Goal: Transaction & Acquisition: Purchase product/service

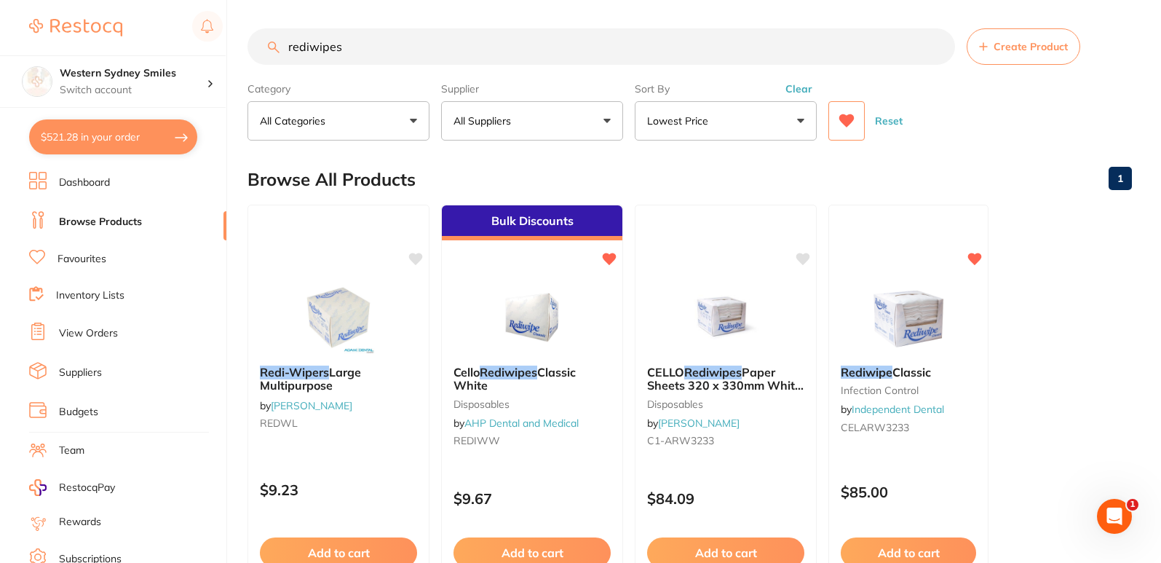
drag, startPoint x: 543, startPoint y: 49, endPoint x: 11, endPoint y: 50, distance: 532.3
click at [48, 47] on div "$521.28 Western Sydney Smiles Switch account Western Sydney Smiles $521.28 in y…" at bounding box center [580, 280] width 1161 height 563
type input "neutradent"
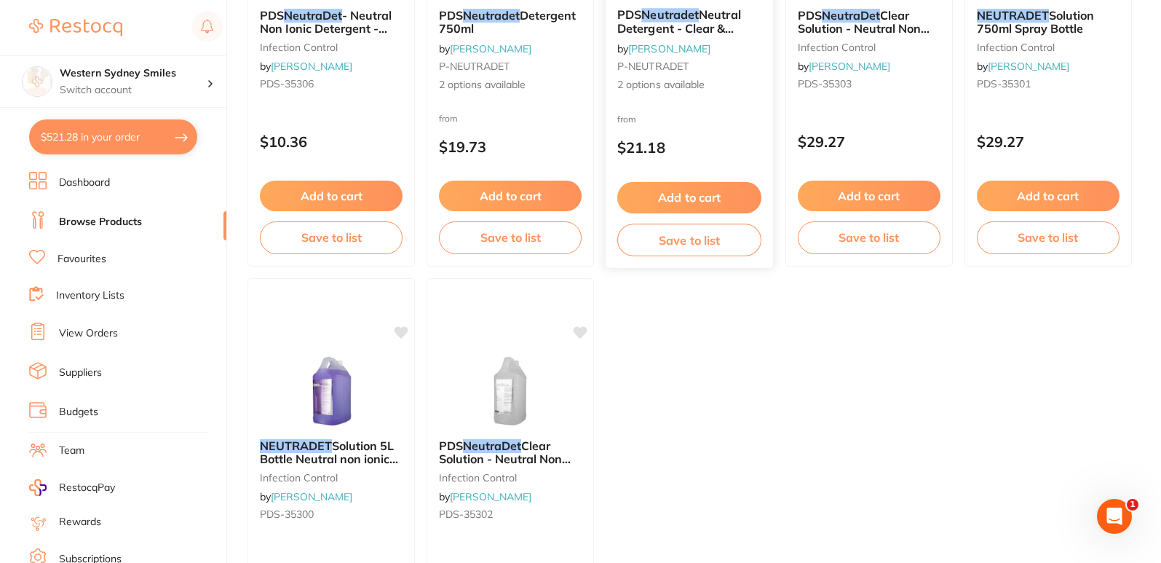
scroll to position [218, 0]
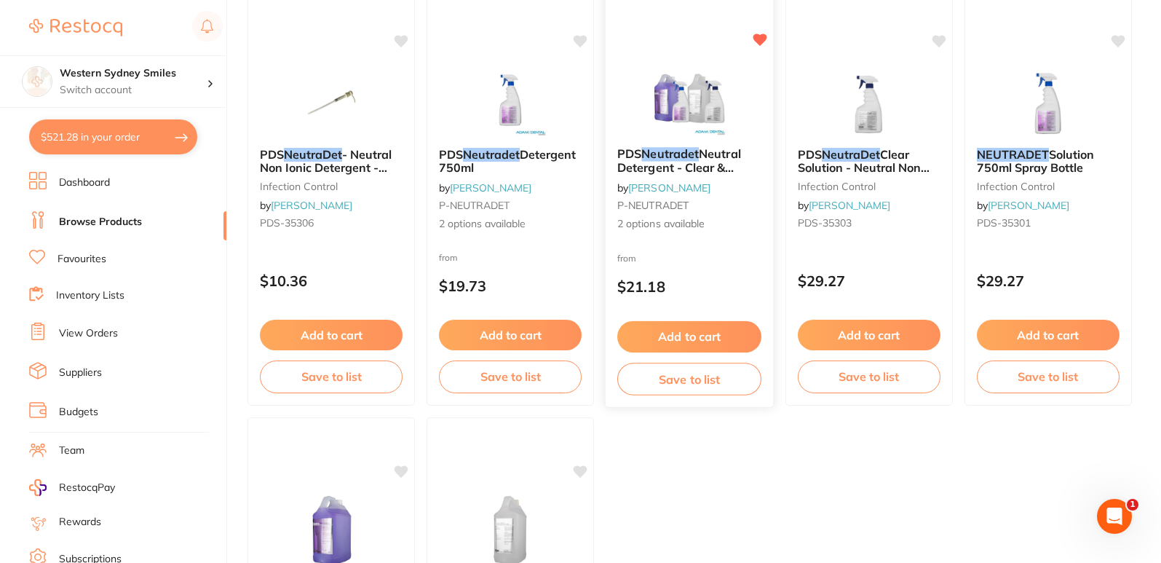
click at [727, 224] on span "2 options available" at bounding box center [690, 224] width 144 height 15
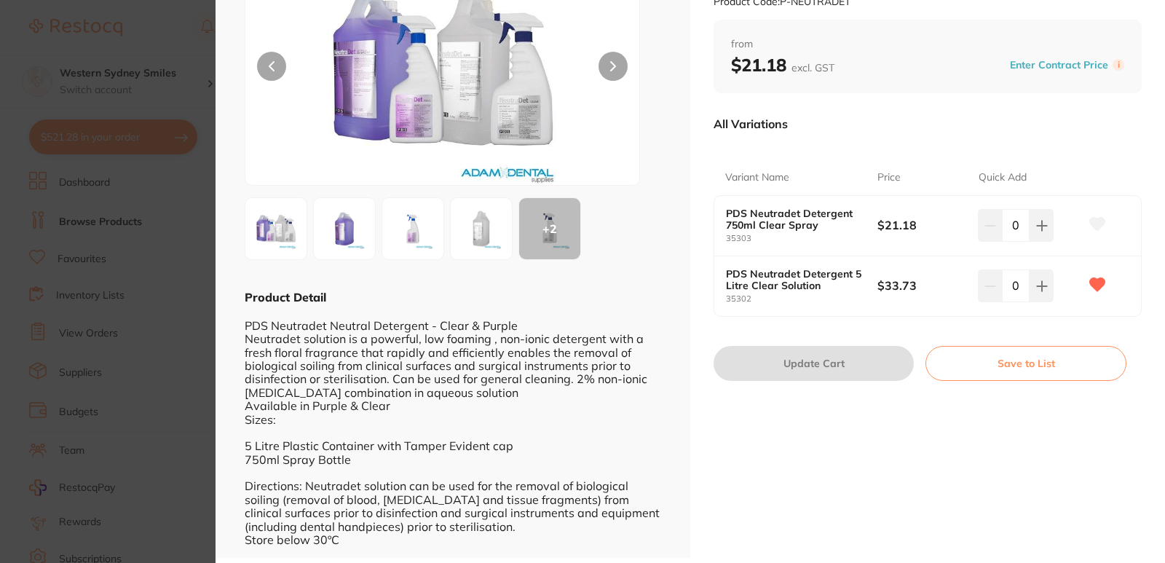
scroll to position [142, 0]
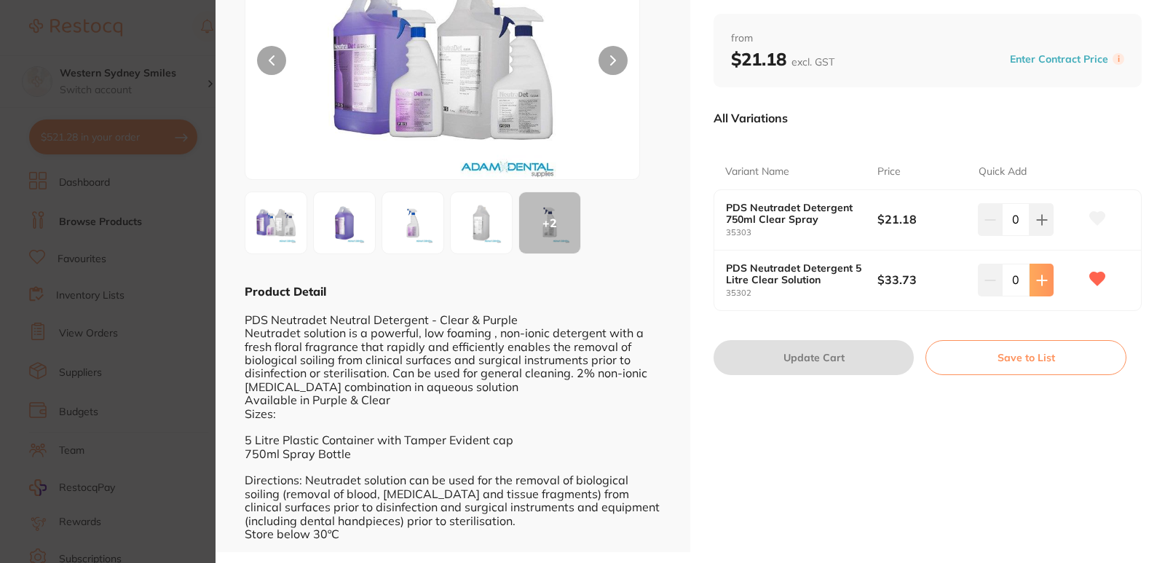
click at [1036, 226] on icon at bounding box center [1042, 220] width 12 height 12
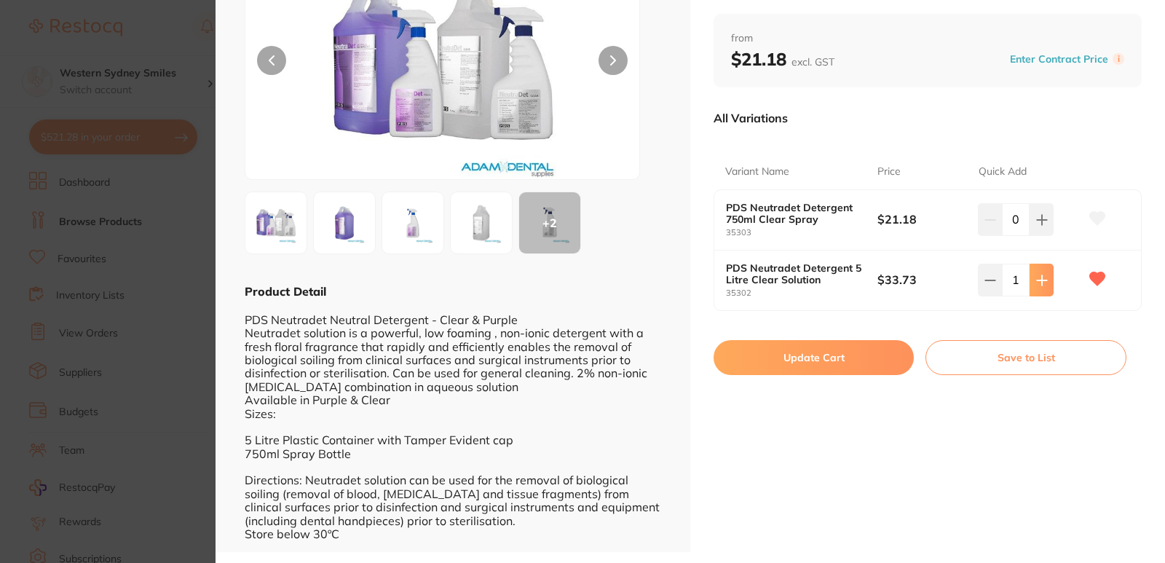
click at [1036, 226] on icon at bounding box center [1042, 220] width 12 height 12
type input "2"
click at [869, 343] on button "Update Cart" at bounding box center [814, 357] width 200 height 35
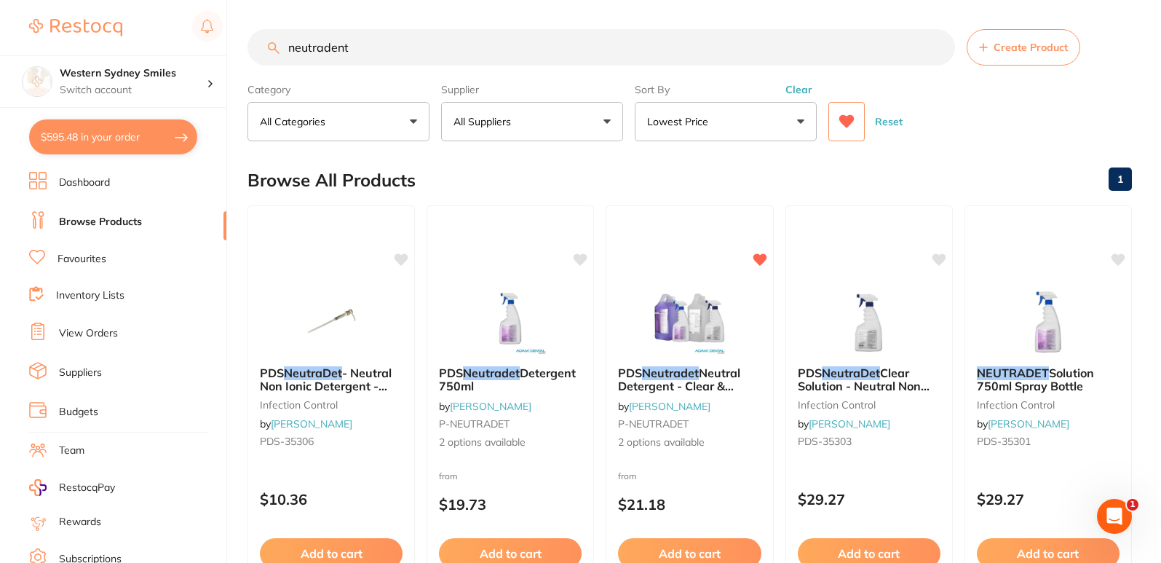
drag, startPoint x: 422, startPoint y: 44, endPoint x: 0, endPoint y: 43, distance: 421.6
click at [0, 44] on div "$595.48 Western Sydney Smiles Switch account Western Sydney Smiles $595.48 in y…" at bounding box center [580, 281] width 1161 height 563
type input "bibs"
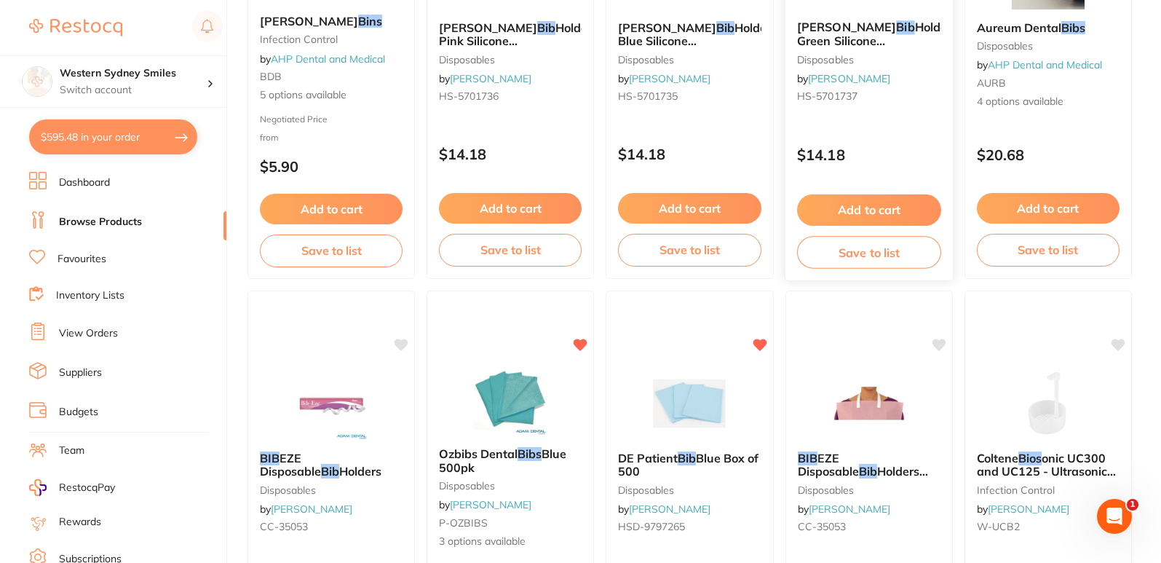
scroll to position [801, 0]
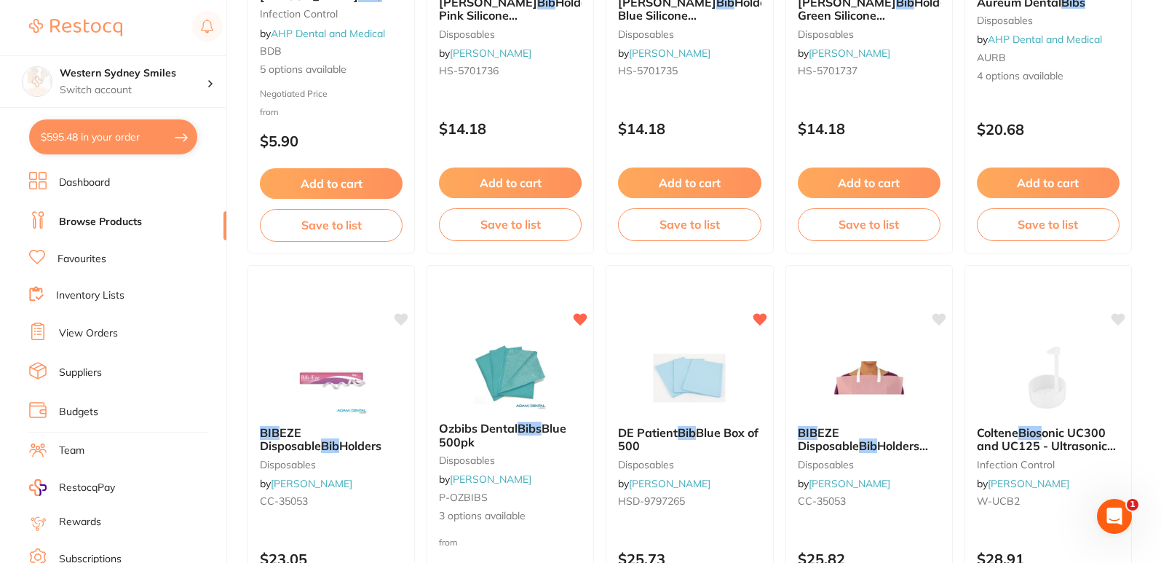
click at [1077, 109] on div "$20.68" at bounding box center [1049, 125] width 166 height 39
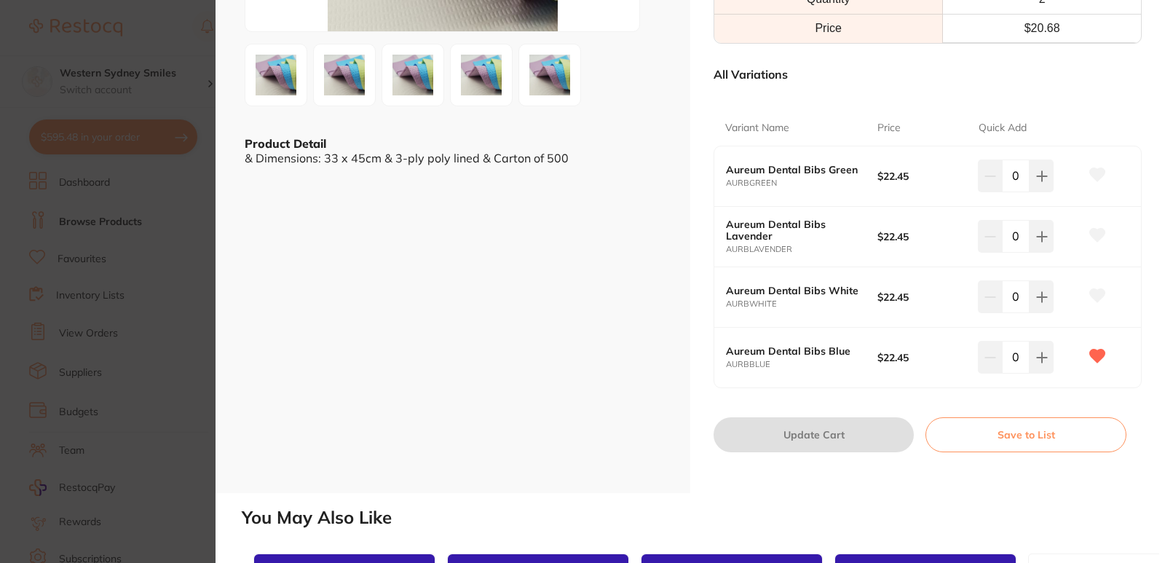
scroll to position [291, 0]
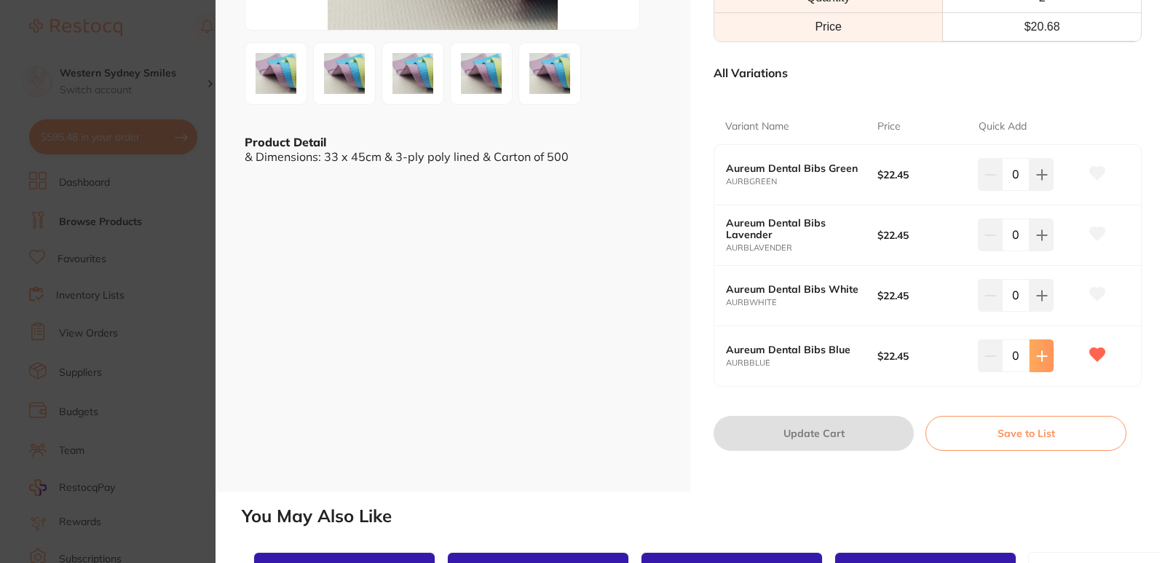
click at [1046, 190] on button at bounding box center [1042, 174] width 24 height 32
type input "2"
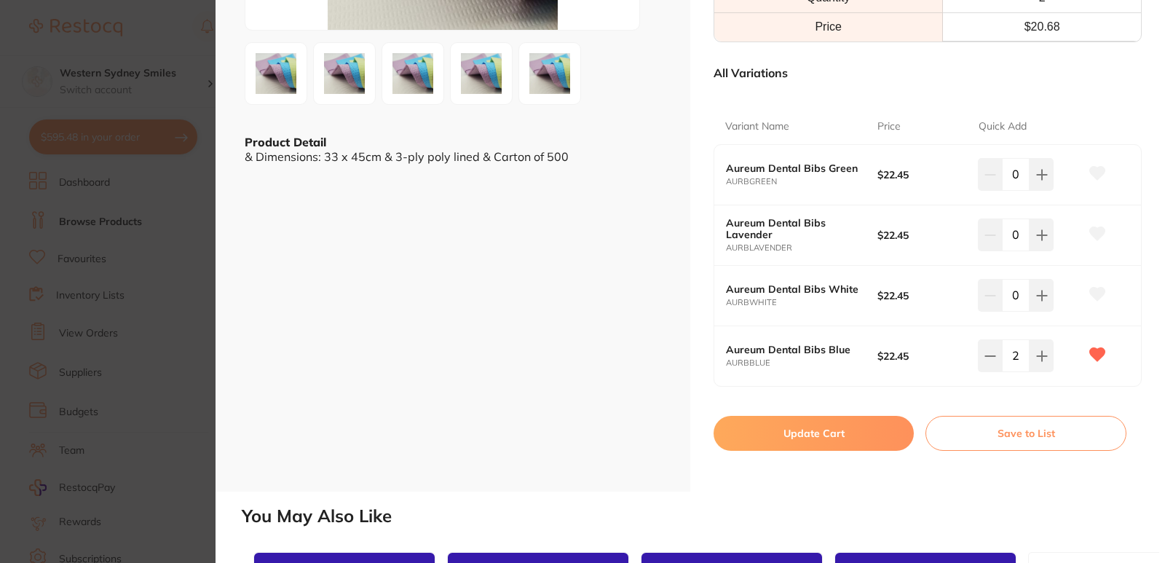
click at [803, 446] on button "Update Cart" at bounding box center [814, 433] width 200 height 35
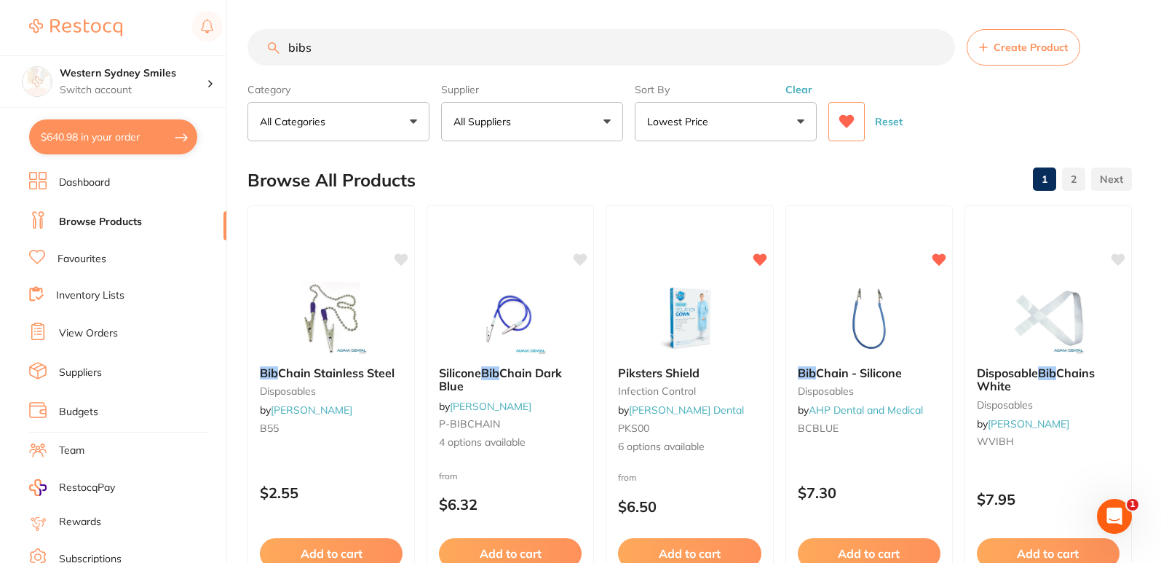
drag, startPoint x: 430, startPoint y: 52, endPoint x: 0, endPoint y: 24, distance: 430.5
click at [0, 25] on div "$640.98 Western Sydney Smiles Switch account Western Sydney Smiles $640.98 in y…" at bounding box center [580, 281] width 1161 height 563
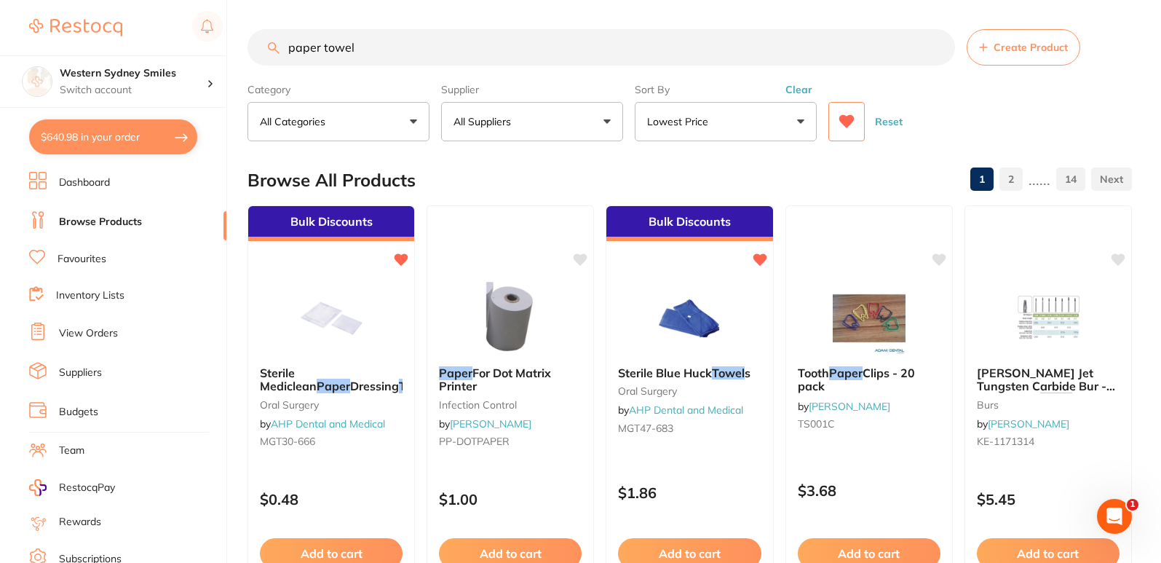
drag, startPoint x: 462, startPoint y: 54, endPoint x: 0, endPoint y: 47, distance: 462.5
click at [0, 47] on div "$640.98 Western Sydney Smiles Switch account Western Sydney Smiles $640.98 in y…" at bounding box center [580, 281] width 1161 height 563
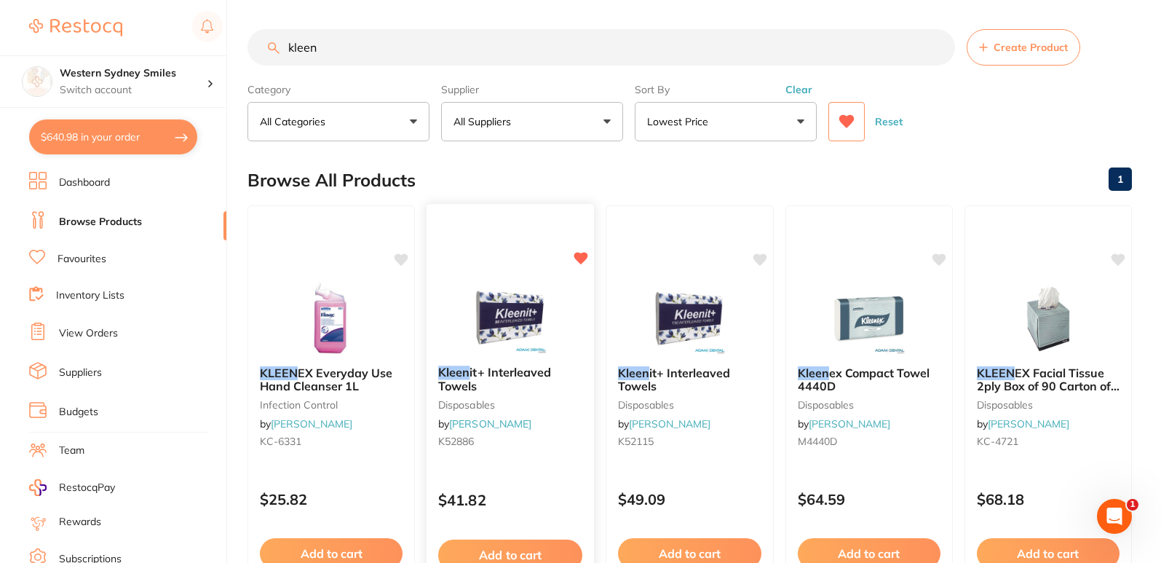
type input "kleen"
click at [510, 545] on button "Add to cart" at bounding box center [510, 555] width 144 height 31
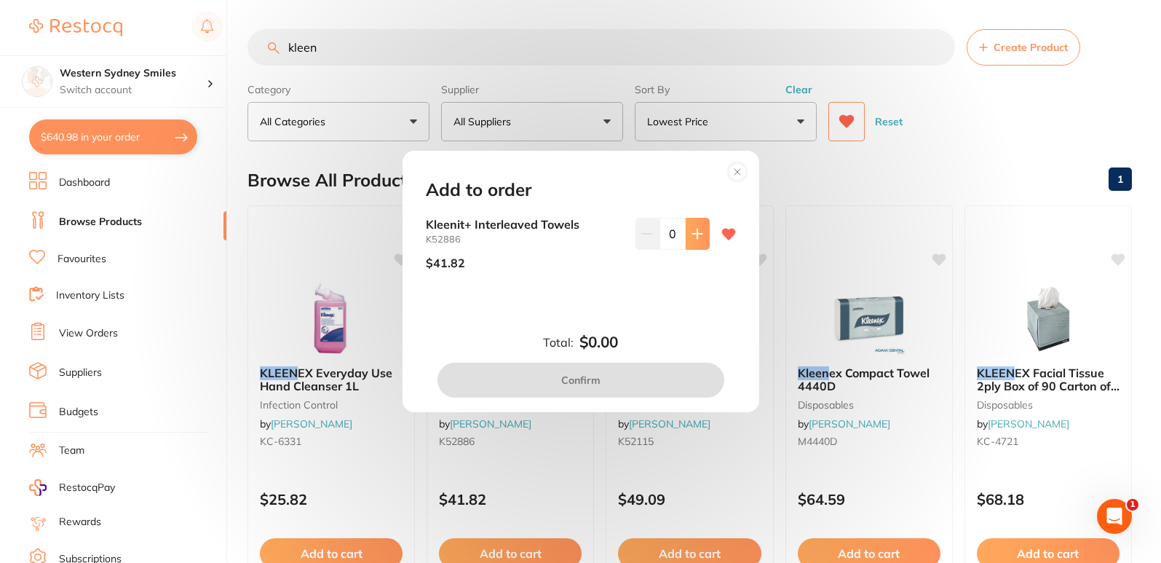
click at [705, 237] on button at bounding box center [698, 234] width 24 height 32
type input "1"
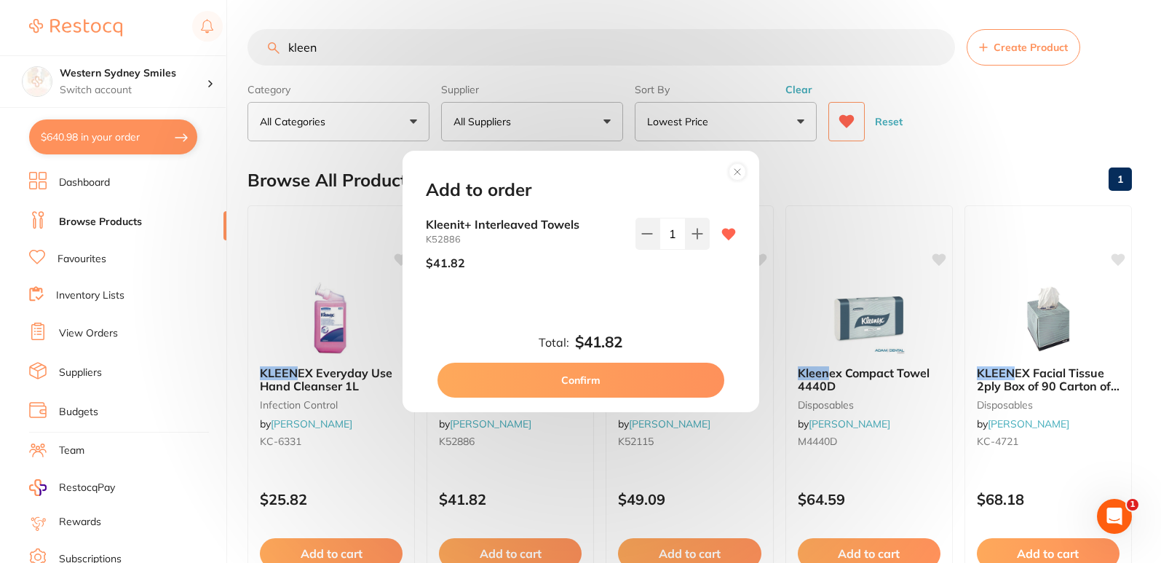
click at [632, 382] on button "Confirm" at bounding box center [581, 380] width 287 height 35
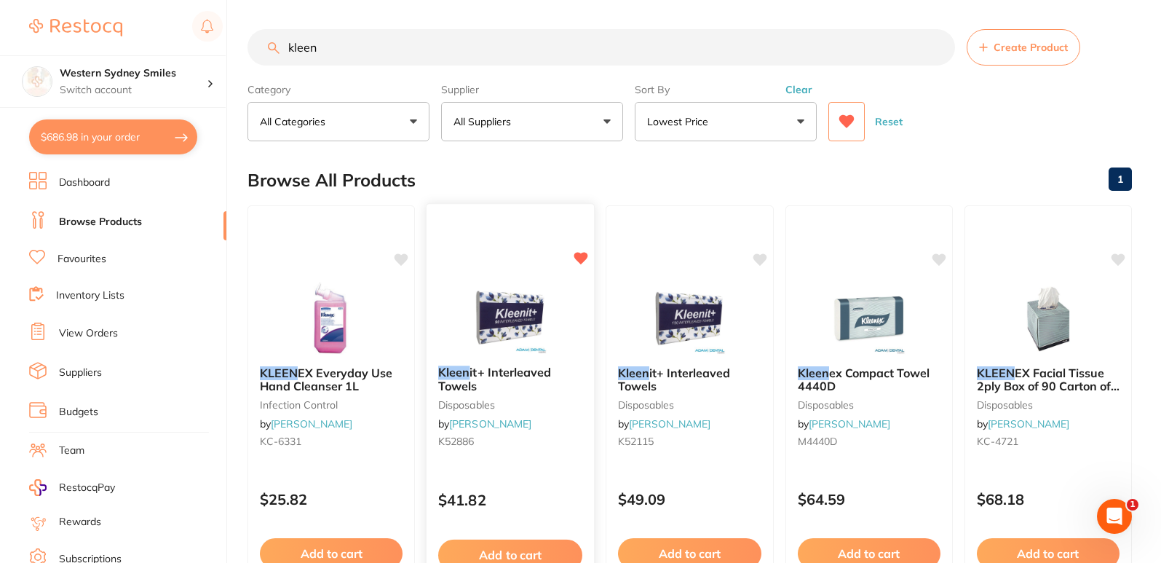
click at [477, 331] on img at bounding box center [510, 317] width 95 height 74
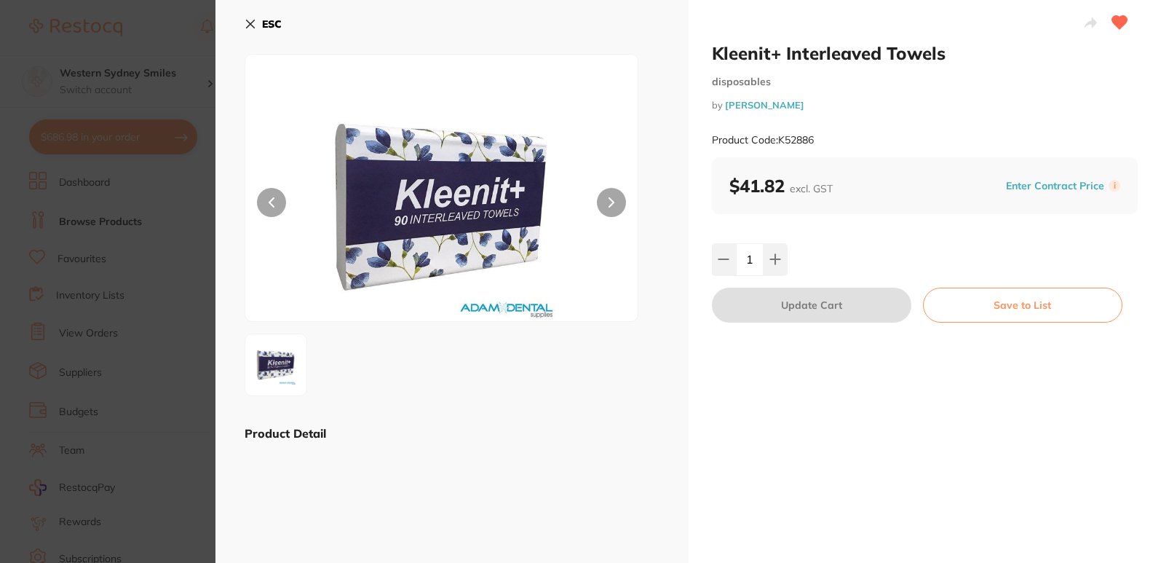
click at [249, 20] on button "ESC" at bounding box center [263, 24] width 37 height 25
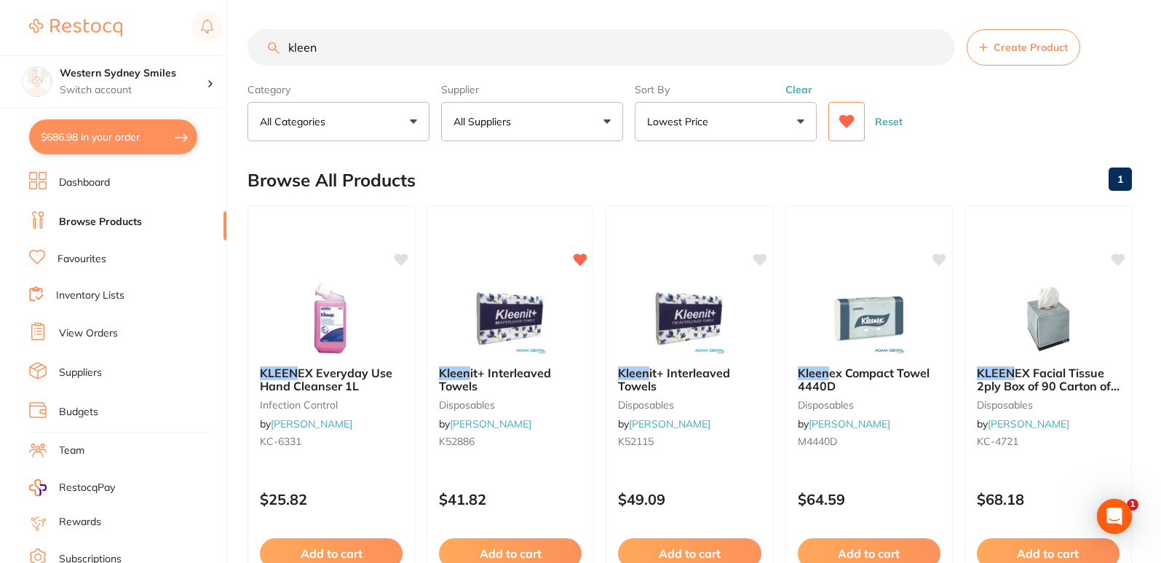
drag, startPoint x: 383, startPoint y: 57, endPoint x: 0, endPoint y: -7, distance: 388.4
click at [0, 0] on html "$686.98 Western Sydney Smiles Switch account Western Sydney Smiles $686.98 in y…" at bounding box center [580, 281] width 1161 height 563
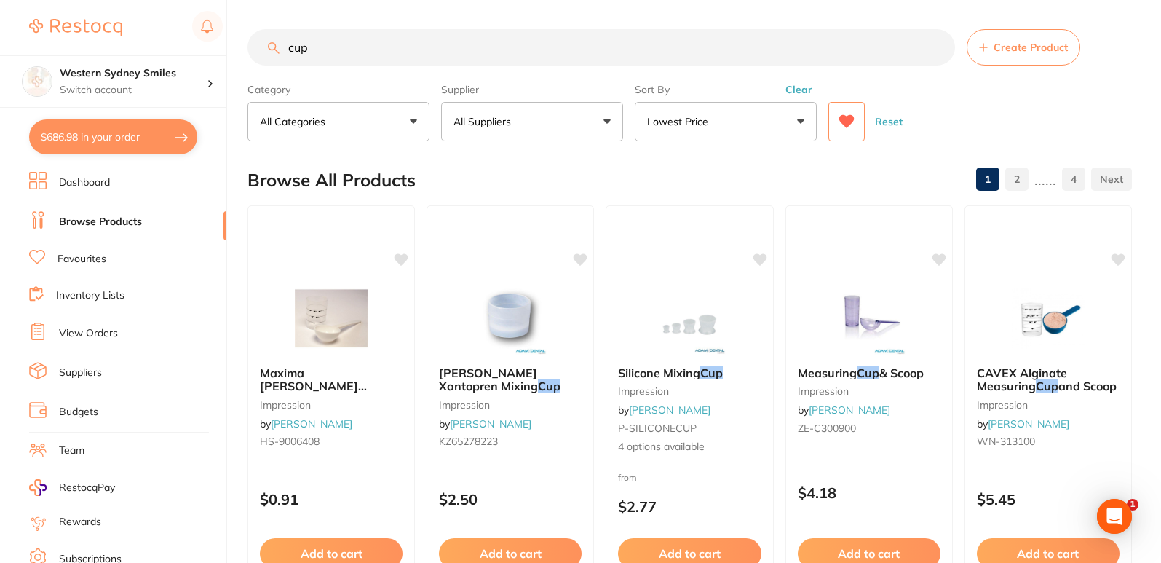
click at [859, 121] on button at bounding box center [847, 121] width 36 height 39
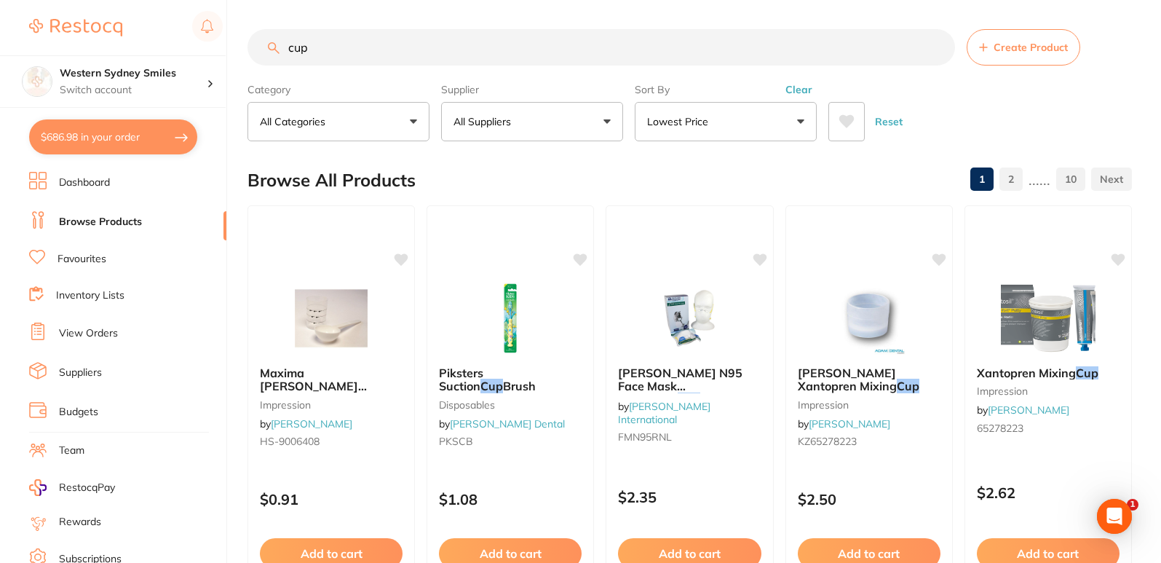
click at [288, 50] on input "cup" at bounding box center [602, 47] width 708 height 36
type input "plastic cup"
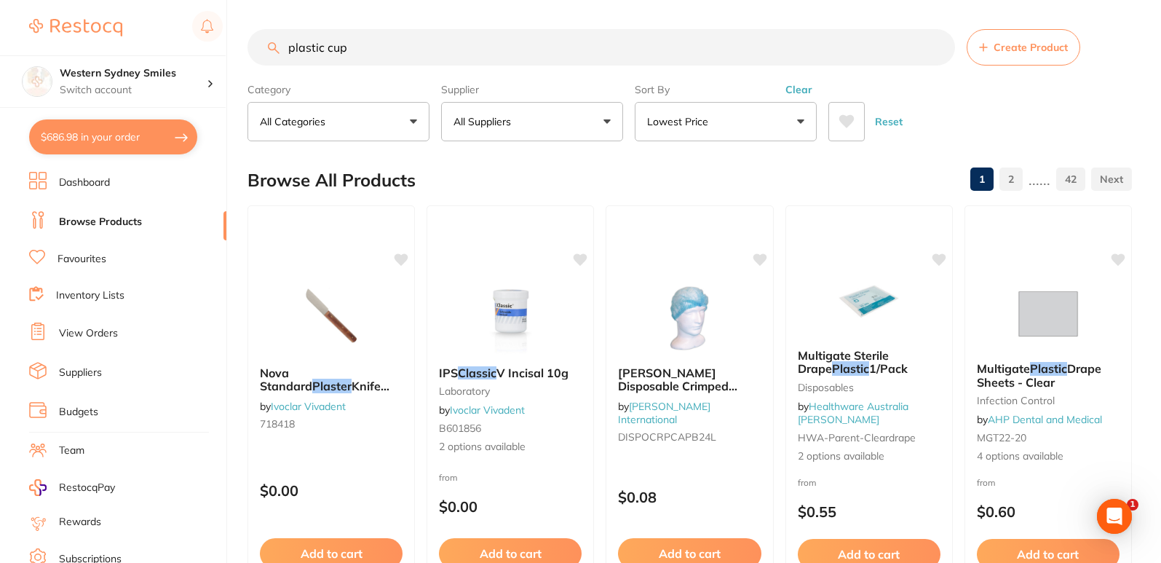
click at [856, 125] on button at bounding box center [847, 121] width 36 height 39
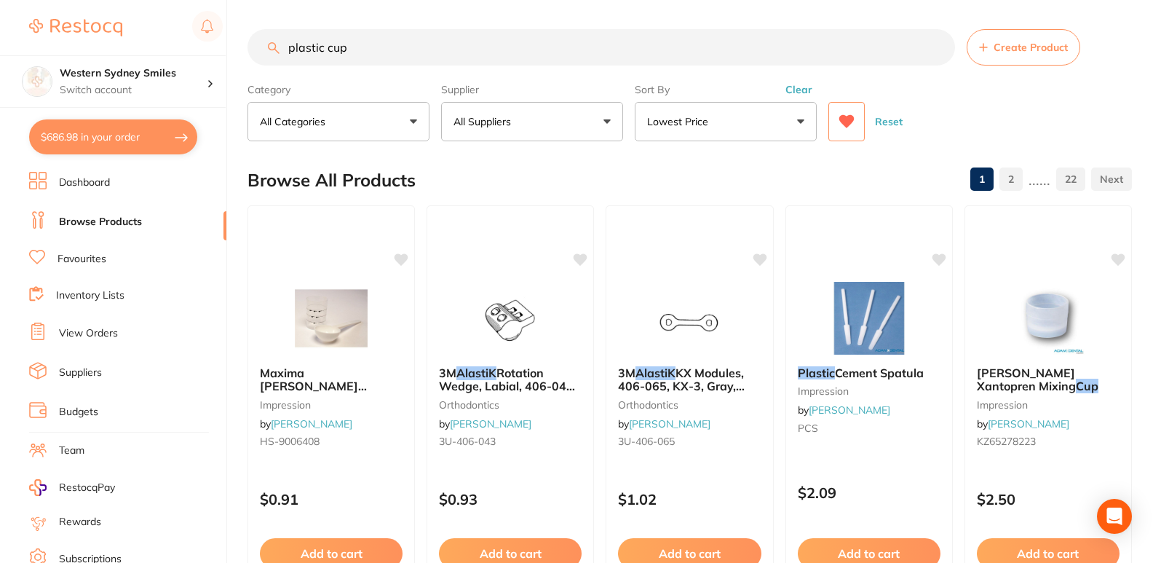
click at [747, 116] on button "Lowest Price" at bounding box center [726, 121] width 182 height 39
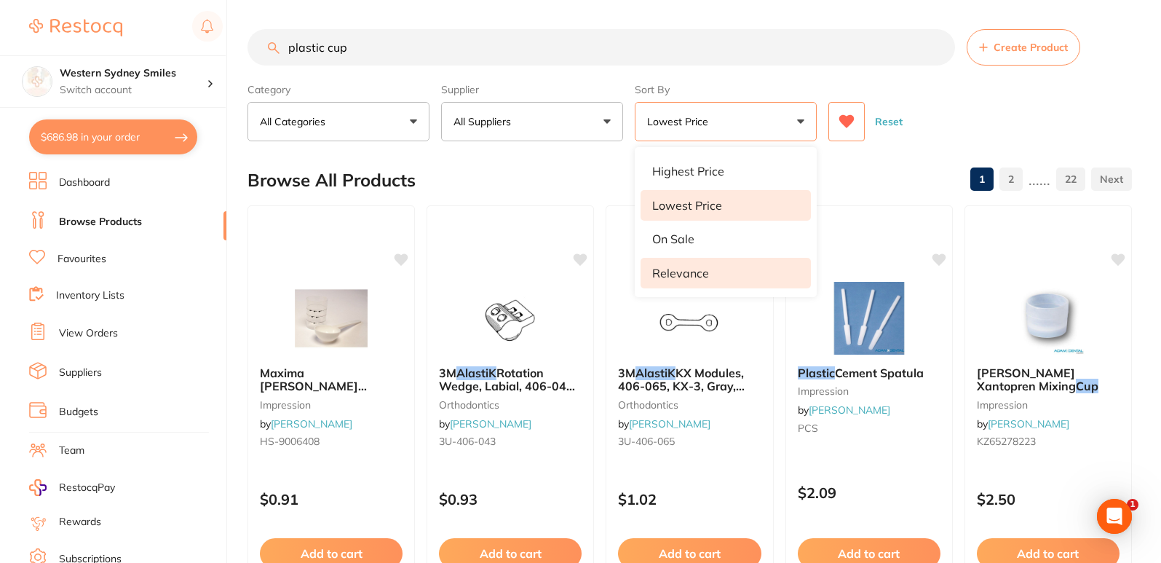
click at [730, 268] on li "Relevance" at bounding box center [726, 273] width 170 height 31
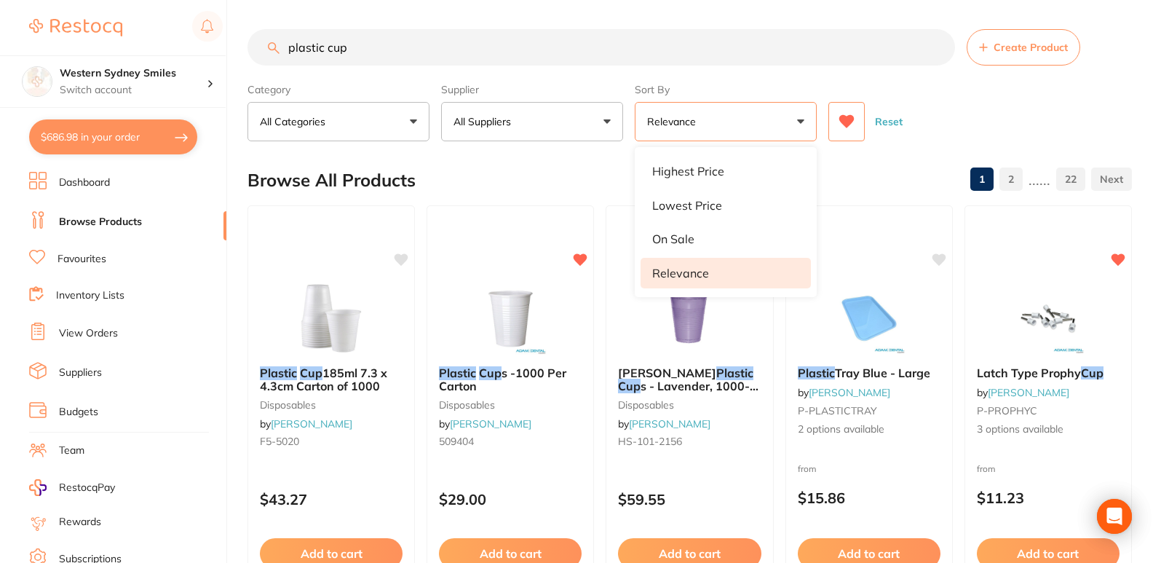
click at [868, 169] on div "Browse All Products 1 2 ...... 22" at bounding box center [690, 180] width 885 height 49
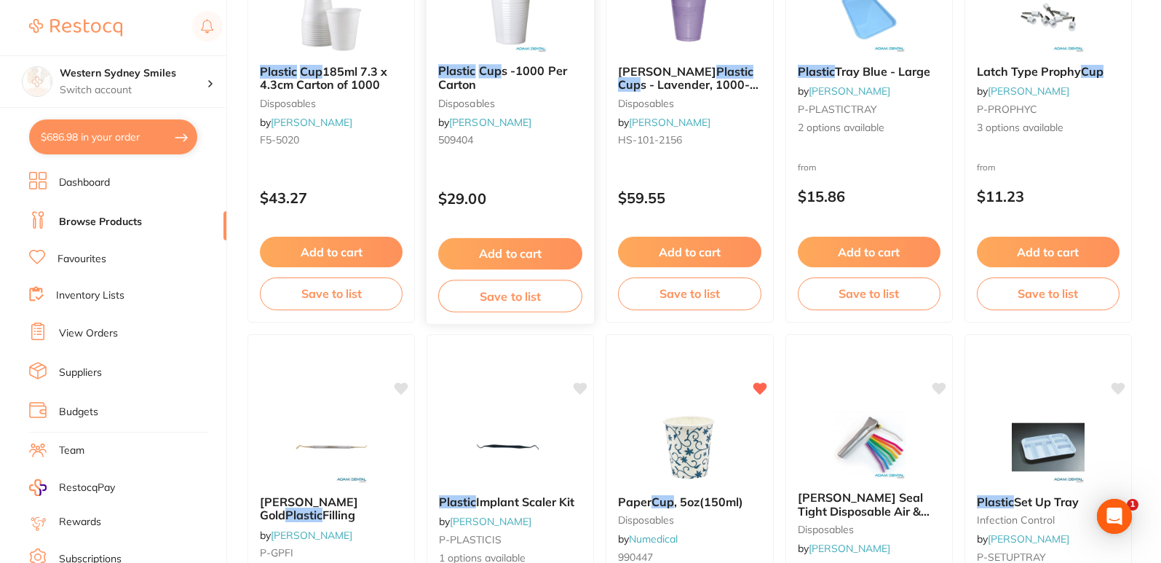
scroll to position [218, 0]
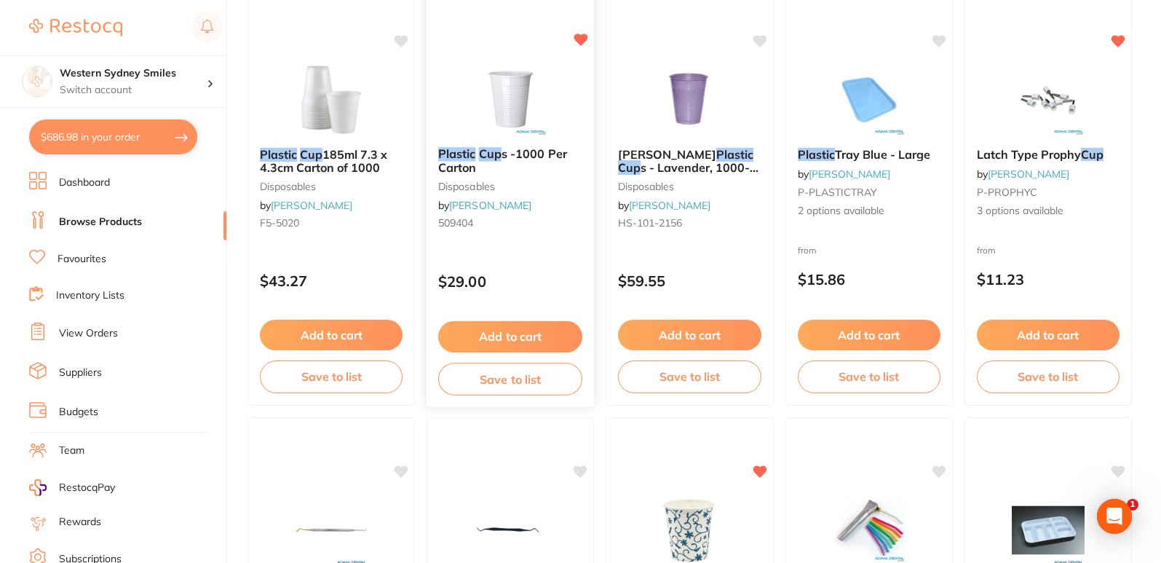
click at [528, 329] on button "Add to cart" at bounding box center [510, 336] width 144 height 31
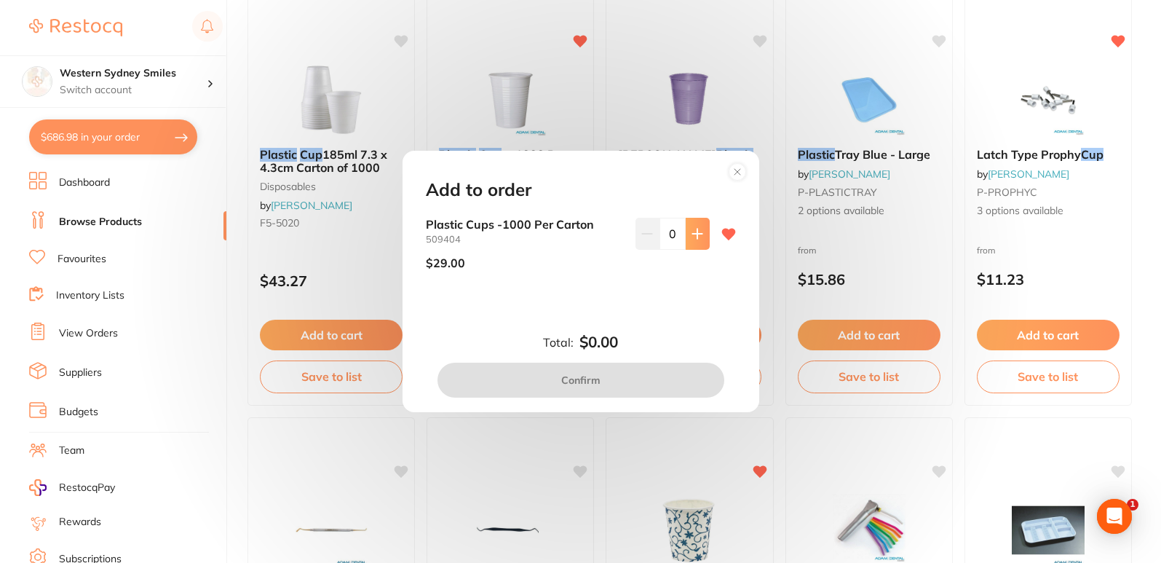
scroll to position [0, 0]
click at [687, 237] on button at bounding box center [698, 234] width 24 height 32
type input "1"
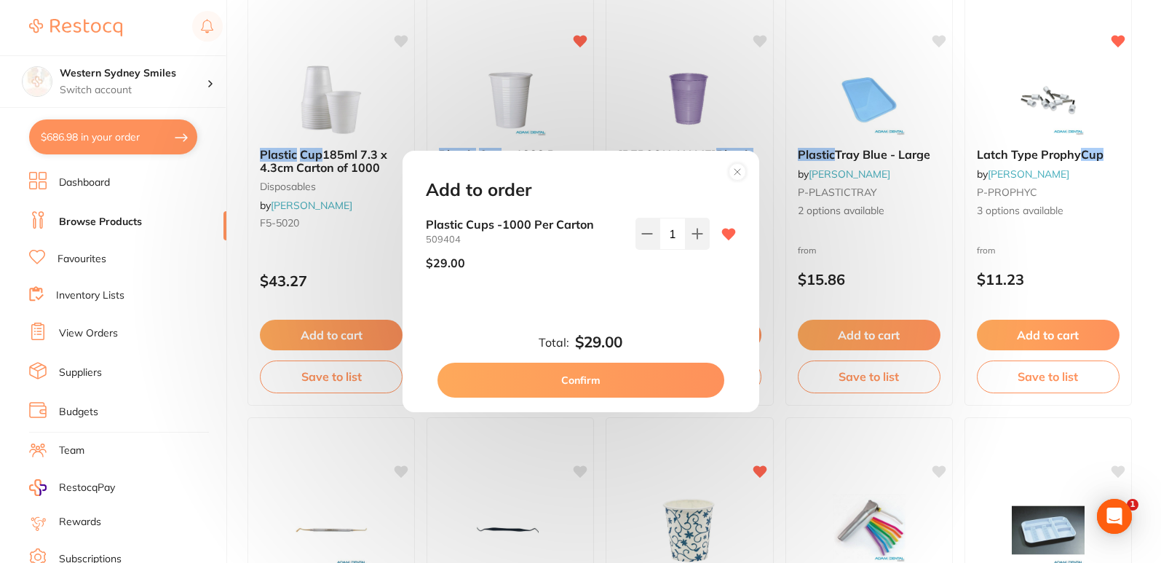
click at [578, 390] on button "Confirm" at bounding box center [581, 380] width 287 height 35
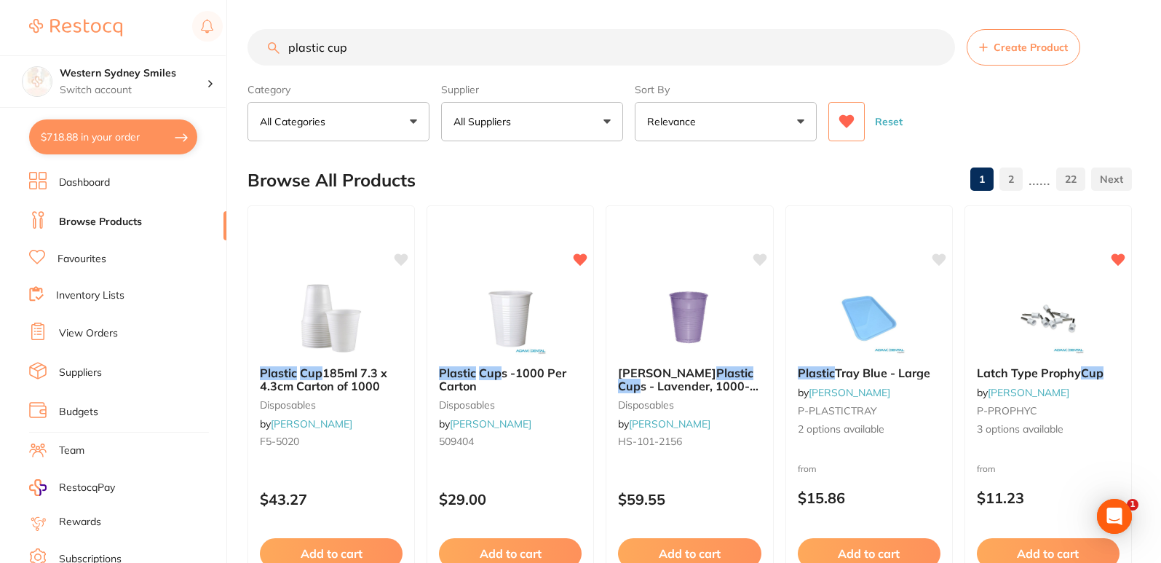
drag, startPoint x: 513, startPoint y: 48, endPoint x: 0, endPoint y: 33, distance: 512.9
click at [0, 31] on div "$718.88 Western Sydney Smiles Switch account Western Sydney Smiles $718.88 in y…" at bounding box center [580, 281] width 1161 height 563
type input "s"
type input "disposable gowns"
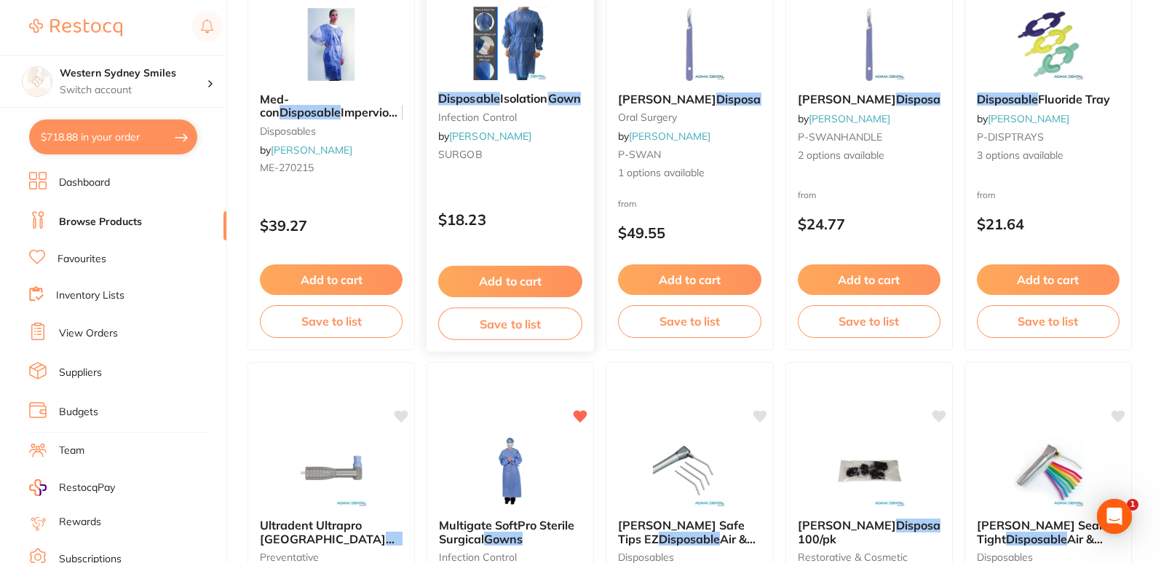
scroll to position [73, 0]
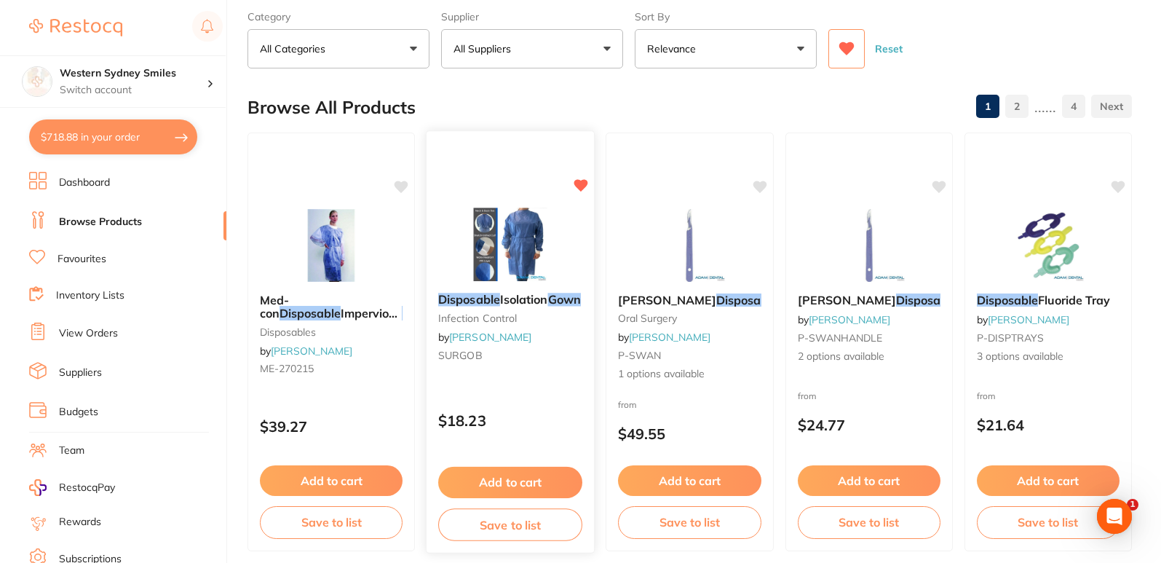
click at [526, 180] on div "Disposable Isolation Gown infection control by Adam Dental SURGOB $18.23 Add to…" at bounding box center [511, 341] width 170 height 423
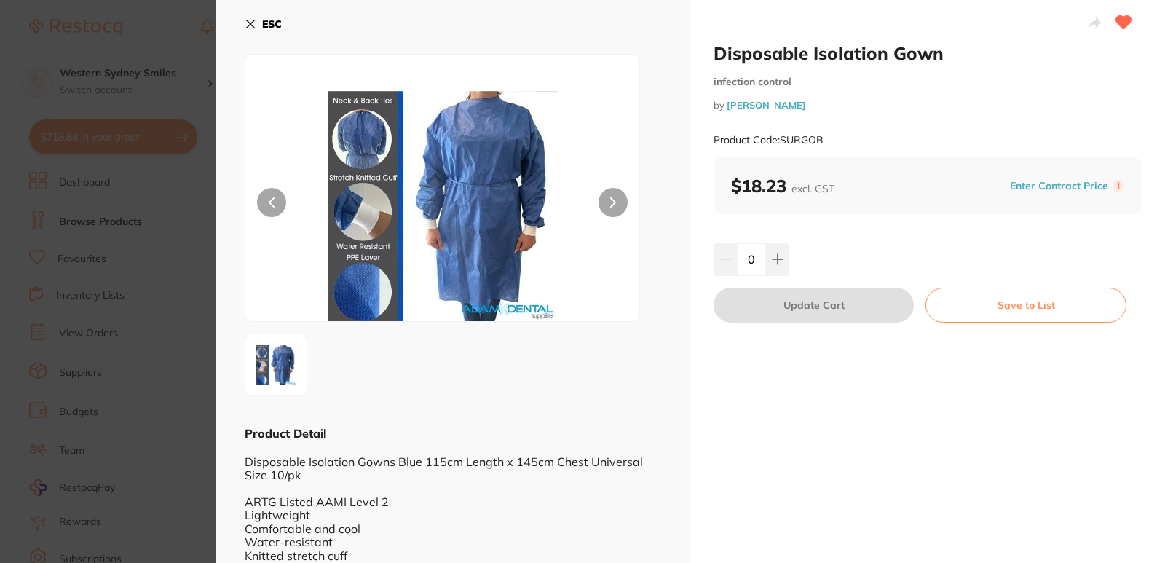
click at [252, 17] on button "ESC" at bounding box center [263, 24] width 37 height 25
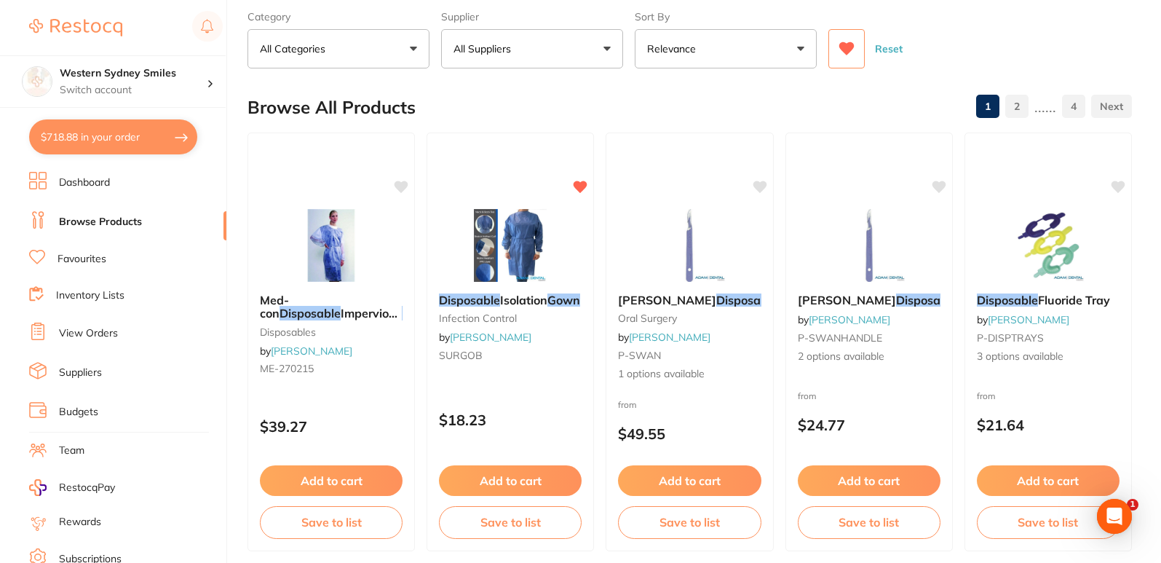
click at [732, 49] on button "Relevance" at bounding box center [726, 48] width 182 height 39
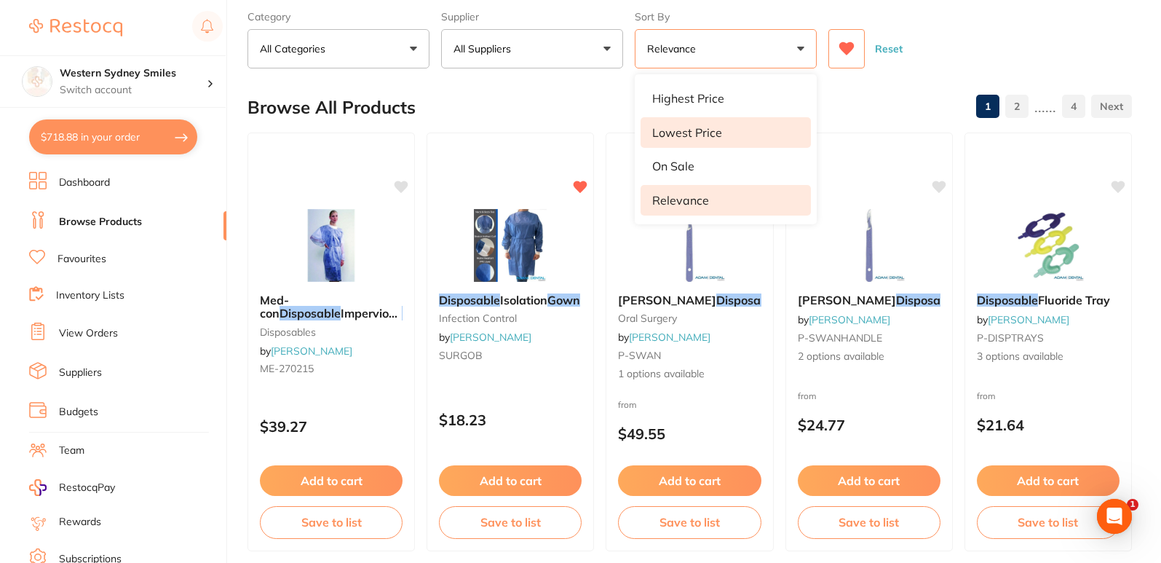
click at [720, 132] on p "Lowest Price" at bounding box center [687, 132] width 70 height 13
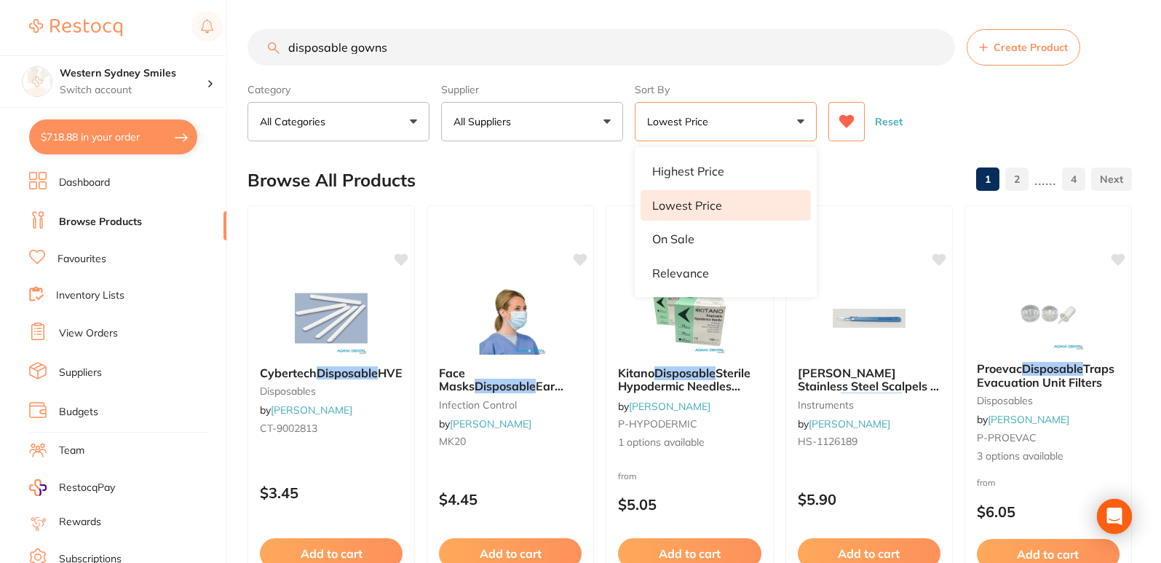
click at [470, 169] on div "Browse All Products 1 2 ...... 4" at bounding box center [690, 180] width 885 height 49
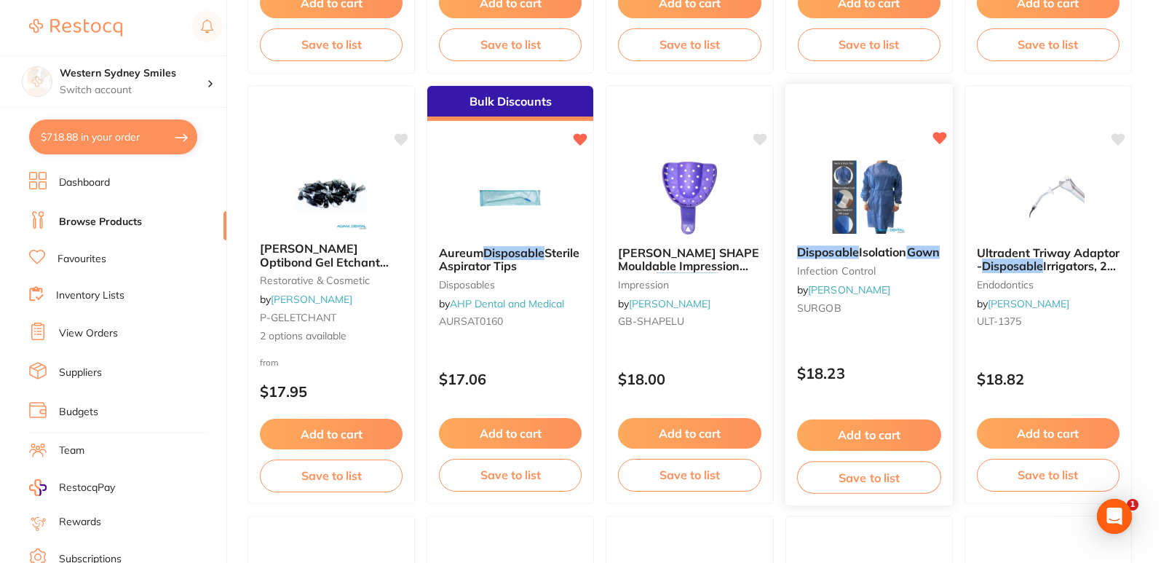
scroll to position [2257, 0]
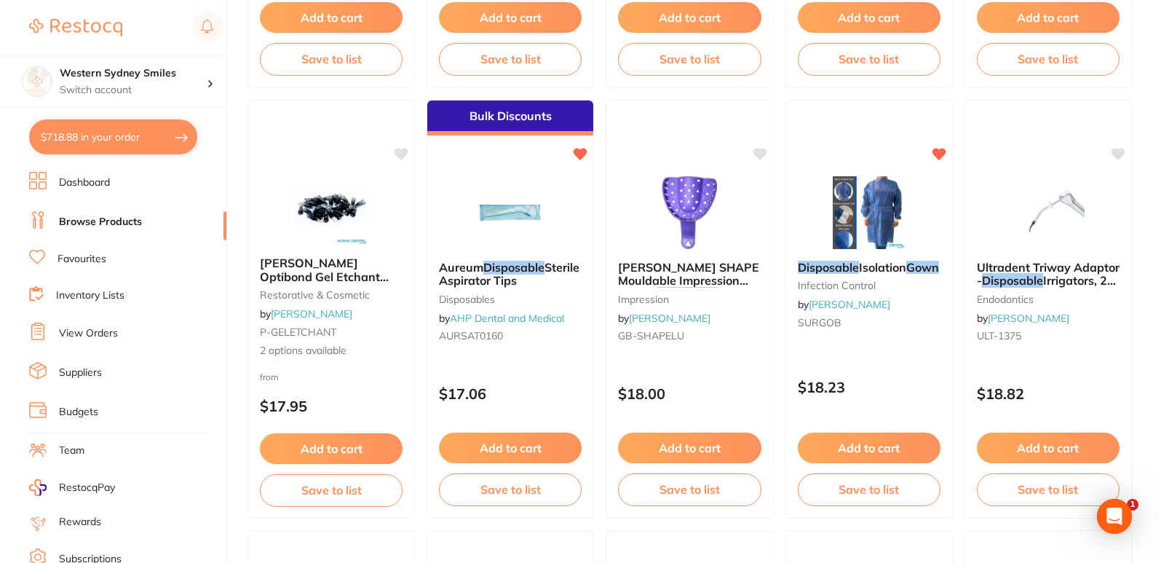
click at [889, 328] on small "SURGOB" at bounding box center [869, 323] width 143 height 12
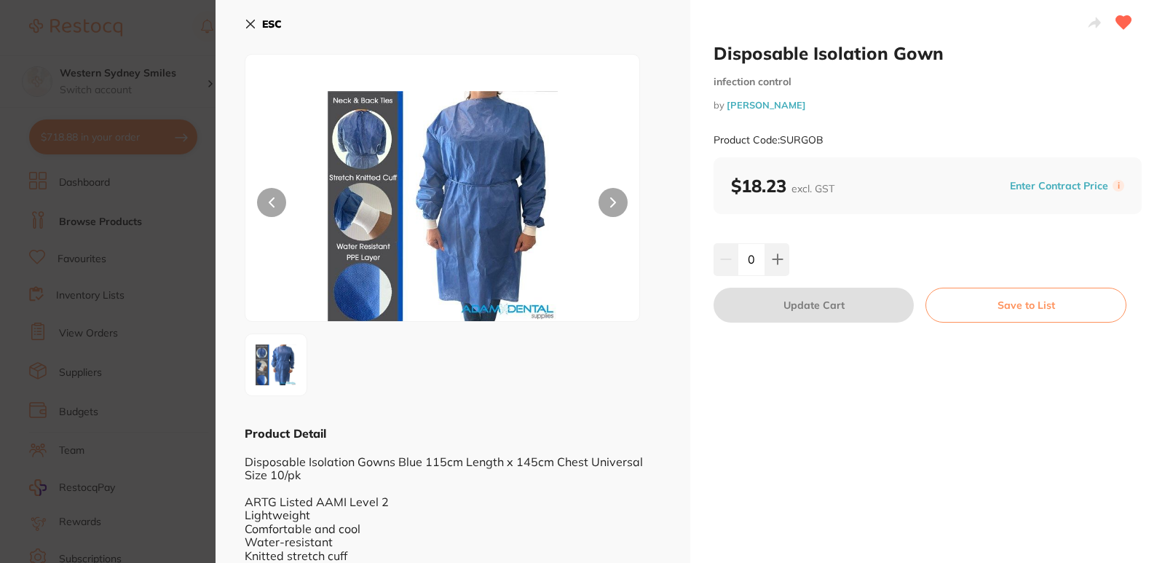
scroll to position [49, 0]
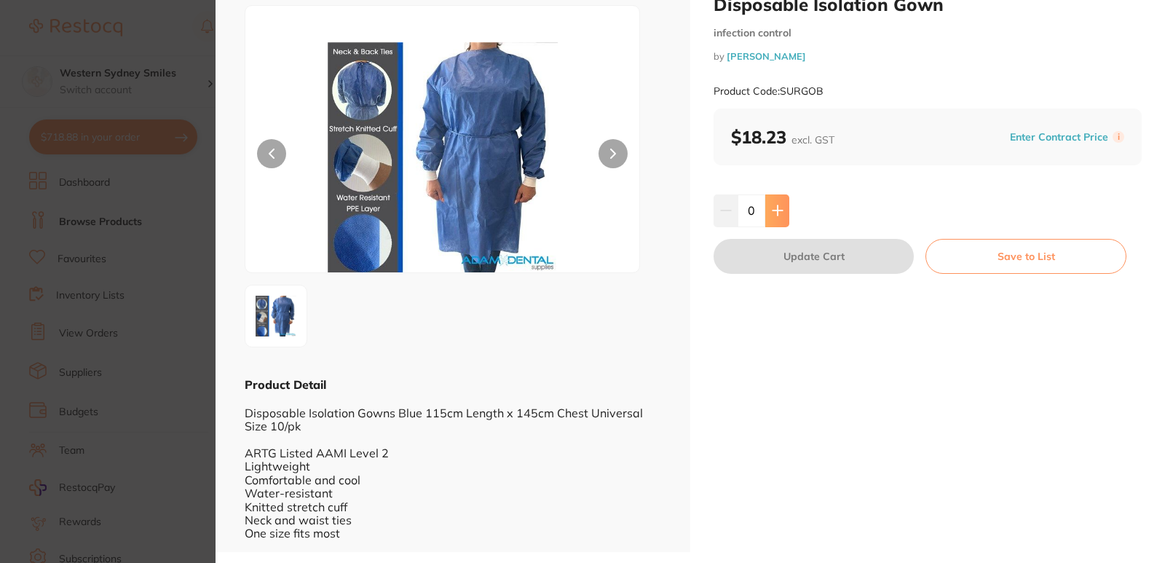
click at [768, 206] on button at bounding box center [777, 210] width 24 height 32
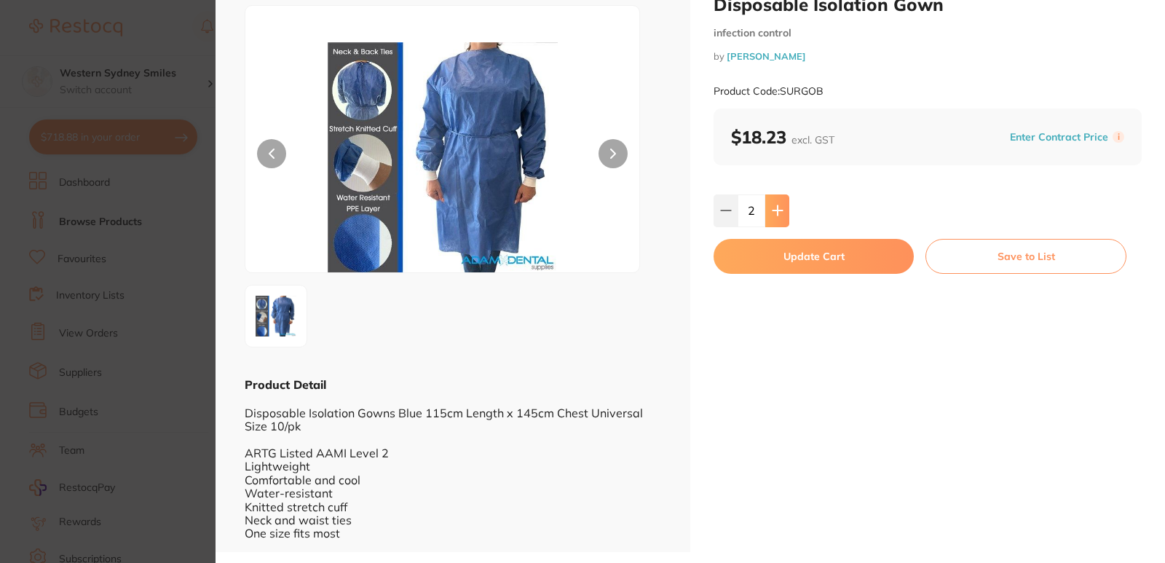
click at [768, 206] on button at bounding box center [777, 210] width 24 height 32
type input "3"
click at [768, 259] on button "Update Cart" at bounding box center [814, 256] width 200 height 35
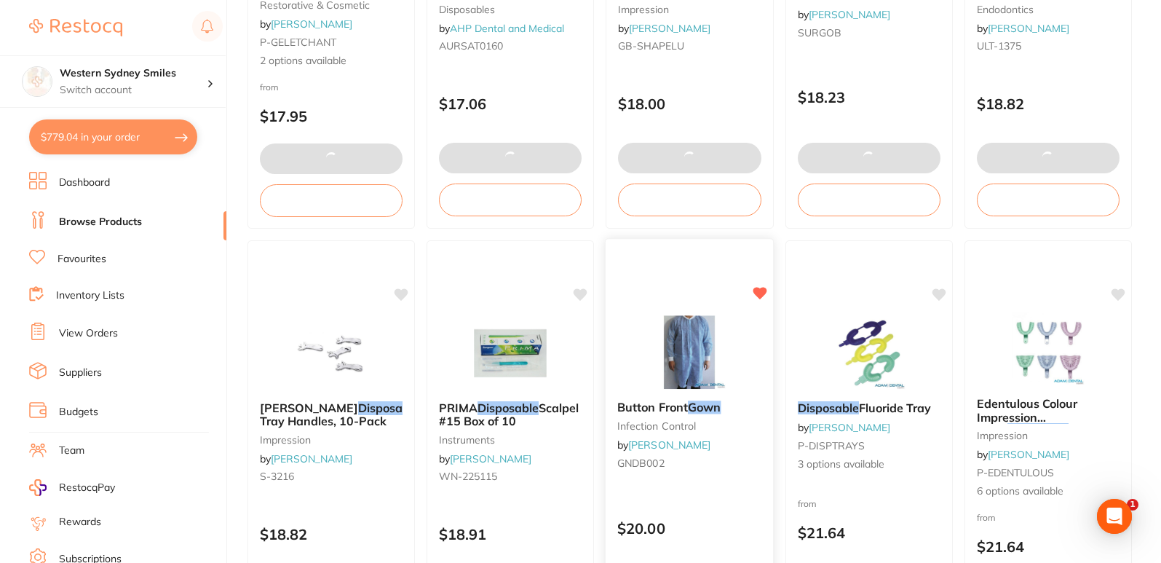
scroll to position [2549, 0]
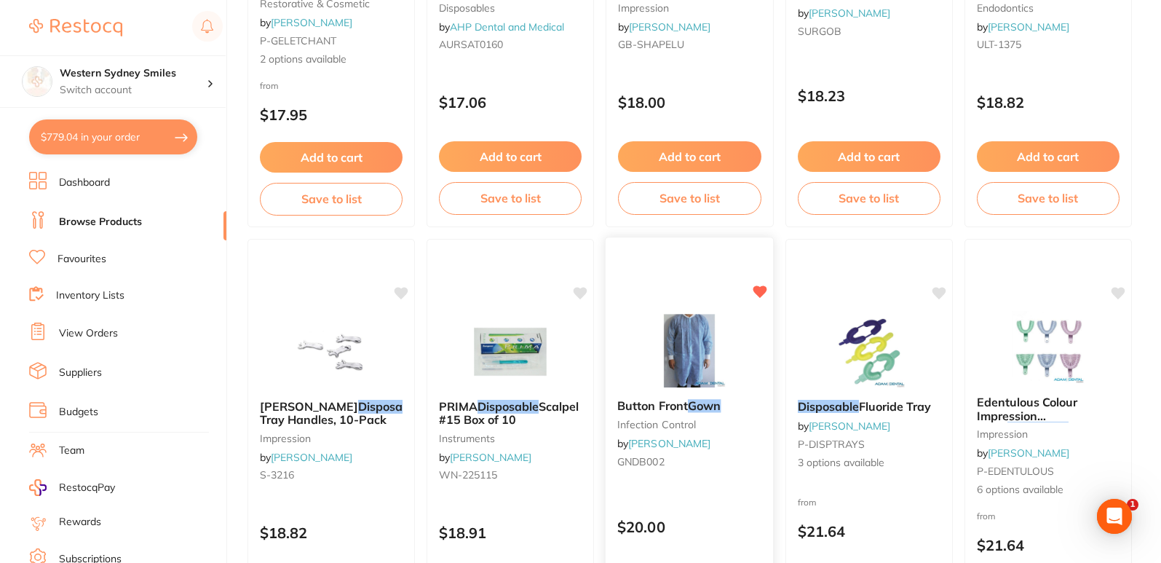
click at [705, 292] on div "Button Front Gown infection control by Adam Dental GNDB002 $20.00 Add to cart S…" at bounding box center [690, 448] width 170 height 423
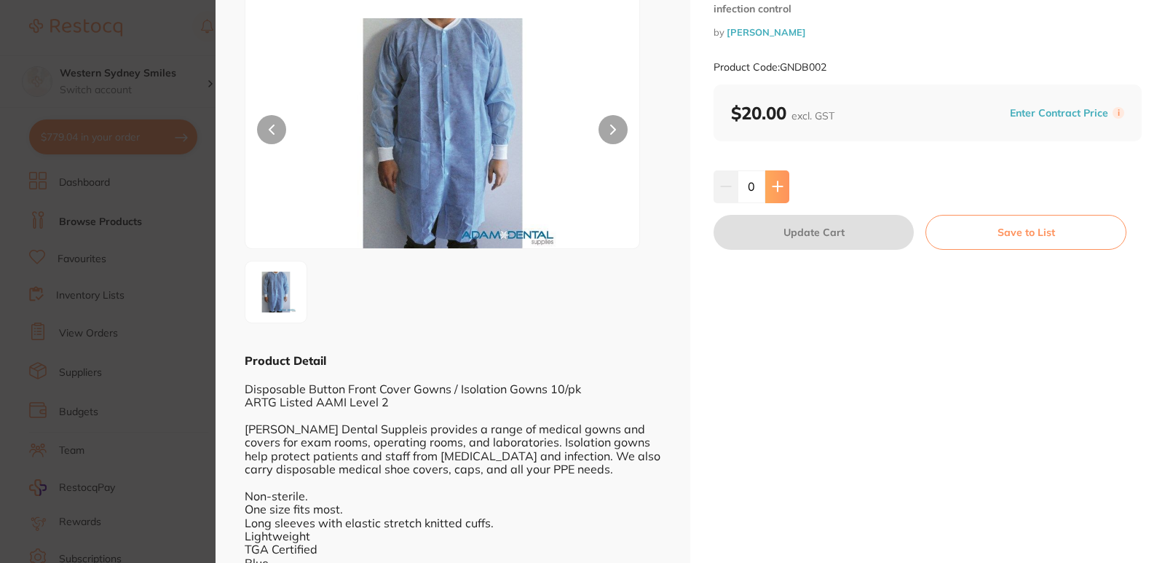
click at [778, 175] on button at bounding box center [777, 186] width 24 height 32
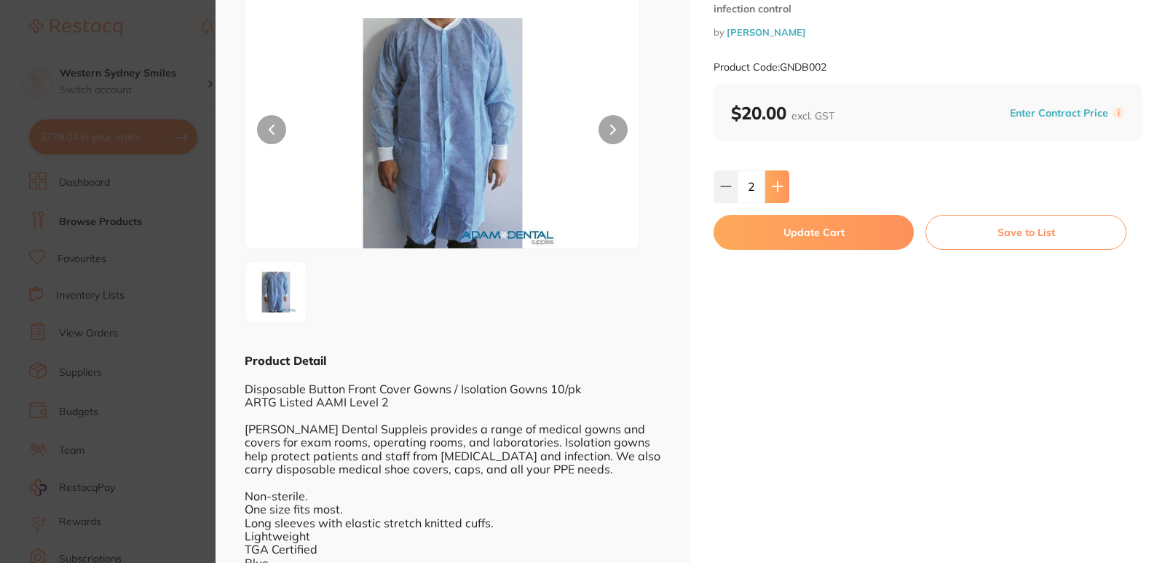
click at [778, 175] on button at bounding box center [777, 186] width 24 height 32
type input "3"
click at [801, 235] on button "Update Cart" at bounding box center [814, 232] width 200 height 35
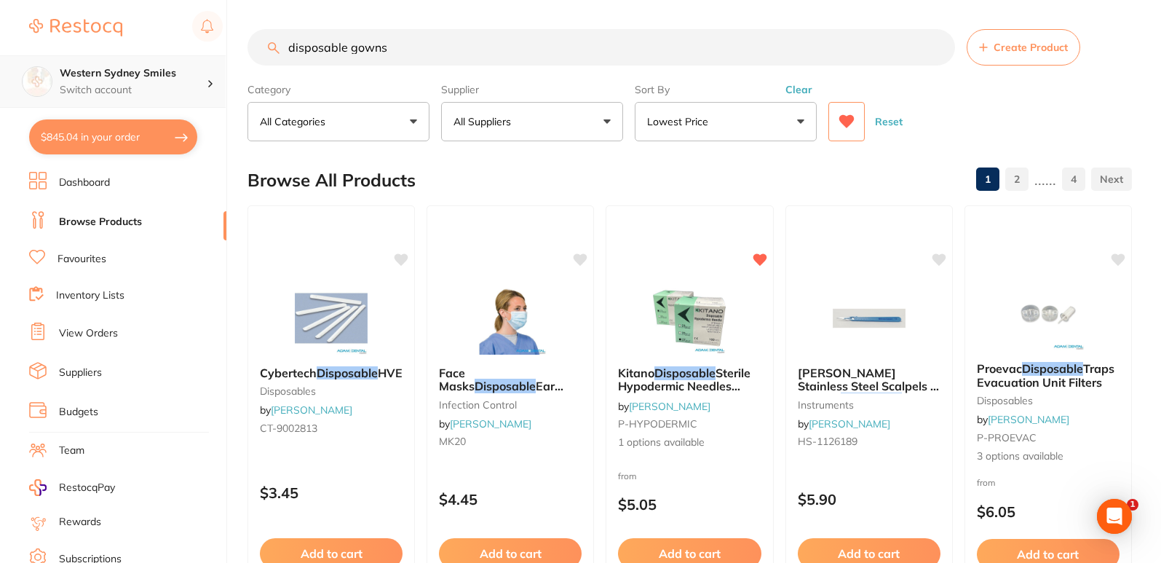
drag, startPoint x: 461, startPoint y: 53, endPoint x: 82, endPoint y: 57, distance: 378.7
click at [82, 57] on div "$845.04 Western Sydney Smiles Switch account Western Sydney Smiles $845.04 in y…" at bounding box center [580, 281] width 1161 height 563
type input "short needles"
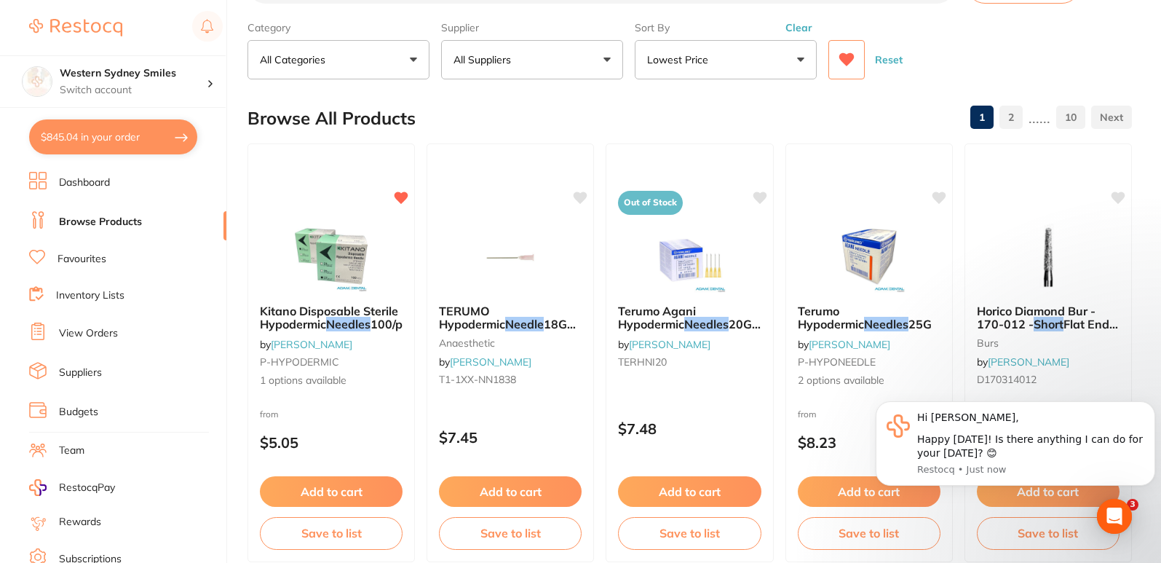
scroll to position [0, 0]
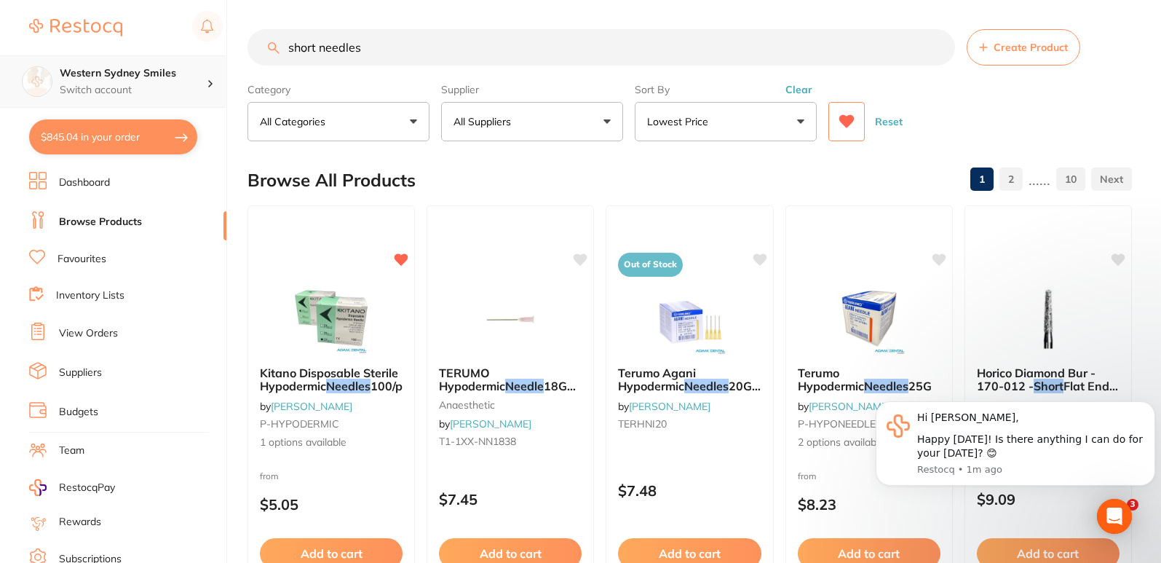
drag, startPoint x: 457, startPoint y: 56, endPoint x: 0, endPoint y: 103, distance: 459.0
click at [0, 72] on div "$845.04 Western Sydney Smiles Switch account Western Sydney Smiles $845.04 in y…" at bounding box center [580, 281] width 1161 height 563
paste input "Lignosapsm"
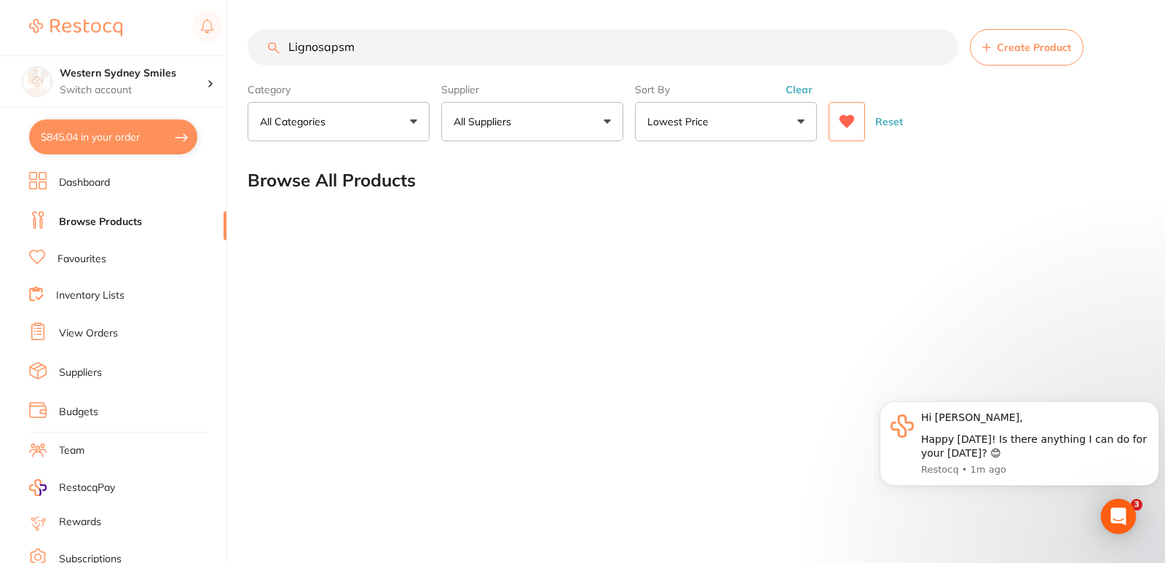
click at [339, 49] on input "Lignosapsm" at bounding box center [603, 47] width 711 height 36
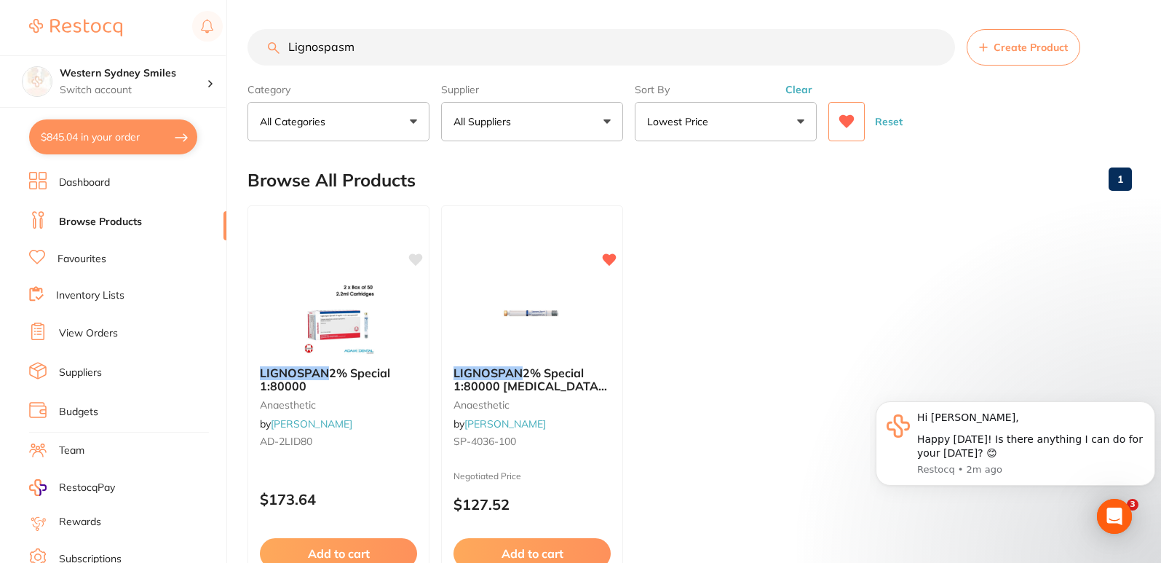
scroll to position [0, 0]
drag, startPoint x: 536, startPoint y: 45, endPoint x: 0, endPoint y: 50, distance: 536.0
click at [0, 58] on div "$845.04 Western Sydney Smiles Switch account Western Sydney Smiles $845.04 in y…" at bounding box center [580, 281] width 1161 height 563
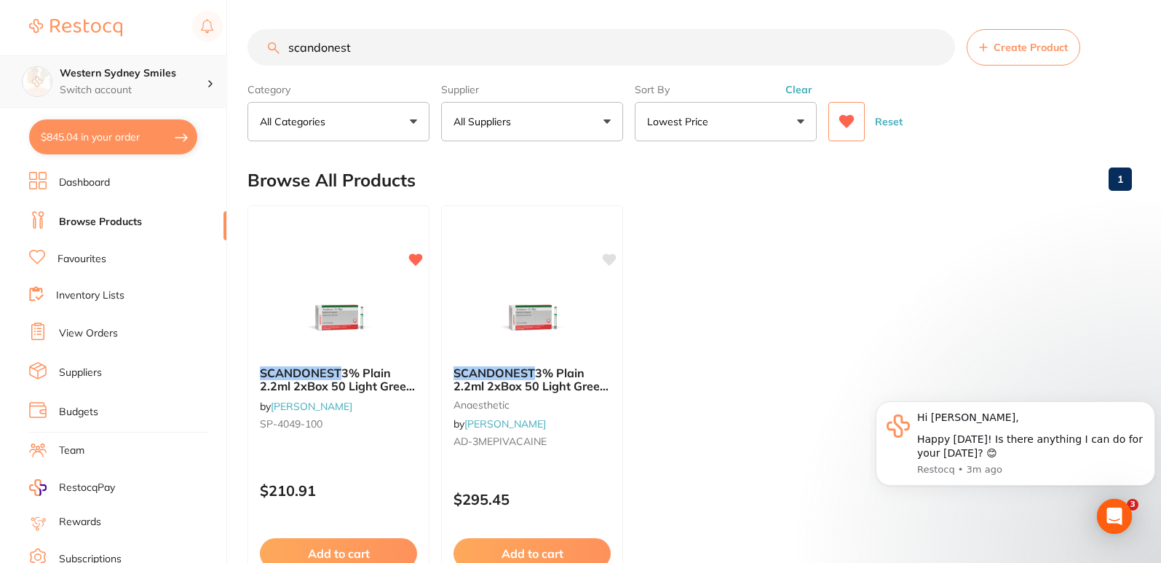
drag, startPoint x: 434, startPoint y: 55, endPoint x: 0, endPoint y: 88, distance: 435.2
click at [0, 81] on div "$845.04 Western Sydney Smiles Switch account Western Sydney Smiles $845.04 in y…" at bounding box center [580, 281] width 1161 height 563
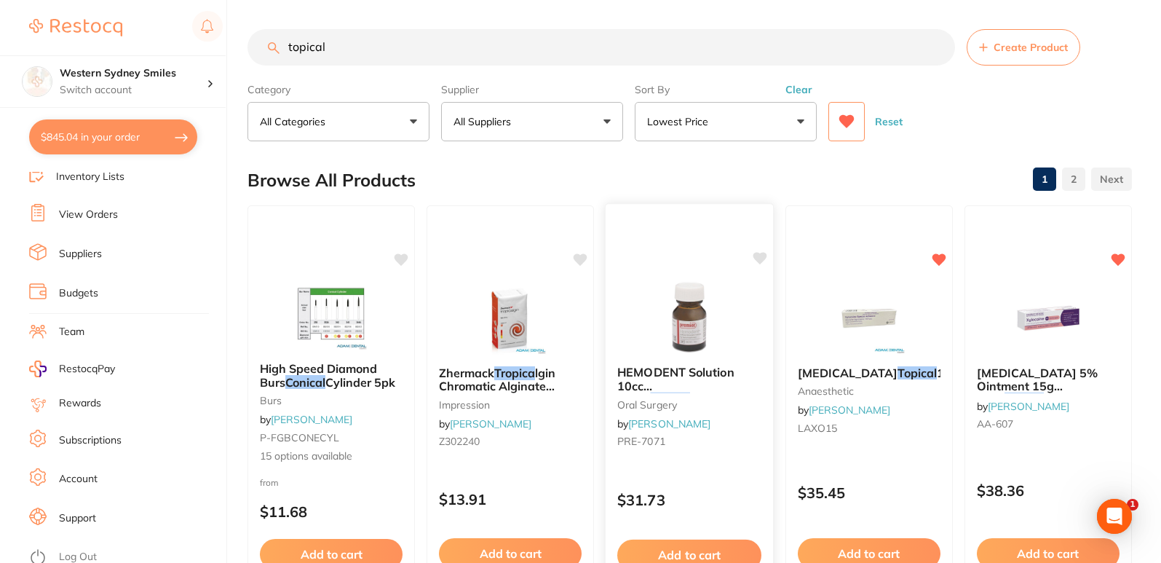
scroll to position [125, 0]
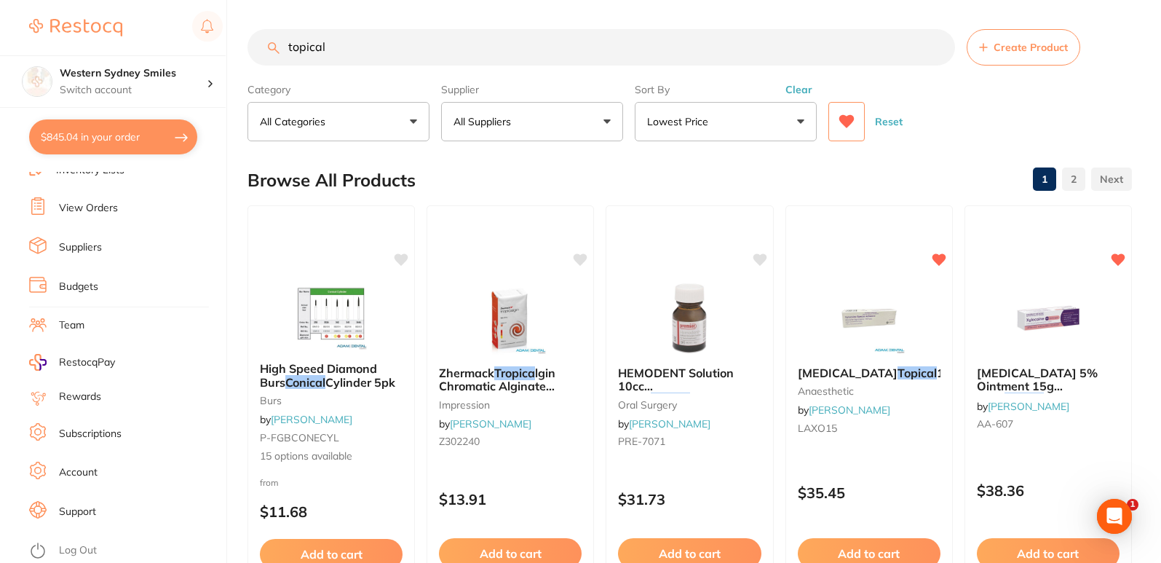
drag, startPoint x: 401, startPoint y: 45, endPoint x: 0, endPoint y: -29, distance: 407.3
click at [0, 0] on html "$845.04 Western Sydney Smiles Switch account Western Sydney Smiles $845.04 in y…" at bounding box center [580, 281] width 1161 height 563
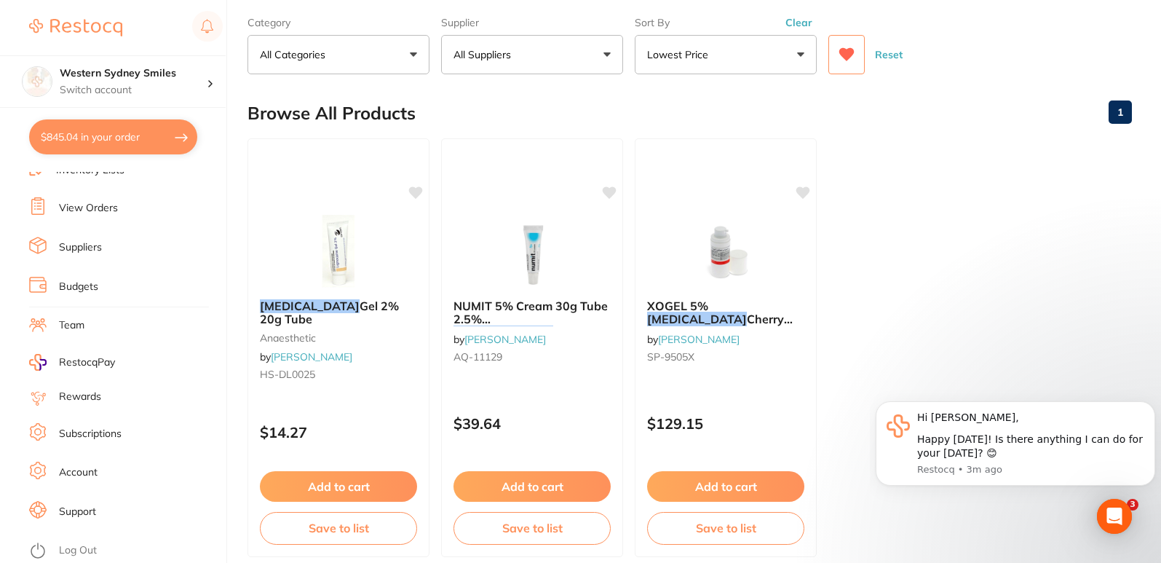
scroll to position [0, 0]
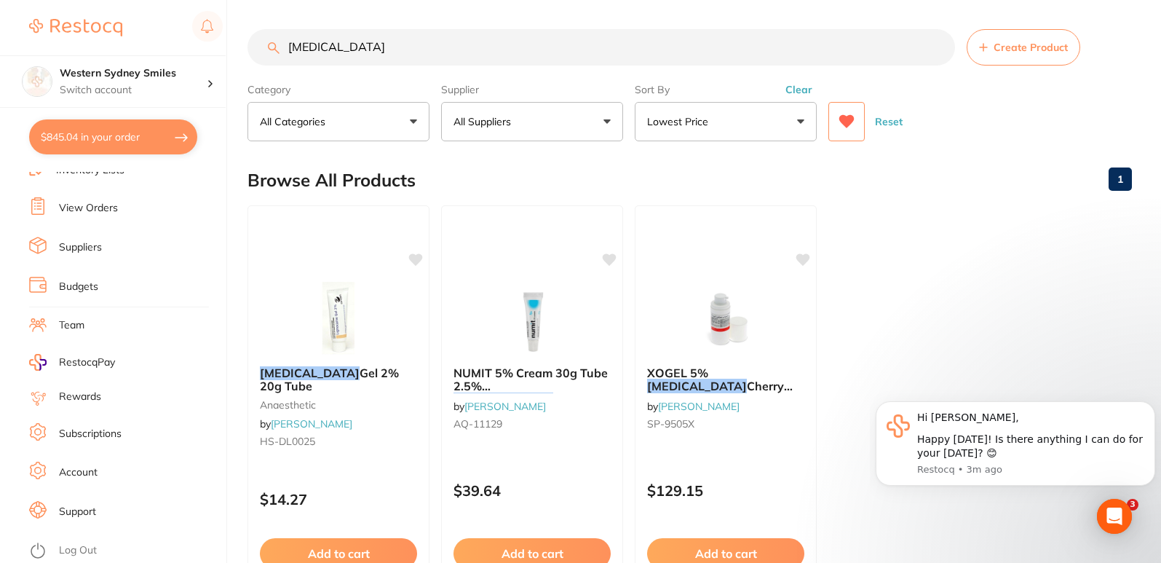
drag, startPoint x: 400, startPoint y: 56, endPoint x: 0, endPoint y: 37, distance: 400.2
click at [0, 37] on div "$845.04 Western Sydney Smiles Switch account Western Sydney Smiles $845.04 in y…" at bounding box center [580, 281] width 1161 height 563
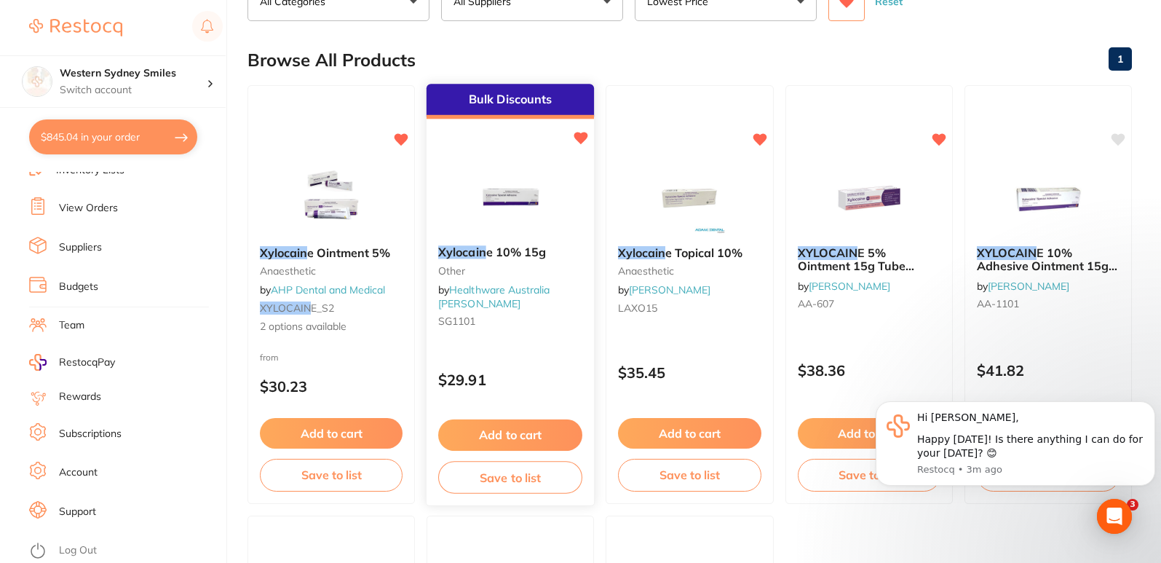
scroll to position [146, 0]
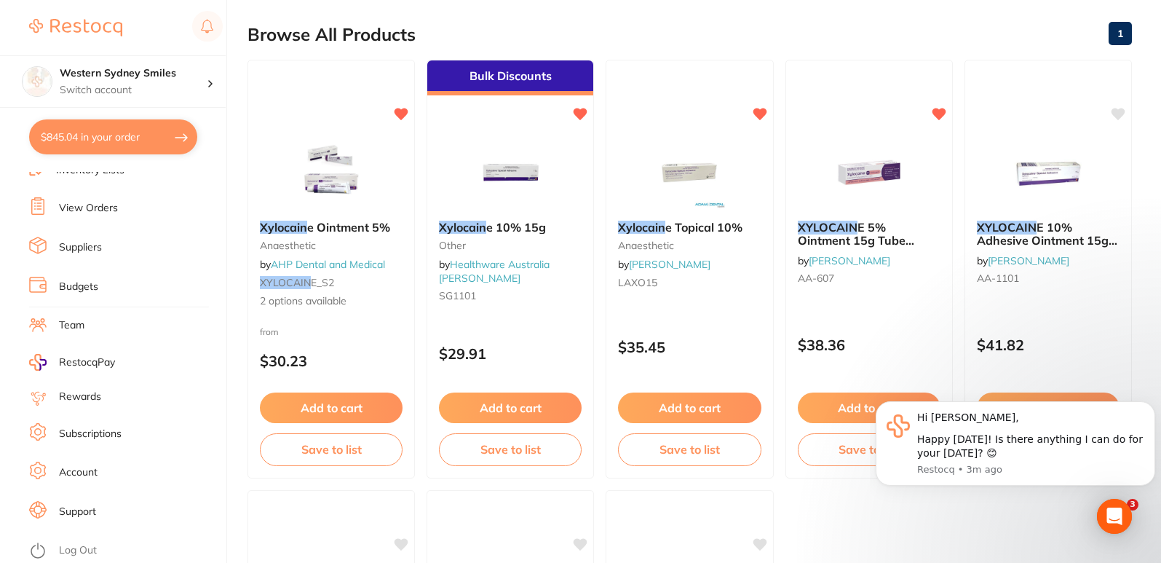
type input "xylocain"
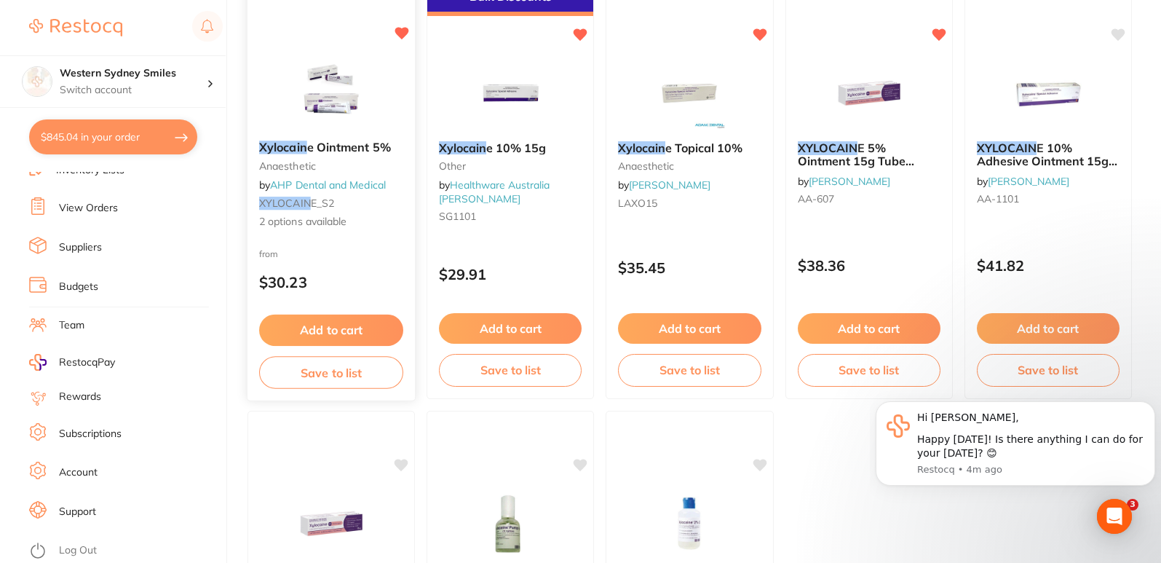
scroll to position [218, 0]
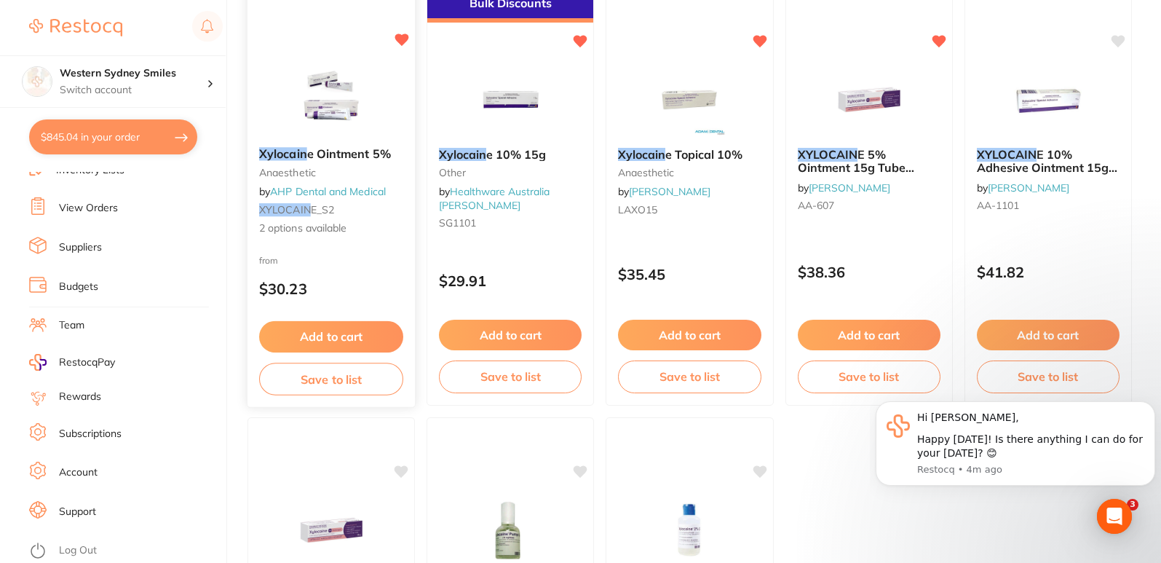
click at [378, 183] on div "Xylocain e Ointment 5% anaesthetic by AHP Dental and Medical XYLOCAIN E_S2 2 op…" at bounding box center [331, 191] width 167 height 112
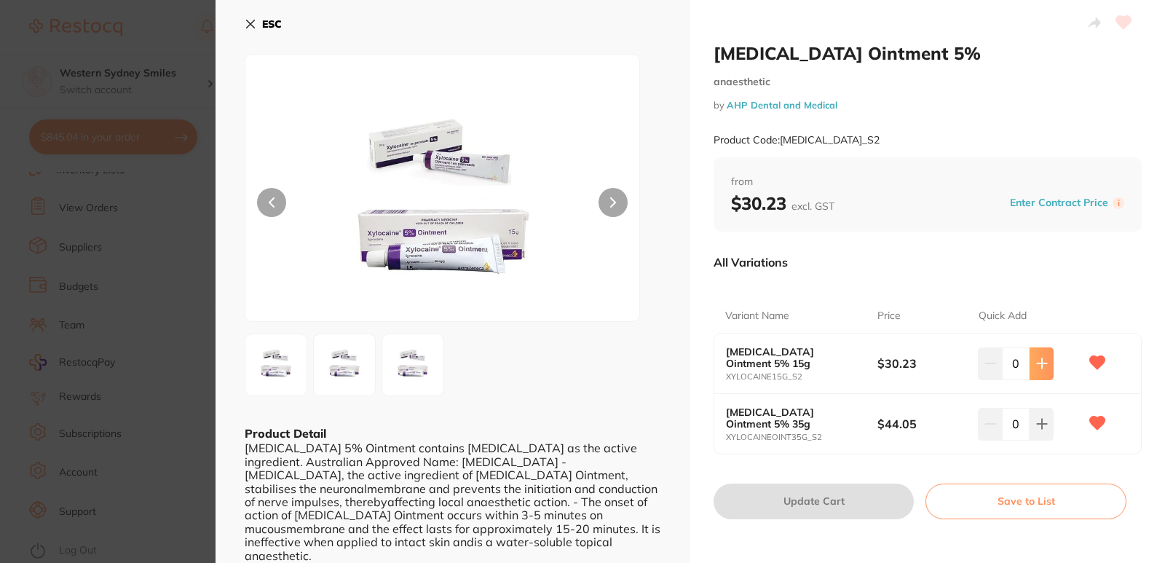
click at [1051, 358] on button at bounding box center [1042, 363] width 24 height 32
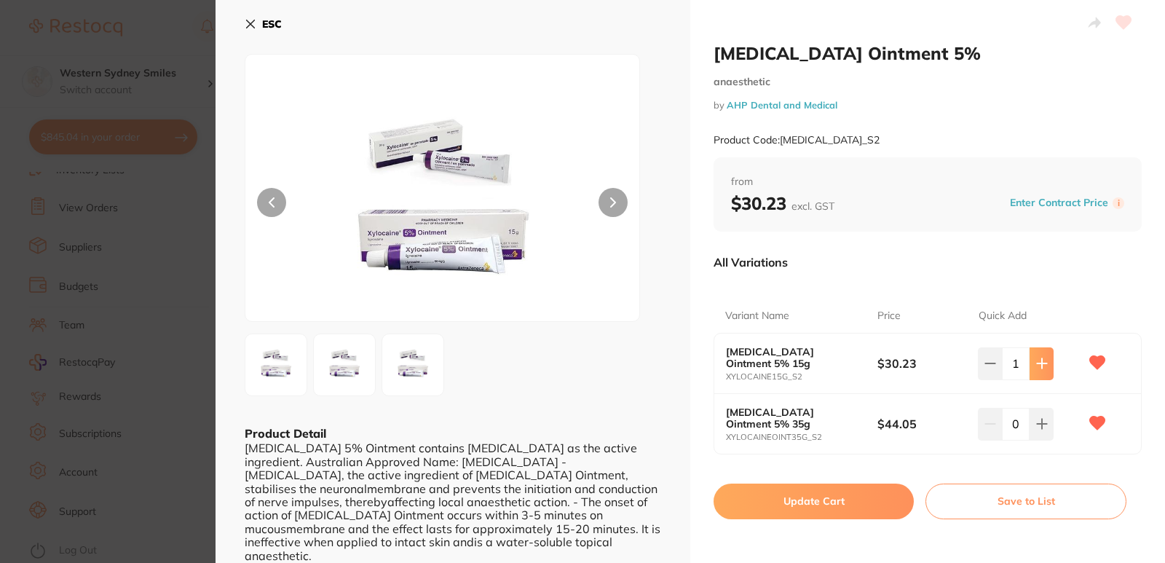
click at [1051, 358] on button at bounding box center [1042, 363] width 24 height 32
type input "2"
click at [253, 18] on icon at bounding box center [251, 24] width 12 height 12
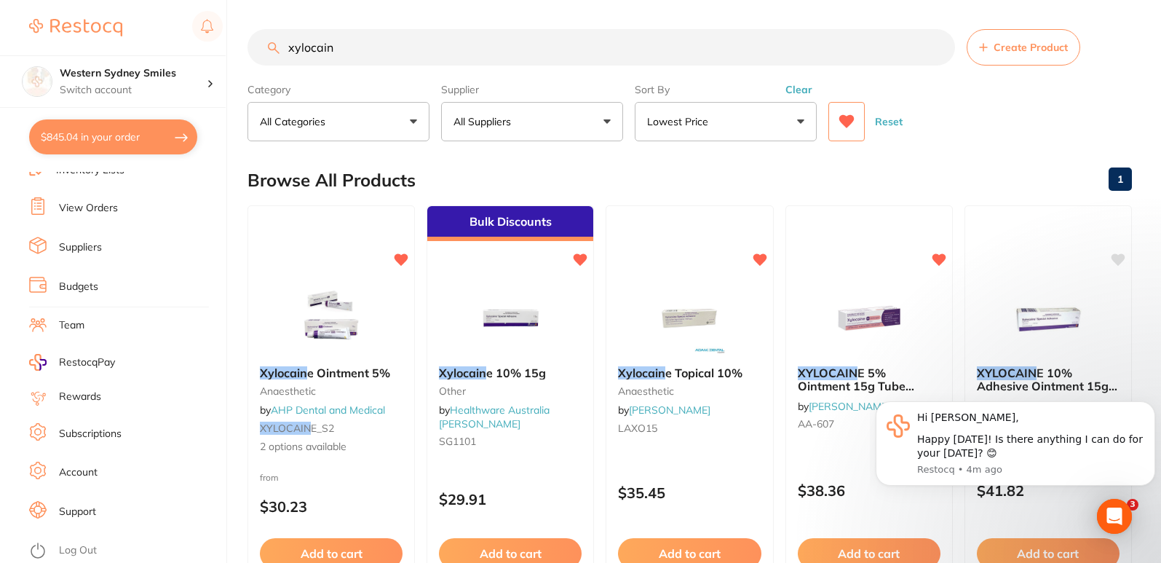
drag, startPoint x: 465, startPoint y: 40, endPoint x: 0, endPoint y: 36, distance: 464.6
click at [0, 36] on div "$845.04 Western Sydney Smiles Switch account Western Sydney Smiles $845.04 in y…" at bounding box center [580, 281] width 1161 height 563
type input "a"
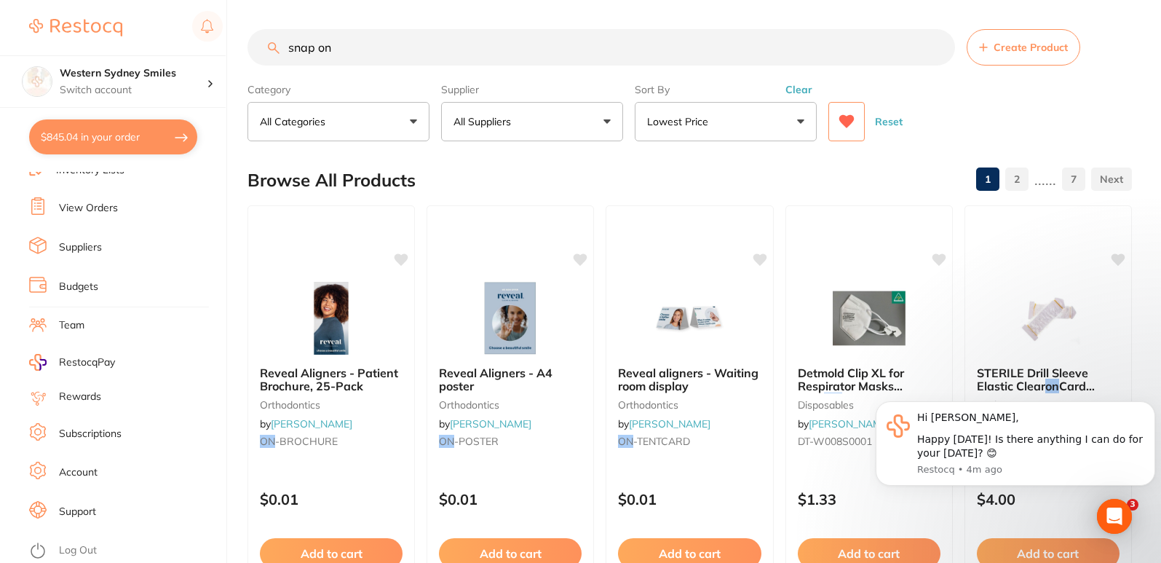
drag, startPoint x: 291, startPoint y: 46, endPoint x: 363, endPoint y: 30, distance: 73.9
click at [291, 46] on input "snap on" at bounding box center [602, 47] width 708 height 36
drag, startPoint x: 327, startPoint y: 44, endPoint x: 280, endPoint y: 51, distance: 47.1
click at [280, 51] on input "prophy snap on" at bounding box center [602, 47] width 708 height 36
drag, startPoint x: 393, startPoint y: 47, endPoint x: 344, endPoint y: 50, distance: 49.6
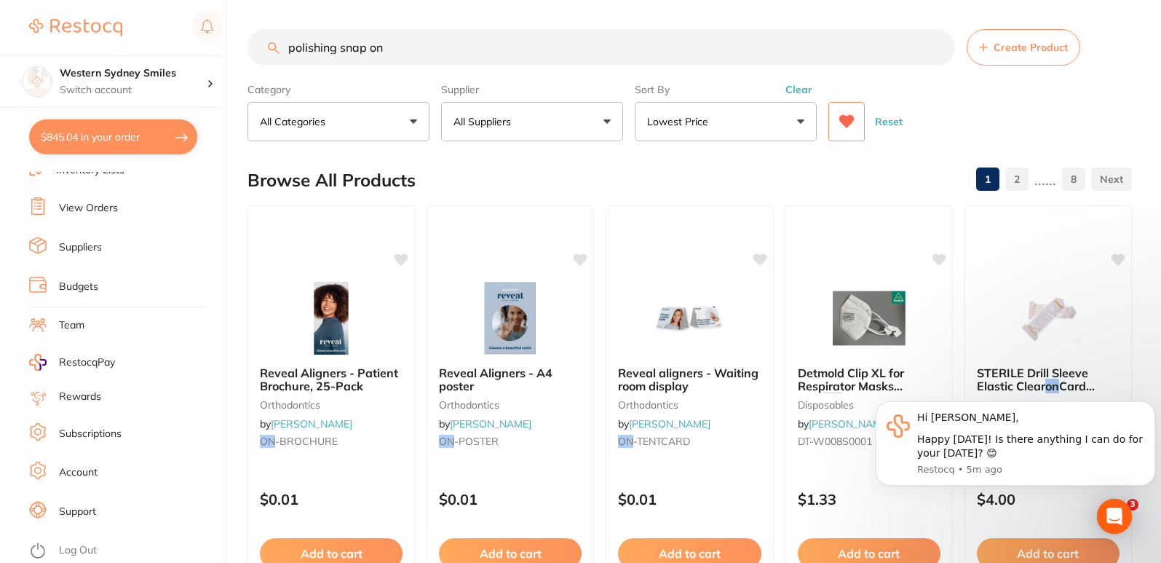
click at [344, 50] on input "polishing snap on" at bounding box center [602, 47] width 708 height 36
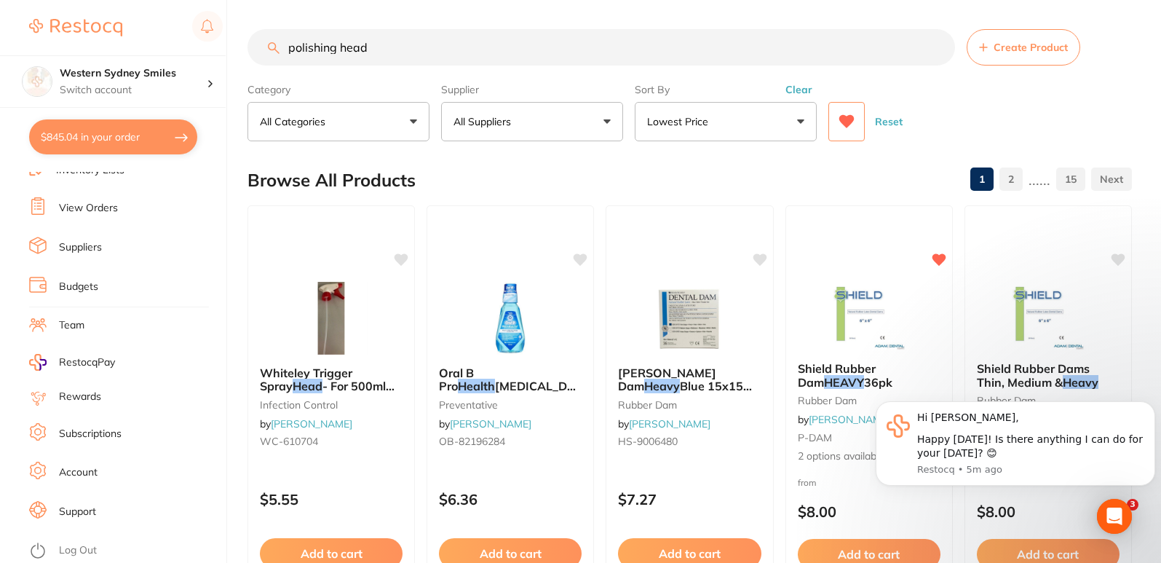
drag, startPoint x: 373, startPoint y: 52, endPoint x: 342, endPoint y: 49, distance: 30.7
click at [342, 49] on input "polishing head" at bounding box center [602, 47] width 708 height 36
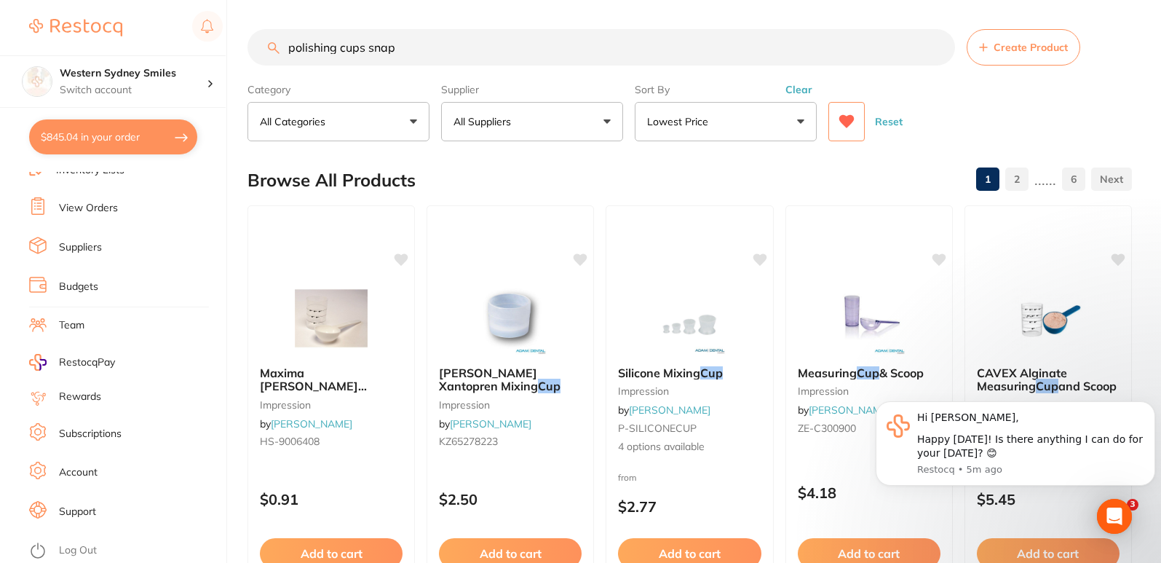
type input "polishing cups snap"
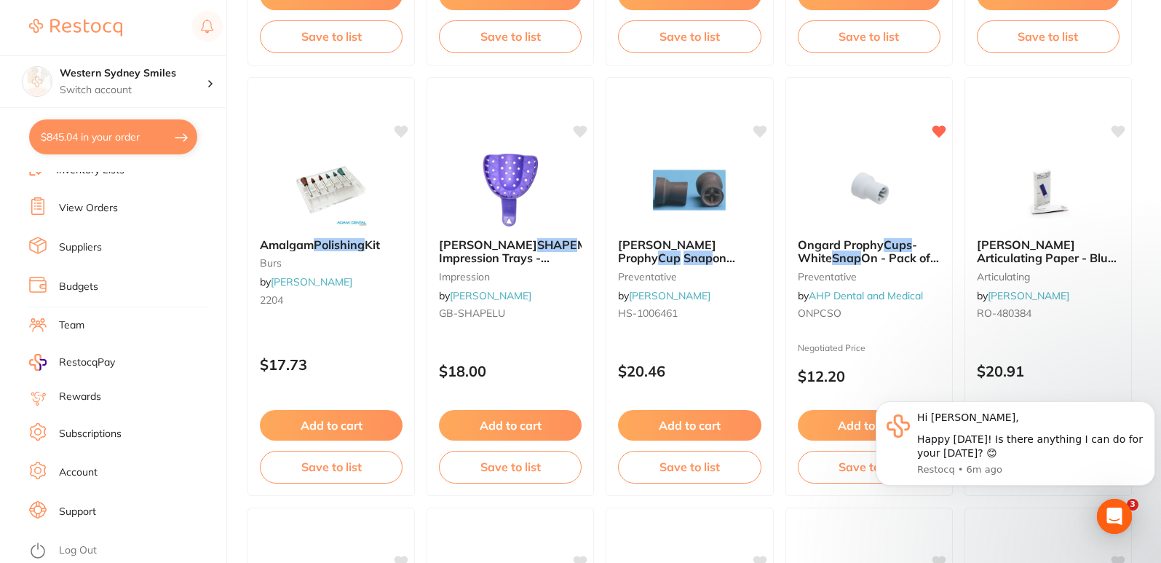
scroll to position [2693, 0]
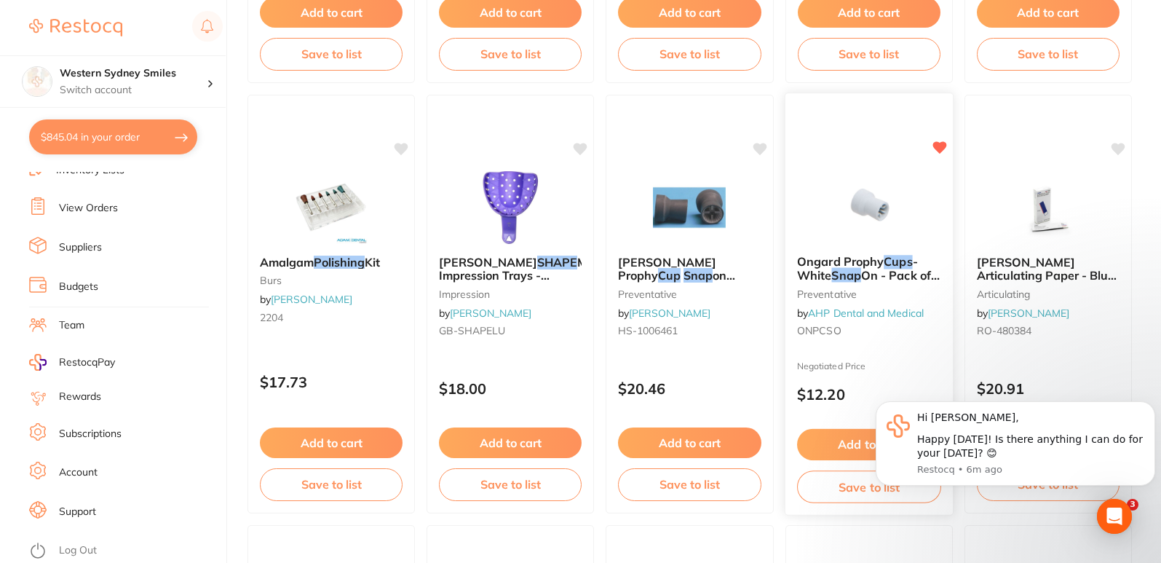
click at [843, 339] on div "Ongard Prophy Cups - White Snap On - Pack of 144 preventative by AHP Dental and…" at bounding box center [868, 298] width 167 height 111
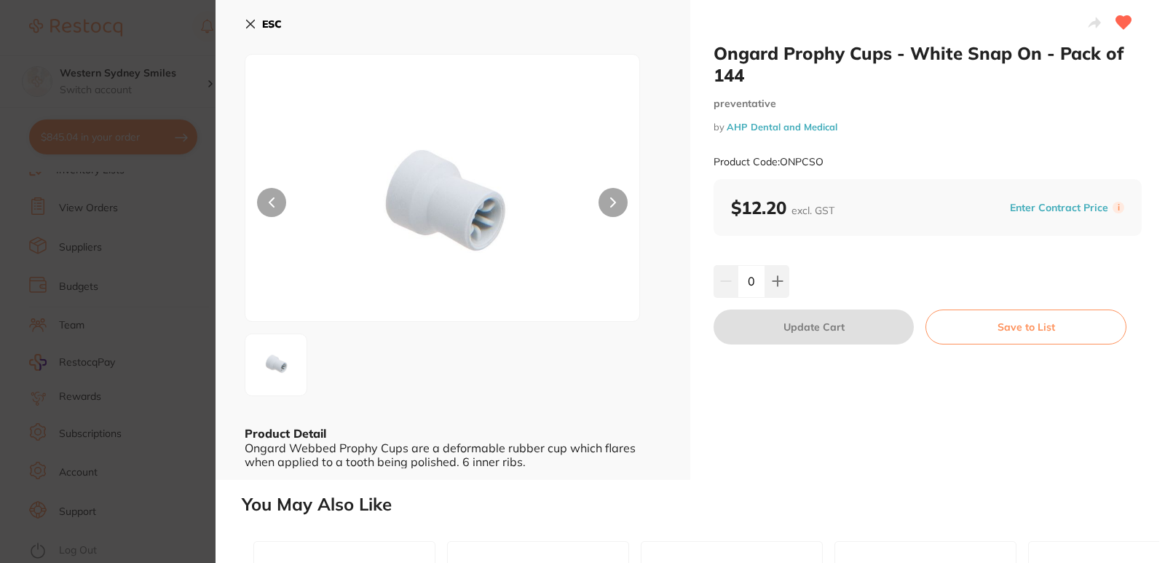
click at [789, 286] on div "0" at bounding box center [928, 281] width 428 height 32
click at [781, 279] on button at bounding box center [777, 281] width 24 height 32
type input "1"
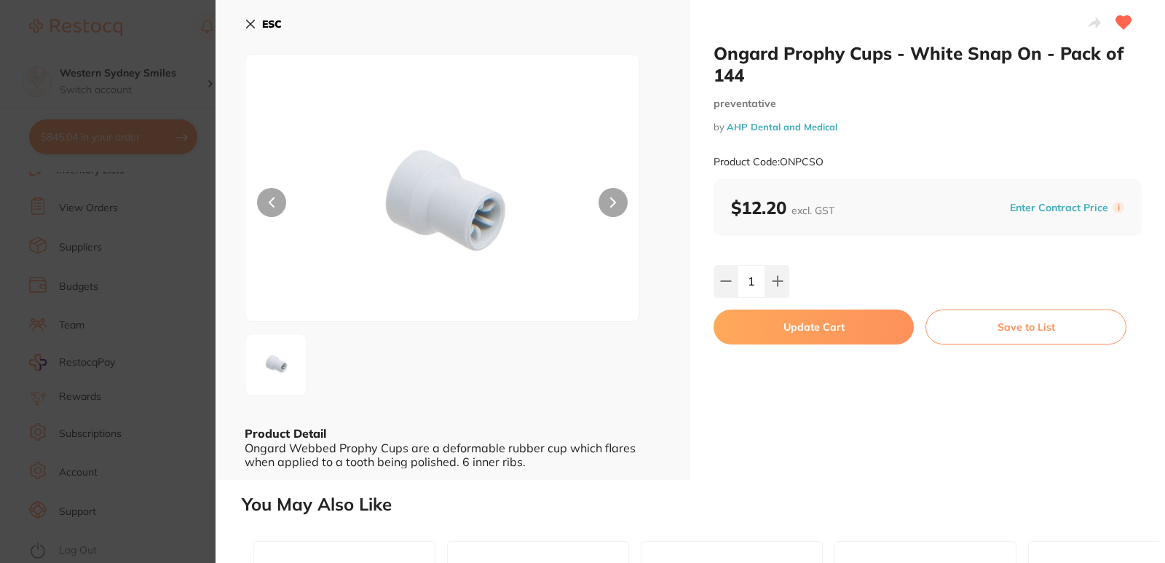
click at [789, 326] on button "Update Cart" at bounding box center [814, 326] width 200 height 35
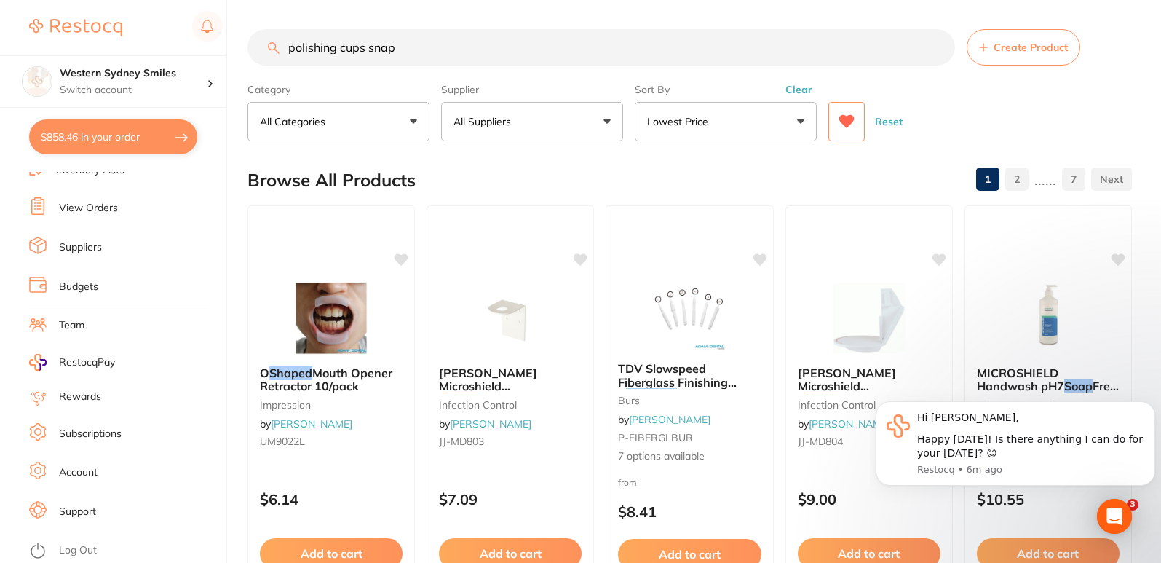
drag, startPoint x: 473, startPoint y: 45, endPoint x: 0, endPoint y: 1, distance: 474.6
click at [0, 6] on div "$858.46 Western Sydney Smiles Switch account Western Sydney Smiles $858.46 in y…" at bounding box center [580, 281] width 1161 height 563
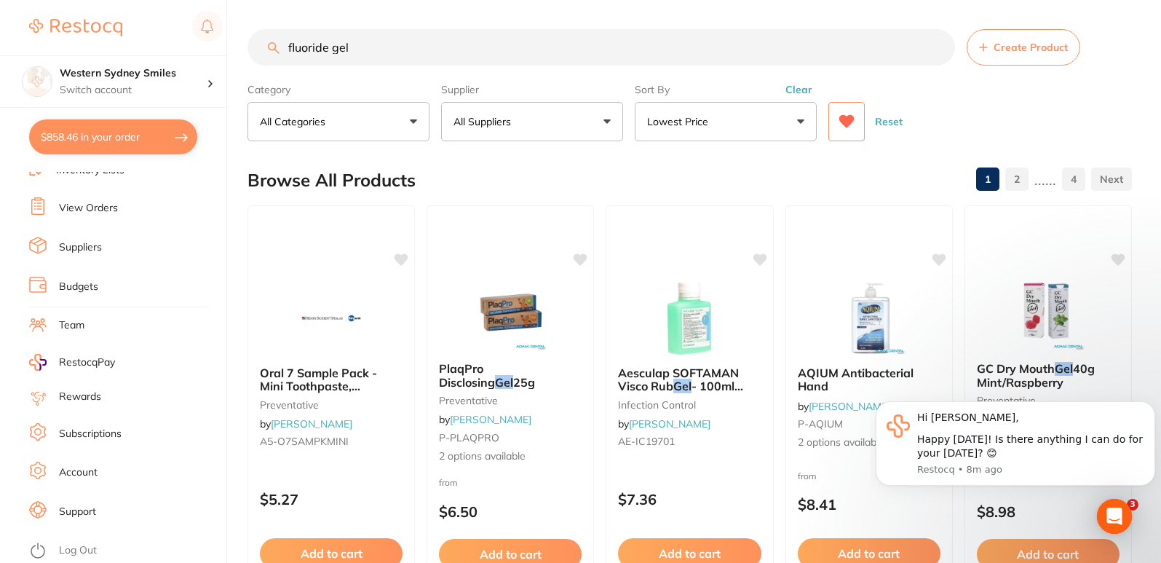
scroll to position [1, 0]
drag, startPoint x: 399, startPoint y: 61, endPoint x: 257, endPoint y: 61, distance: 142.0
click at [257, 61] on input "fluoride gel" at bounding box center [602, 47] width 708 height 36
type input "germiphene"
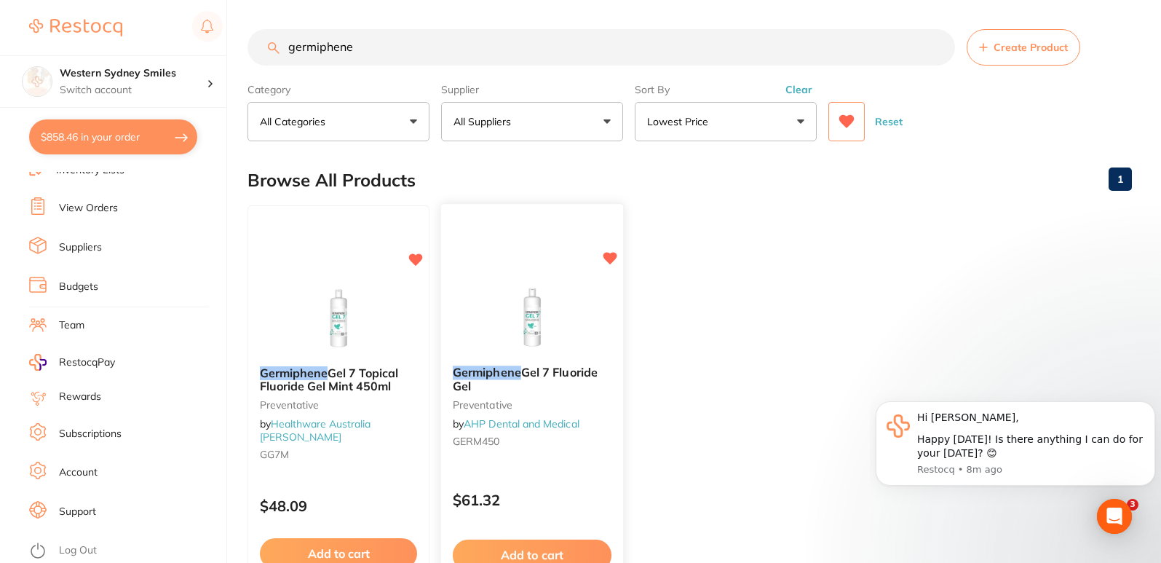
scroll to position [0, 0]
click at [349, 320] on img at bounding box center [338, 317] width 95 height 74
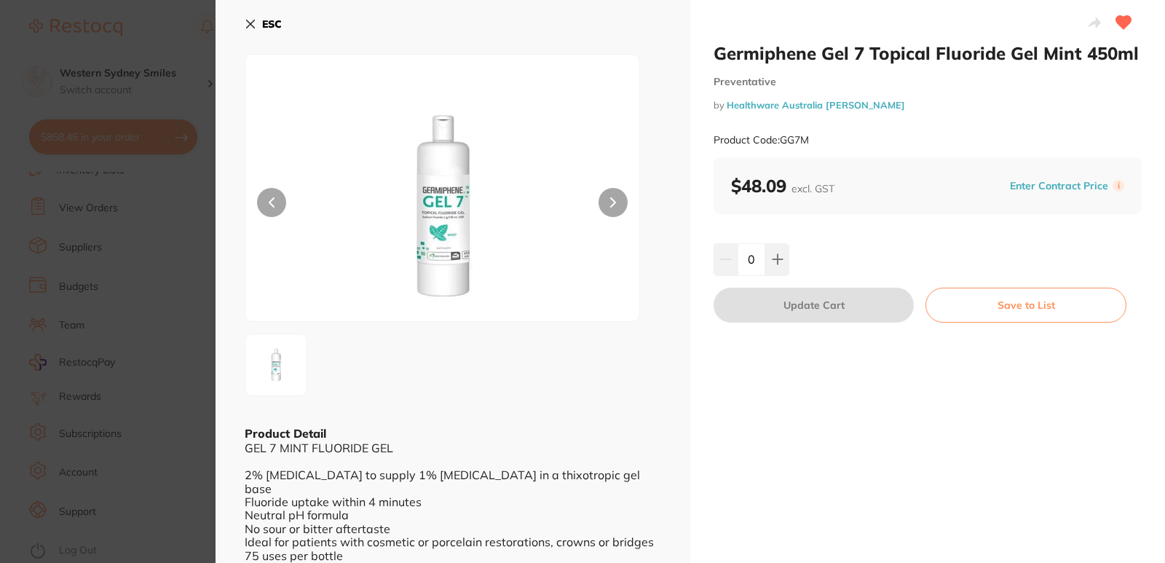
click at [786, 254] on button at bounding box center [777, 259] width 24 height 32
type input "1"
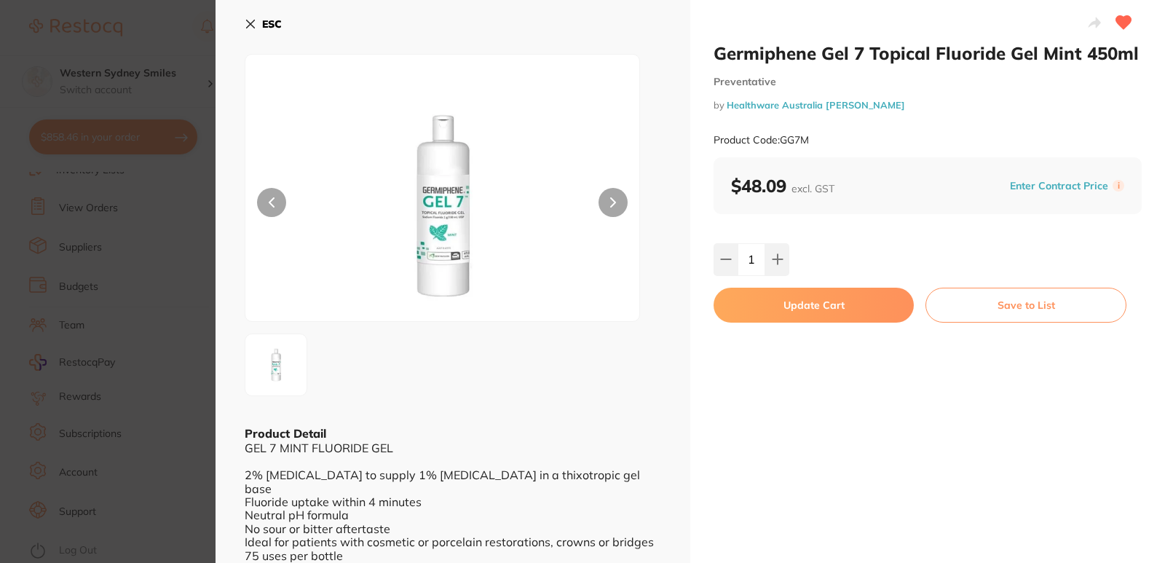
click at [768, 285] on div "Germiphene Gel 7 Topical Fluoride Gel Mint 450ml Preventative by Healthware Aus…" at bounding box center [927, 287] width 475 height 574
click at [773, 301] on button "Update Cart" at bounding box center [814, 305] width 200 height 35
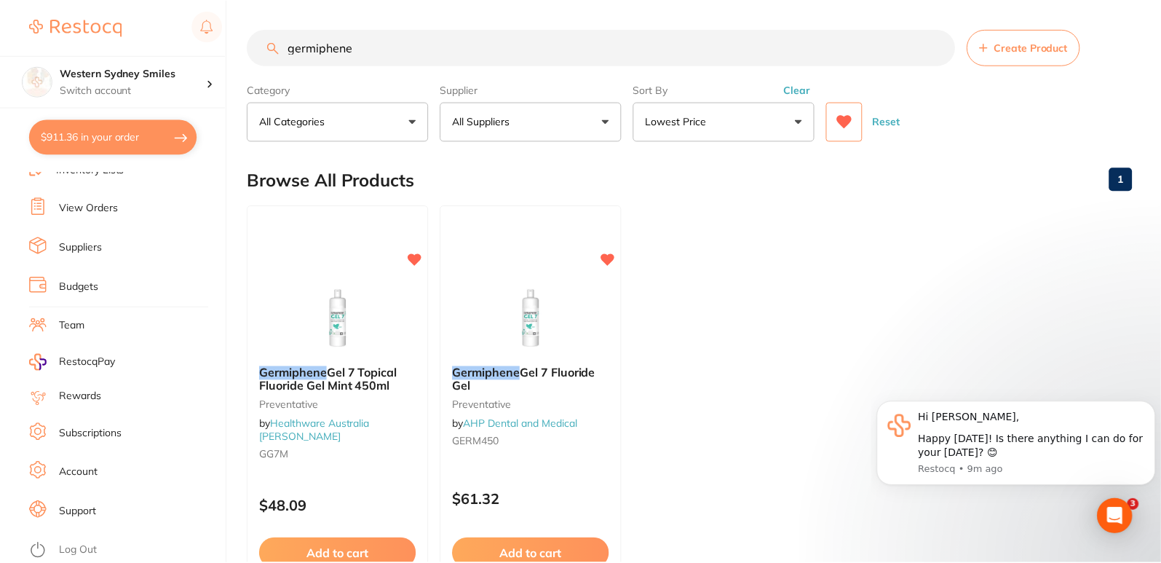
scroll to position [1, 0]
drag, startPoint x: 497, startPoint y: 44, endPoint x: 0, endPoint y: 45, distance: 496.6
click at [0, 44] on div "$911.36 Western Sydney Smiles Switch account Western Sydney Smiles $911.36 in y…" at bounding box center [580, 280] width 1161 height 563
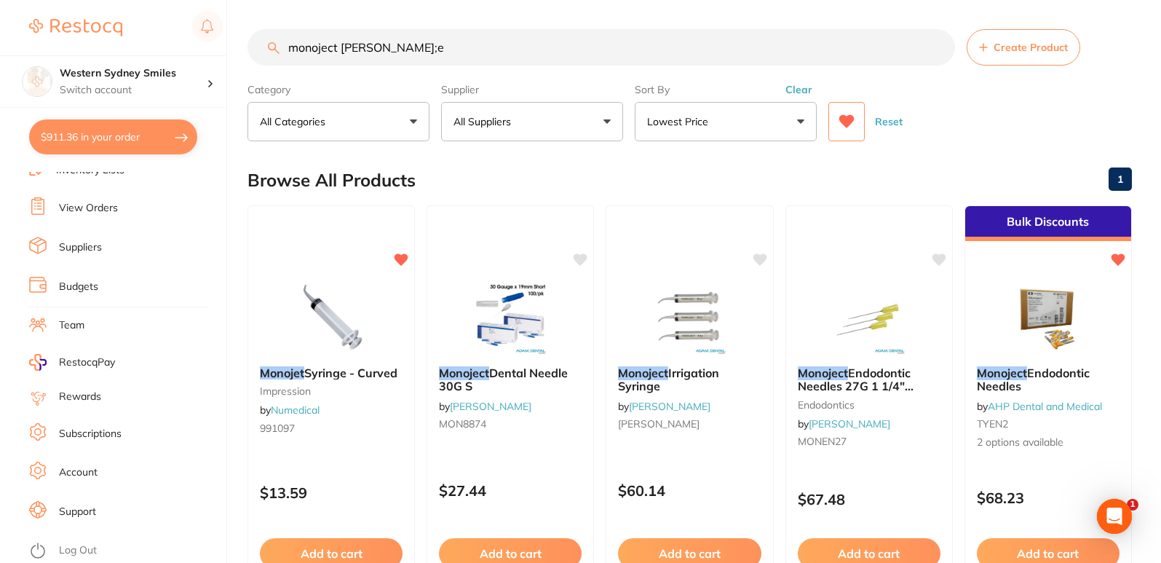
scroll to position [0, 0]
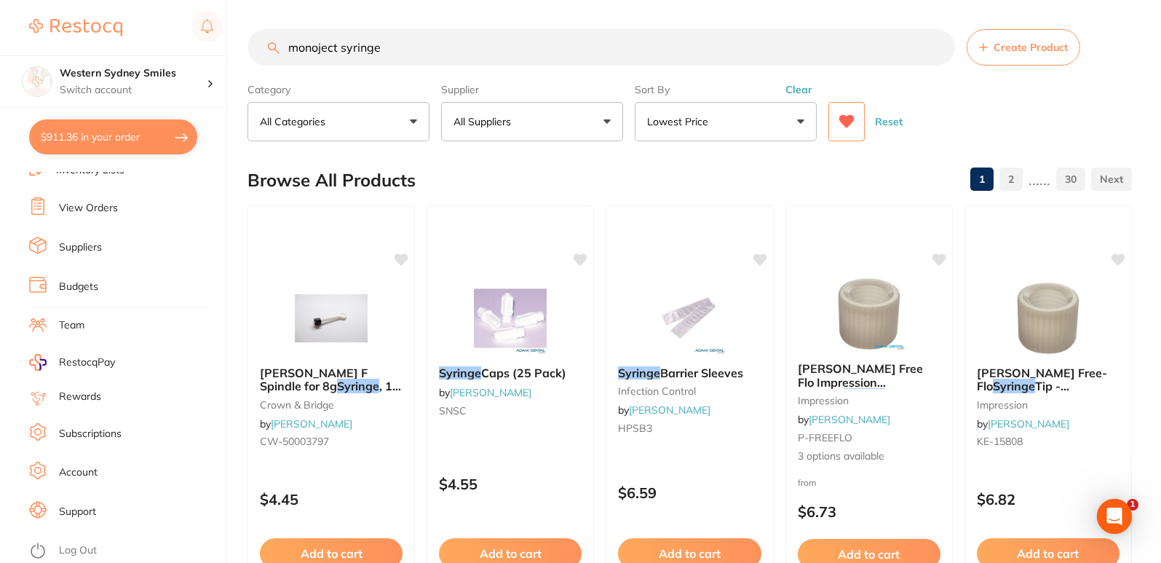
type input "monoject syringe"
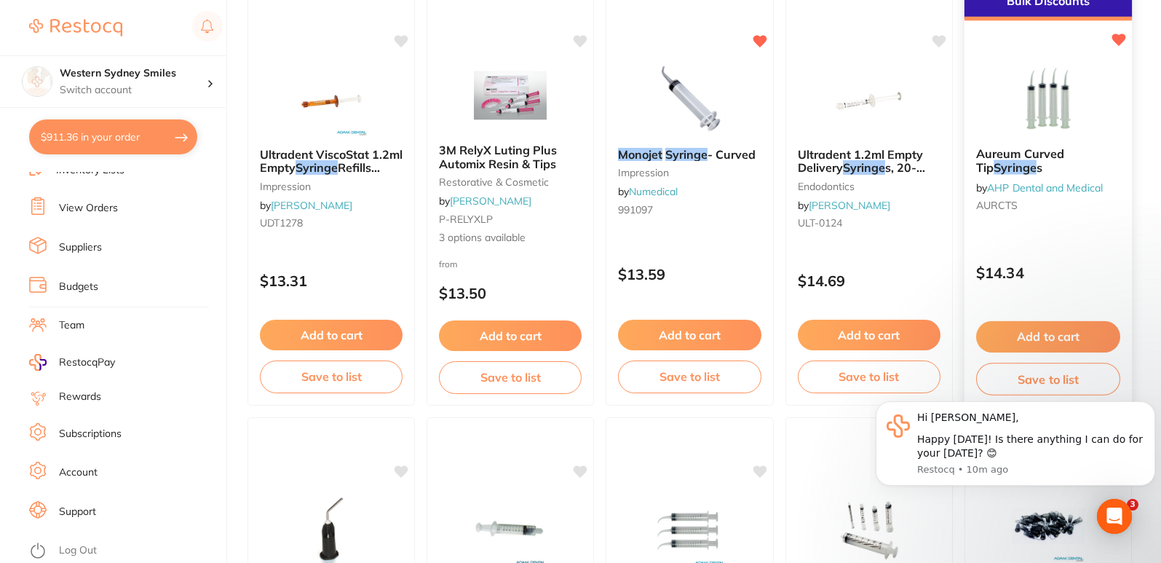
scroll to position [1529, 0]
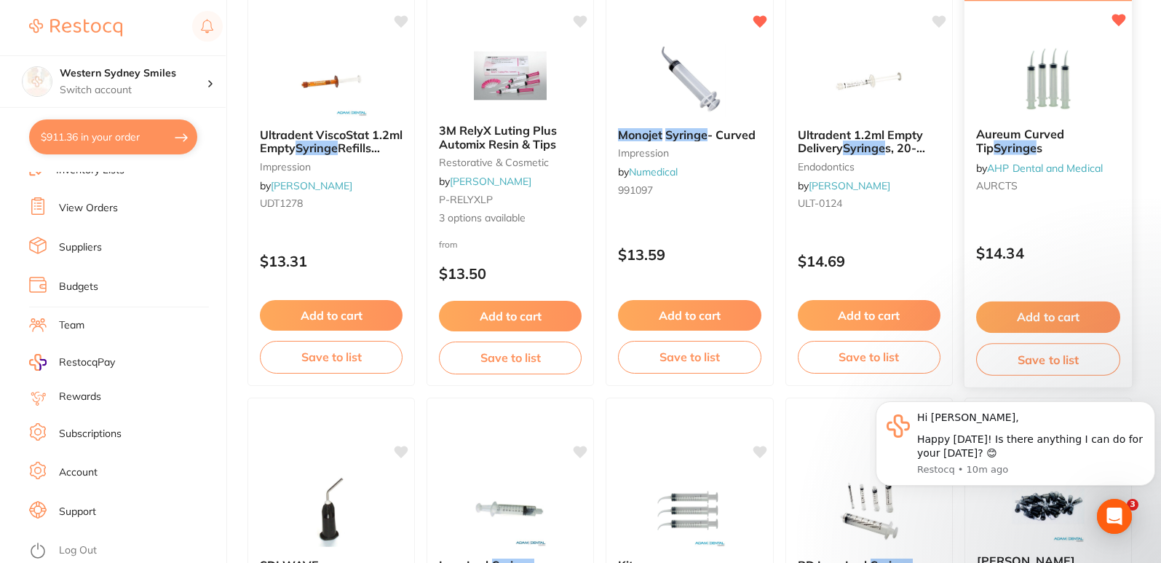
click at [1054, 301] on div "Add to cart Save to list" at bounding box center [1048, 339] width 167 height 98
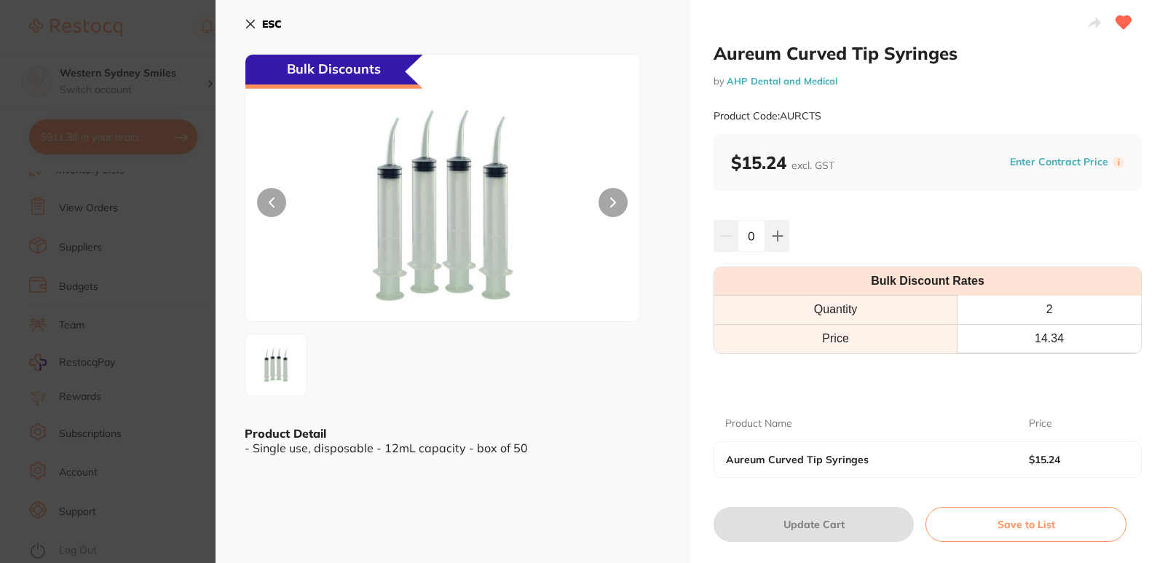
click at [245, 21] on icon at bounding box center [251, 24] width 12 height 12
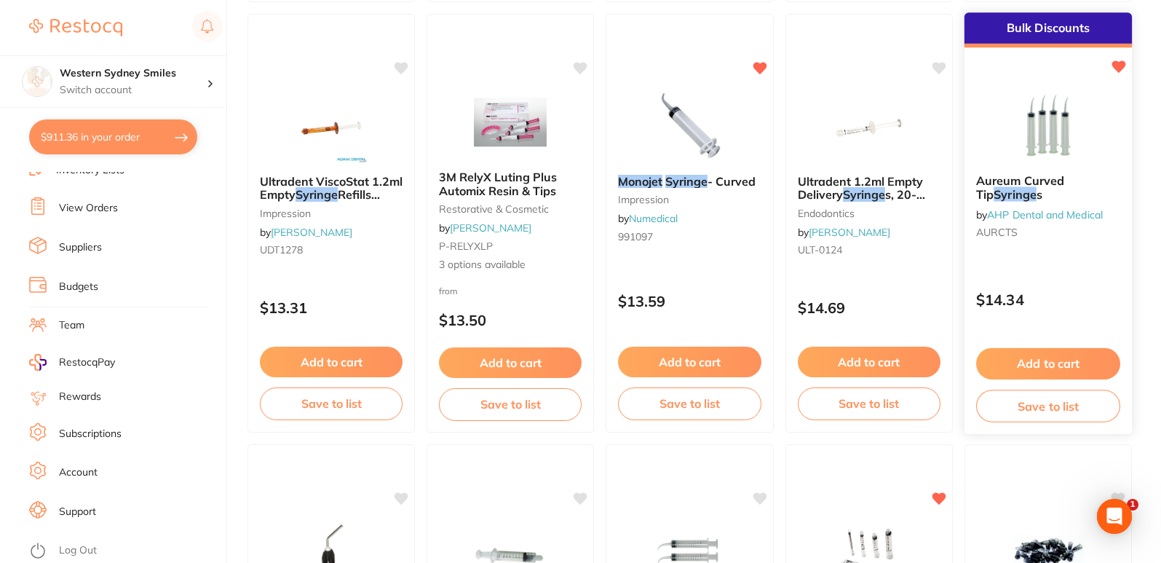
scroll to position [1456, 0]
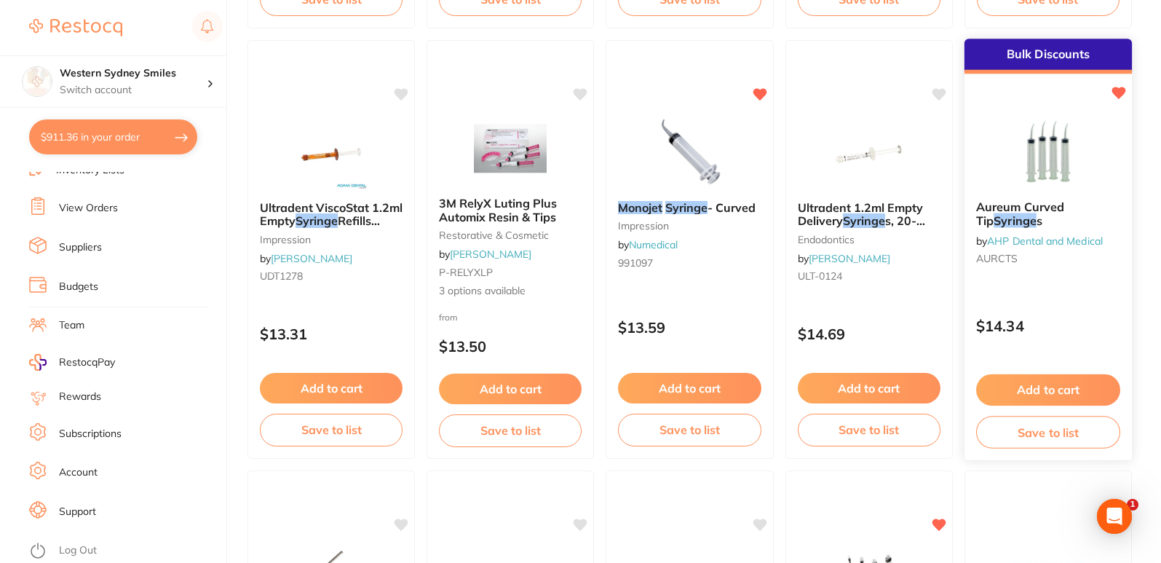
click at [1056, 390] on button "Add to cart" at bounding box center [1049, 389] width 144 height 31
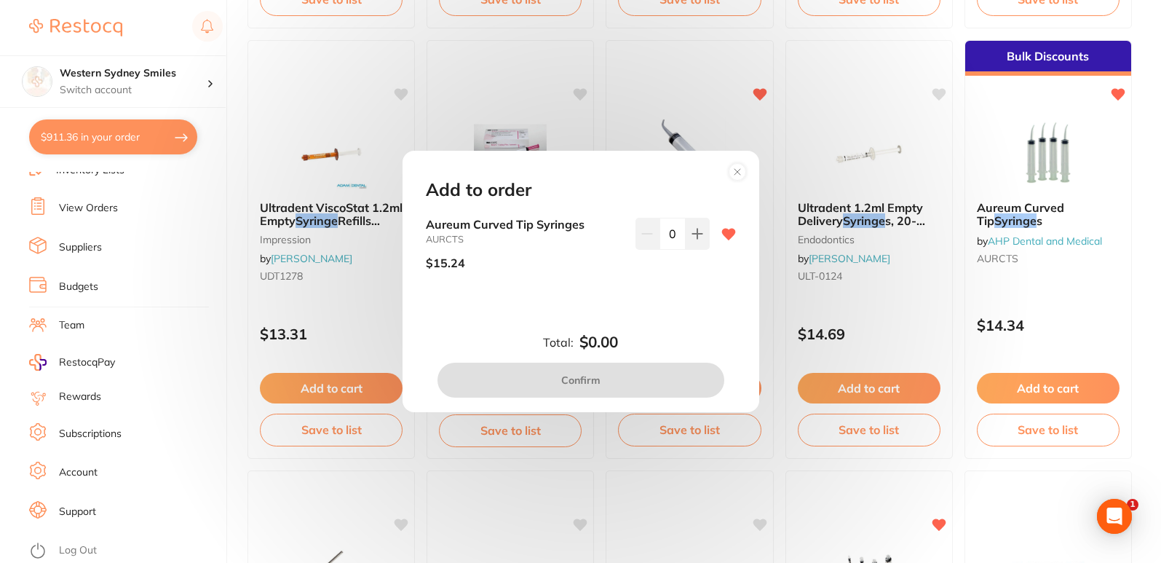
scroll to position [0, 0]
click at [733, 170] on circle at bounding box center [737, 171] width 17 height 17
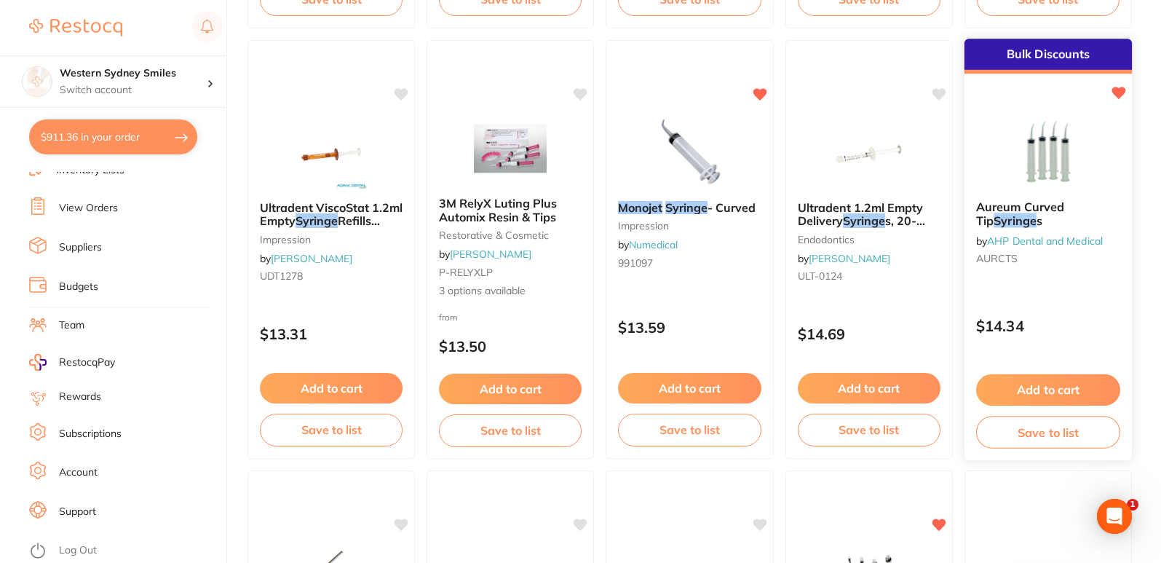
click at [1119, 161] on div at bounding box center [1048, 152] width 167 height 74
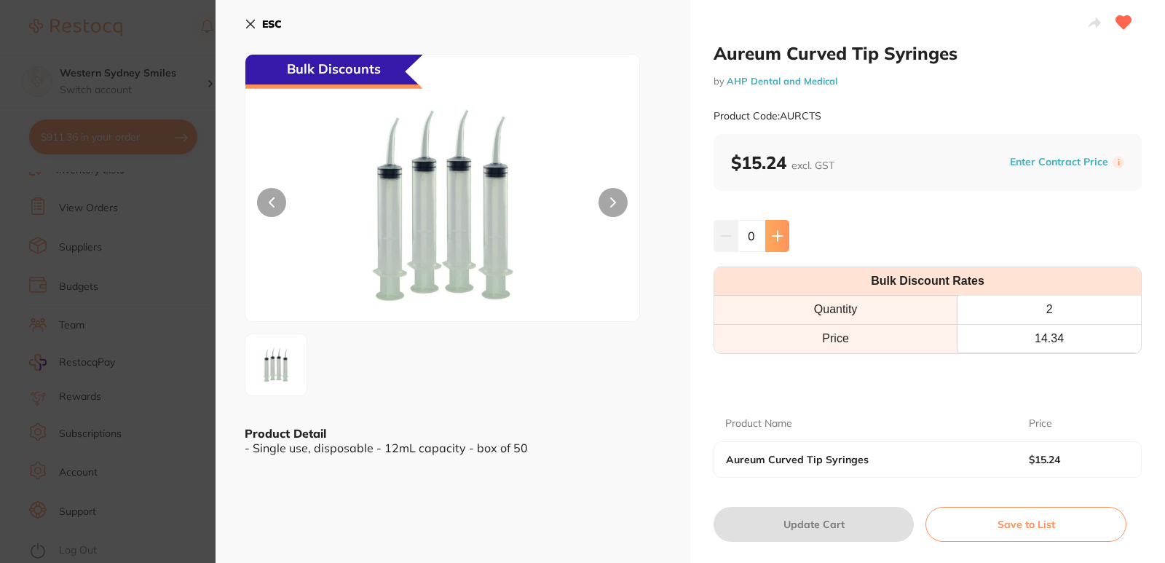
click at [782, 231] on button at bounding box center [777, 236] width 24 height 32
type input "1"
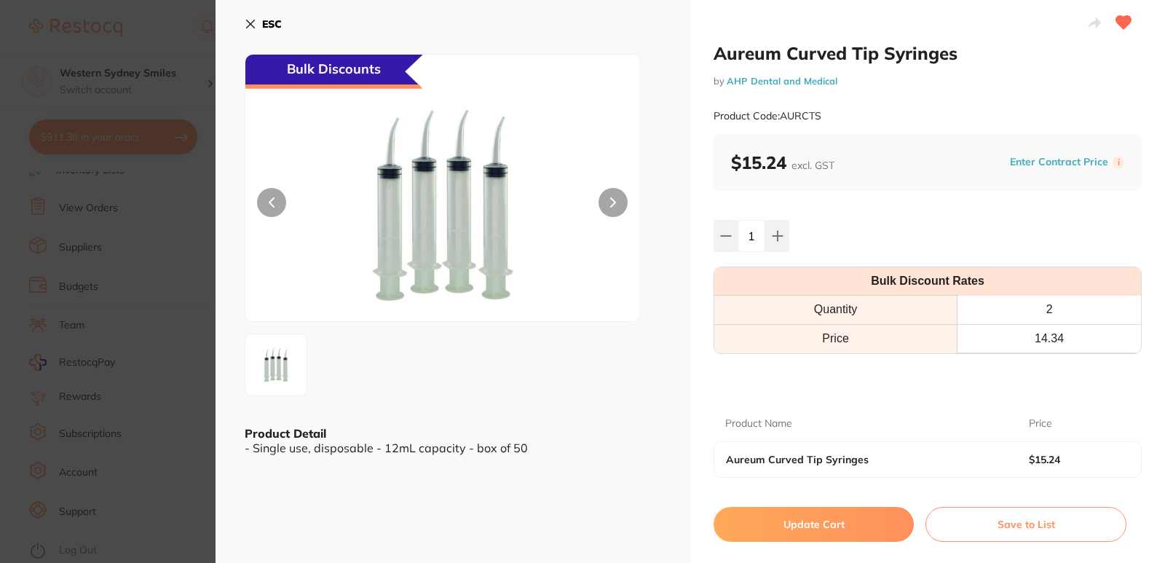
click at [789, 534] on button "Update Cart" at bounding box center [814, 524] width 200 height 35
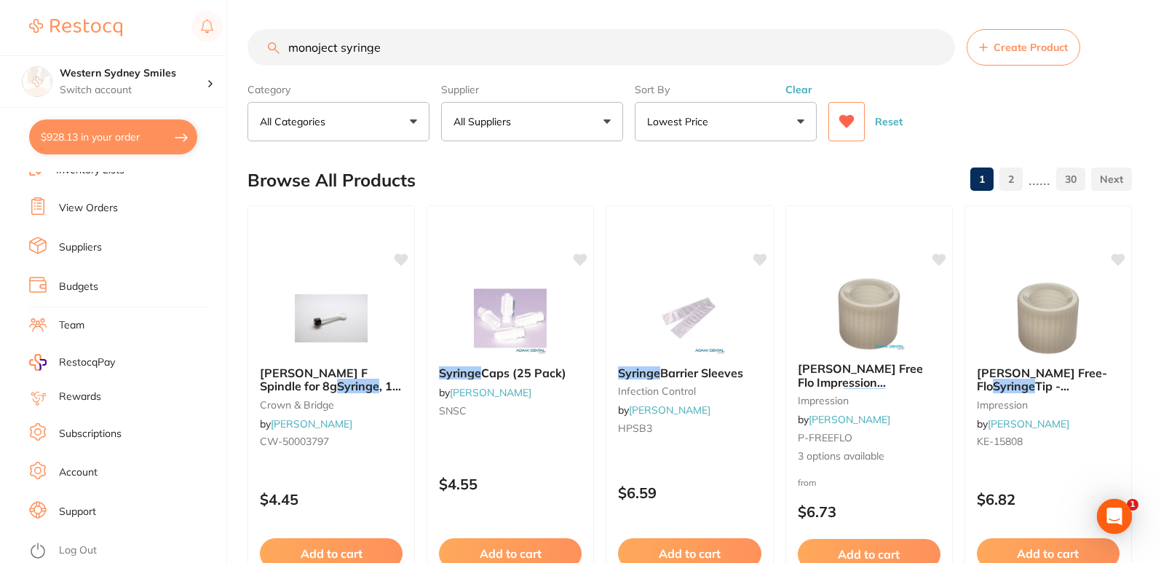
drag, startPoint x: 463, startPoint y: 55, endPoint x: 0, endPoint y: 53, distance: 463.1
click at [0, 54] on div "$928.13 Western Sydney Smiles Switch account Western Sydney Smiles $928.13 in y…" at bounding box center [580, 281] width 1161 height 563
paste input "slow speed saliva ejector"
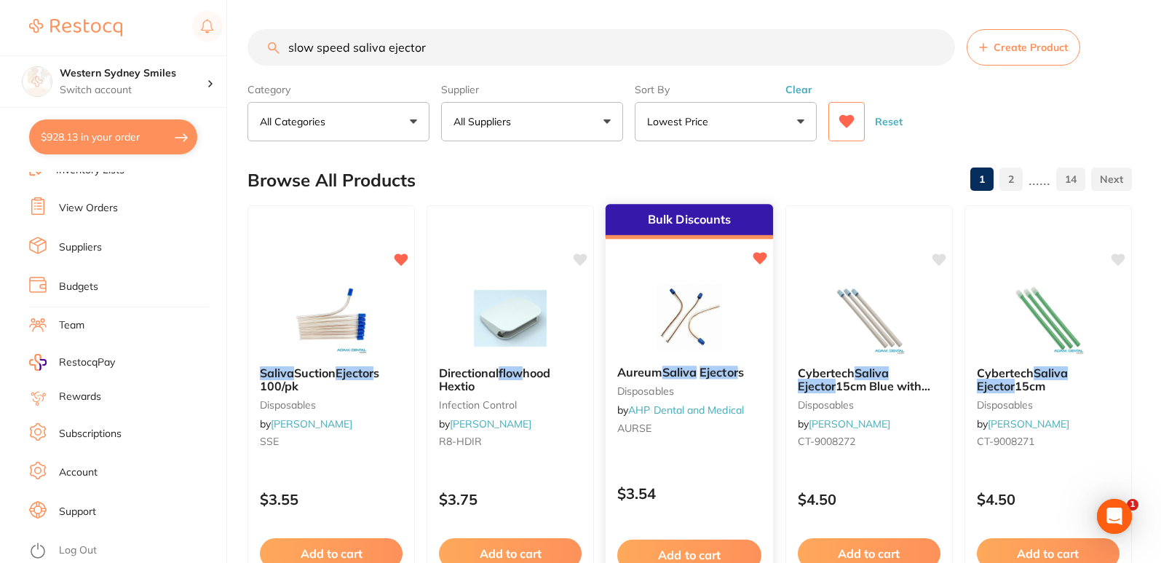
type input "slow speed saliva ejector"
click at [682, 289] on img at bounding box center [689, 317] width 95 height 74
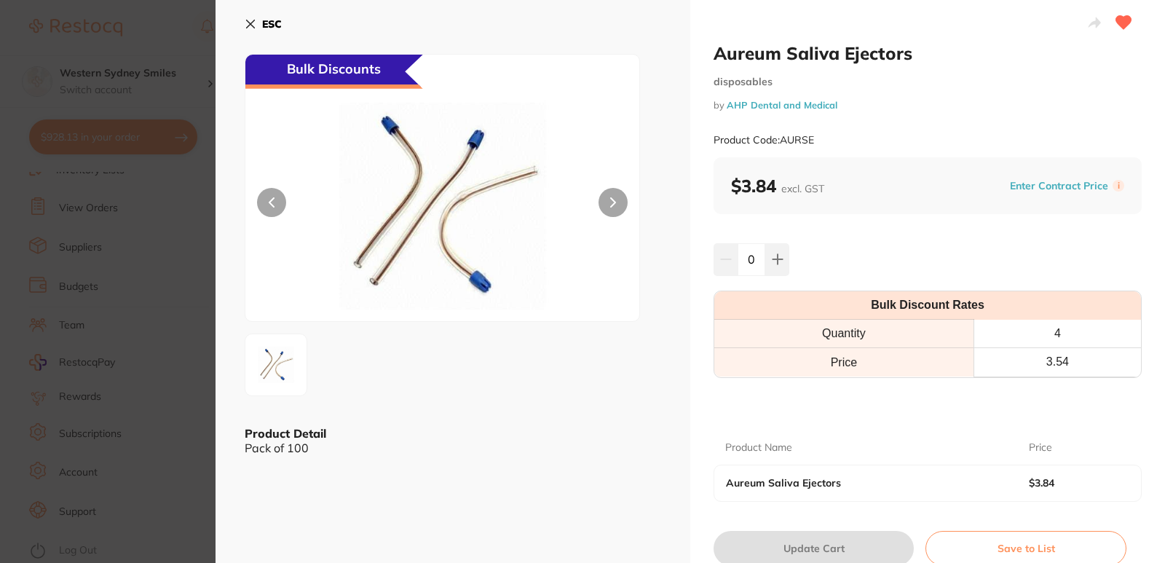
click at [242, 25] on div "ESC Bulk Discounts Product Detail Pack of 100" at bounding box center [453, 303] width 475 height 607
click at [248, 31] on button "ESC" at bounding box center [263, 24] width 37 height 25
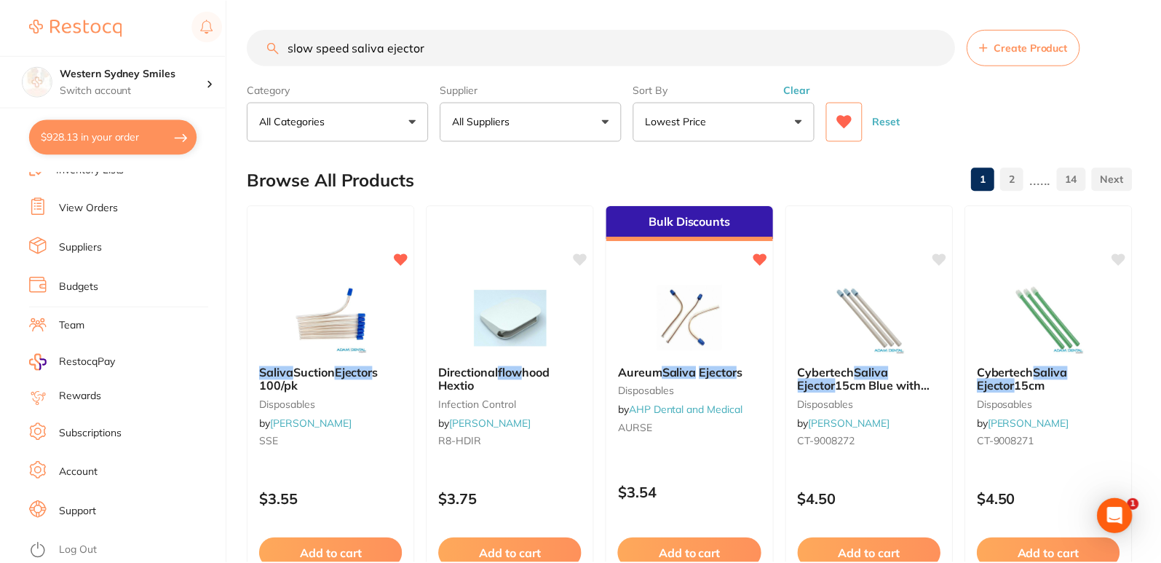
scroll to position [1, 0]
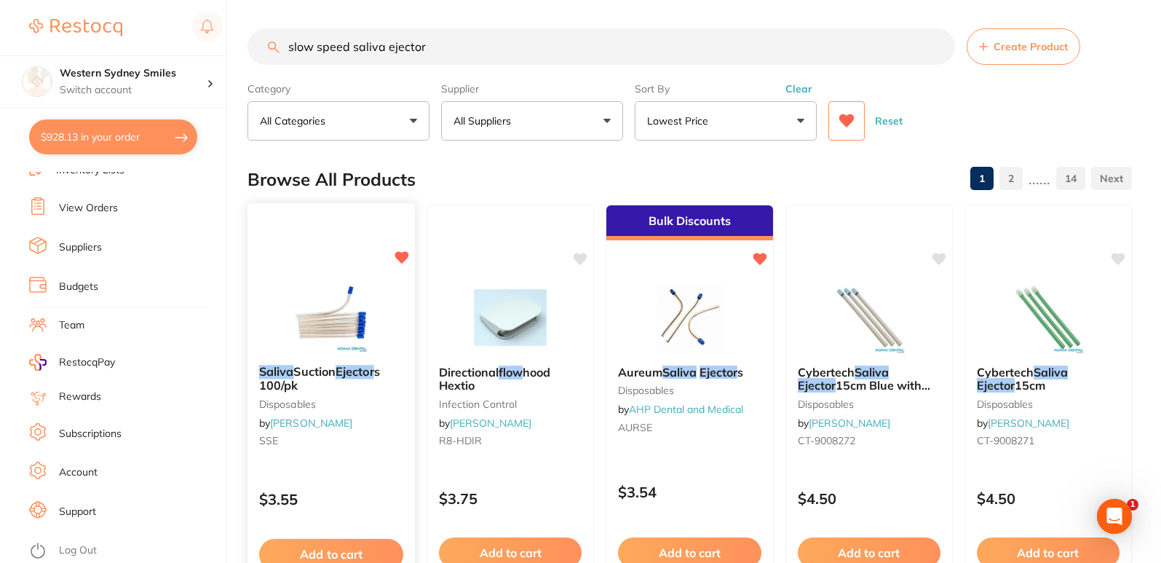
click at [319, 283] on img at bounding box center [330, 317] width 95 height 74
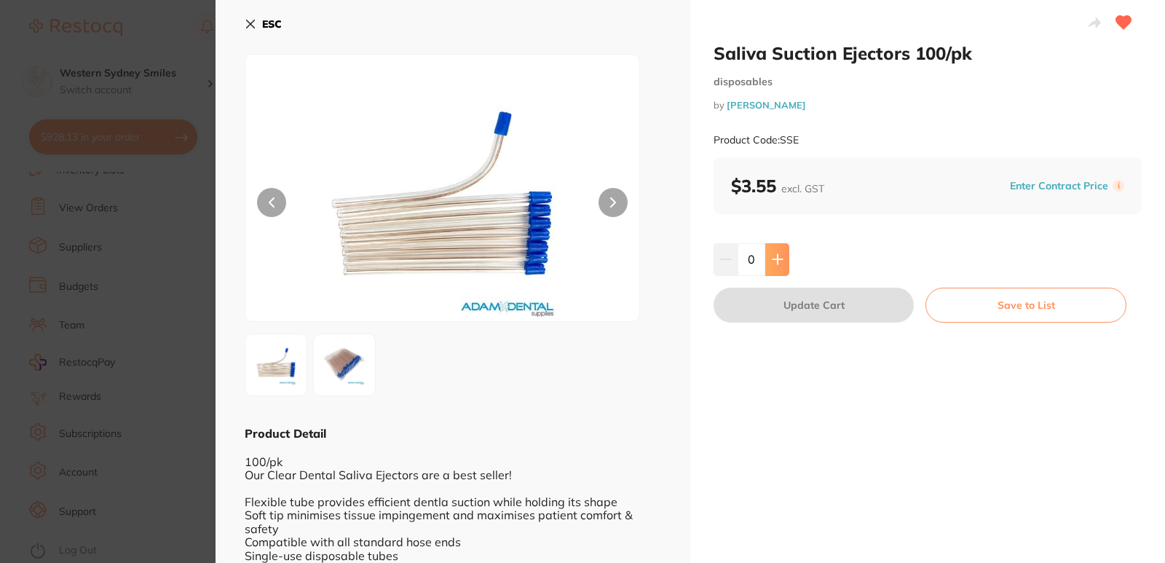
click at [778, 248] on button at bounding box center [777, 259] width 24 height 32
type input "1"
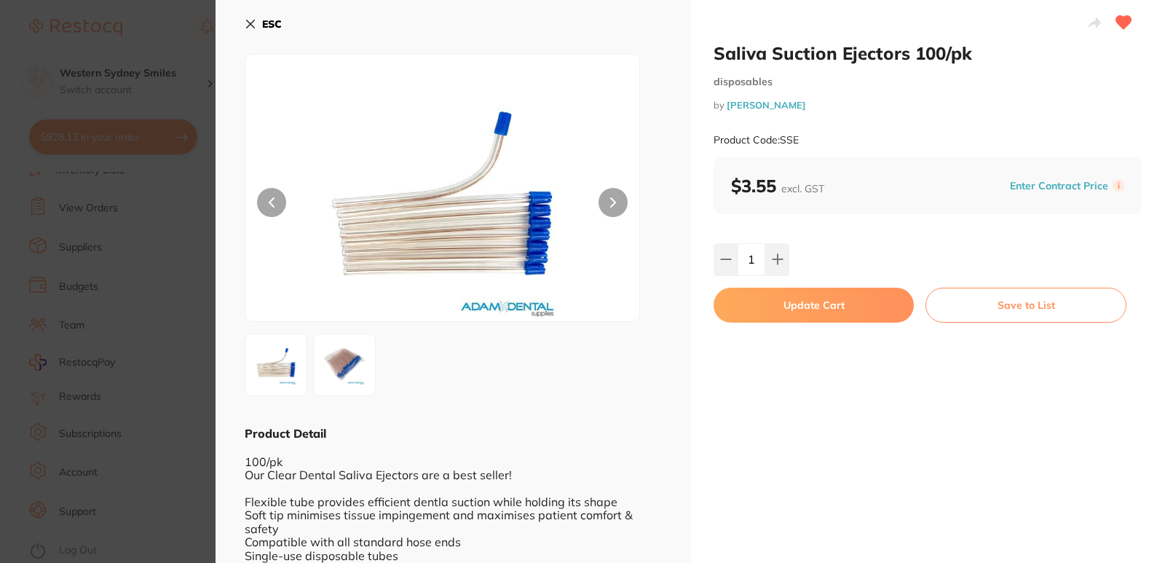
click at [829, 303] on button "Update Cart" at bounding box center [814, 305] width 200 height 35
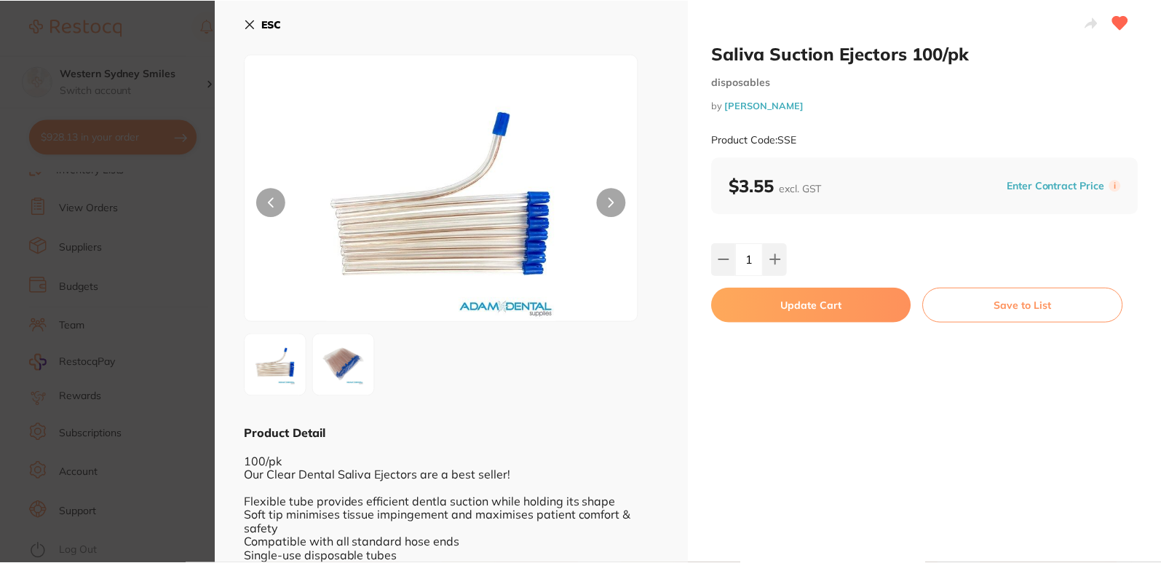
scroll to position [1, 0]
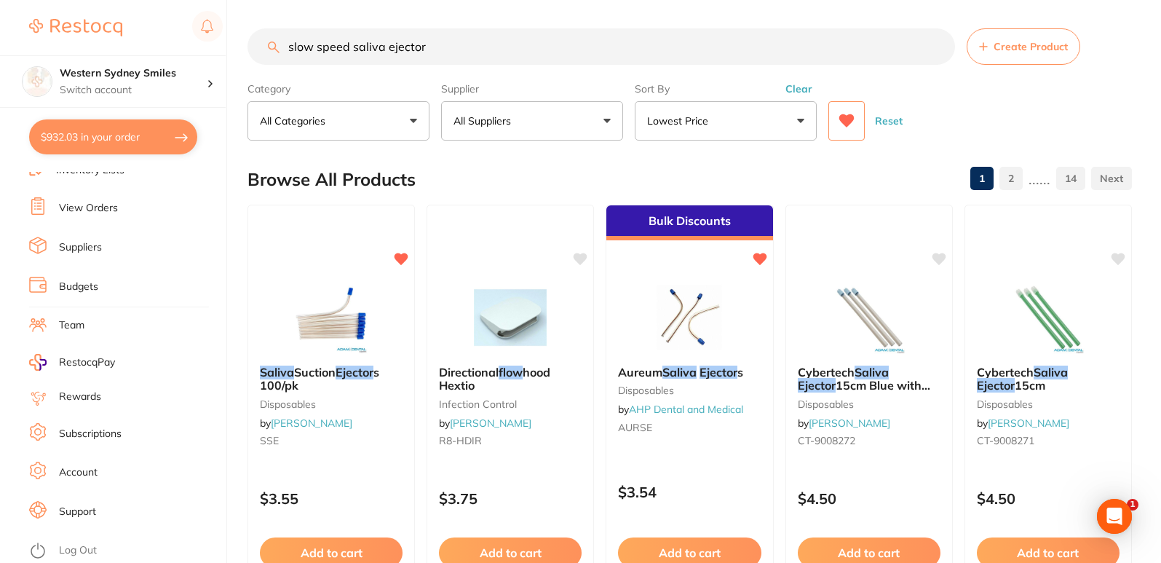
drag, startPoint x: 433, startPoint y: 42, endPoint x: 0, endPoint y: 36, distance: 432.6
click at [0, 44] on div "$932.03 Western Sydney Smiles Switch account Western Sydney Smiles $932.03 in y…" at bounding box center [580, 280] width 1161 height 563
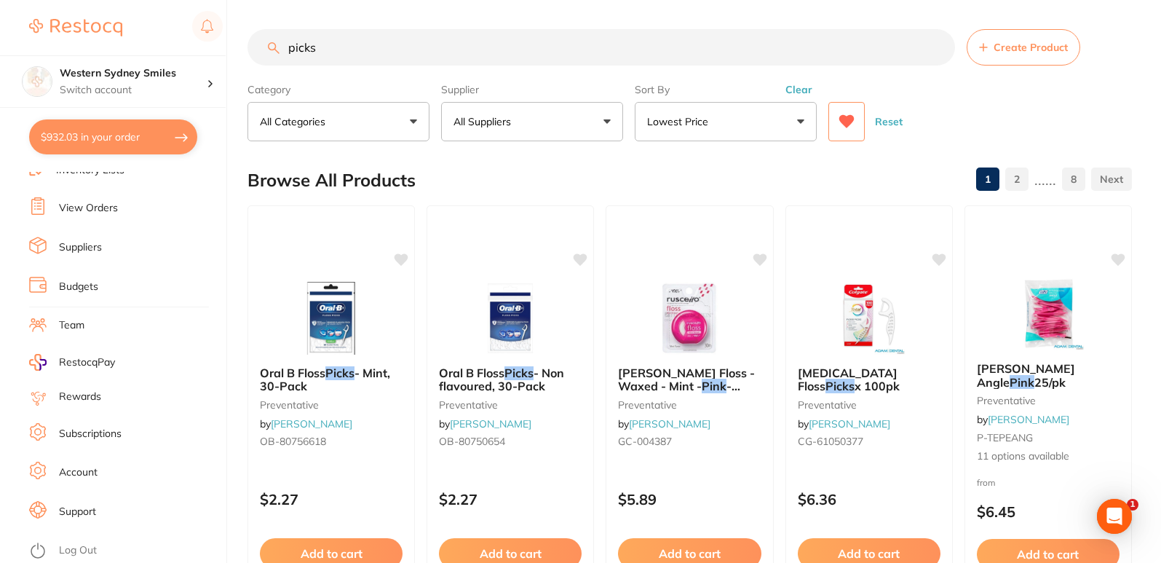
scroll to position [0, 0]
type input "pickster"
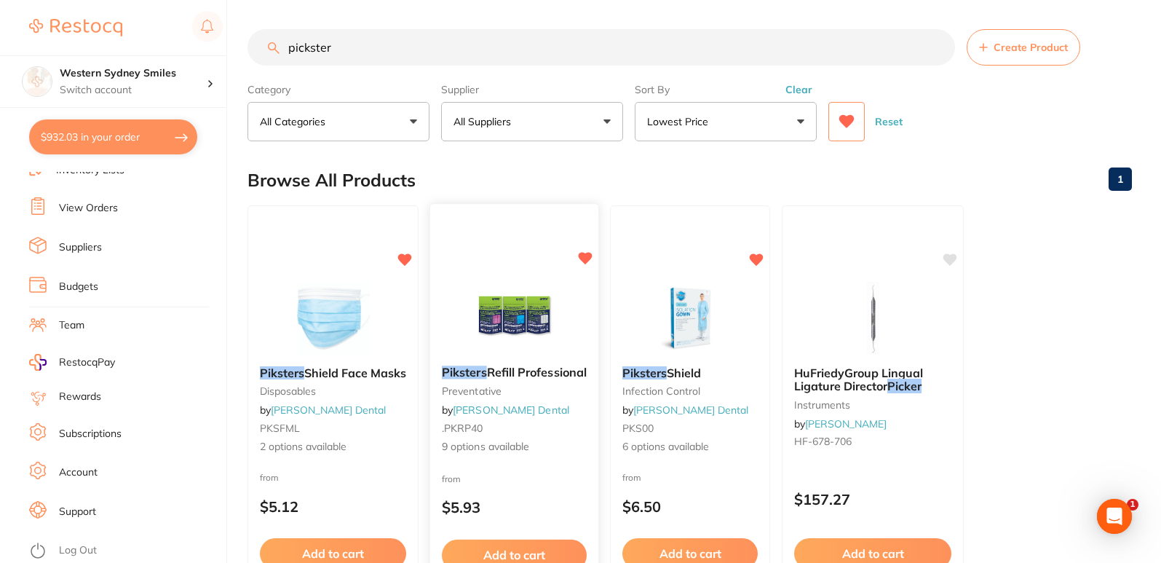
click at [500, 289] on img at bounding box center [514, 317] width 95 height 74
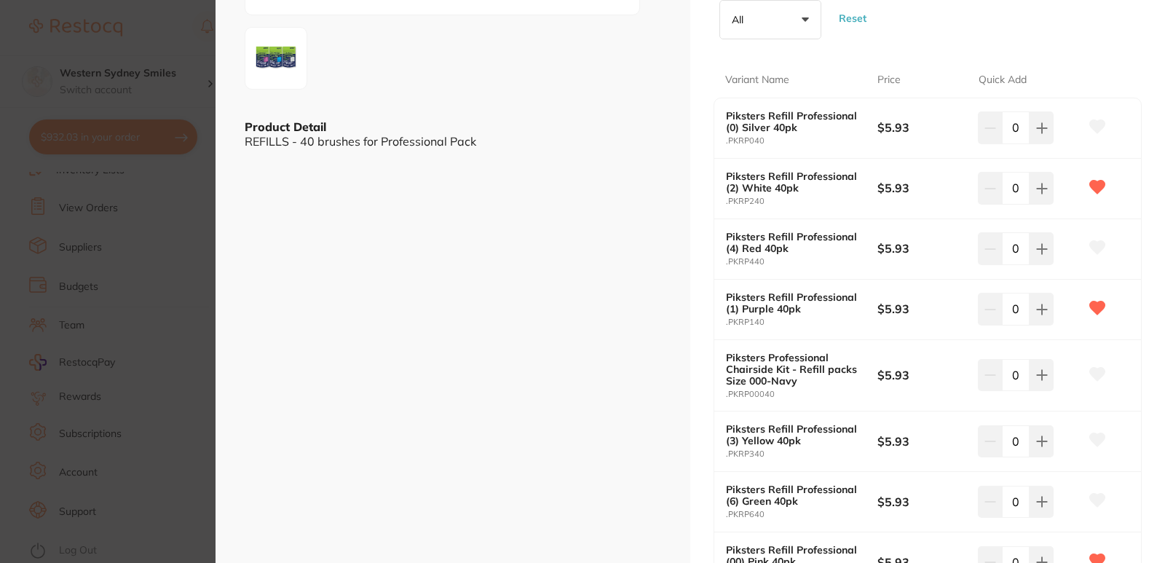
scroll to position [291, 0]
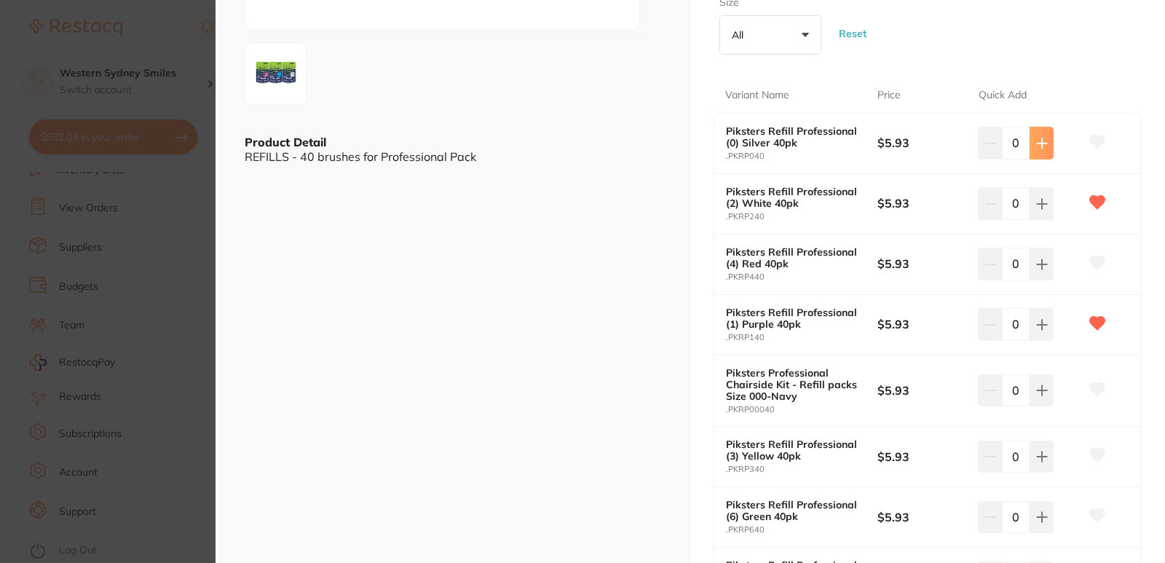
click at [1050, 138] on button at bounding box center [1042, 143] width 24 height 32
type input "1"
click at [1037, 159] on button at bounding box center [1042, 143] width 24 height 32
type input "1"
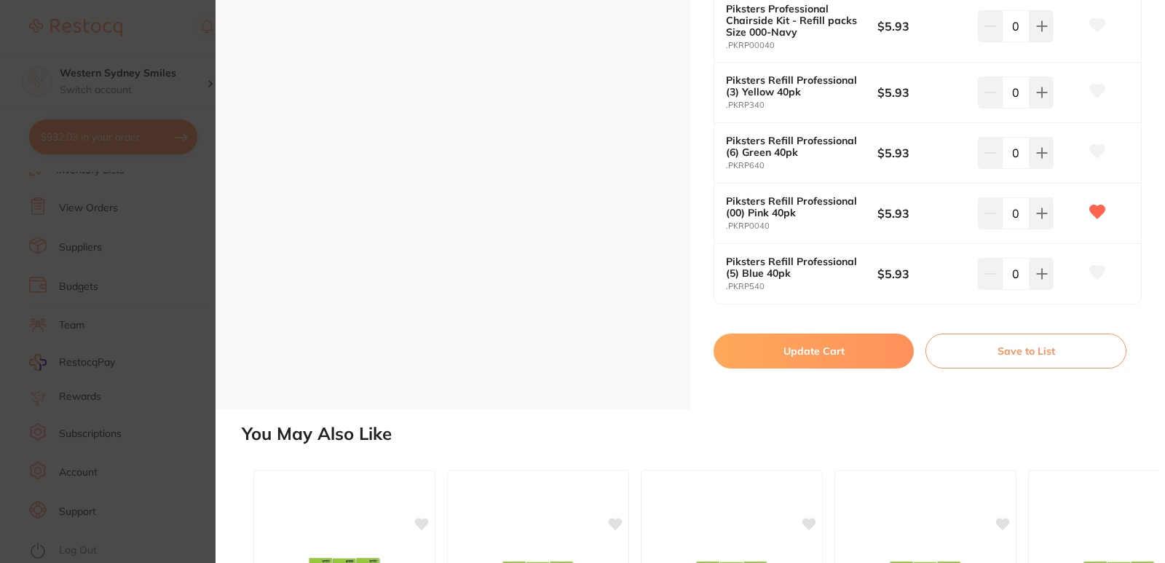
scroll to position [0, 0]
click at [832, 350] on button "Update Cart" at bounding box center [814, 351] width 200 height 35
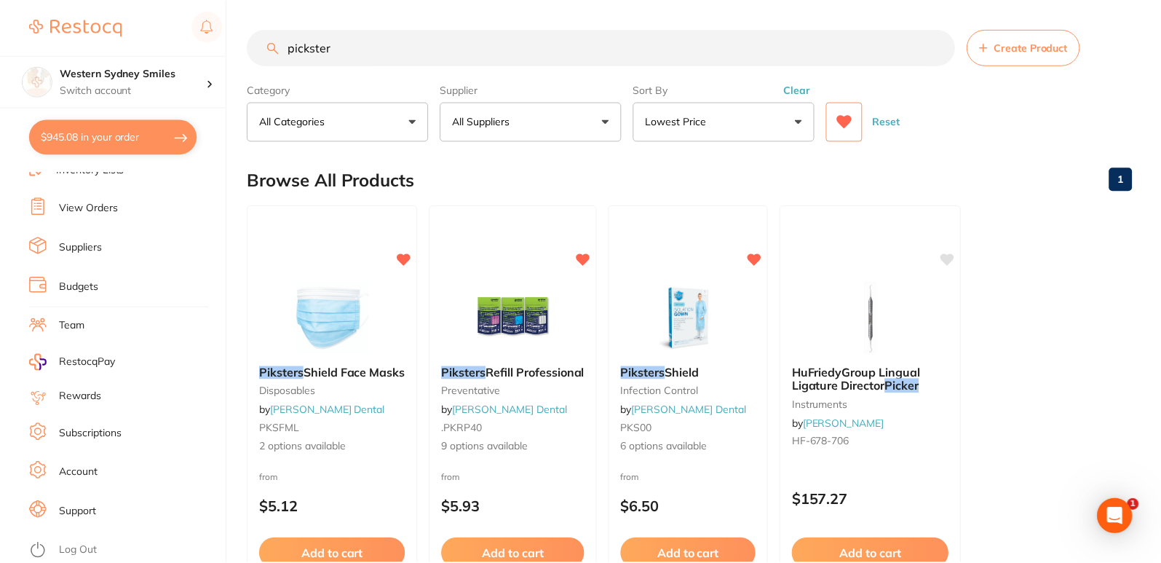
scroll to position [1, 0]
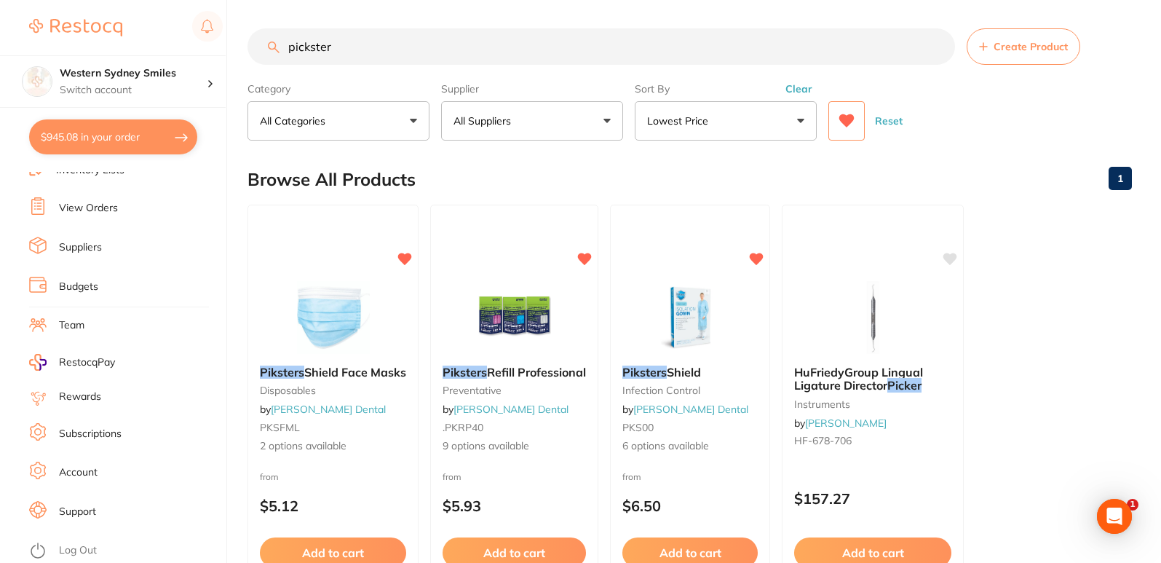
drag, startPoint x: 514, startPoint y: 55, endPoint x: 0, endPoint y: 34, distance: 514.5
click at [0, 44] on div "$945.08 Western Sydney Smiles Switch account Western Sydney Smiles $945.08 in y…" at bounding box center [580, 280] width 1161 height 563
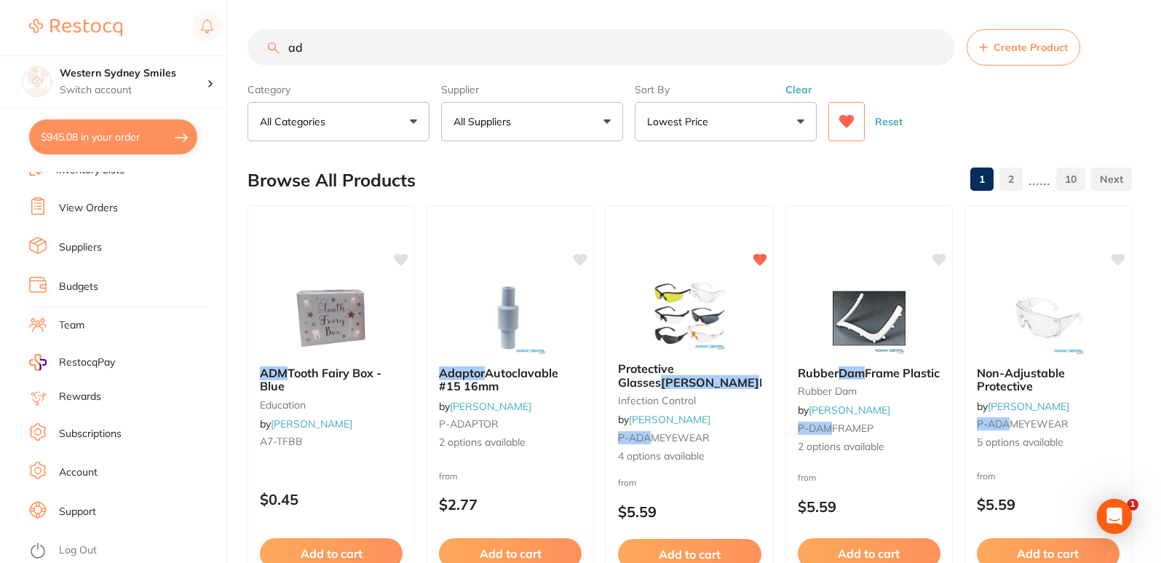
type input "a"
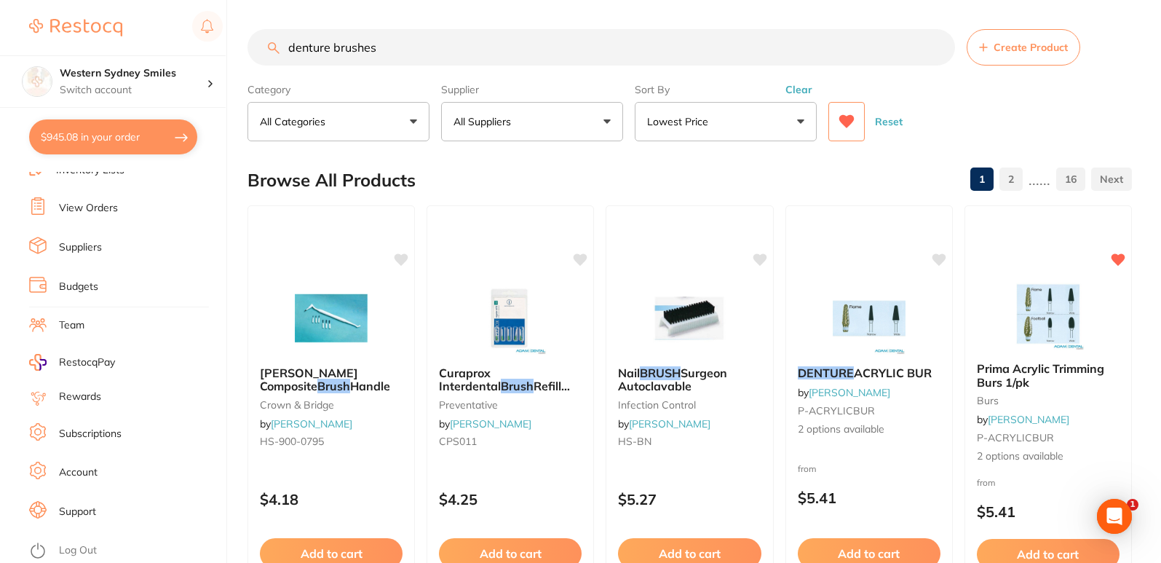
click at [590, 119] on button "All Suppliers" at bounding box center [532, 121] width 182 height 39
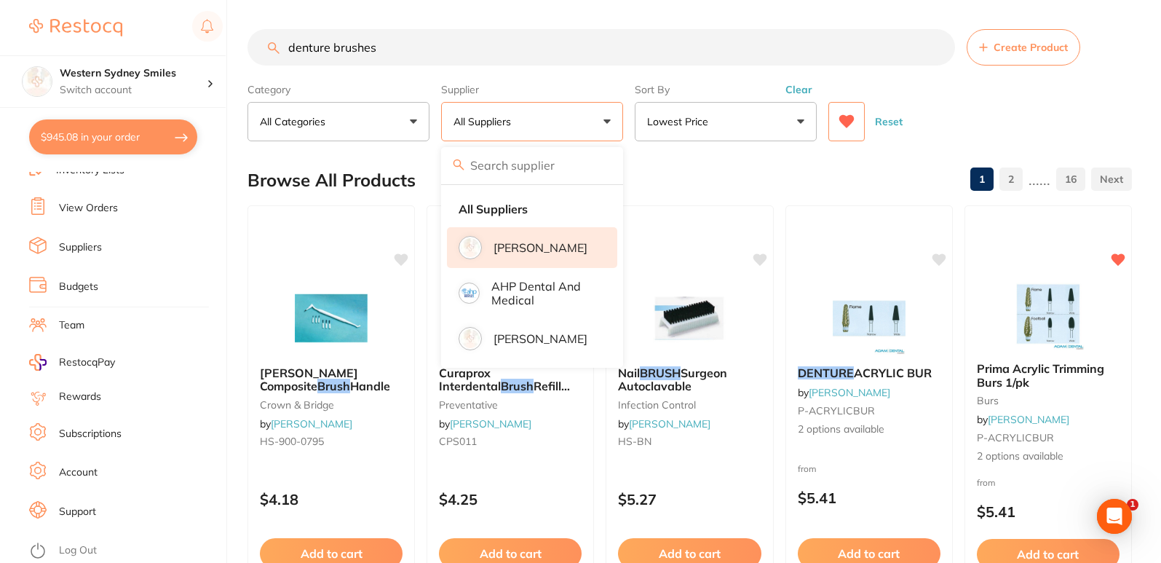
click at [565, 247] on p "[PERSON_NAME]" at bounding box center [541, 247] width 94 height 13
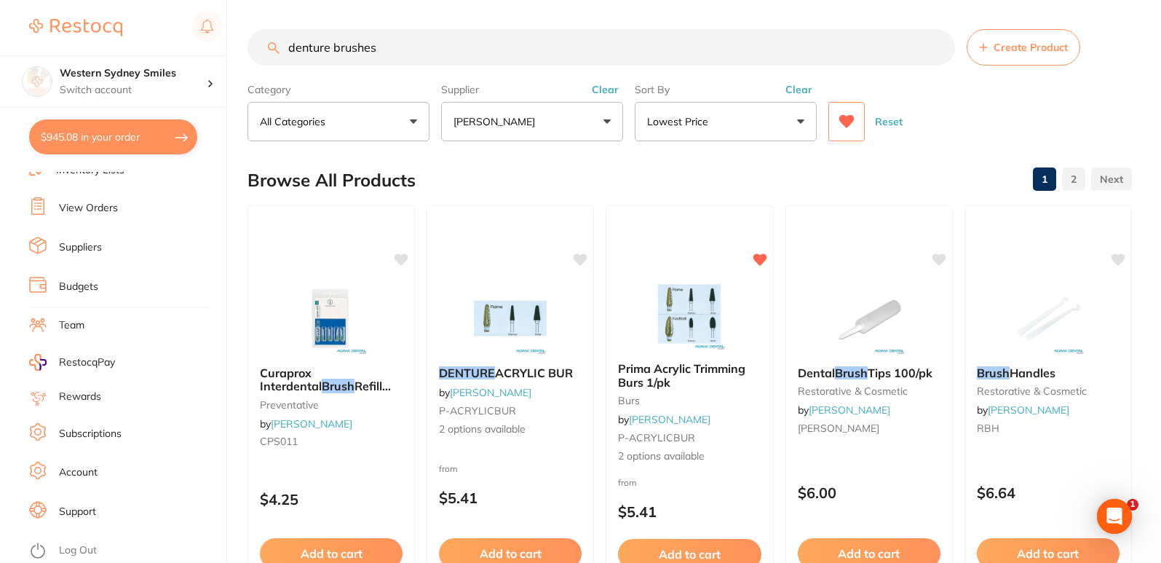
click at [420, 52] on input "denture brushes" at bounding box center [602, 47] width 708 height 36
type input "denture brush"
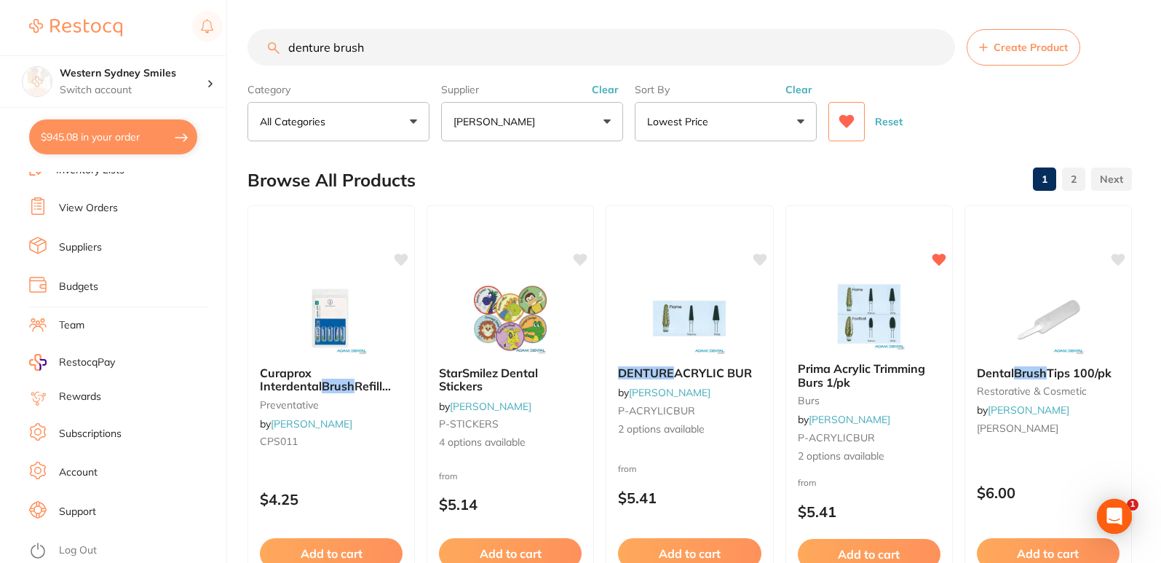
click at [584, 122] on button "[PERSON_NAME]" at bounding box center [532, 121] width 182 height 39
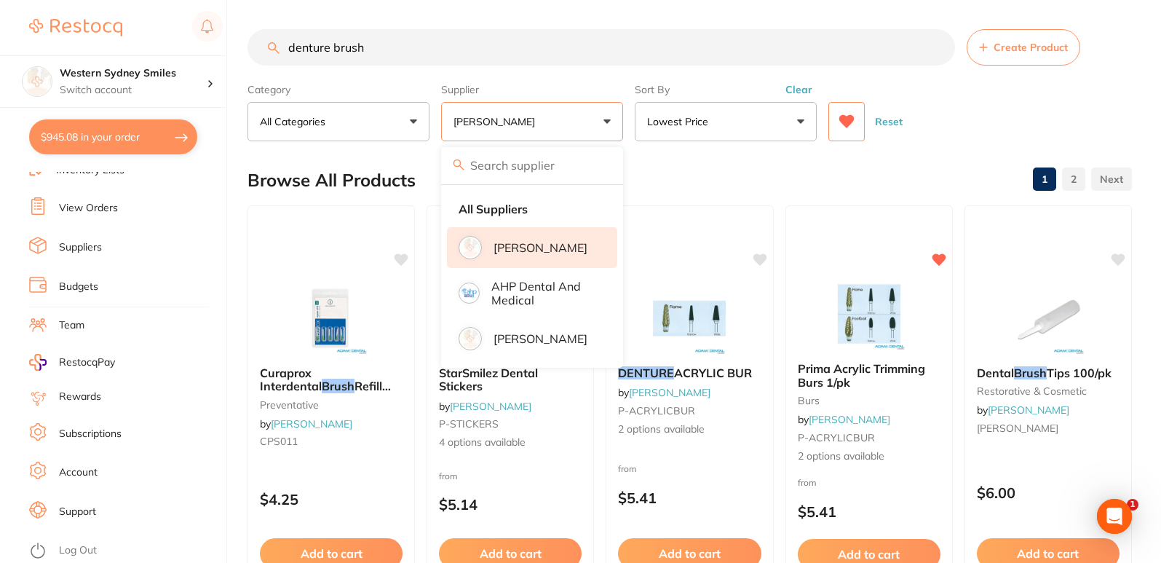
click at [401, 40] on input "denture brush" at bounding box center [602, 47] width 708 height 36
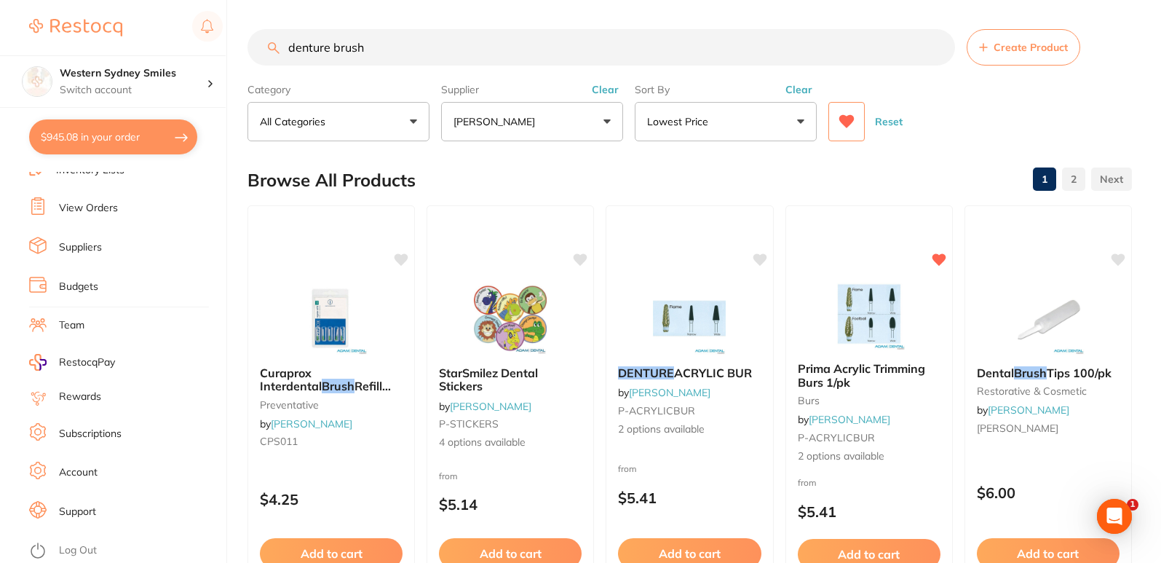
drag, startPoint x: 376, startPoint y: 47, endPoint x: 0, endPoint y: 37, distance: 375.9
click at [0, 37] on div "$945.08 Western Sydney Smiles Switch account Western Sydney Smiles $945.08 in y…" at bounding box center [580, 281] width 1161 height 563
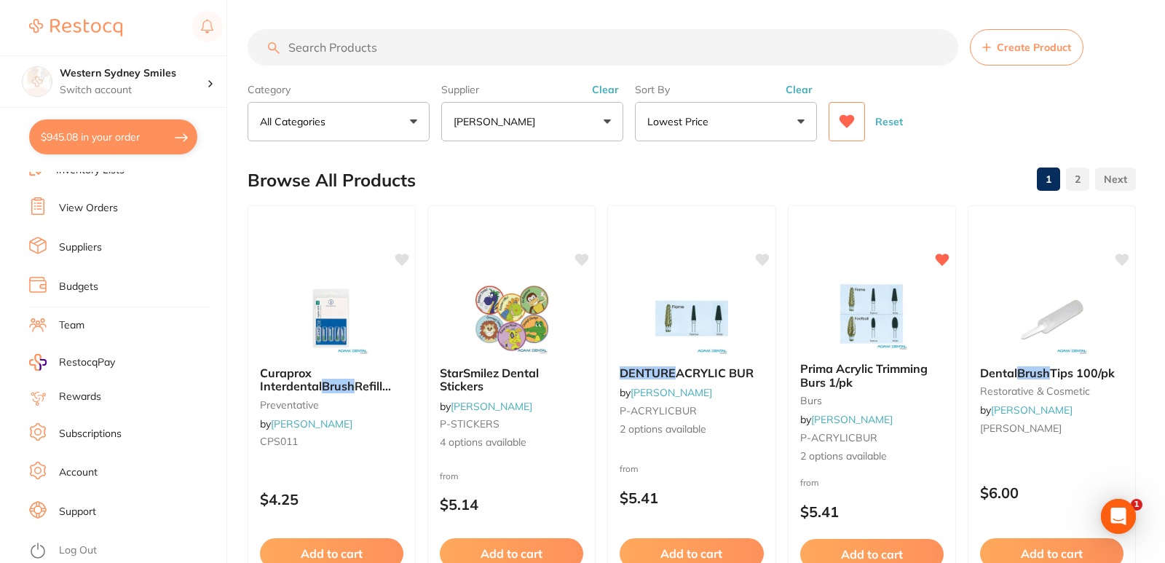
click at [849, 114] on button at bounding box center [847, 121] width 36 height 39
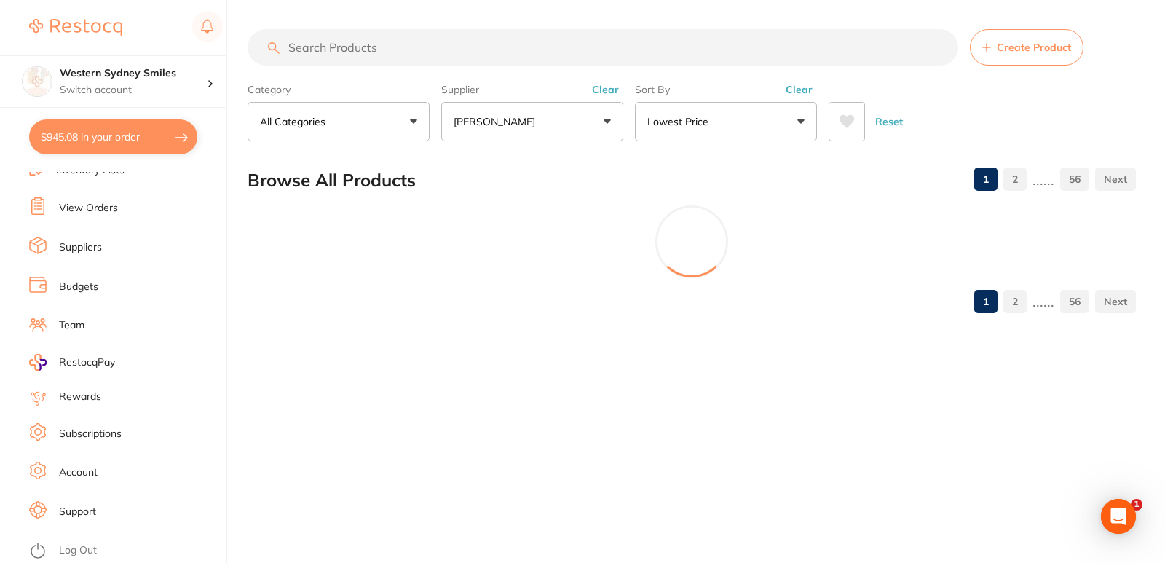
click at [516, 119] on p "[PERSON_NAME]" at bounding box center [497, 121] width 87 height 15
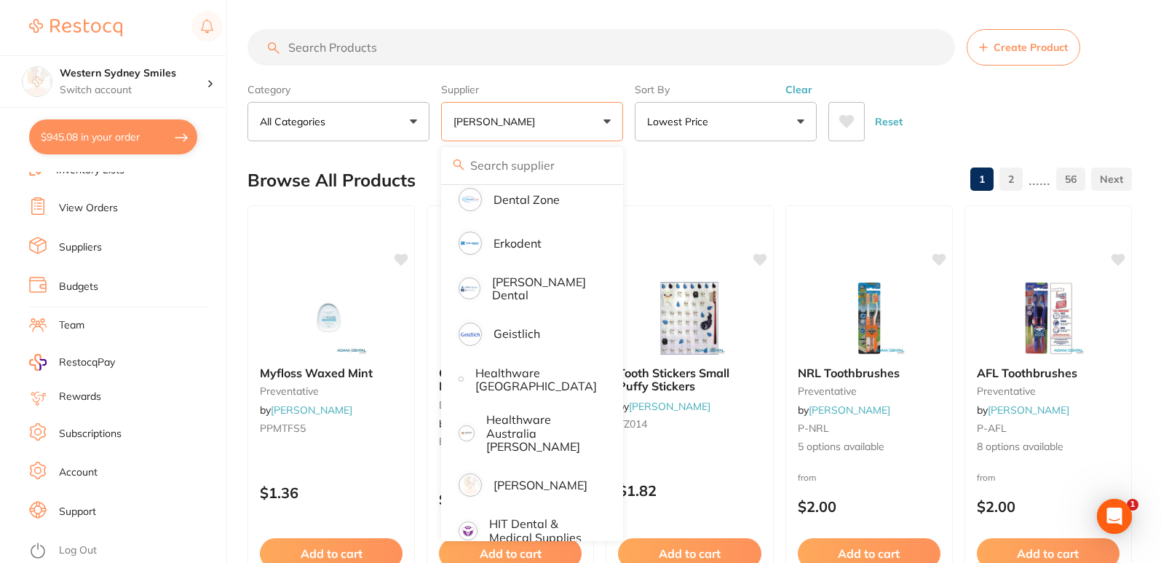
scroll to position [583, 0]
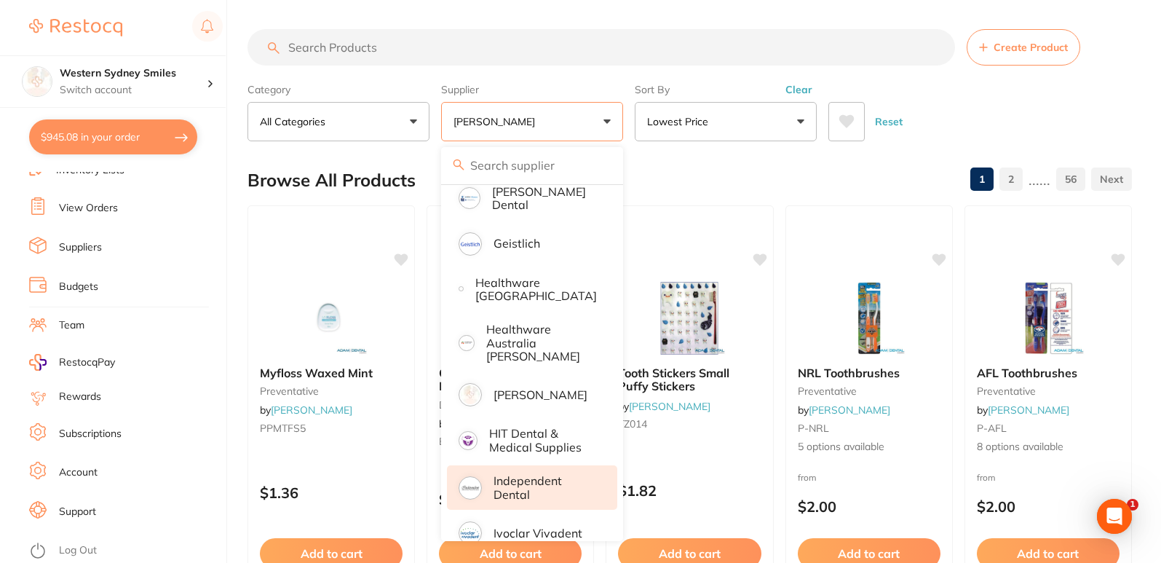
click at [541, 474] on p "Independent Dental" at bounding box center [545, 487] width 103 height 27
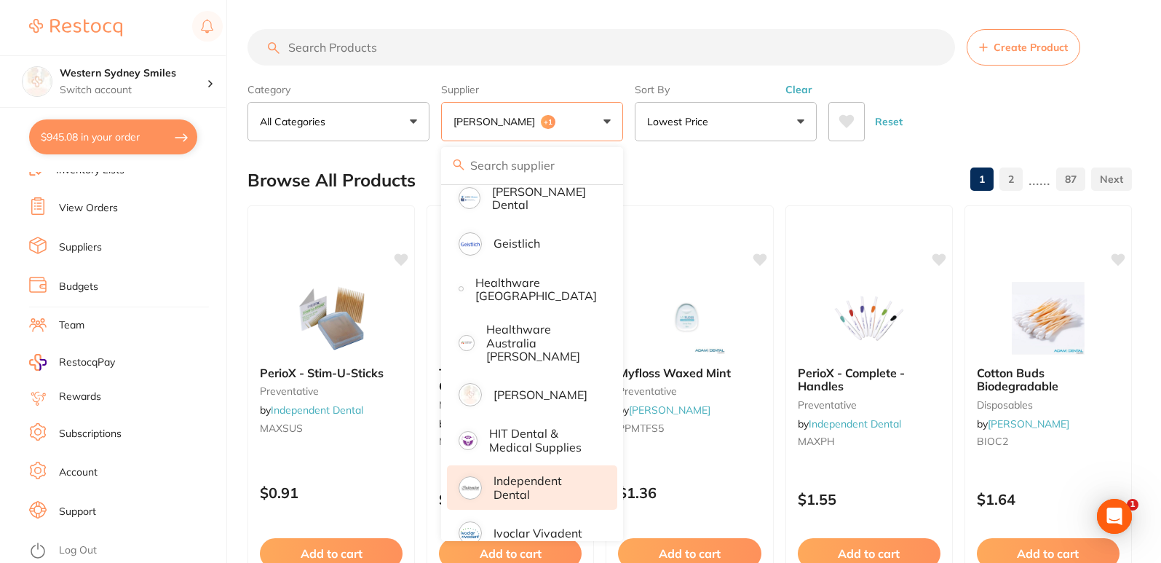
click at [411, 47] on input "search" at bounding box center [602, 47] width 708 height 36
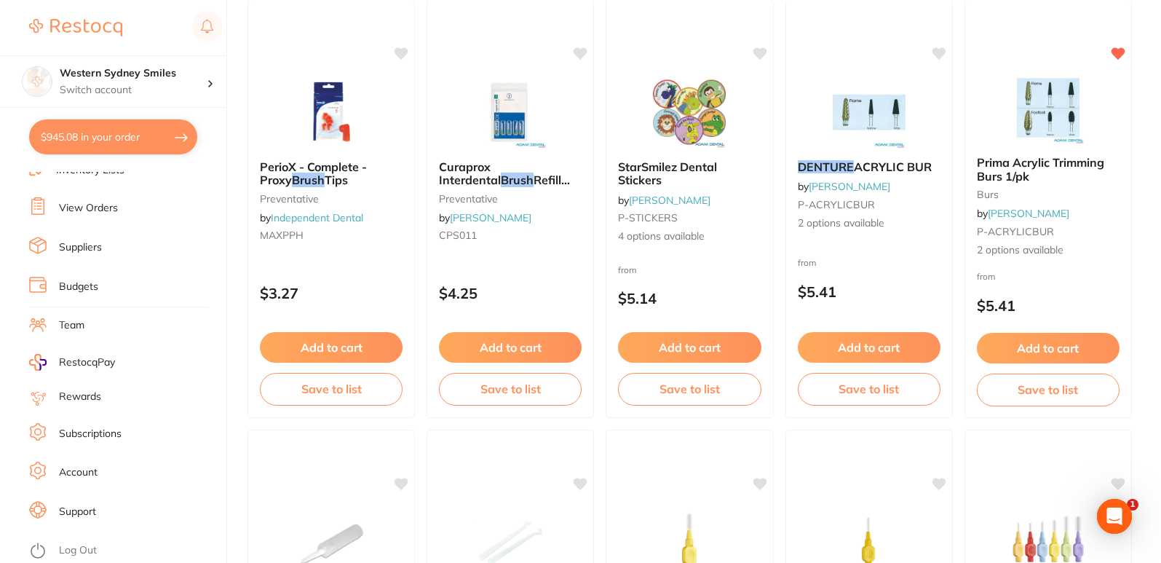
scroll to position [0, 0]
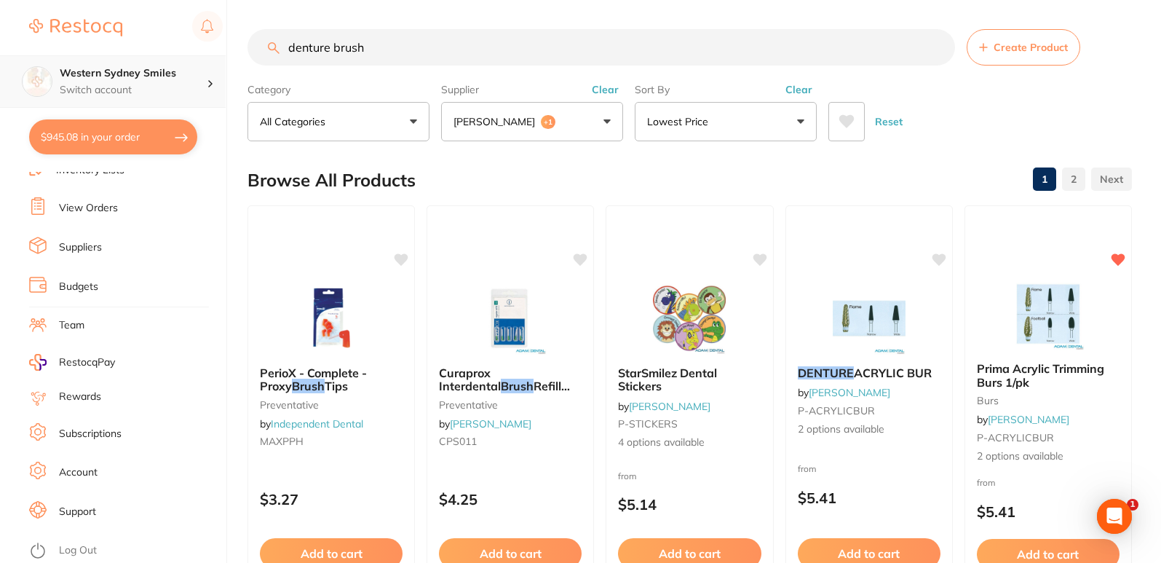
drag, startPoint x: 512, startPoint y: 58, endPoint x: 71, endPoint y: 56, distance: 440.6
click at [127, 56] on div "$945.08 Western Sydney Smiles Switch account Western Sydney Smiles $945.08 in y…" at bounding box center [580, 281] width 1161 height 563
paste input "Cleanse-a-Dent - Denture B"
type input "Cleanse-a-Dent - Denture Brush"
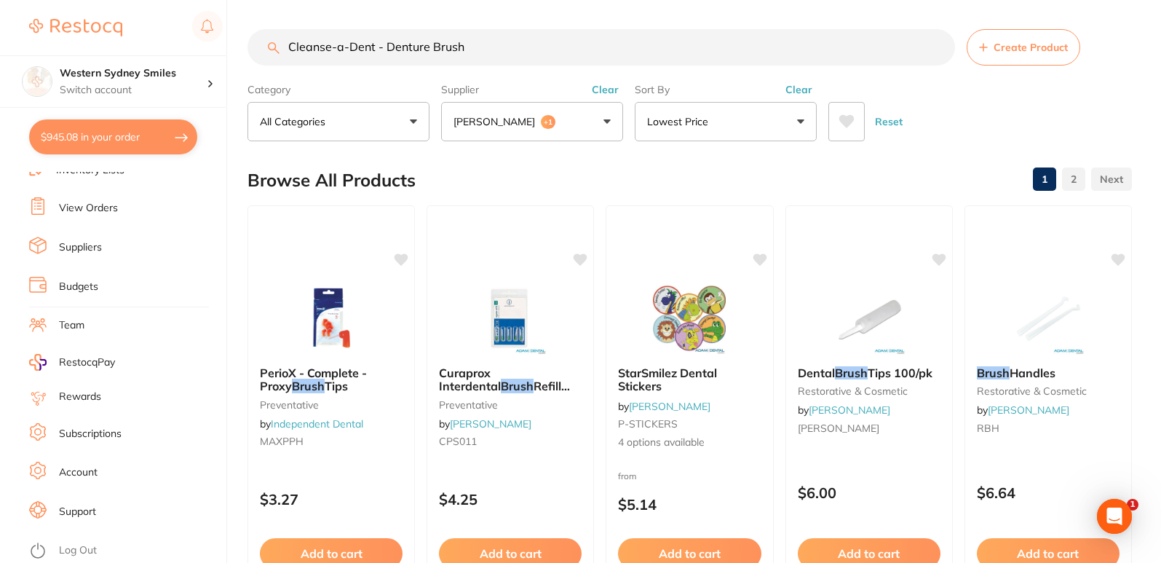
scroll to position [0, 0]
click at [596, 123] on button "Adam Dental +1" at bounding box center [532, 121] width 182 height 39
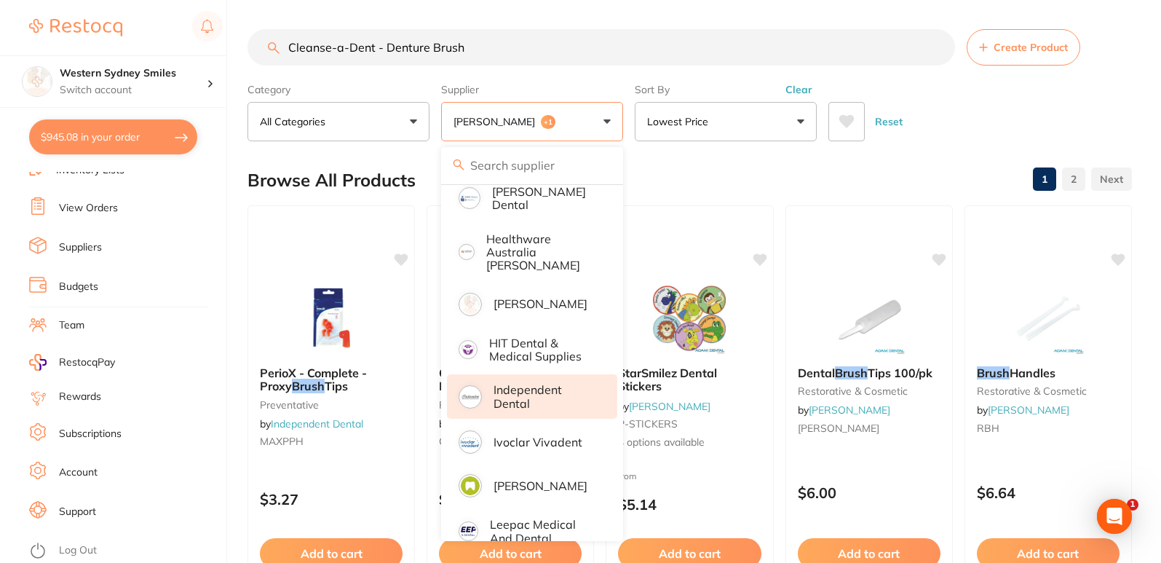
click at [476, 387] on img at bounding box center [470, 396] width 19 height 19
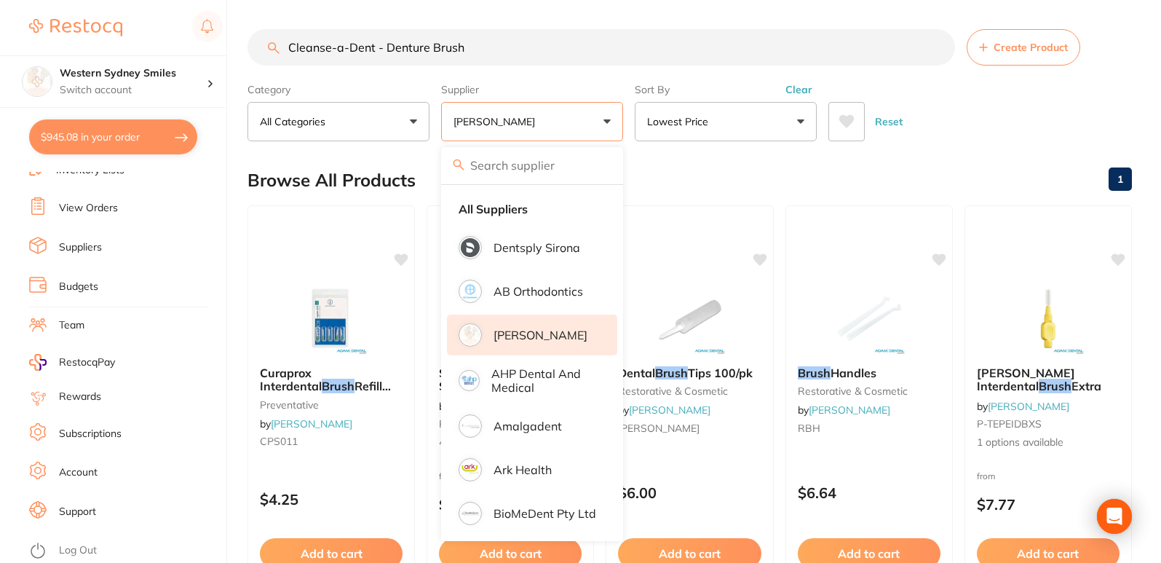
click at [518, 337] on p "[PERSON_NAME]" at bounding box center [541, 334] width 94 height 13
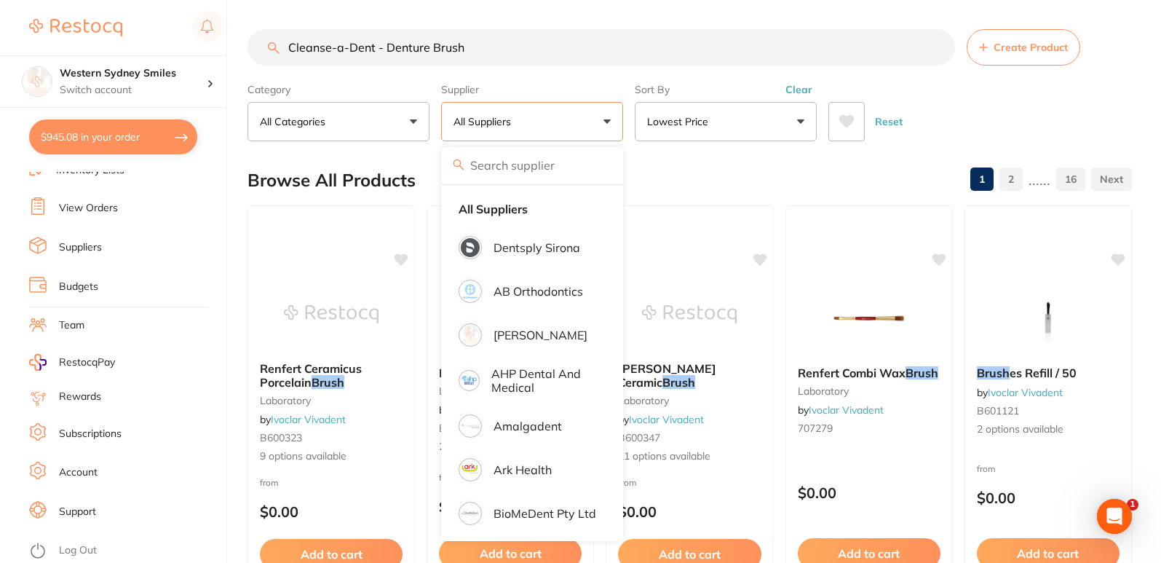
click at [752, 174] on div "Browse All Products 1 2 ...... 16" at bounding box center [690, 180] width 885 height 49
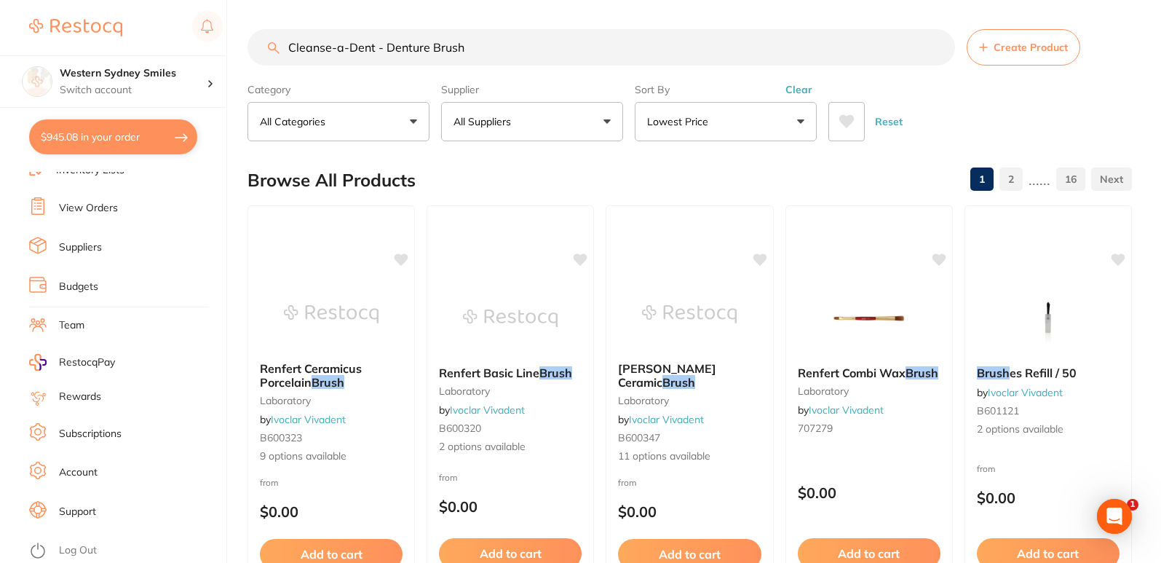
click at [773, 127] on button "Lowest Price" at bounding box center [726, 121] width 182 height 39
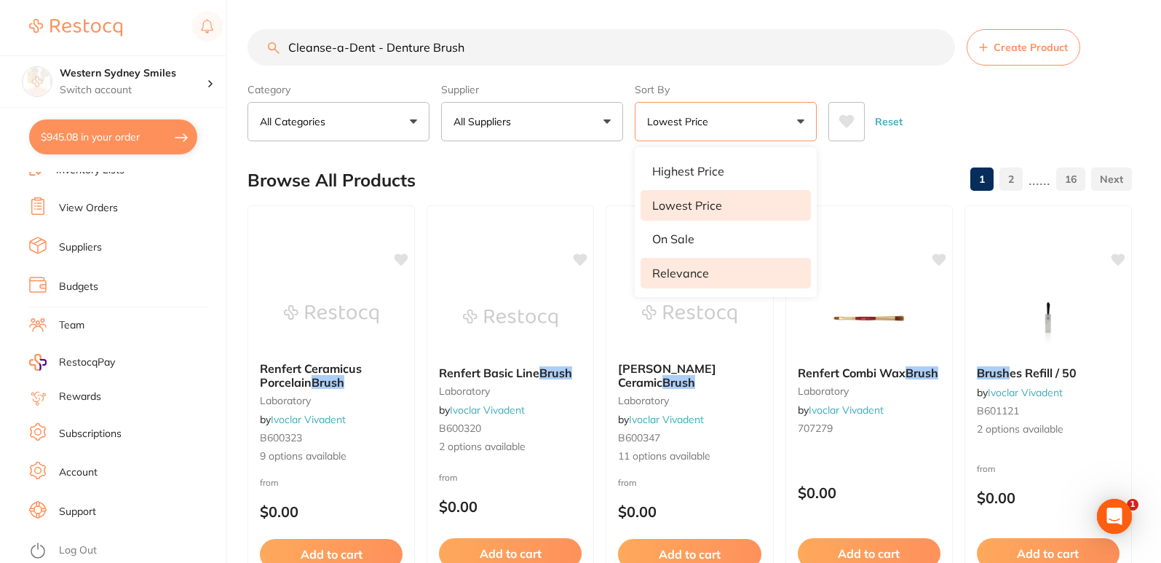
click at [698, 287] on li "Relevance" at bounding box center [726, 273] width 170 height 31
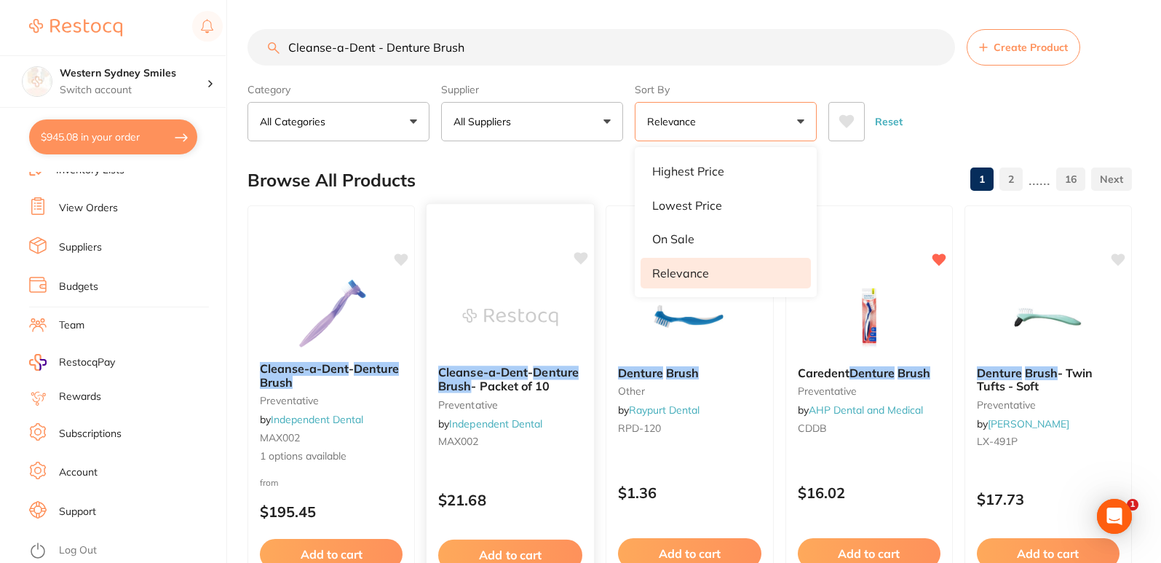
click at [526, 304] on img at bounding box center [510, 317] width 95 height 74
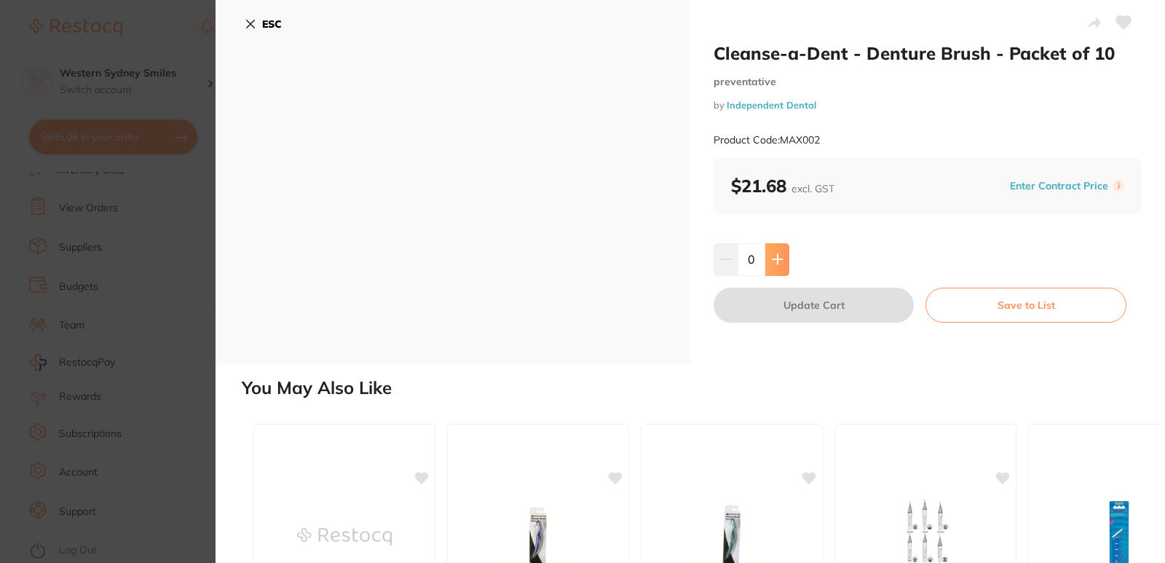
click at [780, 258] on icon at bounding box center [778, 259] width 12 height 12
type input "1"
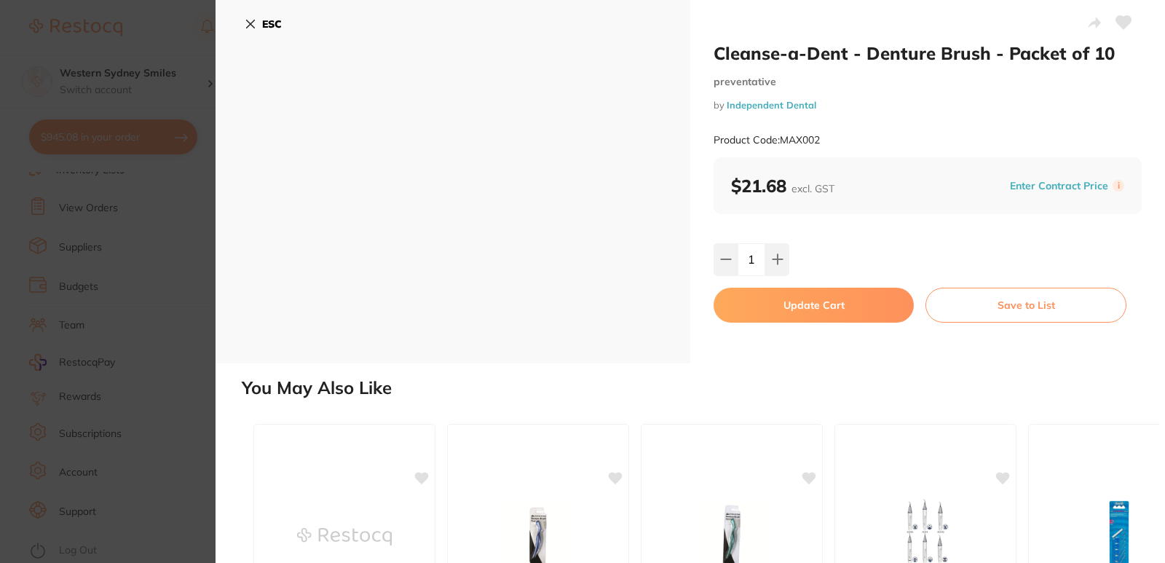
click at [778, 303] on button "Update Cart" at bounding box center [814, 305] width 200 height 35
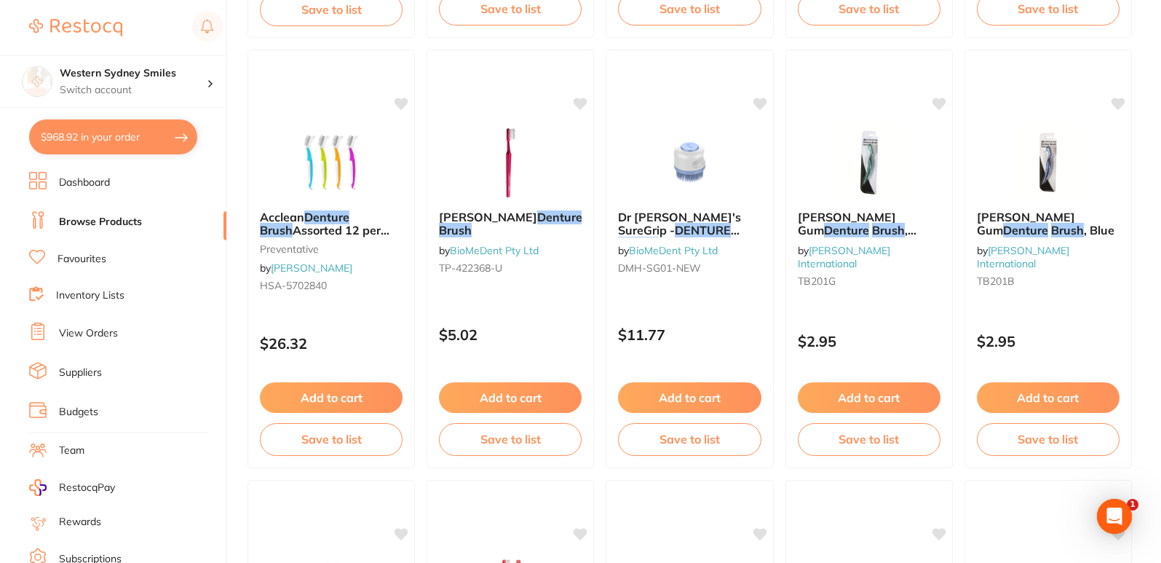
click at [87, 254] on link "Favourites" at bounding box center [82, 259] width 49 height 15
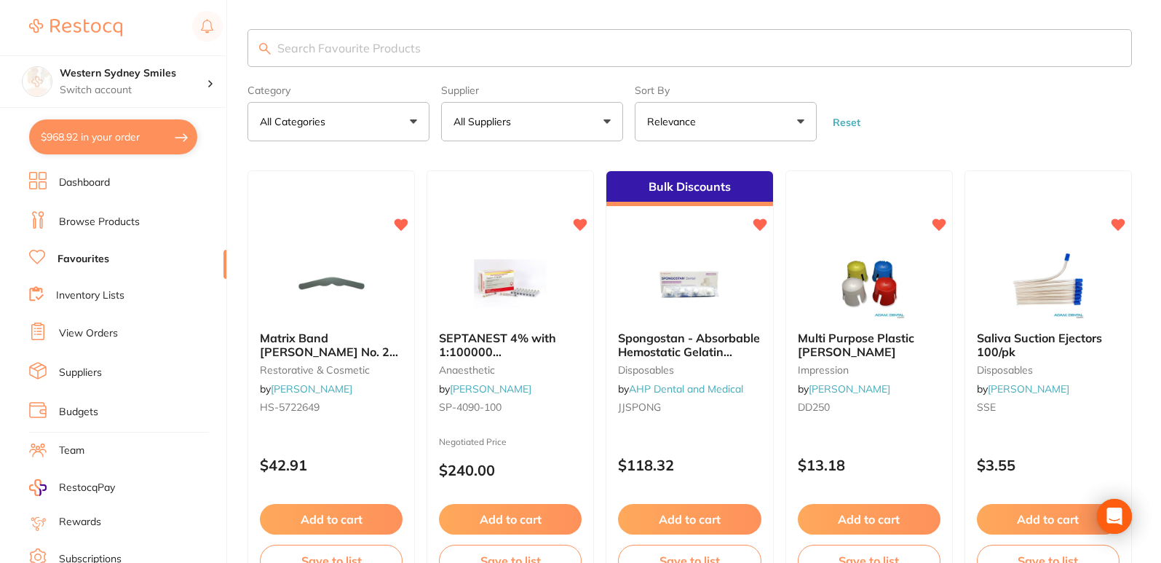
click at [510, 50] on input "search" at bounding box center [690, 48] width 885 height 38
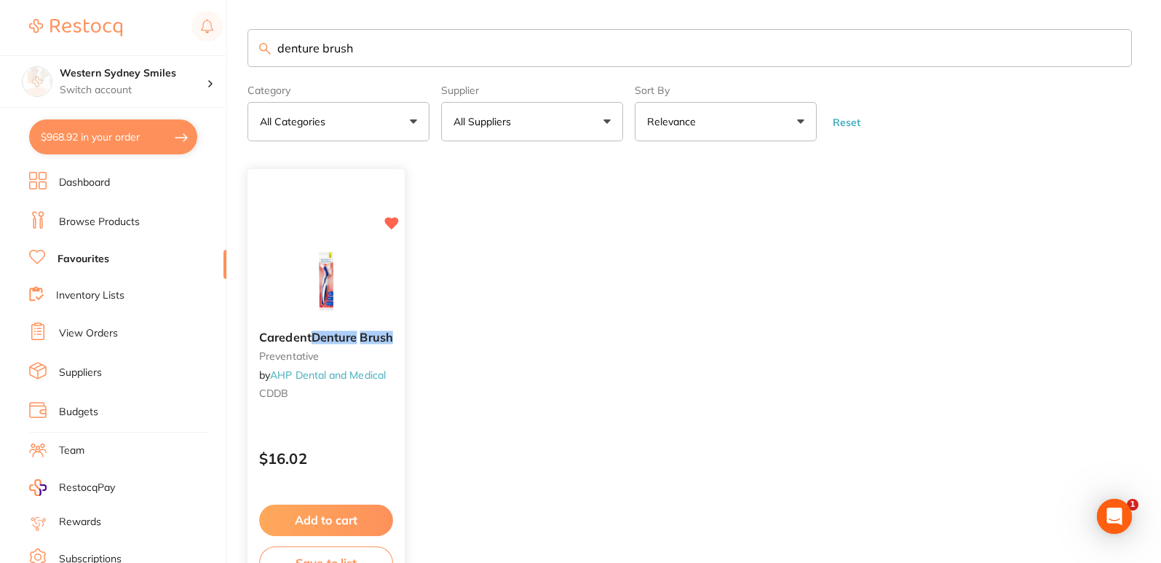
click at [303, 250] on img at bounding box center [325, 283] width 95 height 74
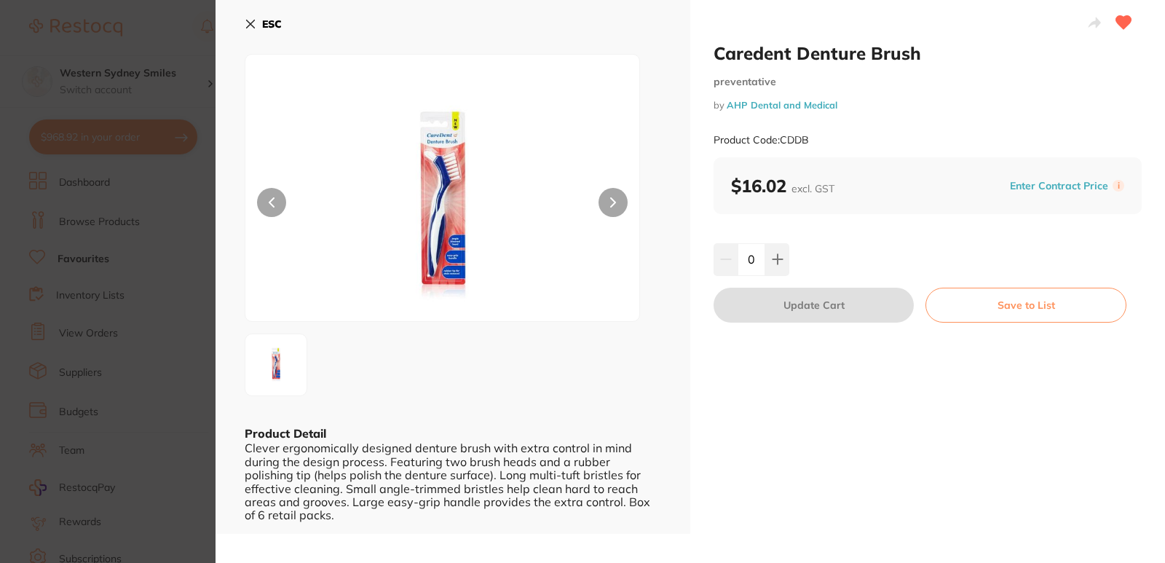
click at [255, 22] on icon at bounding box center [251, 24] width 12 height 12
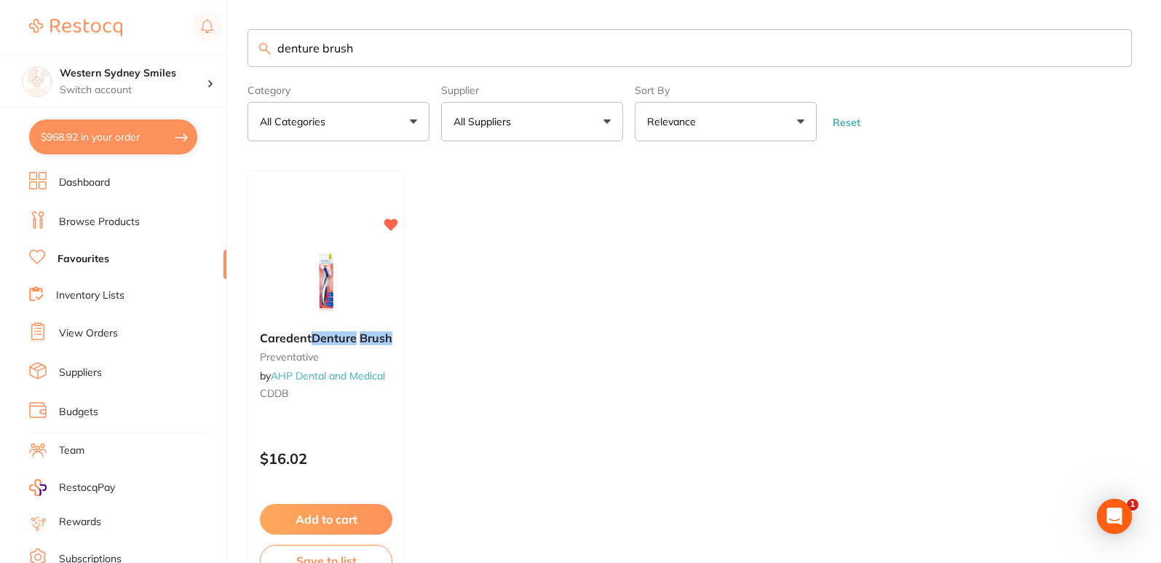
drag, startPoint x: 404, startPoint y: 50, endPoint x: 0, endPoint y: 13, distance: 405.9
click at [0, 23] on div "$968.92 Western Sydney Smiles Switch account Western Sydney Smiles $968.92 in y…" at bounding box center [580, 281] width 1161 height 563
type input "mixing p"
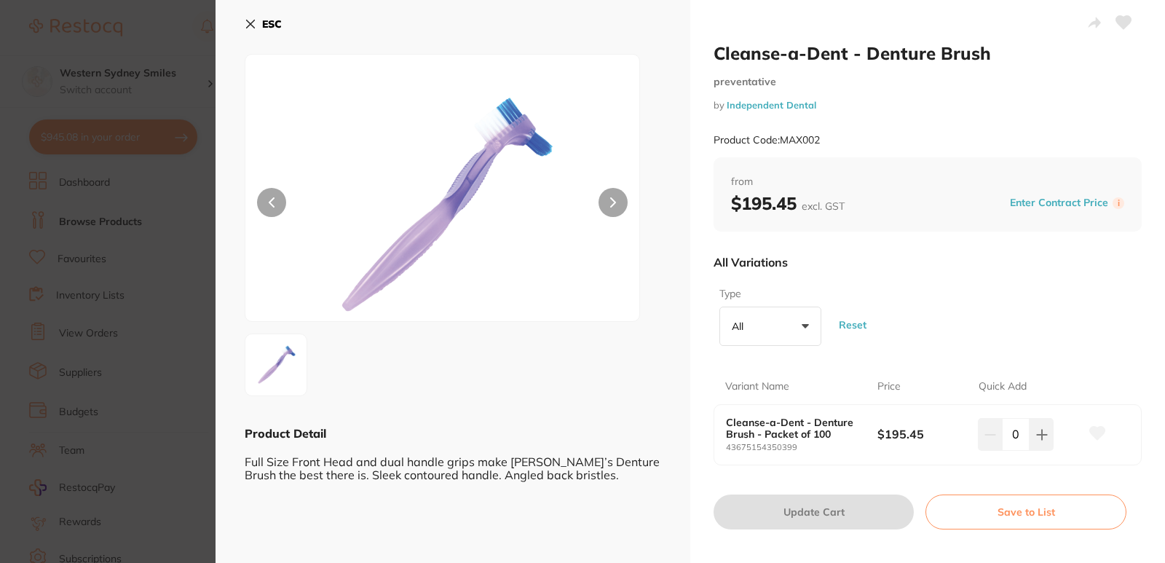
drag, startPoint x: 805, startPoint y: 59, endPoint x: 710, endPoint y: 57, distance: 95.4
click at [714, 57] on h2 "Cleanse-a-Dent - Denture Brush" at bounding box center [928, 53] width 428 height 22
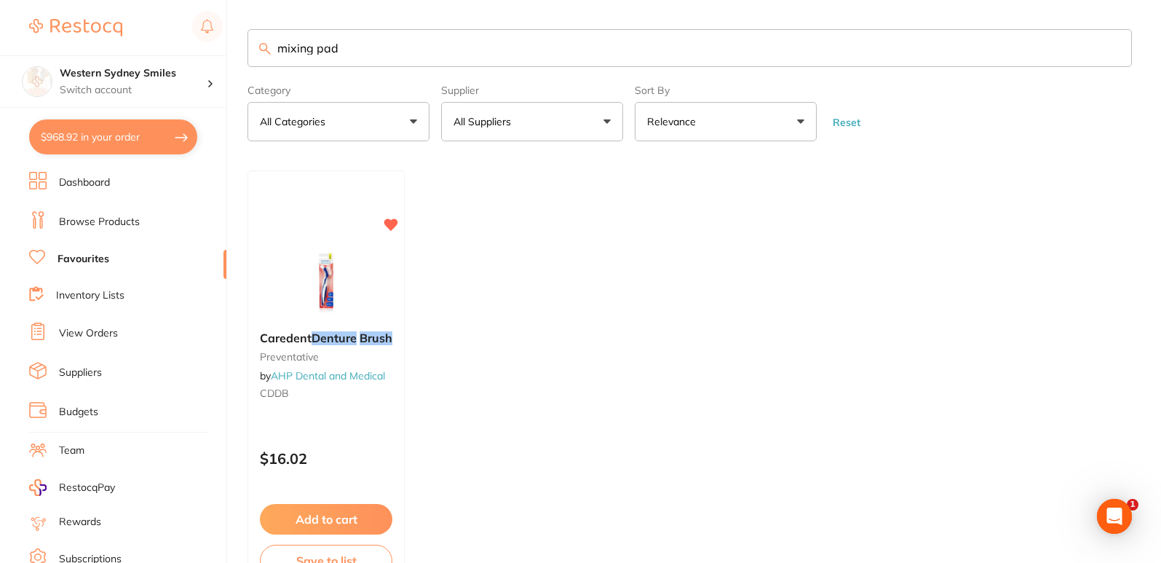
type input "mixing pad"
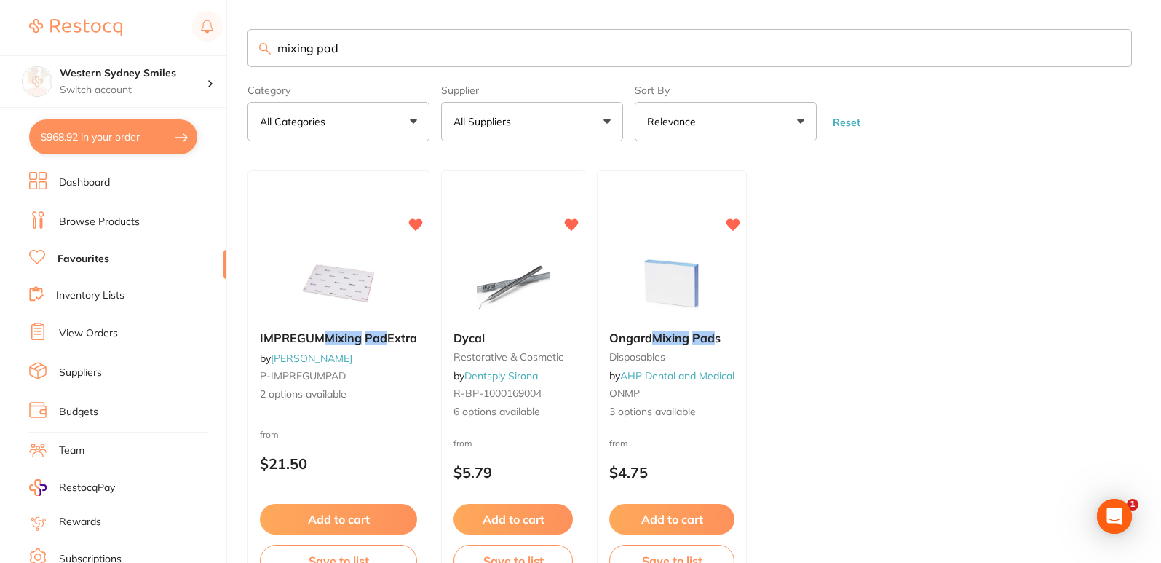
click at [103, 227] on link "Browse Products" at bounding box center [99, 222] width 81 height 15
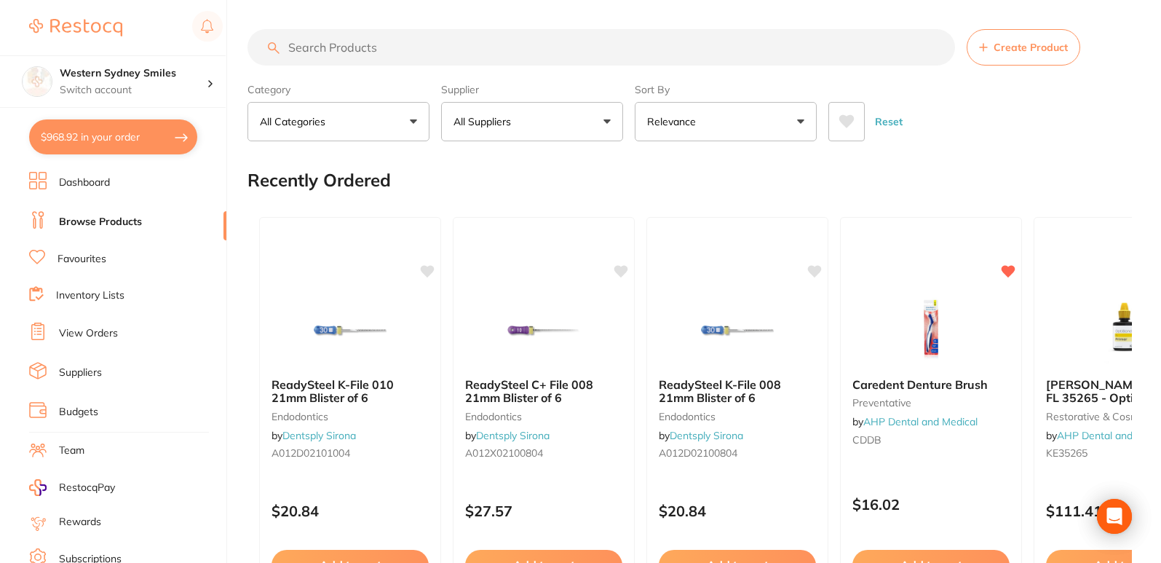
click at [291, 39] on input "search" at bounding box center [602, 47] width 708 height 36
type input "mixing pad"
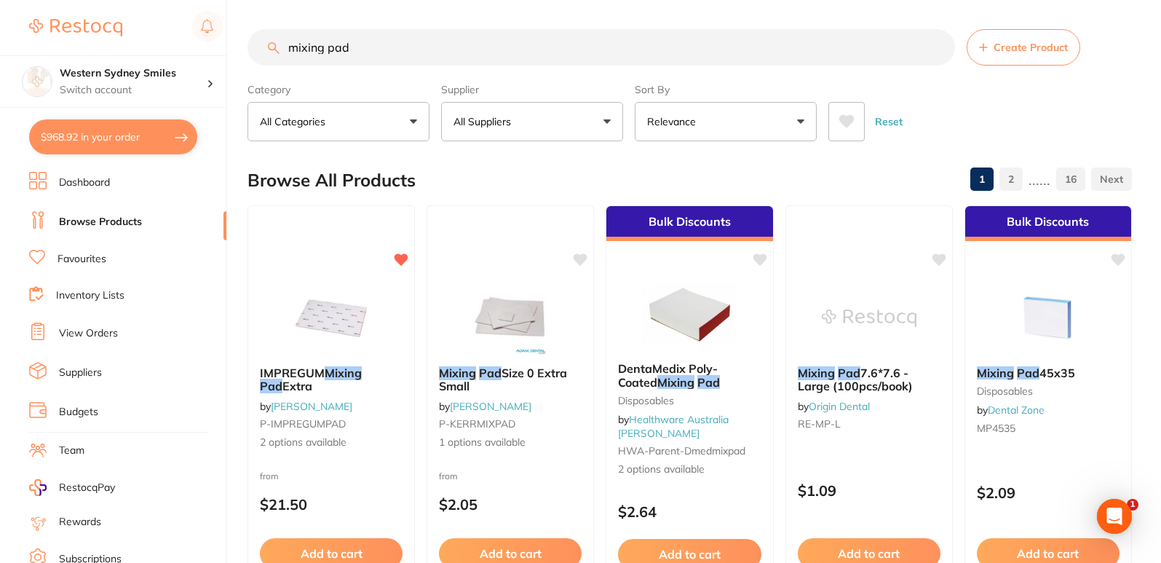
click at [99, 304] on li "Inventory Lists" at bounding box center [127, 296] width 197 height 20
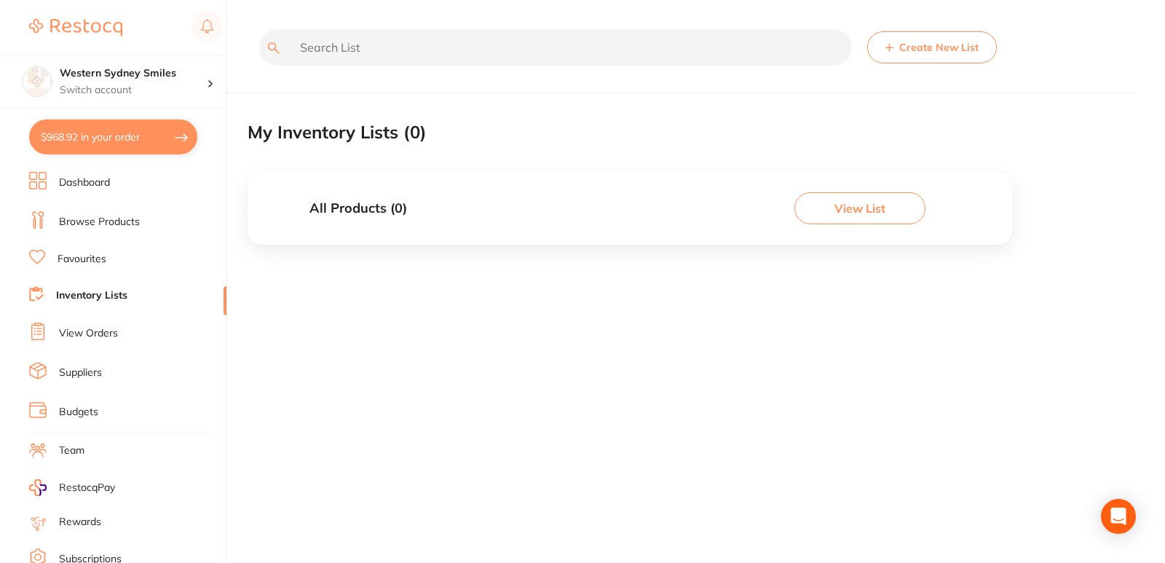
click at [107, 254] on li "Favourites" at bounding box center [127, 259] width 197 height 19
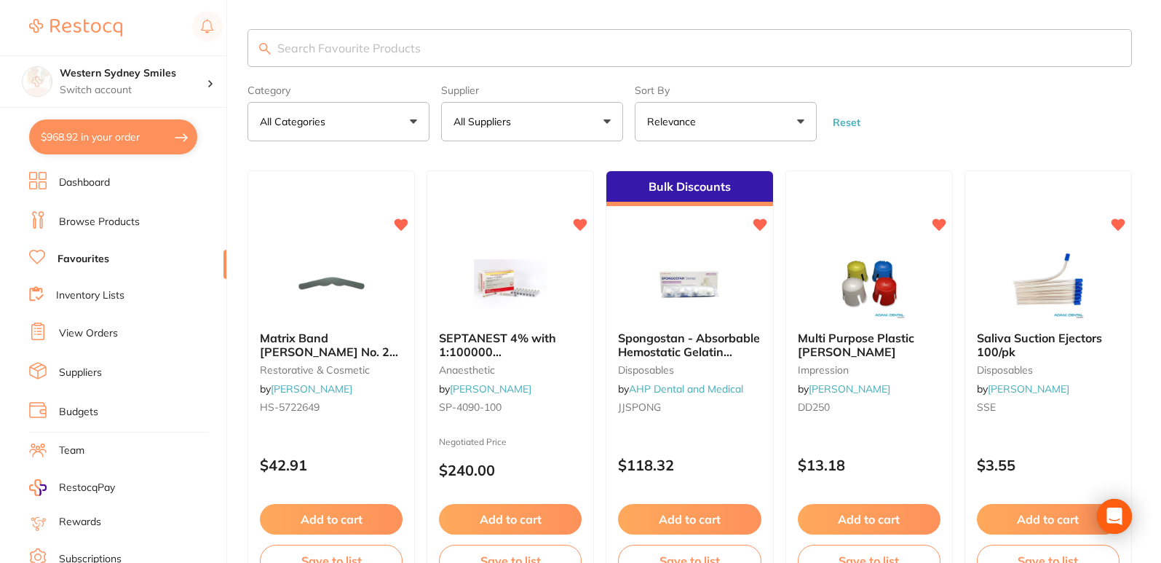
click at [411, 55] on input "search" at bounding box center [690, 48] width 885 height 38
type input "m"
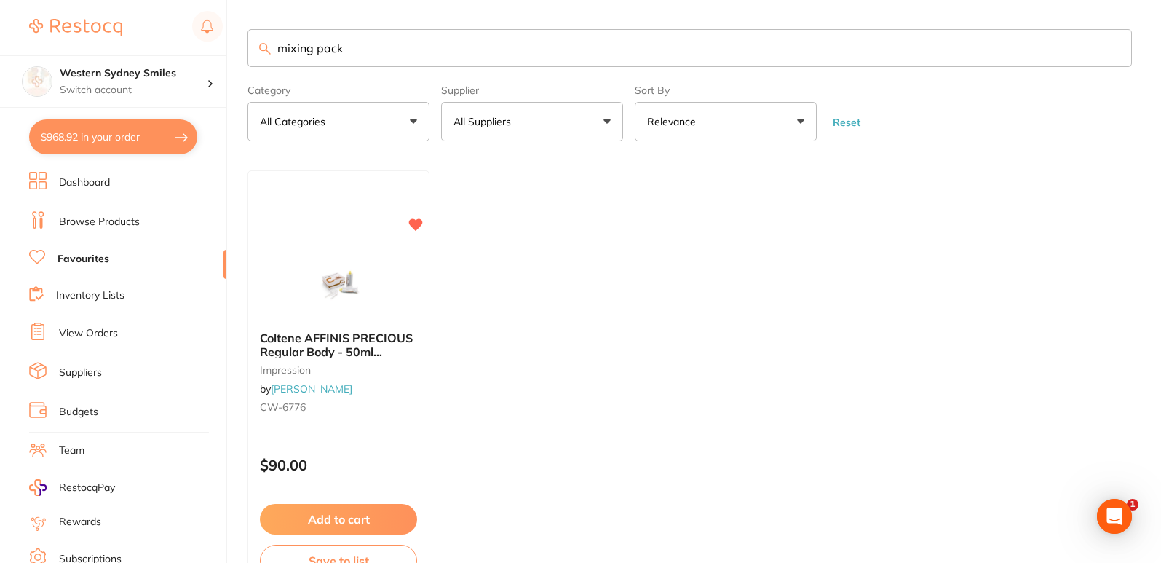
click at [433, 52] on input "mixing pack" at bounding box center [690, 48] width 885 height 38
type input "mixing pad"
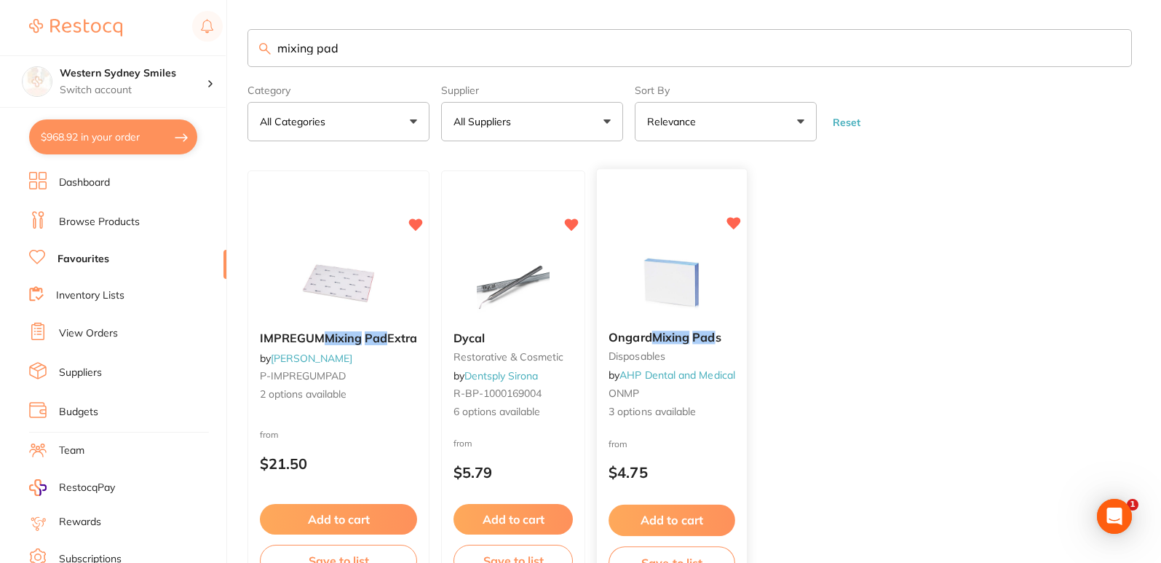
click at [649, 273] on img at bounding box center [671, 283] width 95 height 74
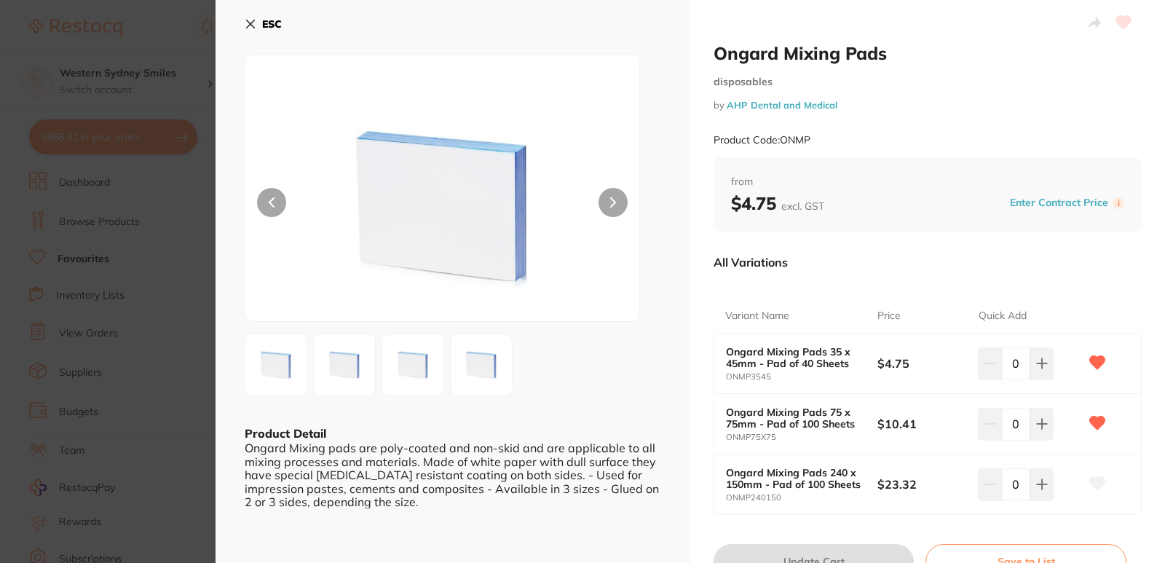
scroll to position [73, 0]
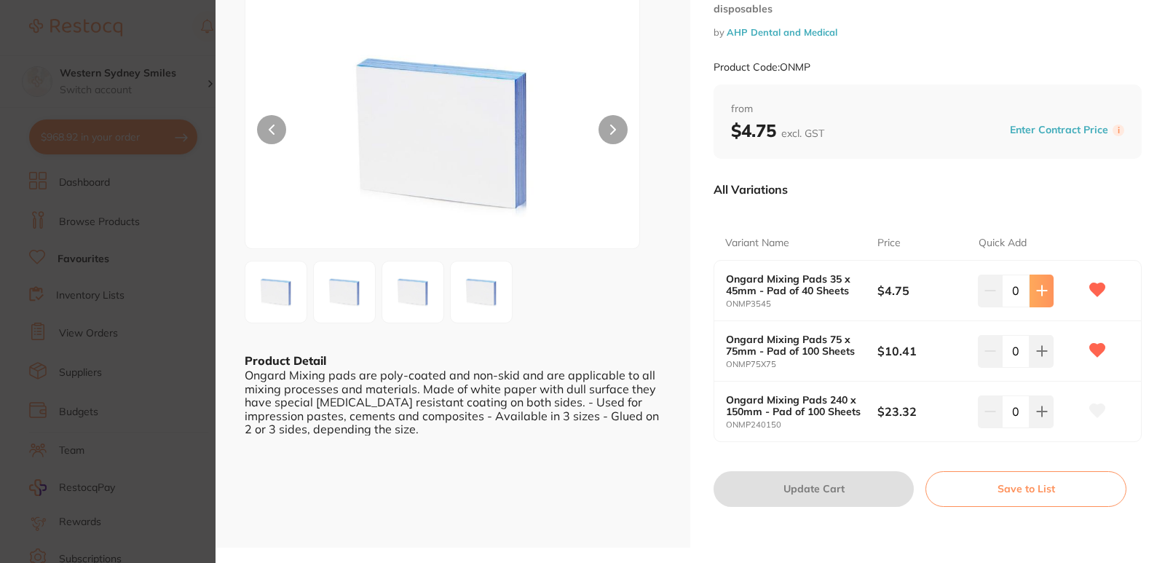
click at [1041, 288] on icon at bounding box center [1042, 291] width 12 height 12
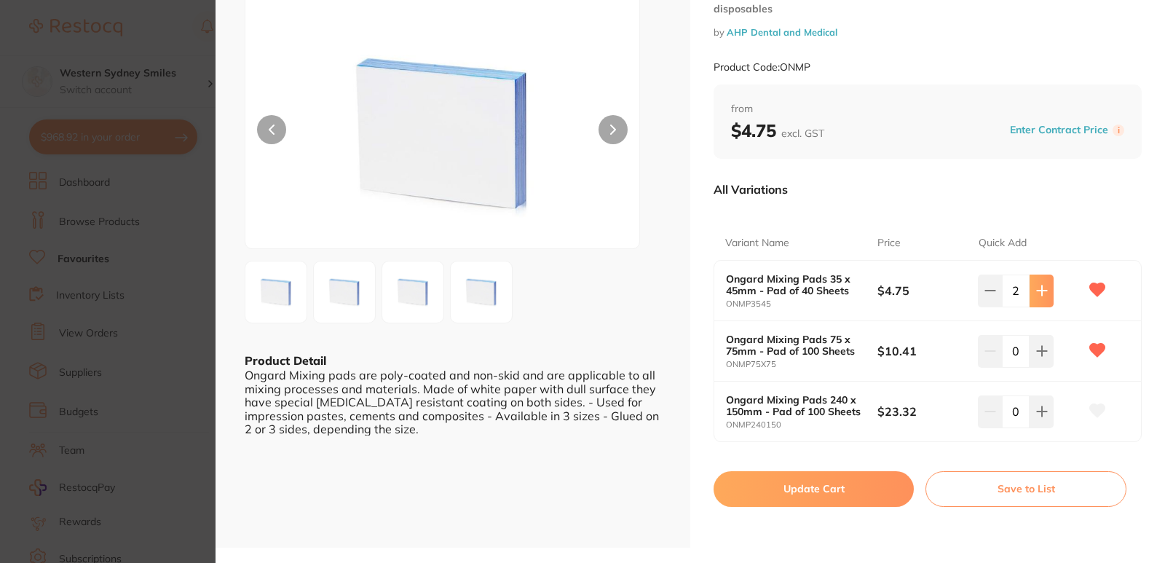
click at [1041, 288] on icon at bounding box center [1042, 291] width 12 height 12
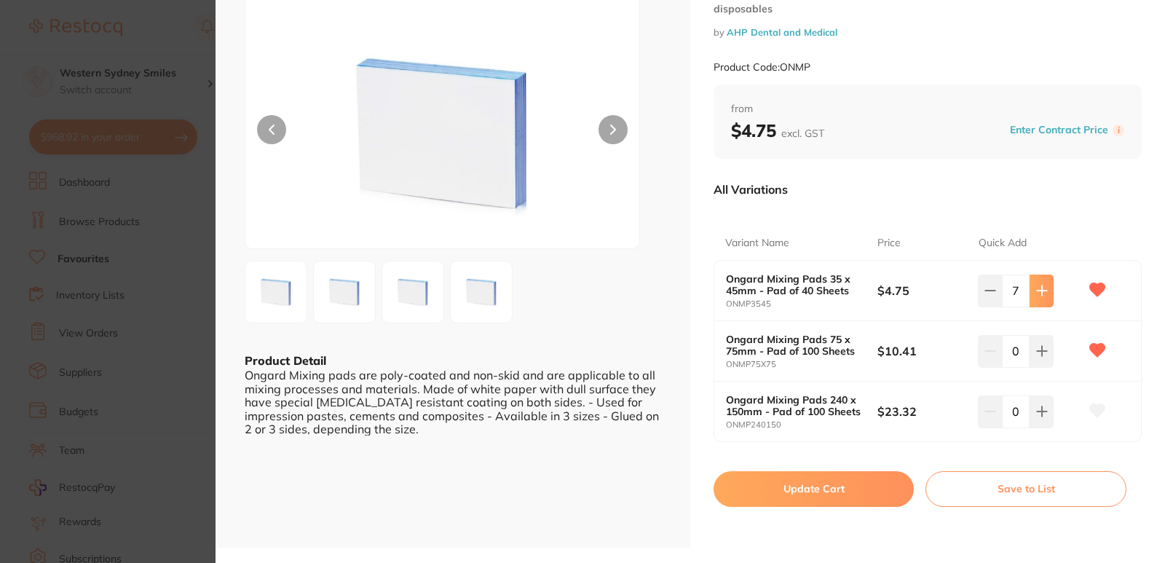
click at [1041, 288] on icon at bounding box center [1042, 291] width 12 height 12
type input "10"
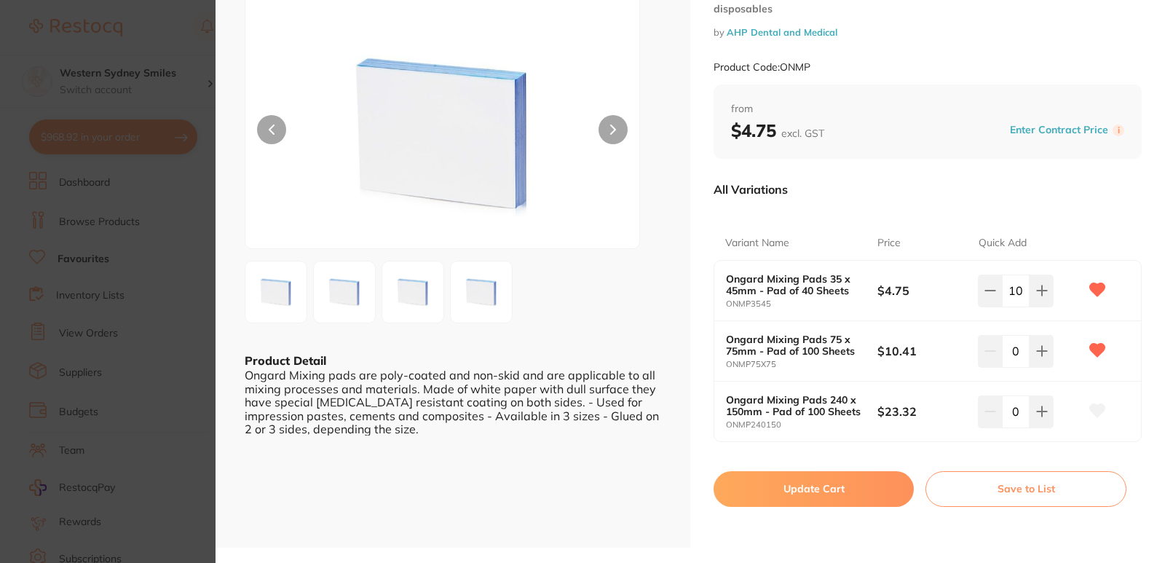
click at [824, 491] on button "Update Cart" at bounding box center [814, 488] width 200 height 35
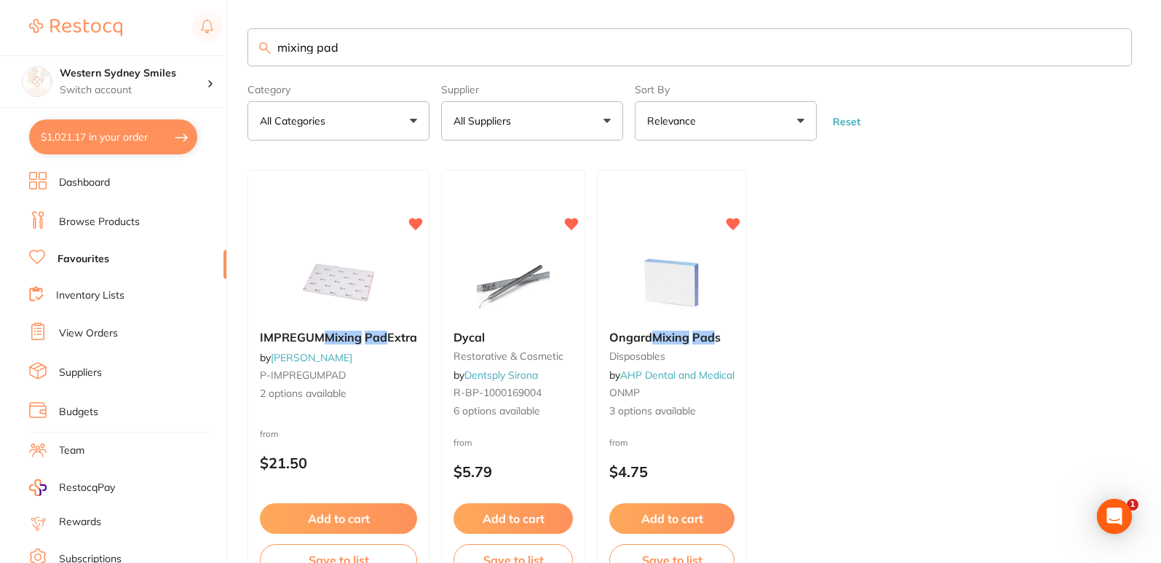
drag, startPoint x: 358, startPoint y: 41, endPoint x: 0, endPoint y: -63, distance: 373.1
click at [0, 0] on html "$1,021.17 Western Sydney Smiles Switch account Western Sydney Smiles $1,021.17 …" at bounding box center [580, 280] width 1161 height 563
type input "[PERSON_NAME]"
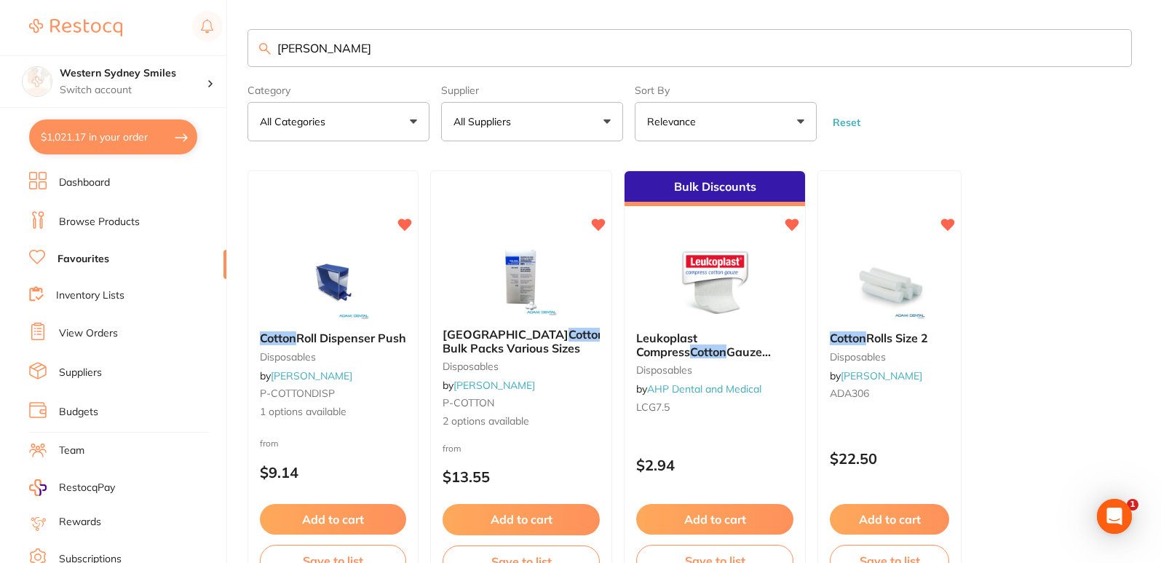
click at [99, 221] on link "Browse Products" at bounding box center [99, 222] width 81 height 15
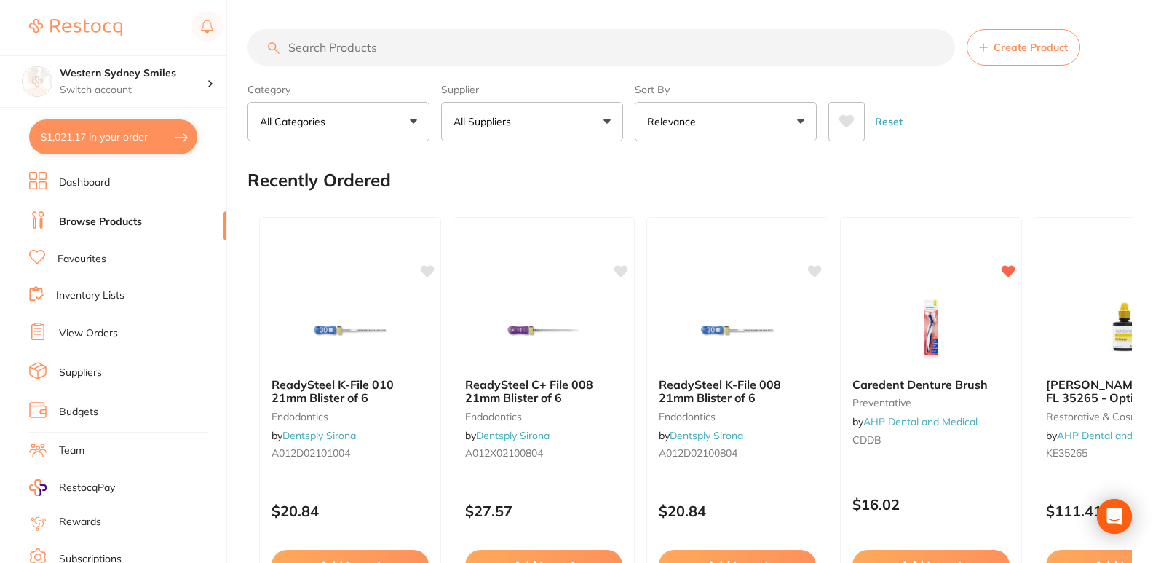
click at [336, 42] on input "search" at bounding box center [602, 47] width 708 height 36
type input "cotton bud"
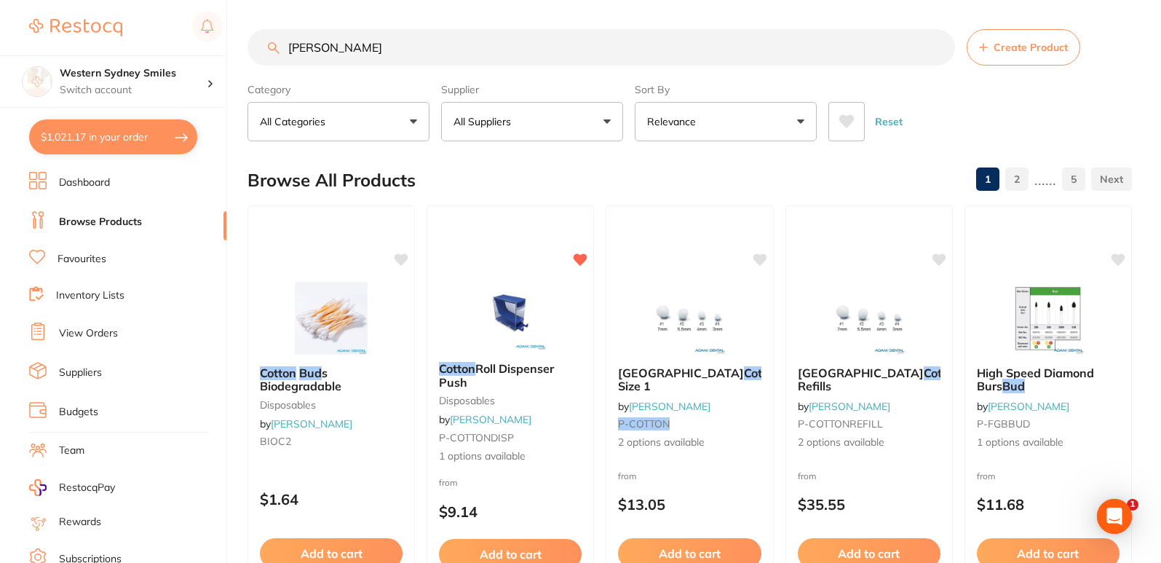
click at [779, 119] on button "Relevance" at bounding box center [726, 121] width 182 height 39
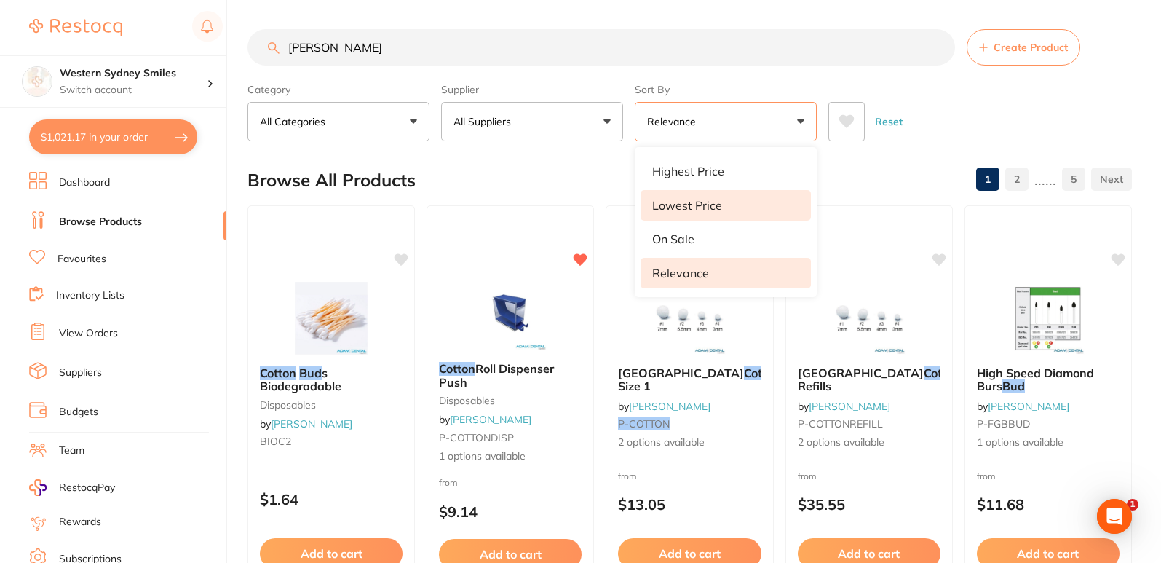
click at [748, 207] on li "Lowest Price" at bounding box center [726, 205] width 170 height 31
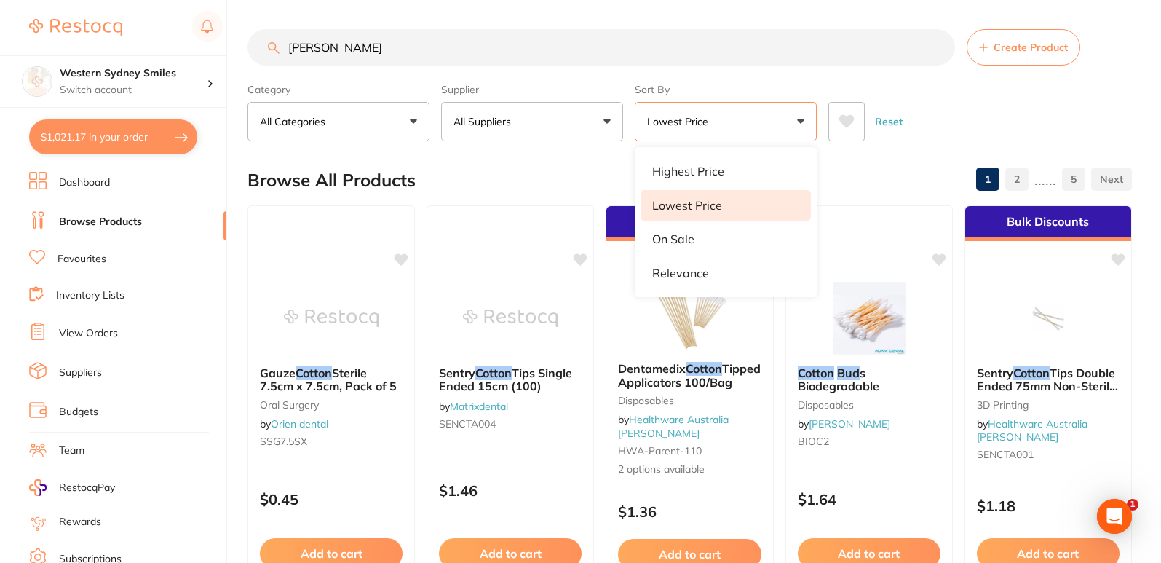
click at [573, 173] on div "Browse All Products 1 2 ...... 5" at bounding box center [690, 180] width 885 height 49
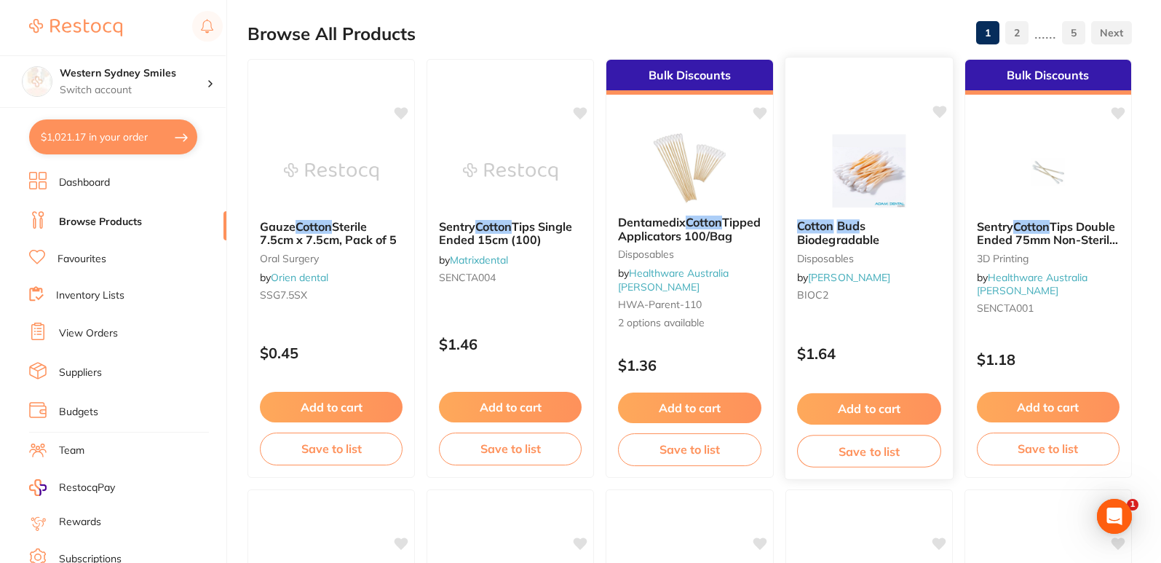
scroll to position [146, 0]
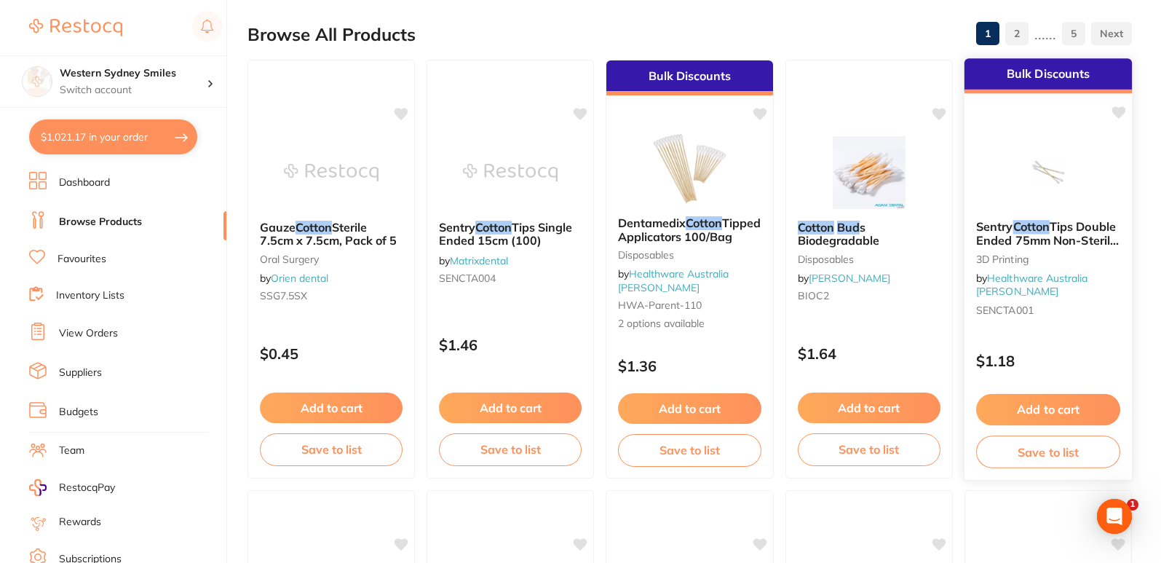
click at [1104, 314] on small "SENCTA001" at bounding box center [1049, 310] width 144 height 12
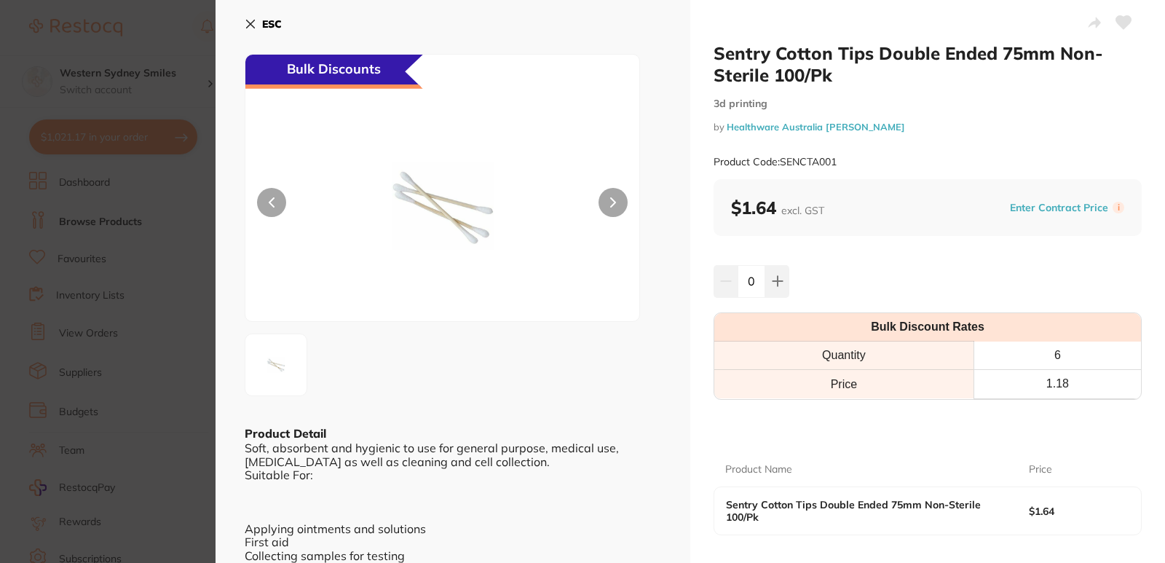
click at [243, 18] on div "ESC Bulk Discounts Product Detail Soft, absorbent and hygienic to use for gener…" at bounding box center [453, 320] width 475 height 640
click at [247, 26] on icon at bounding box center [251, 24] width 12 height 12
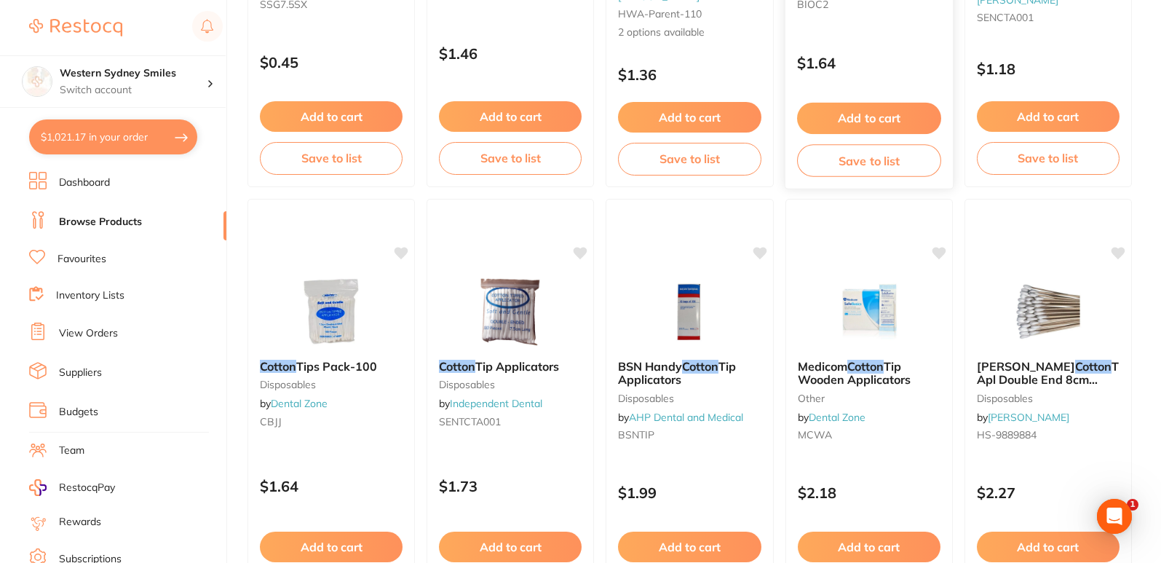
scroll to position [583, 0]
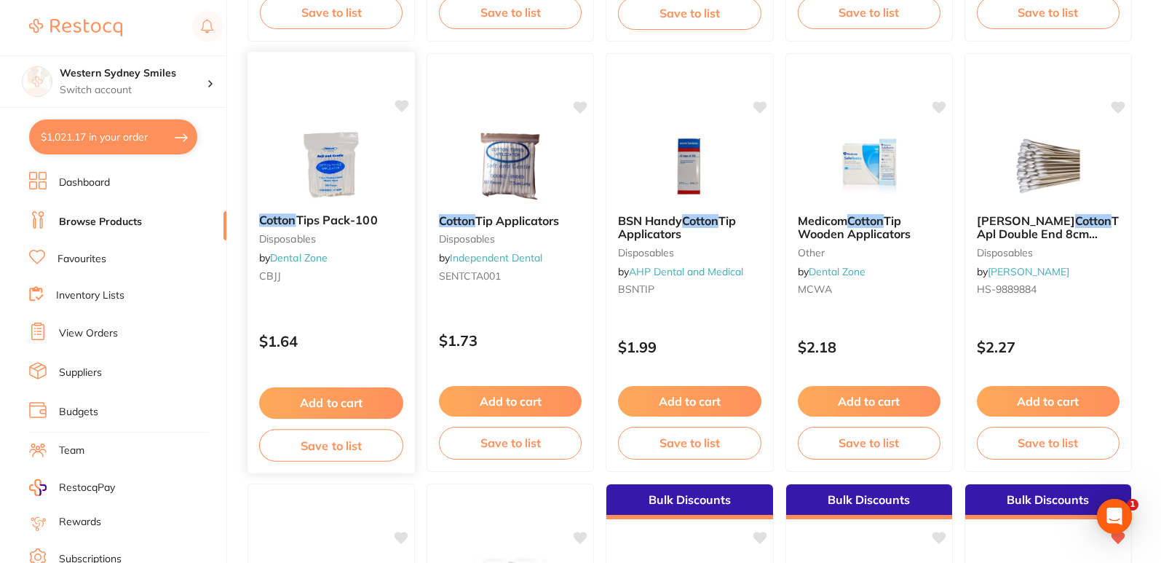
click at [387, 182] on div at bounding box center [331, 165] width 167 height 74
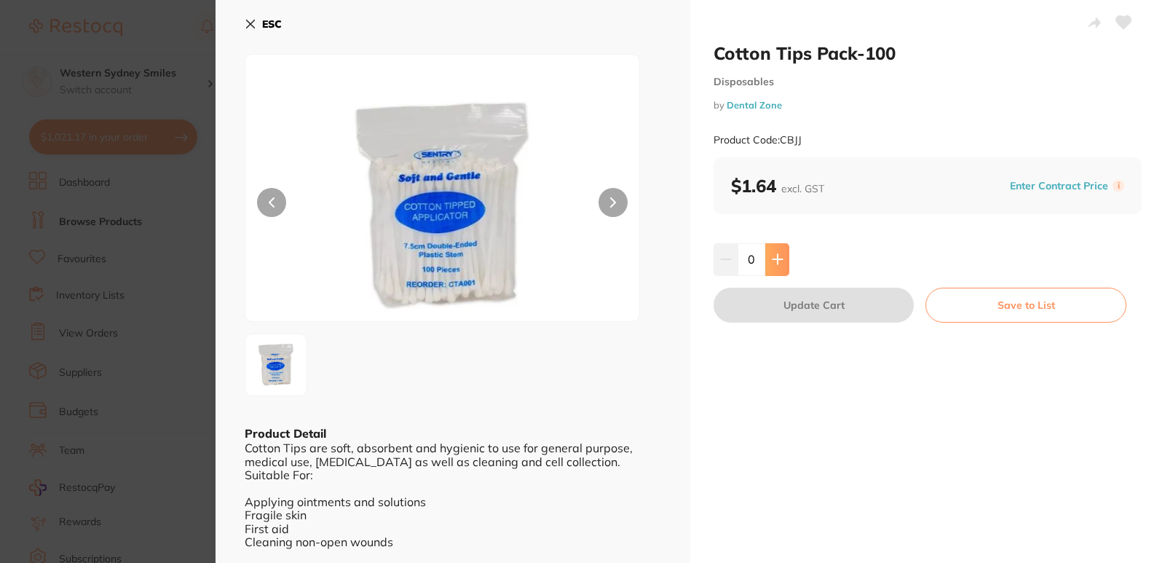
click at [773, 253] on button at bounding box center [777, 259] width 24 height 32
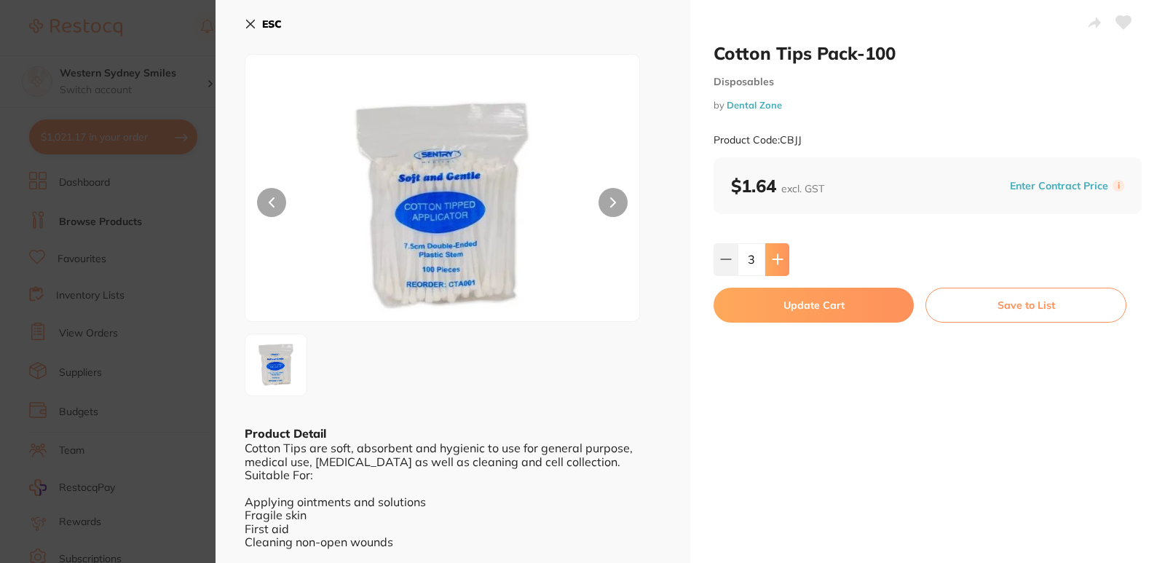
click at [773, 253] on button at bounding box center [777, 259] width 24 height 32
type input "4"
click at [811, 303] on button "Update Cart" at bounding box center [814, 305] width 200 height 35
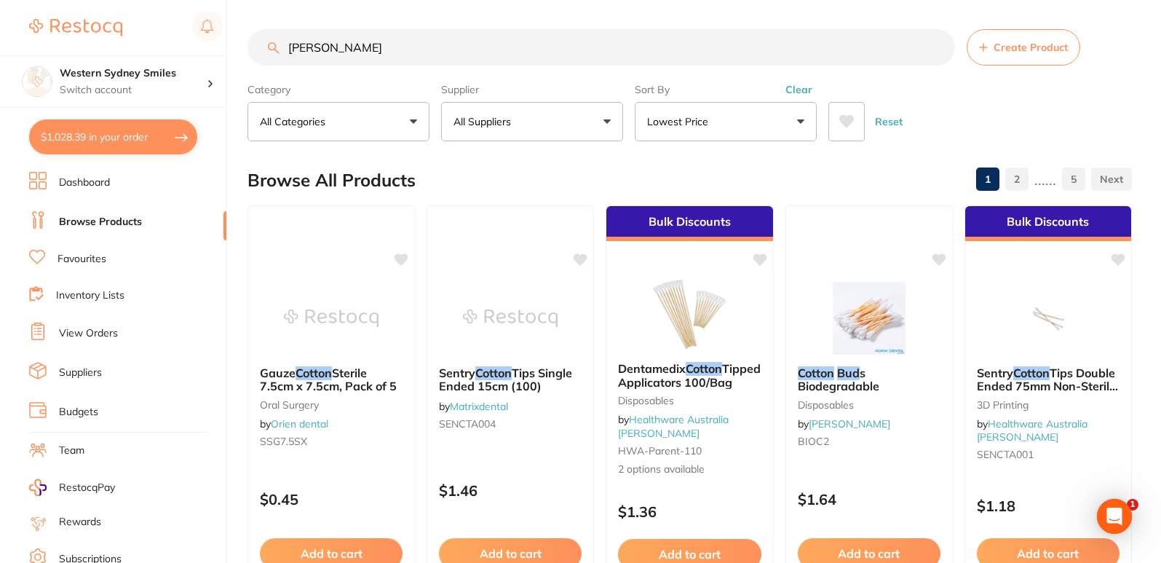
drag, startPoint x: 427, startPoint y: 49, endPoint x: 0, endPoint y: 6, distance: 429.6
click at [0, 38] on div "$1,028.39 Western Sydney Smiles Switch account Western Sydney Smiles $1,028.39 …" at bounding box center [580, 281] width 1161 height 563
type input "o"
type input "toothbrush"
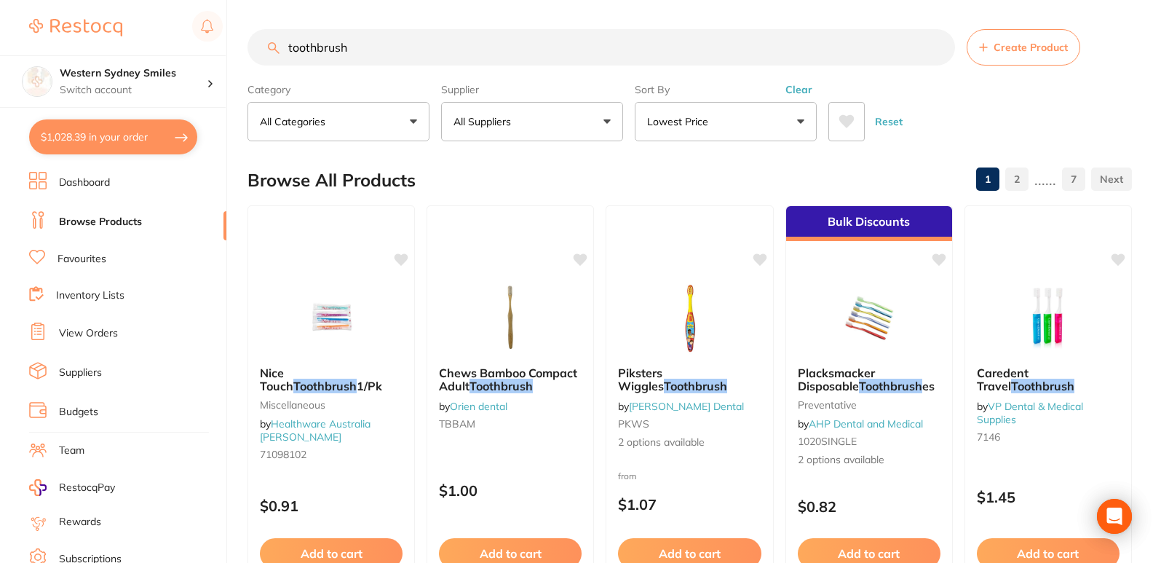
click at [870, 123] on div "Reset" at bounding box center [975, 115] width 292 height 51
click at [856, 122] on button at bounding box center [847, 121] width 36 height 39
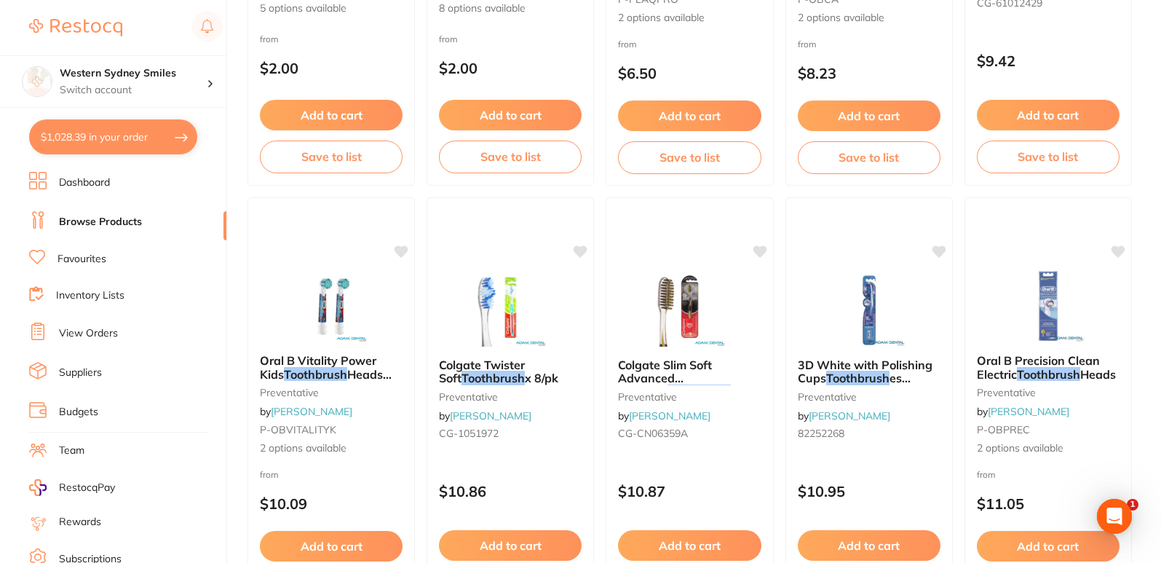
scroll to position [437, 0]
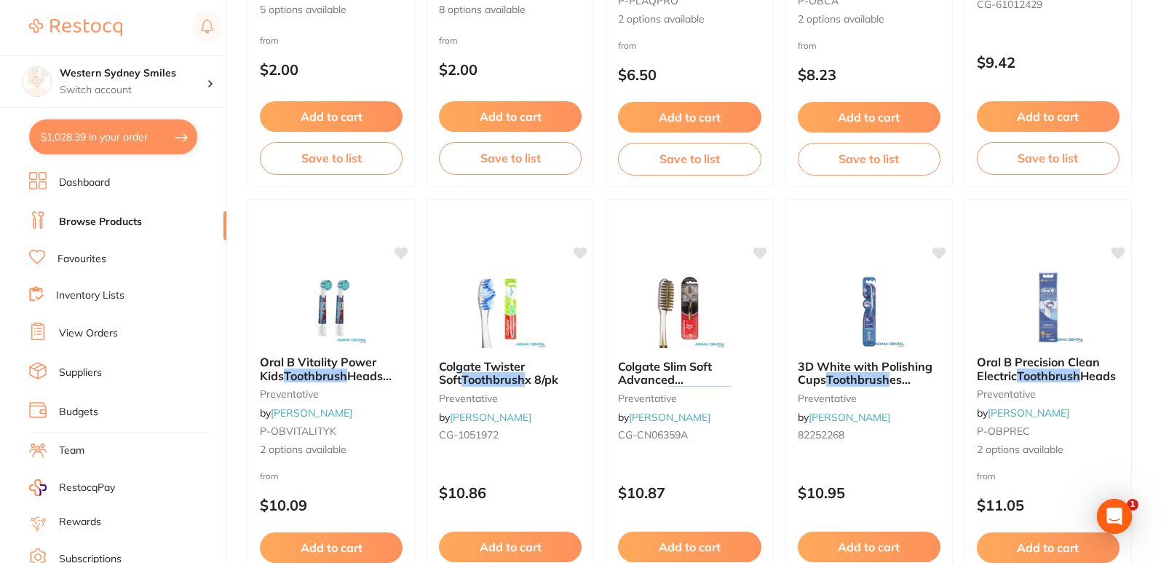
click at [96, 266] on link "Favourites" at bounding box center [82, 259] width 49 height 15
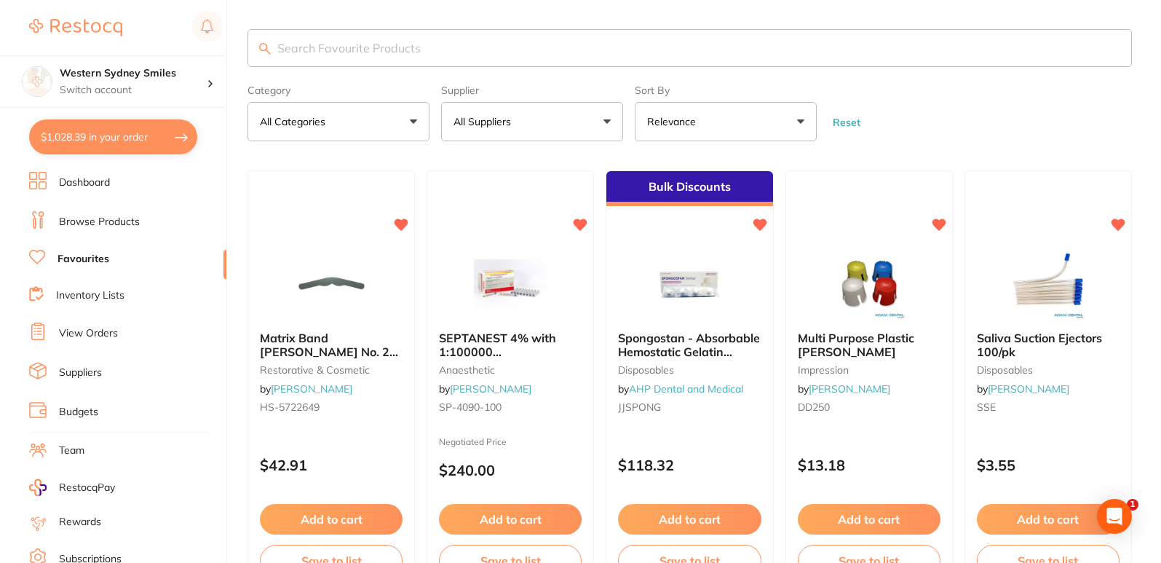
click at [381, 50] on input "search" at bounding box center [690, 48] width 885 height 38
type input "o"
type input "tooth brush"
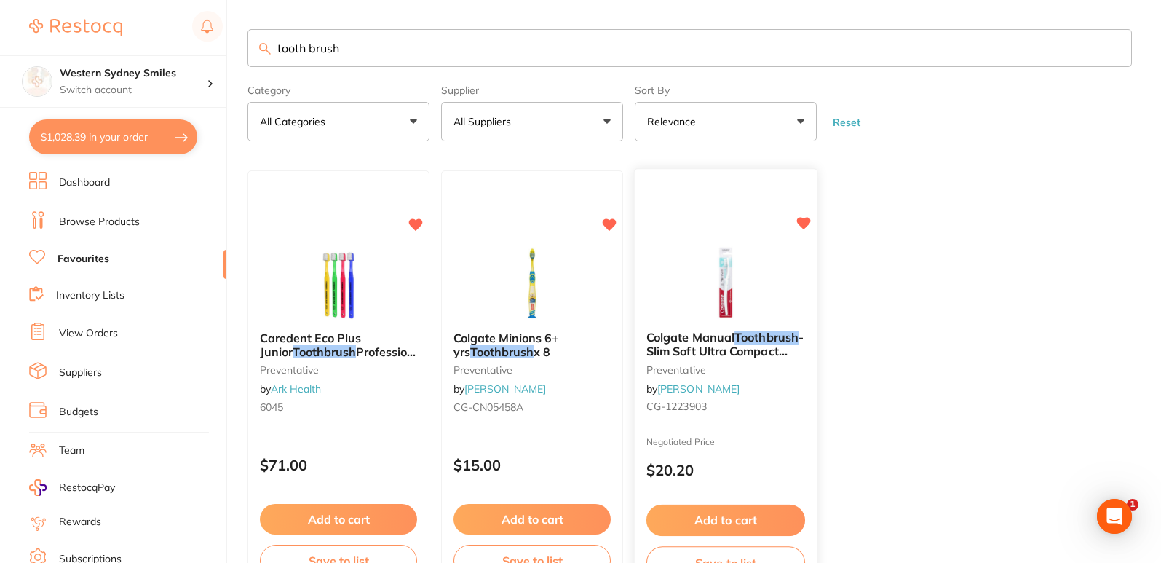
click at [786, 305] on div at bounding box center [726, 283] width 182 height 74
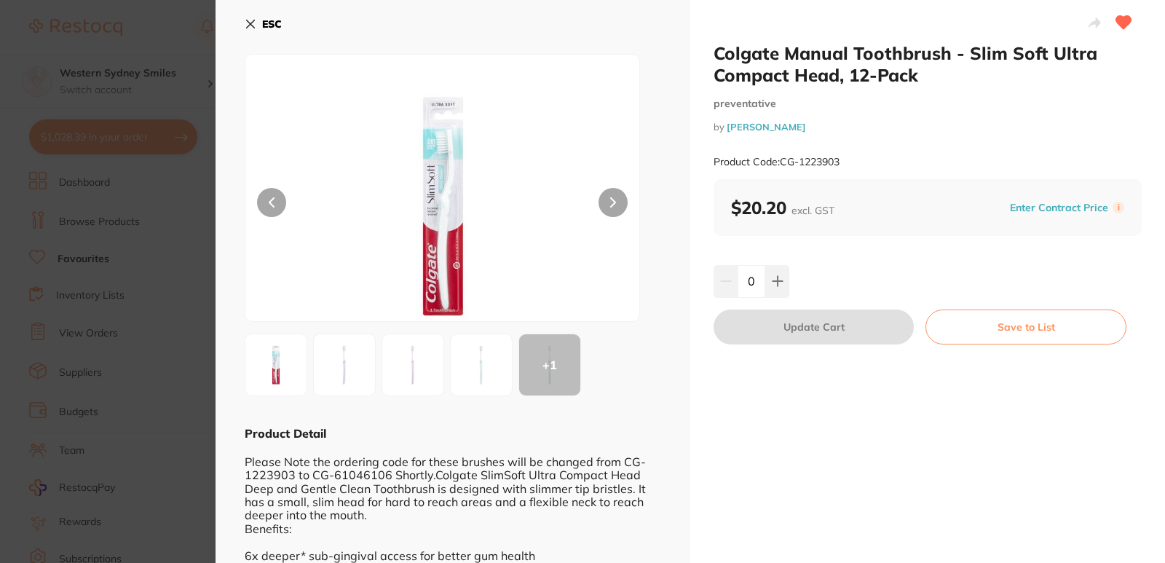
click at [247, 24] on icon at bounding box center [251, 24] width 12 height 12
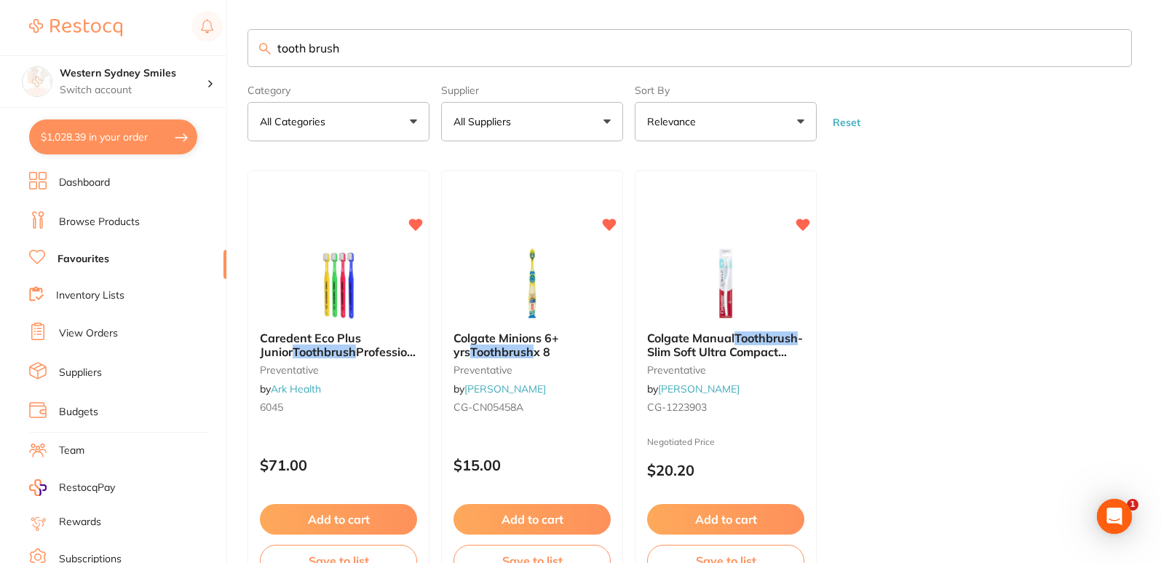
click at [121, 225] on link "Browse Products" at bounding box center [99, 222] width 81 height 15
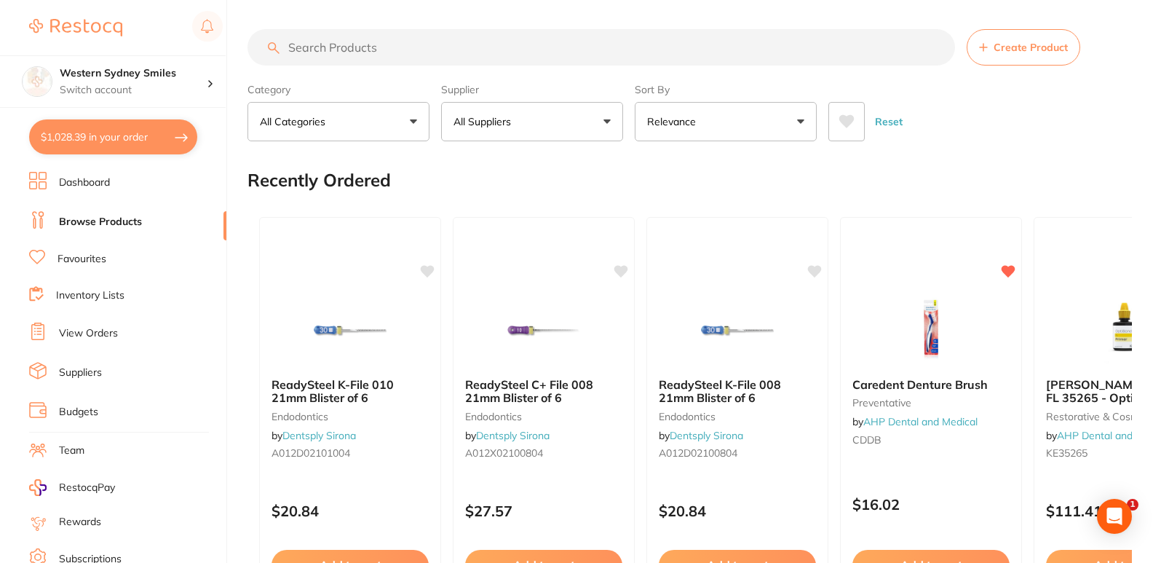
click at [430, 47] on input "search" at bounding box center [602, 47] width 708 height 36
type input "toothbrush"
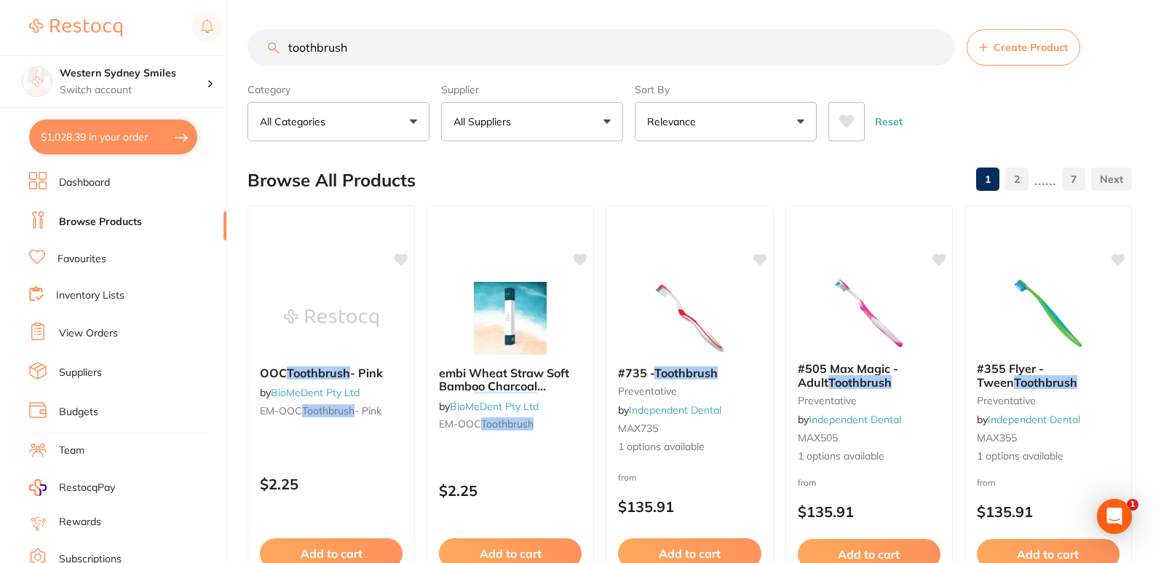
click at [776, 131] on button "Relevance" at bounding box center [726, 121] width 182 height 39
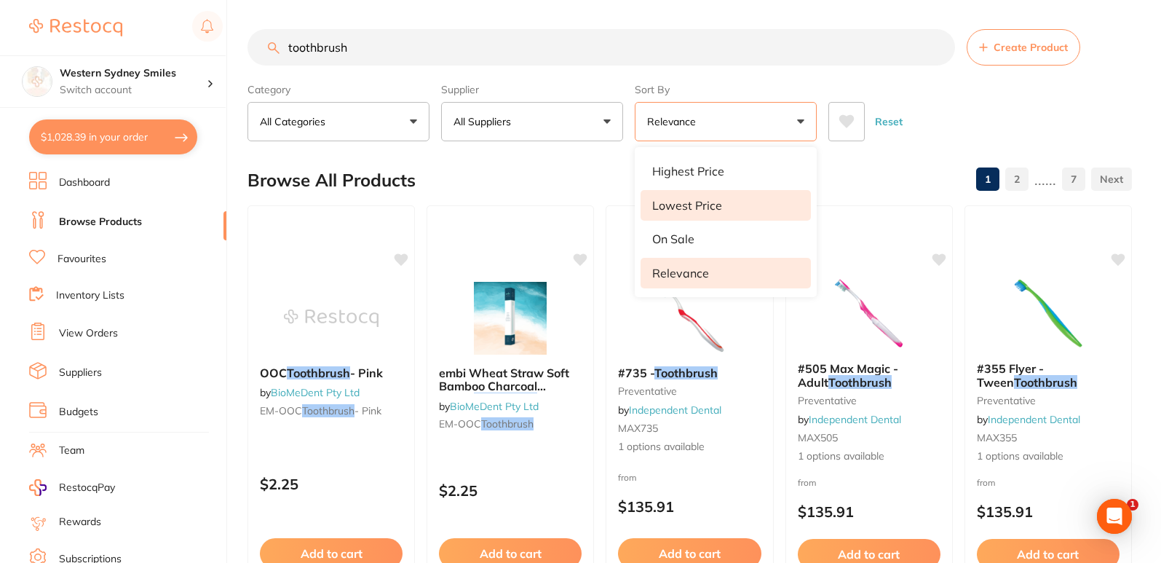
click at [739, 205] on li "Lowest Price" at bounding box center [726, 205] width 170 height 31
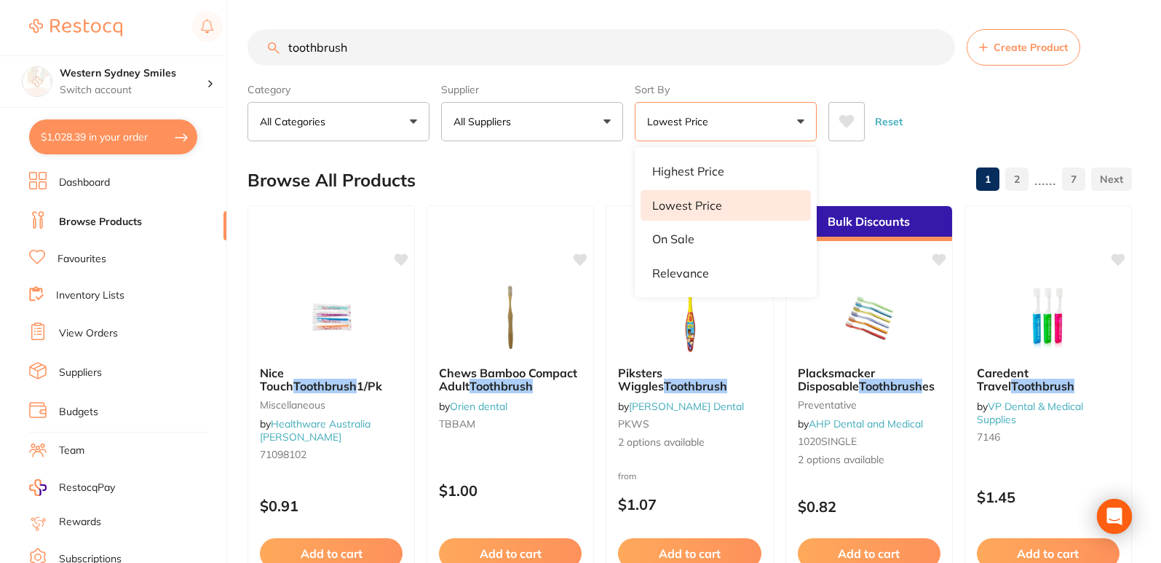
click at [545, 186] on div "Browse All Products 1 2 ...... 7" at bounding box center [690, 180] width 885 height 49
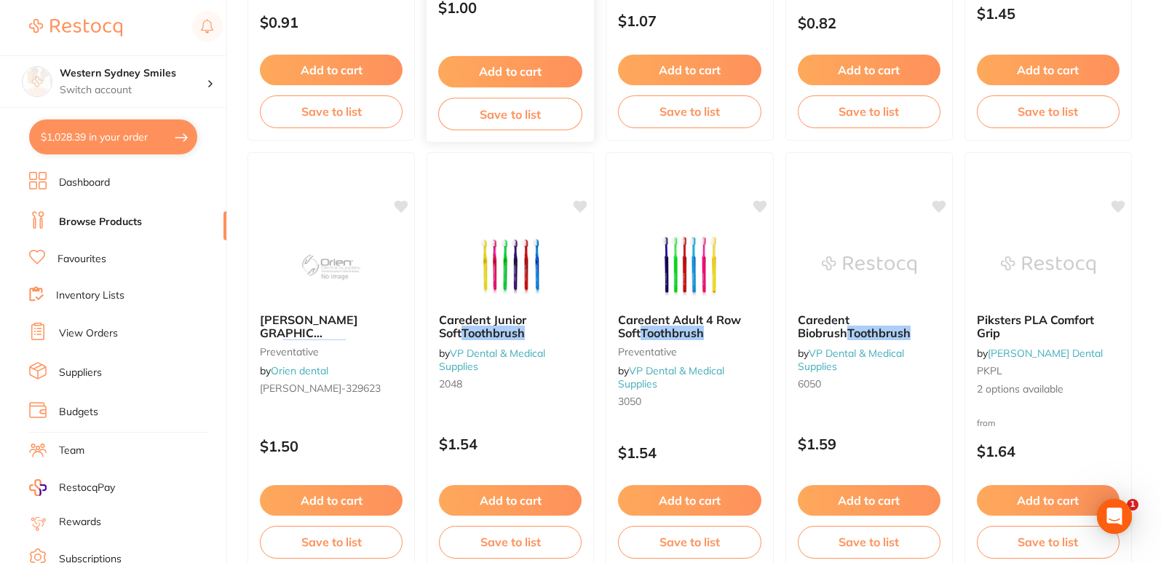
scroll to position [510, 0]
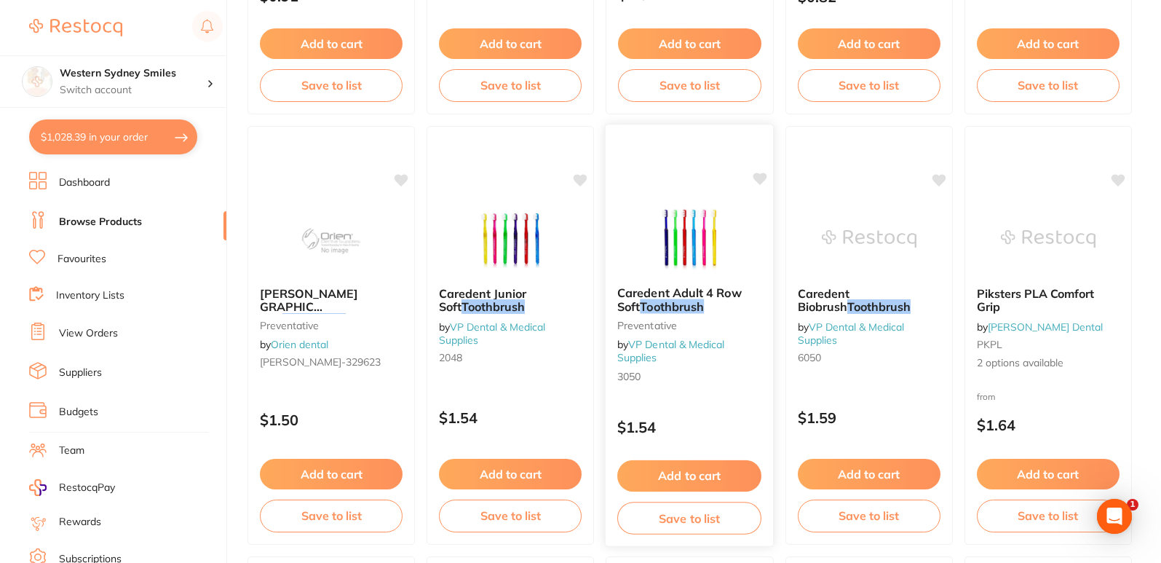
click at [696, 245] on img at bounding box center [689, 238] width 95 height 74
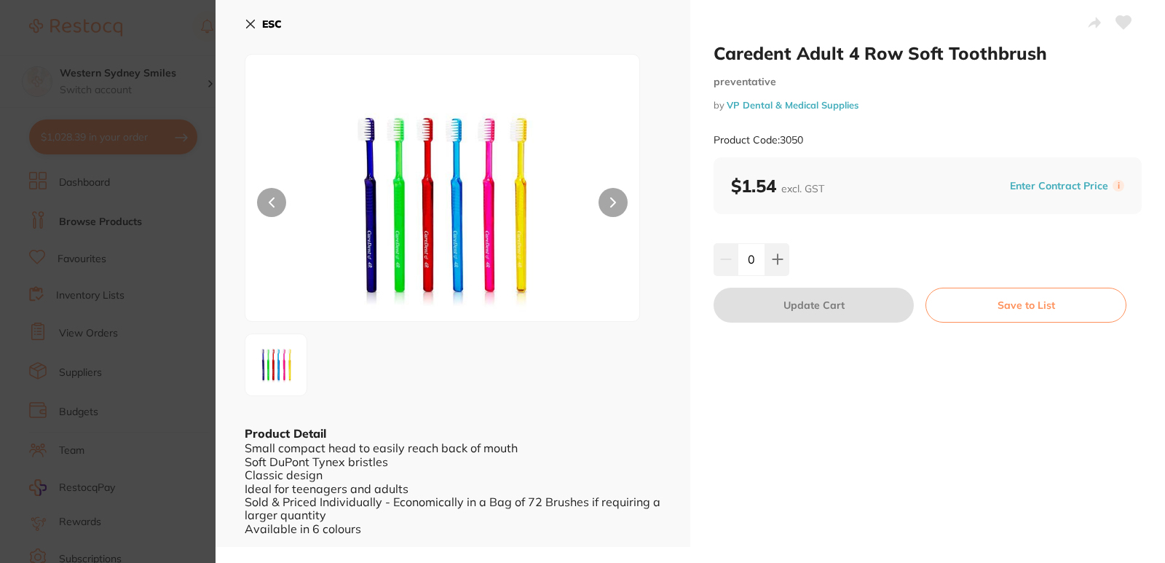
click at [248, 25] on icon at bounding box center [251, 24] width 8 height 8
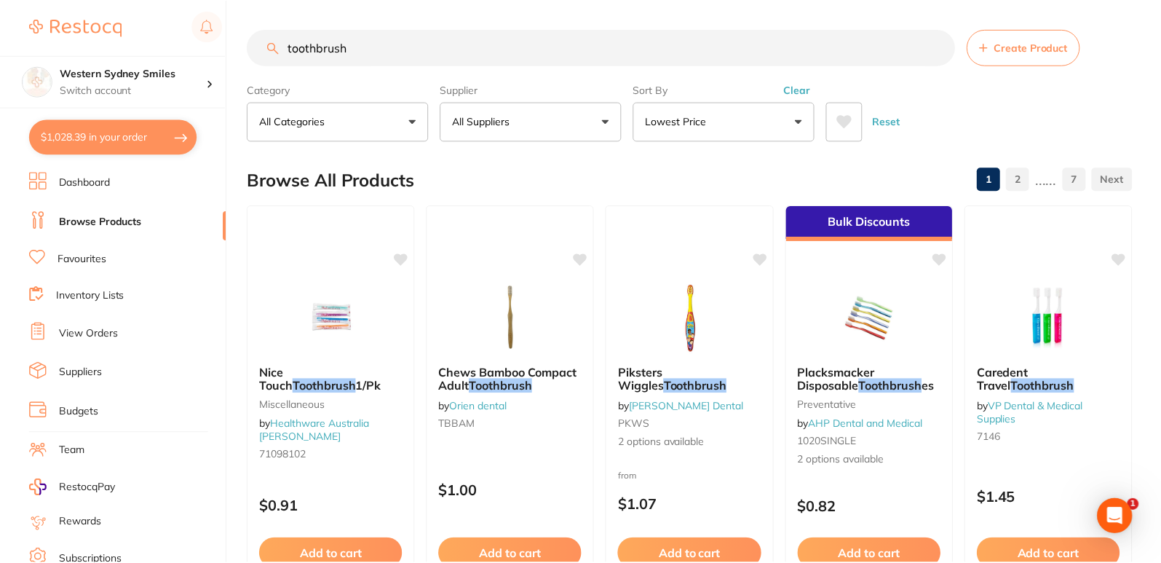
scroll to position [510, 0]
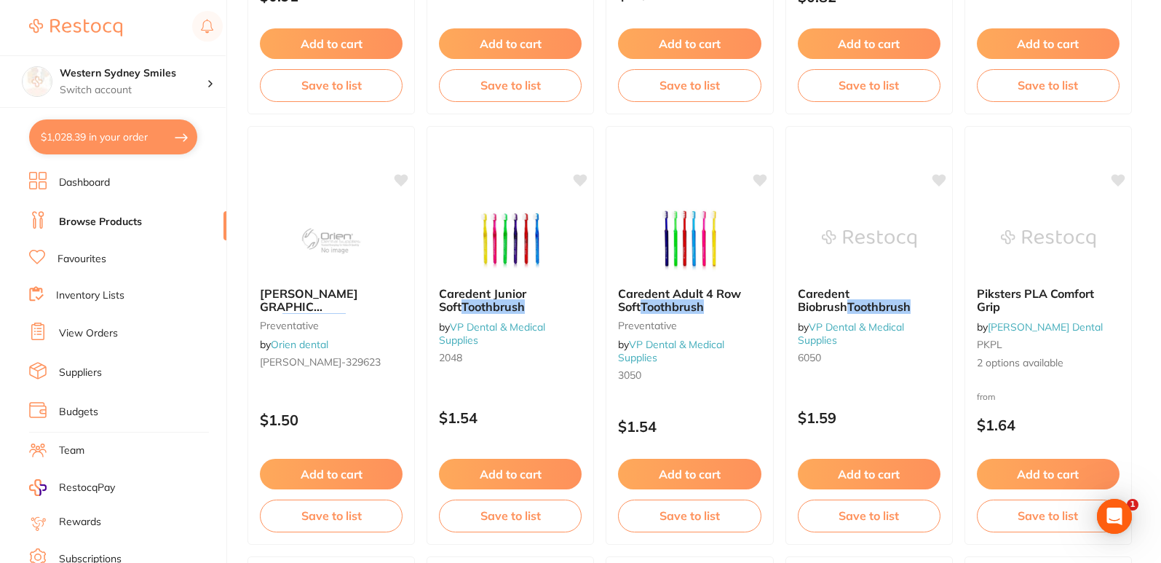
click at [68, 259] on link "Favourites" at bounding box center [82, 259] width 49 height 15
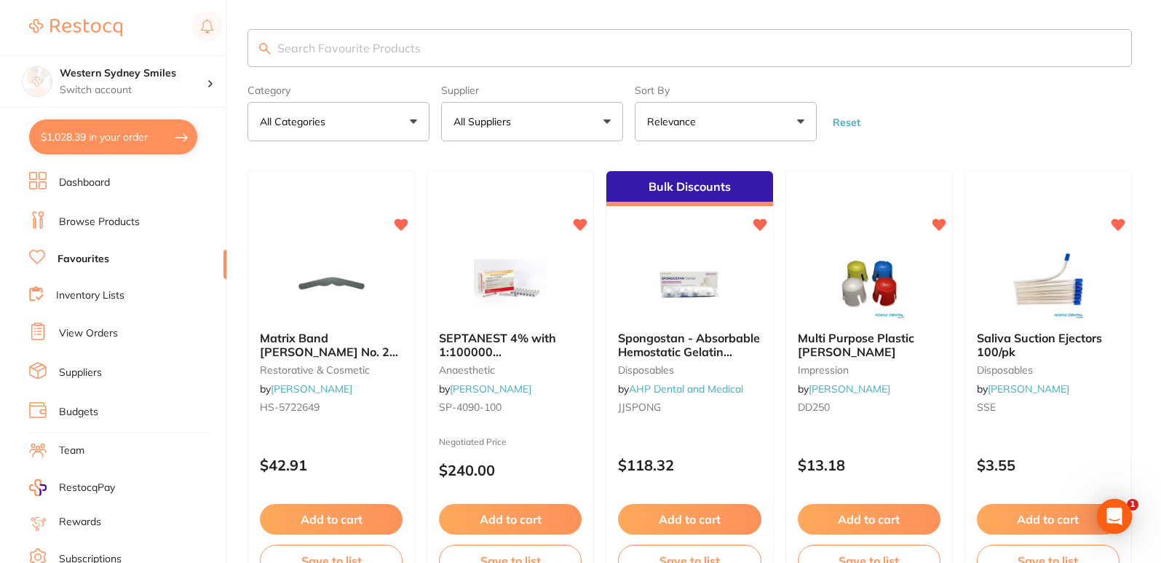
click at [335, 54] on input "search" at bounding box center [690, 48] width 885 height 38
type input "toothbrush"
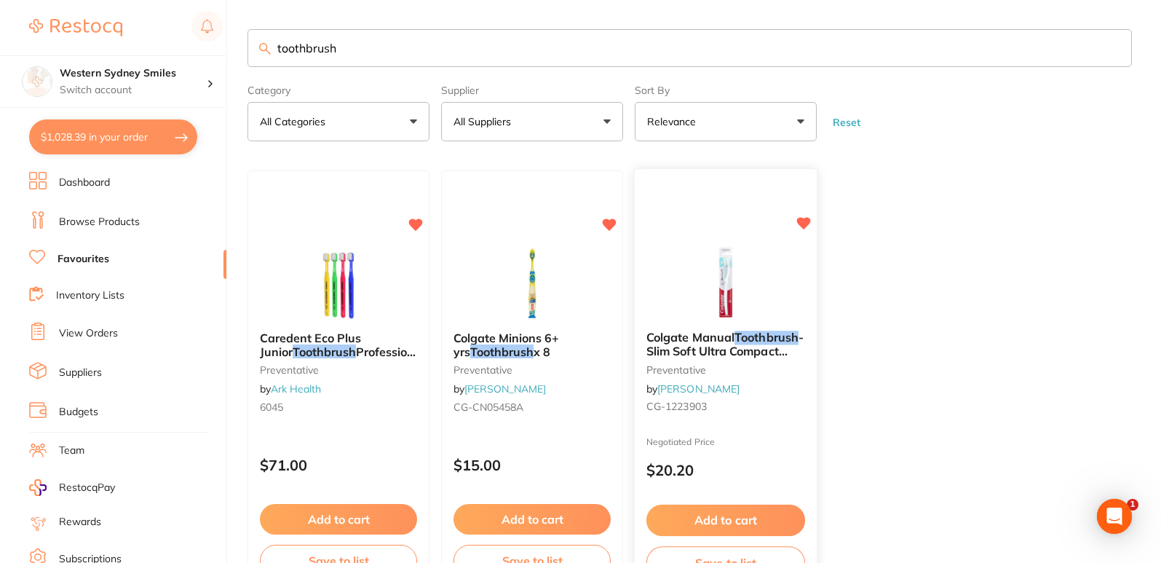
click at [786, 264] on div at bounding box center [726, 283] width 182 height 74
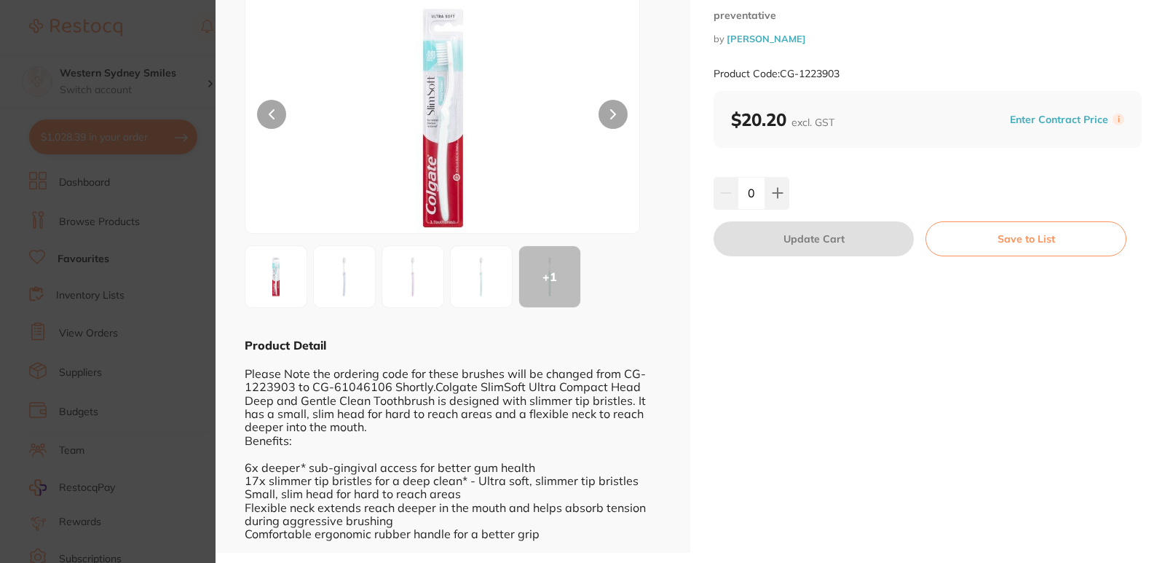
scroll to position [89, 0]
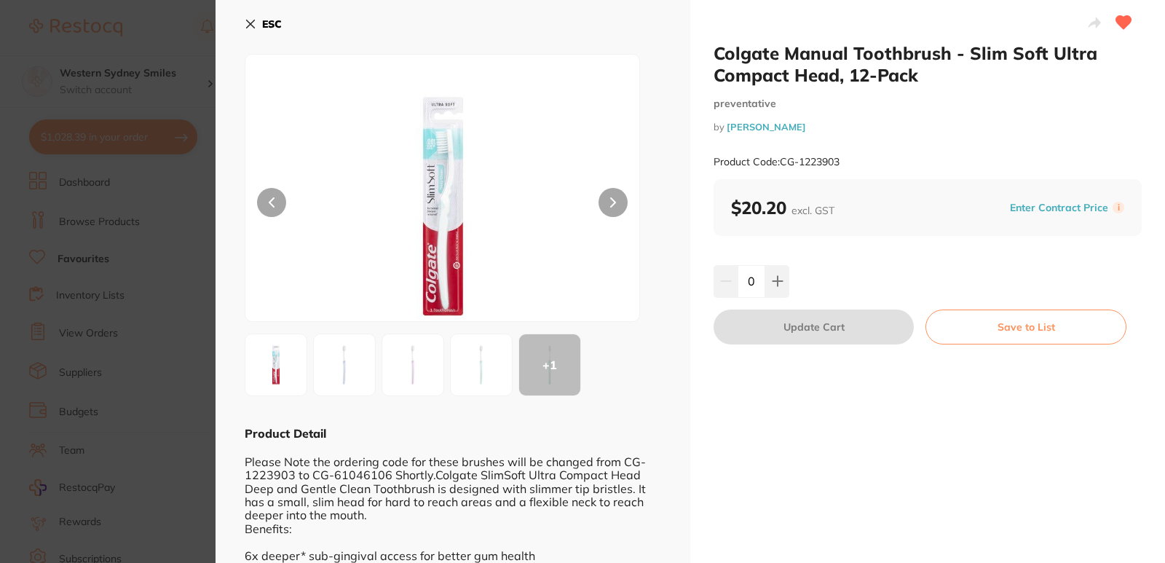
click at [255, 17] on button "ESC" at bounding box center [263, 24] width 37 height 25
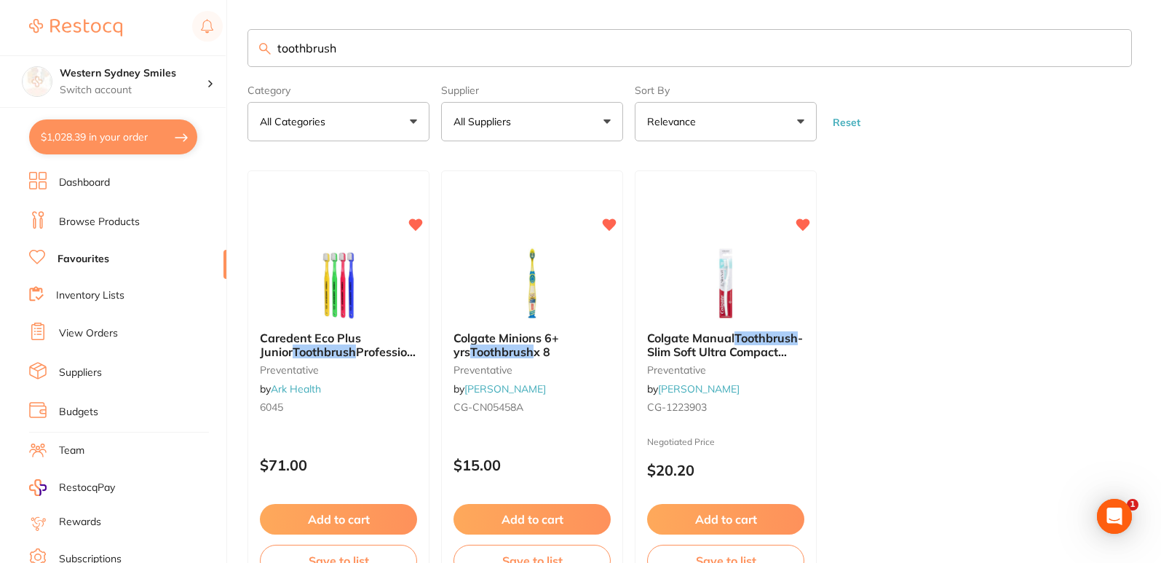
drag, startPoint x: 376, startPoint y: 44, endPoint x: 0, endPoint y: 42, distance: 376.5
click at [0, 42] on div "$1,028.39 Western Sydney Smiles Switch account Western Sydney Smiles $1,028.39 …" at bounding box center [580, 281] width 1161 height 563
type input "x-ray bag"
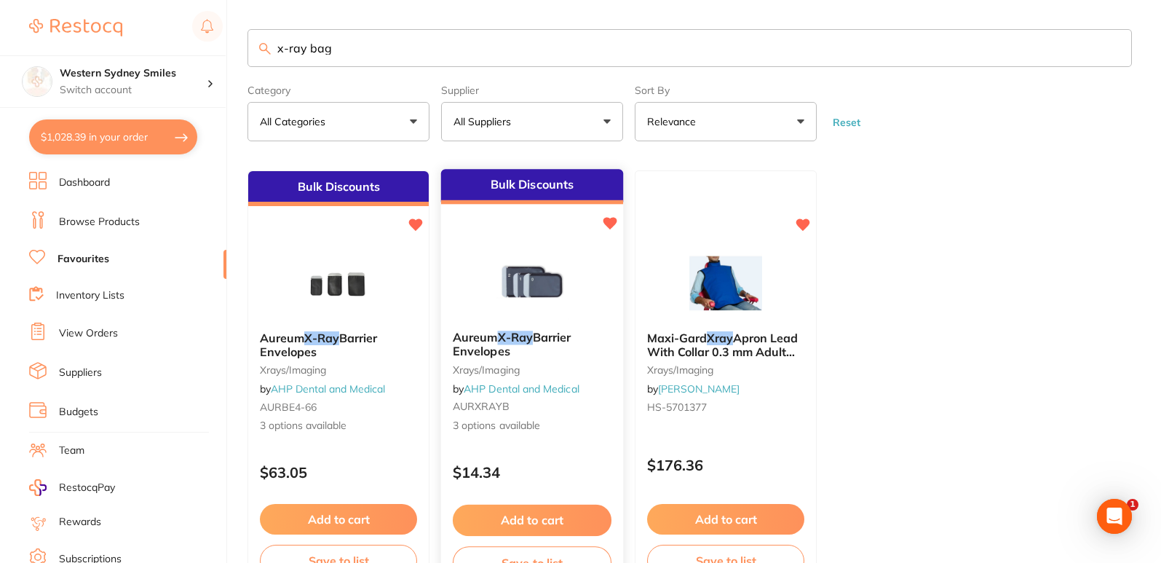
click at [583, 290] on div at bounding box center [532, 283] width 182 height 74
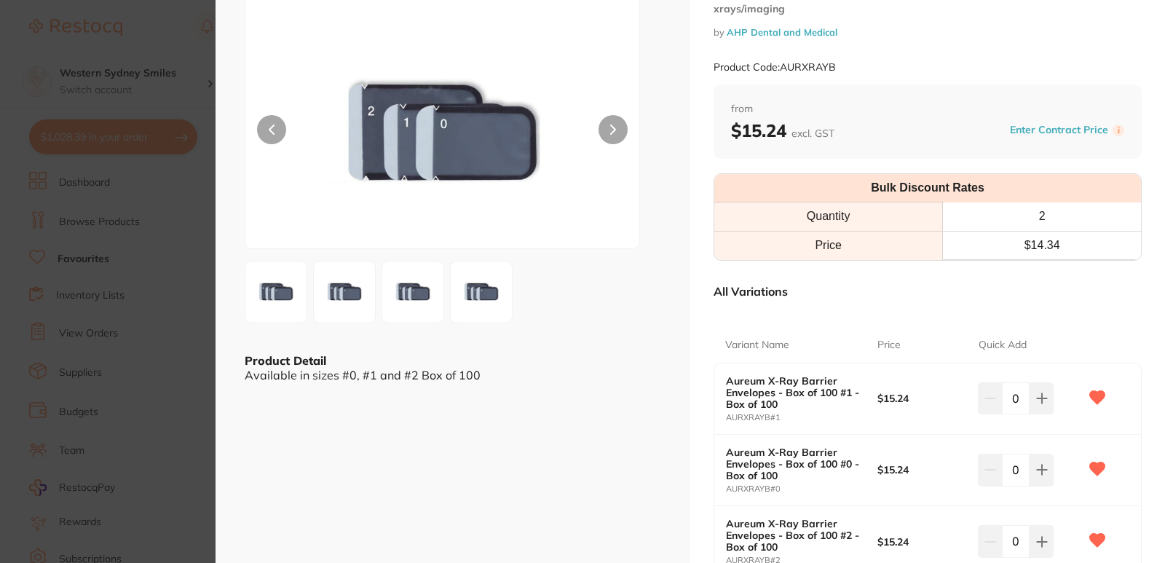
scroll to position [218, 0]
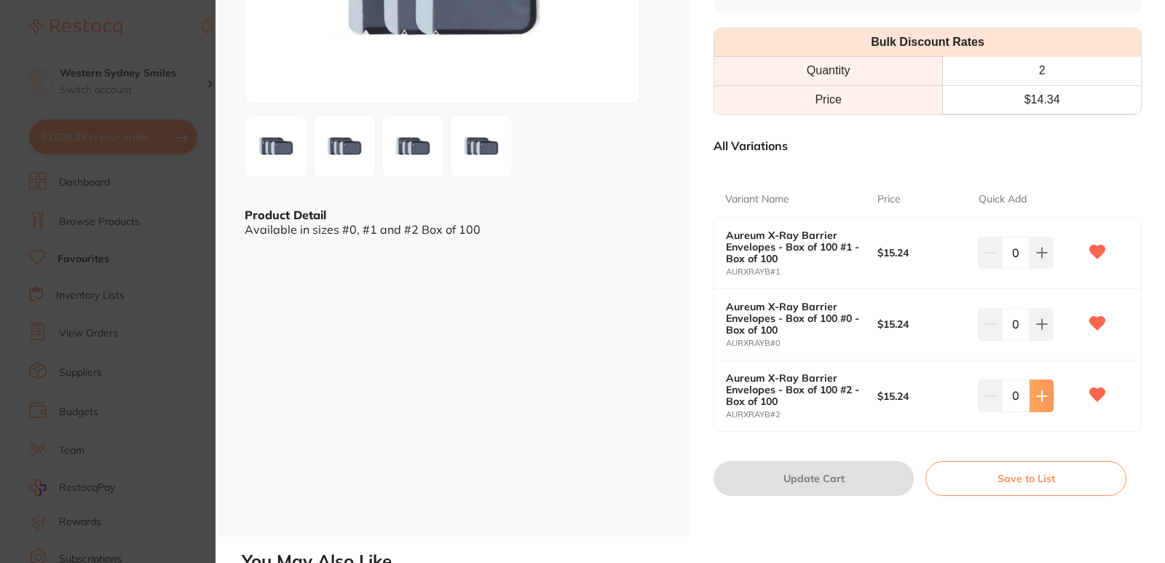
click at [1031, 269] on button at bounding box center [1042, 253] width 24 height 32
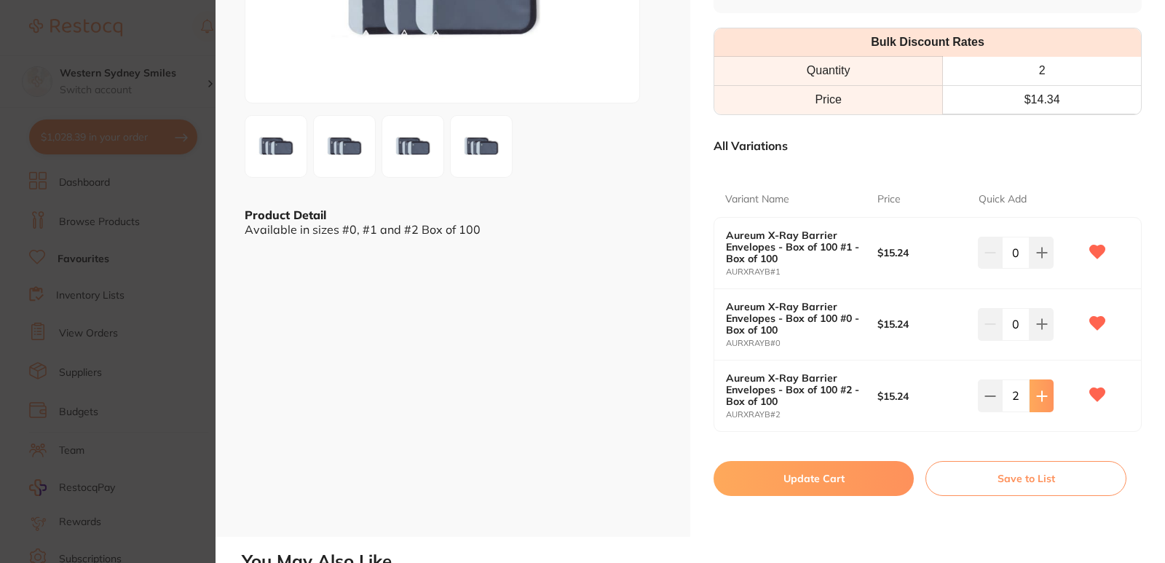
click at [1031, 269] on button at bounding box center [1042, 253] width 24 height 32
type input "5"
click at [824, 480] on button "Update Cart" at bounding box center [814, 478] width 200 height 35
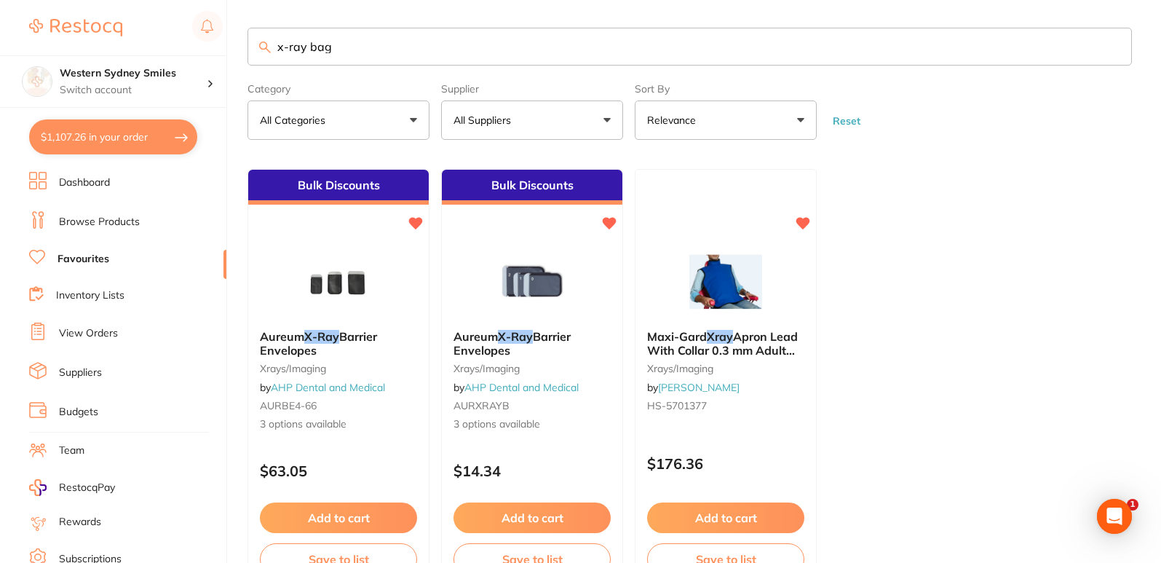
drag, startPoint x: 465, startPoint y: 44, endPoint x: 0, endPoint y: 29, distance: 465.6
click at [0, 29] on div "$1,107.26 Western Sydney Smiles Switch account Western Sydney Smiles $1,107.26 …" at bounding box center [580, 280] width 1161 height 563
type input "kerr bite wing"
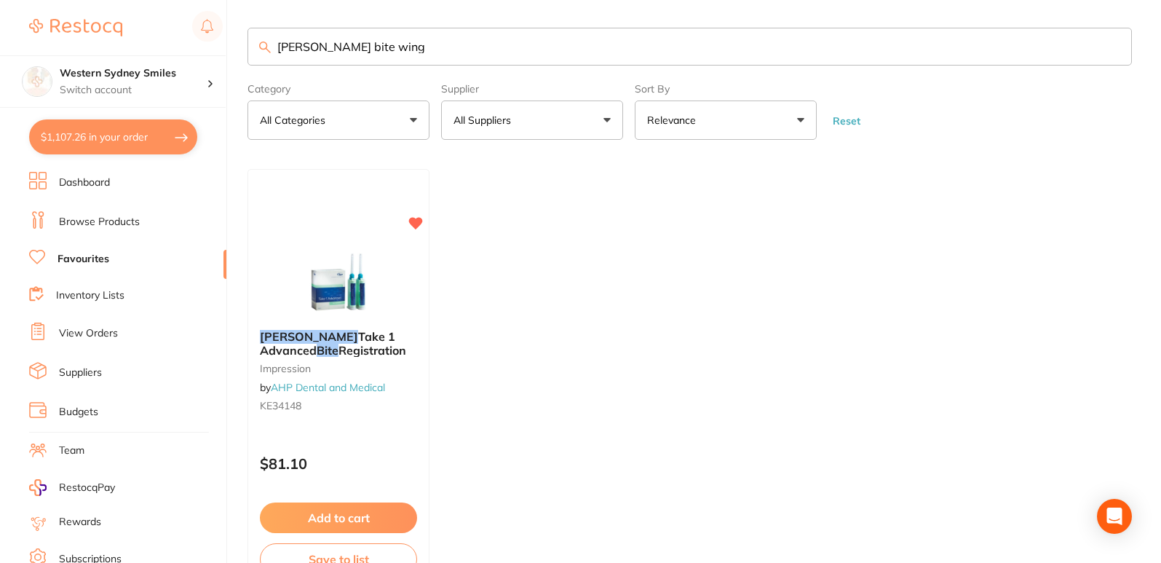
click at [105, 219] on link "Browse Products" at bounding box center [99, 222] width 81 height 15
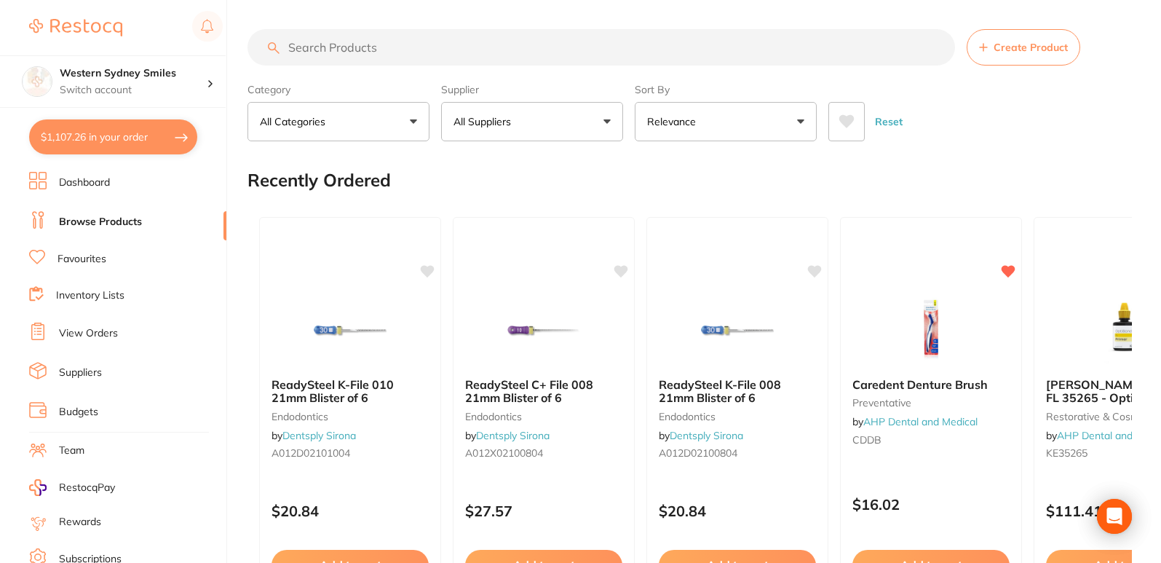
click at [382, 50] on input "search" at bounding box center [602, 47] width 708 height 36
click at [334, 50] on input "search" at bounding box center [602, 47] width 708 height 36
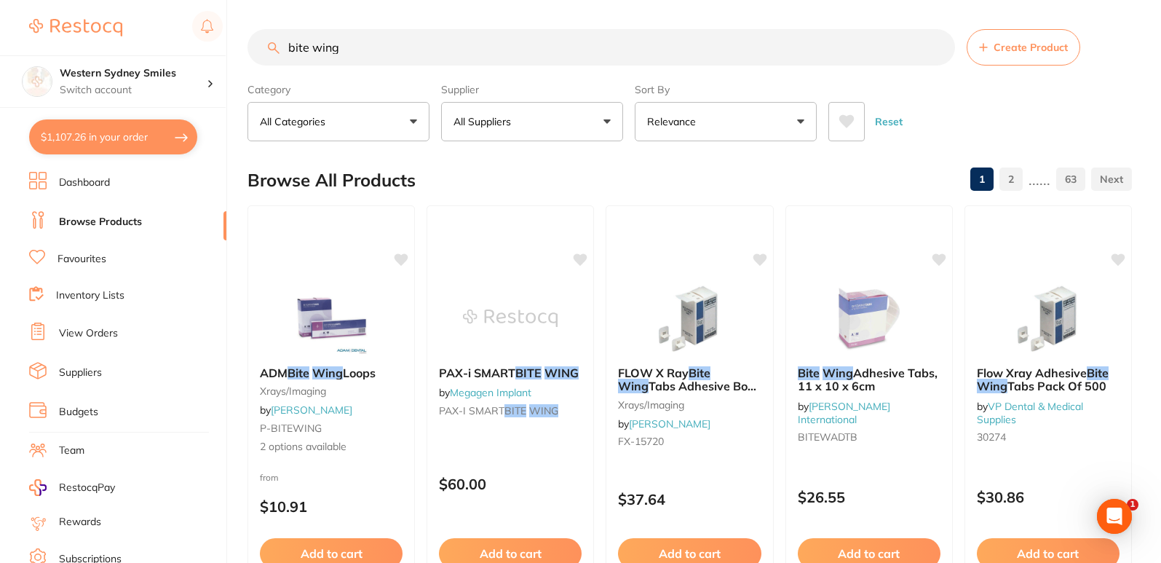
click at [287, 46] on input "bite wing" at bounding box center [602, 47] width 708 height 36
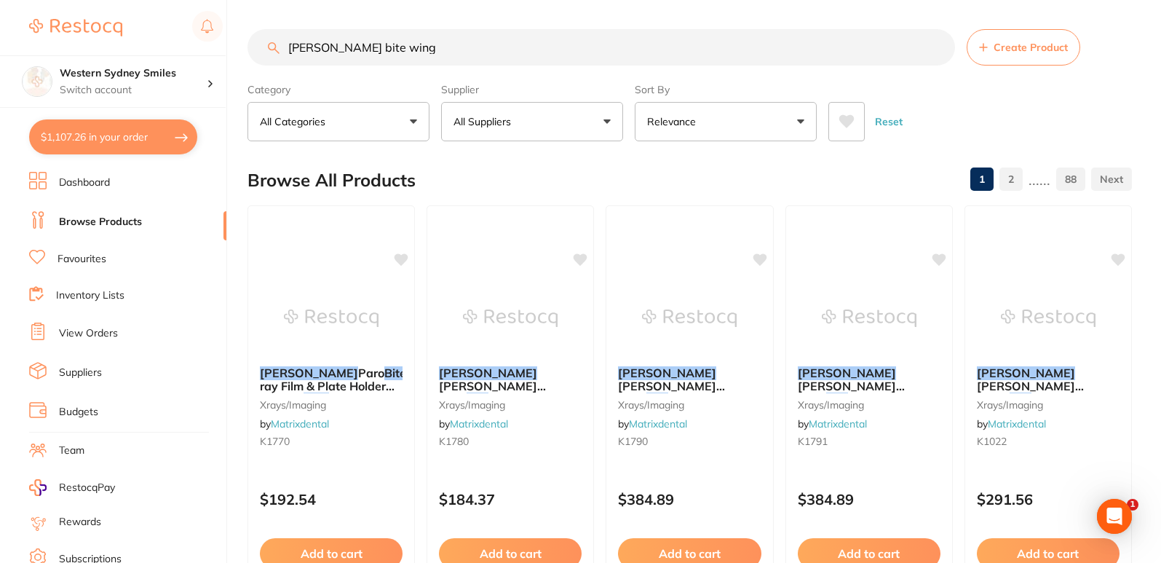
click at [429, 47] on input "kerr bite wing" at bounding box center [602, 47] width 708 height 36
drag, startPoint x: 478, startPoint y: 31, endPoint x: 260, endPoint y: 56, distance: 219.9
click at [260, 56] on input "kerr bite wing holder" at bounding box center [602, 47] width 708 height 36
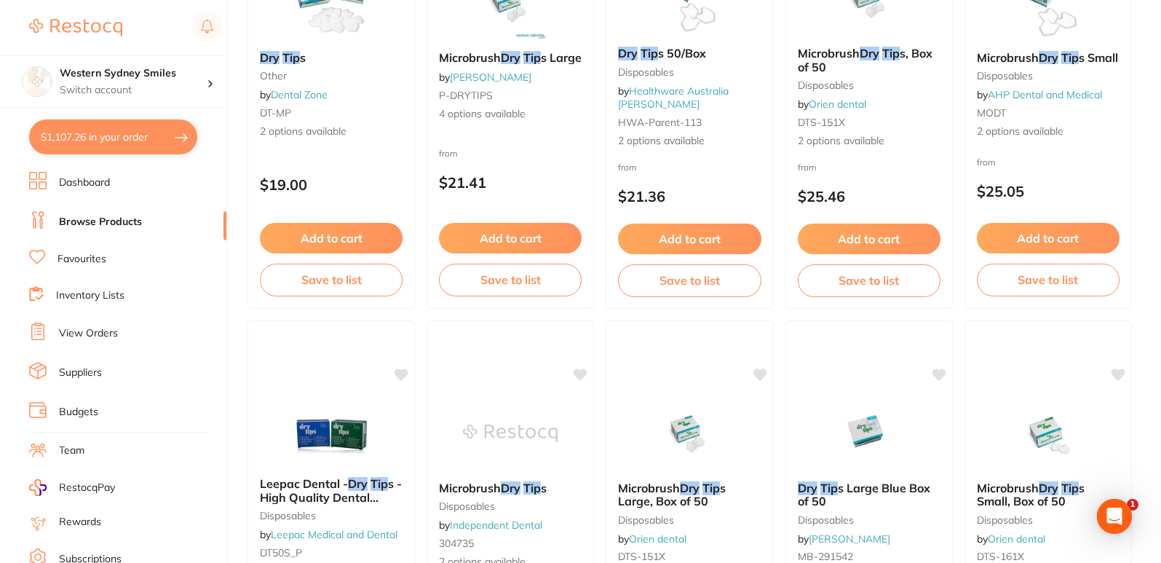
scroll to position [73, 0]
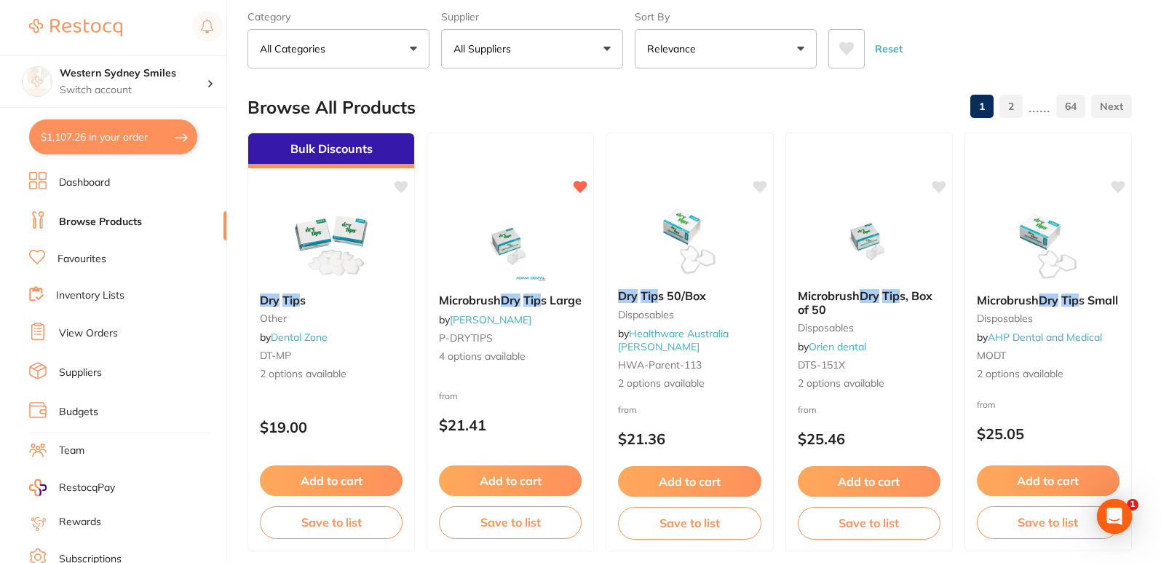
type input "dry tip"
click at [529, 473] on button "Add to cart" at bounding box center [510, 482] width 144 height 31
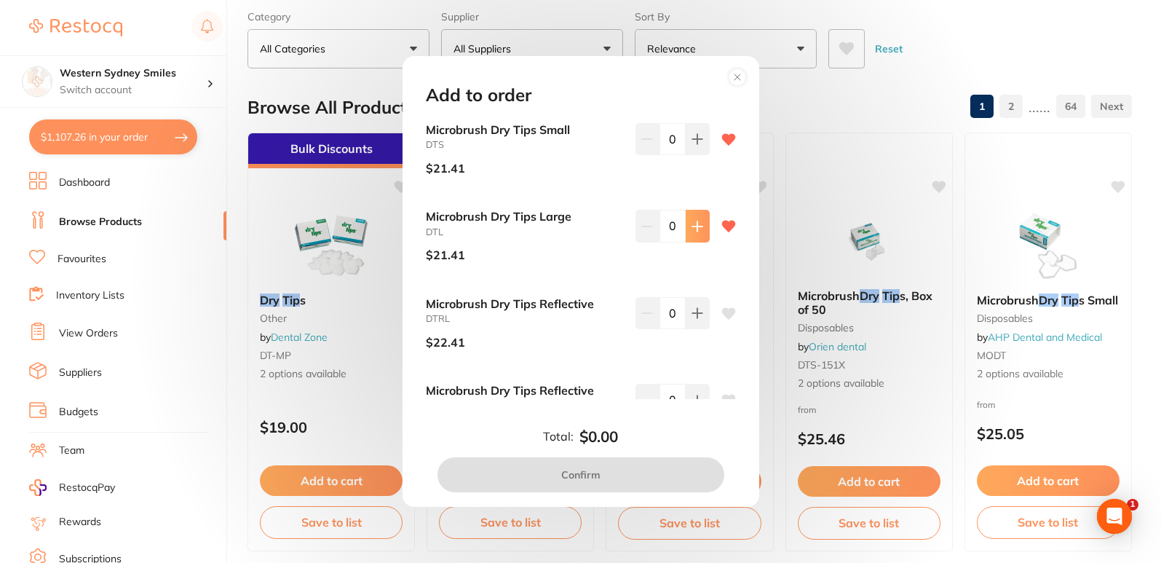
click at [692, 145] on icon at bounding box center [698, 139] width 12 height 12
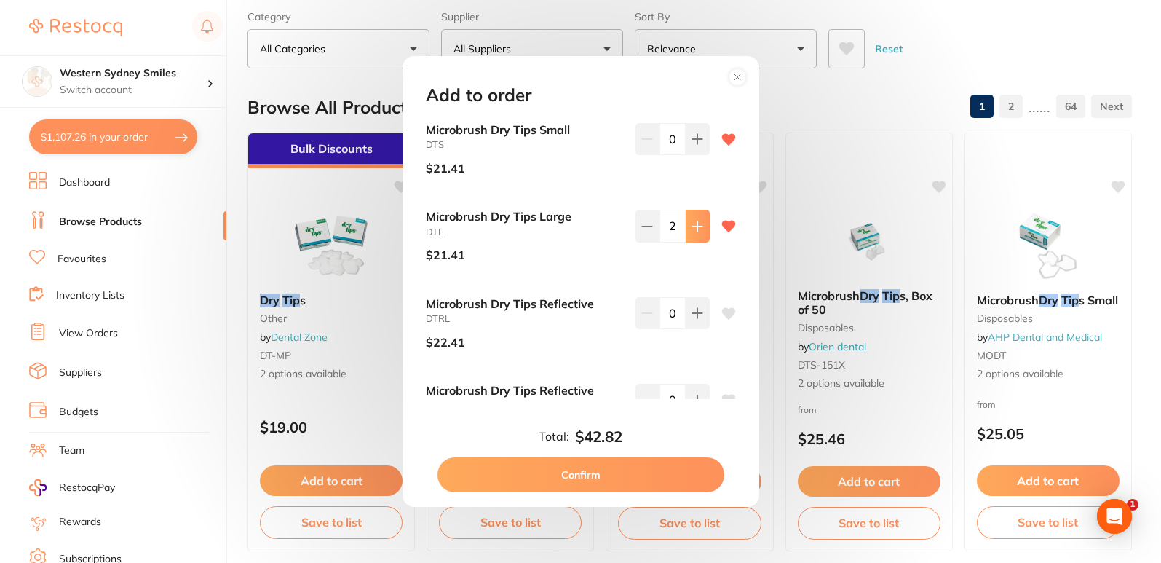
click at [692, 145] on icon at bounding box center [698, 139] width 12 height 12
type input "3"
click at [562, 480] on button "Confirm" at bounding box center [581, 474] width 287 height 35
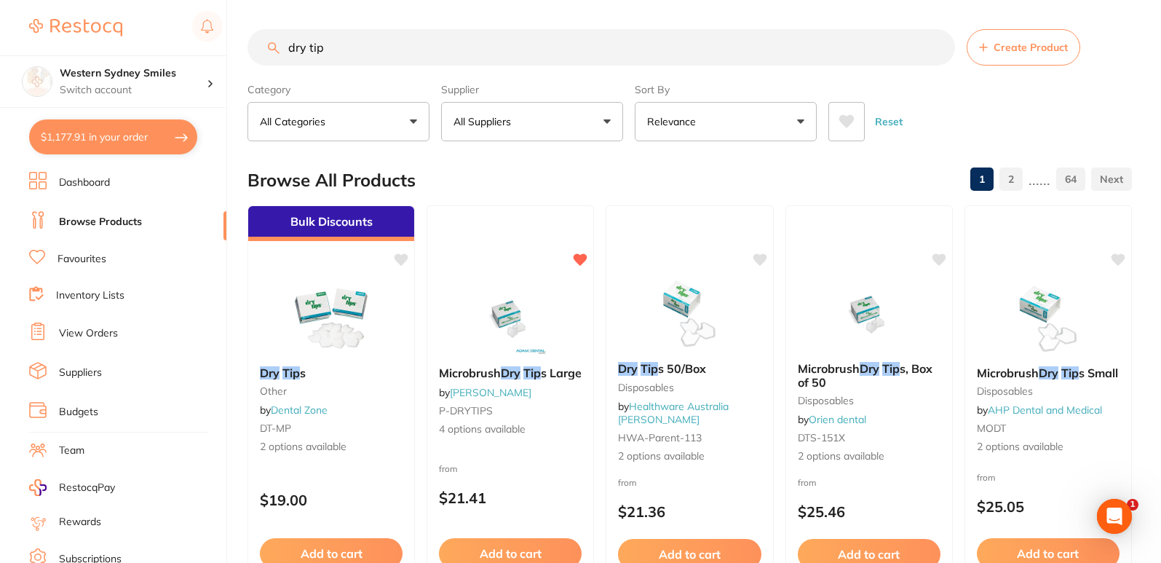
drag, startPoint x: 406, startPoint y: 31, endPoint x: 0, endPoint y: -4, distance: 407.8
click at [0, 0] on html "$1,177.91 Western Sydney Smiles Switch account Western Sydney Smiles $1,177.91 …" at bounding box center [580, 281] width 1161 height 563
type input "flowable tip"
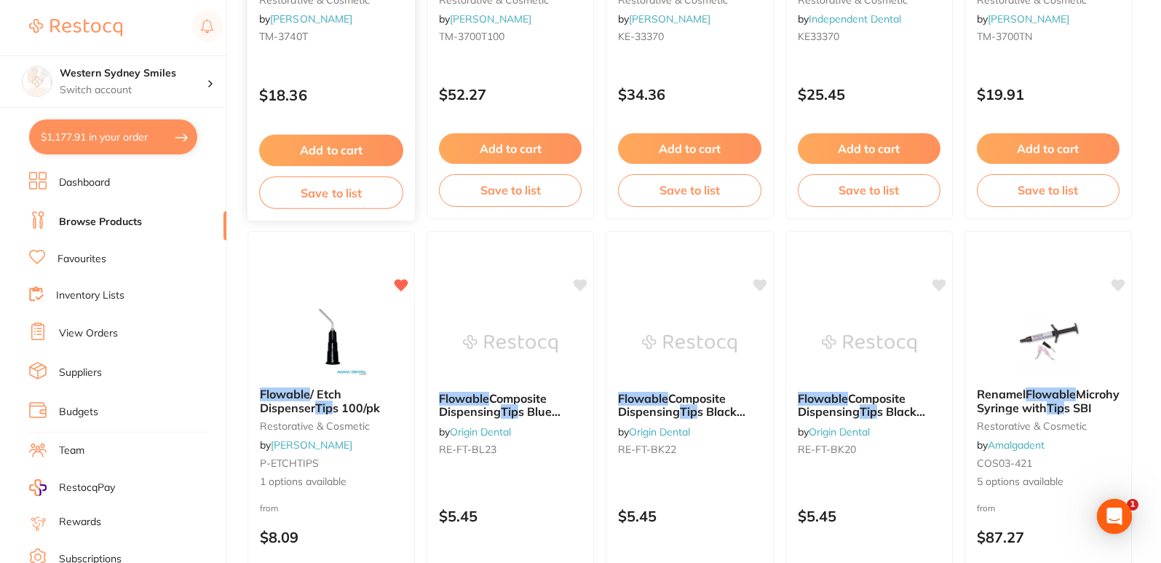
scroll to position [1238, 0]
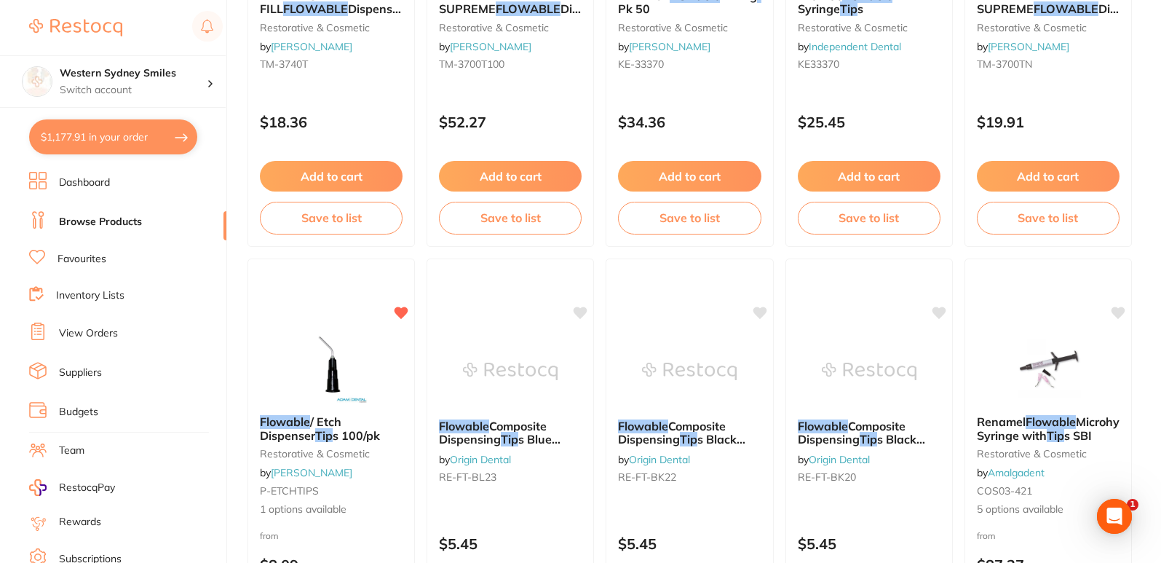
click at [114, 272] on ul "Dashboard Browse Products Favourites Inventory Lists View Orders Suppliers Budg…" at bounding box center [127, 423] width 197 height 502
click at [68, 256] on link "Favourites" at bounding box center [82, 259] width 49 height 15
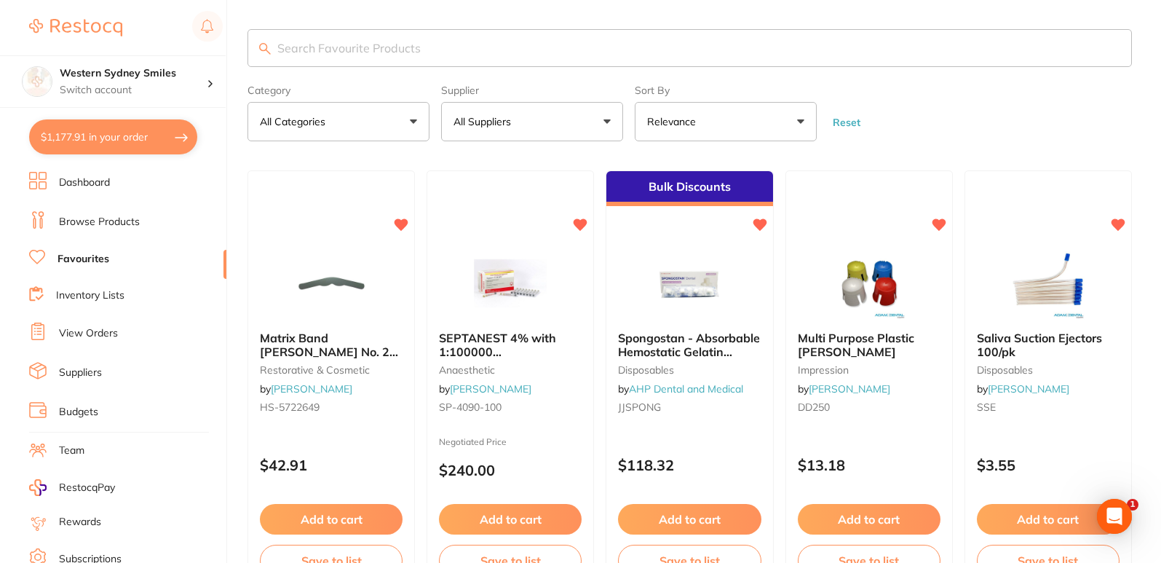
click at [470, 36] on input "search" at bounding box center [690, 48] width 885 height 38
type input "flowable tip"
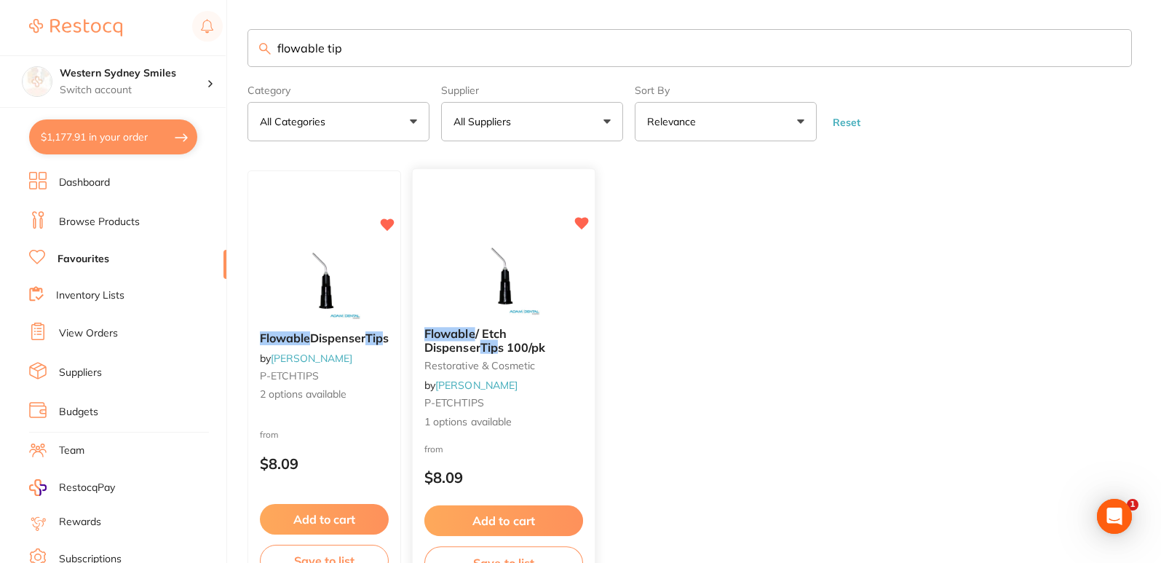
click at [540, 248] on img at bounding box center [503, 279] width 95 height 74
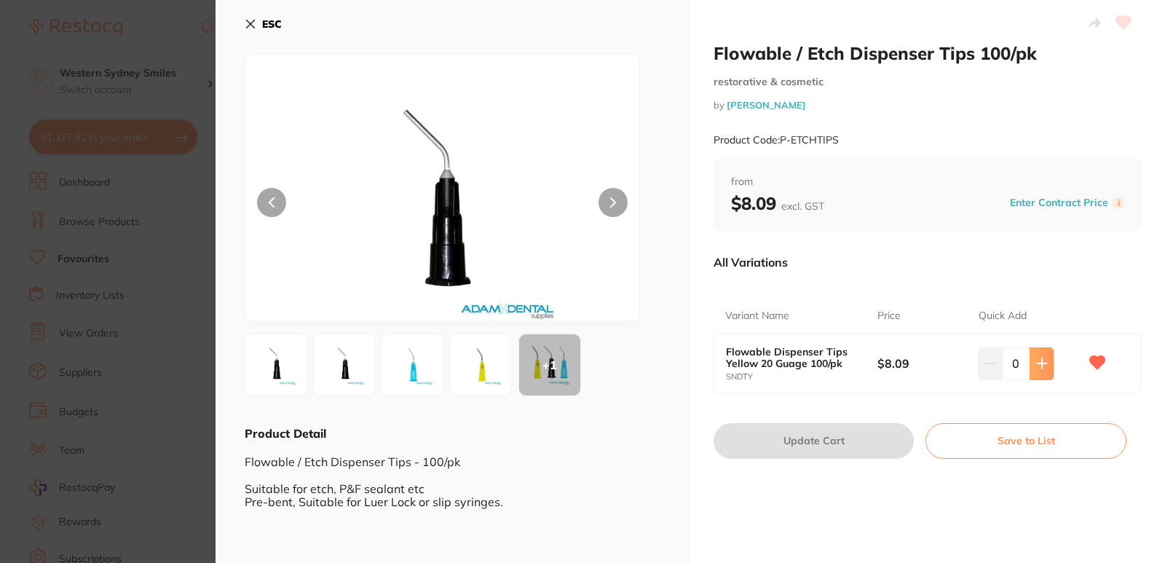
click at [1049, 371] on button at bounding box center [1042, 363] width 24 height 32
type input "1"
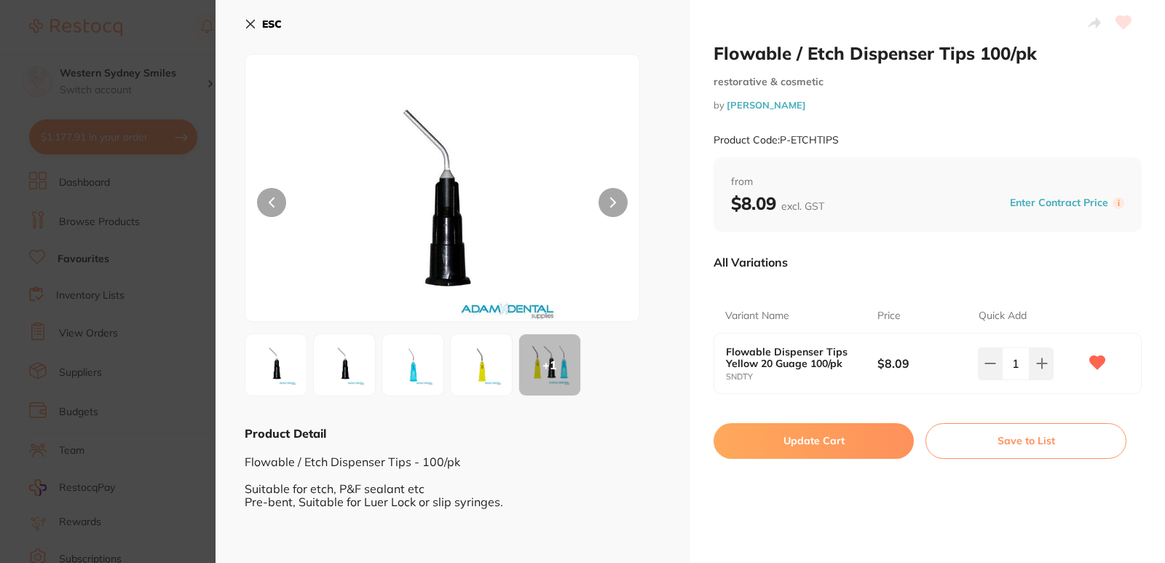
click at [807, 435] on button "Update Cart" at bounding box center [814, 440] width 200 height 35
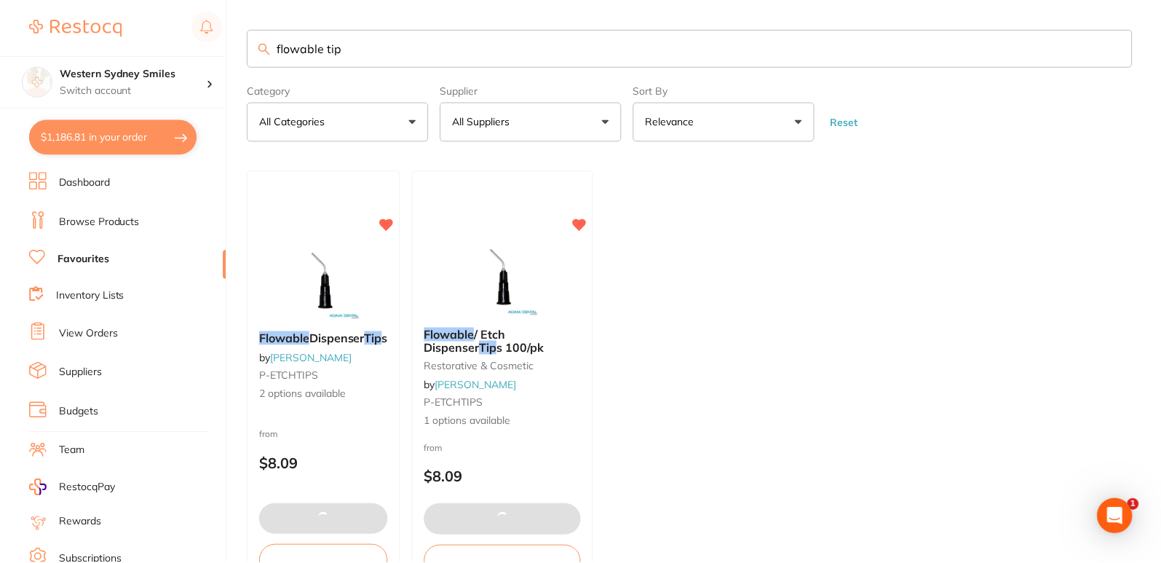
scroll to position [102, 0]
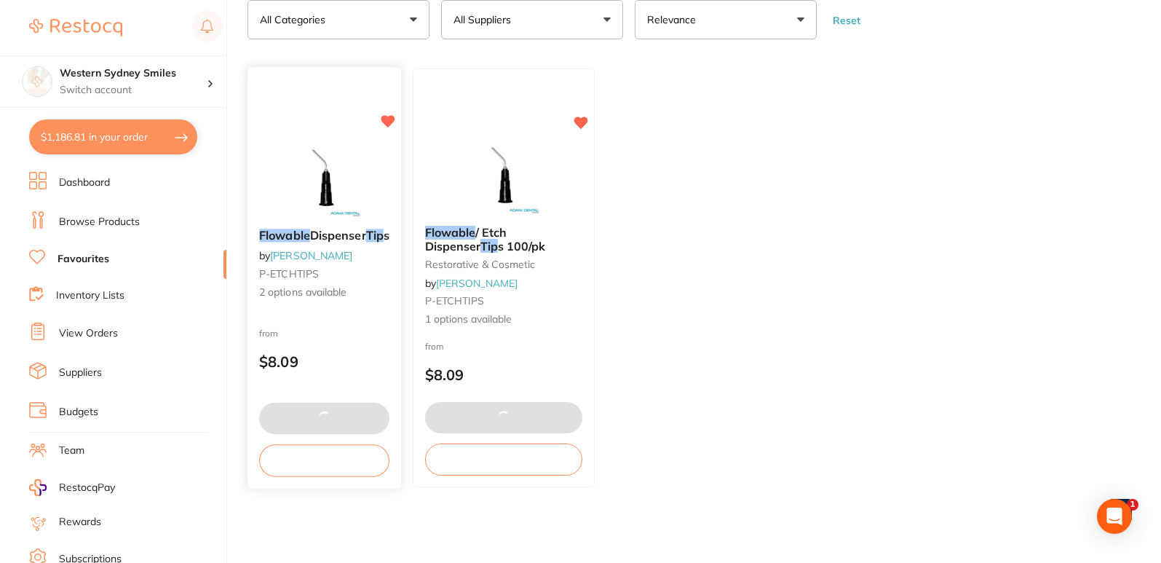
click at [331, 165] on img at bounding box center [324, 181] width 95 height 74
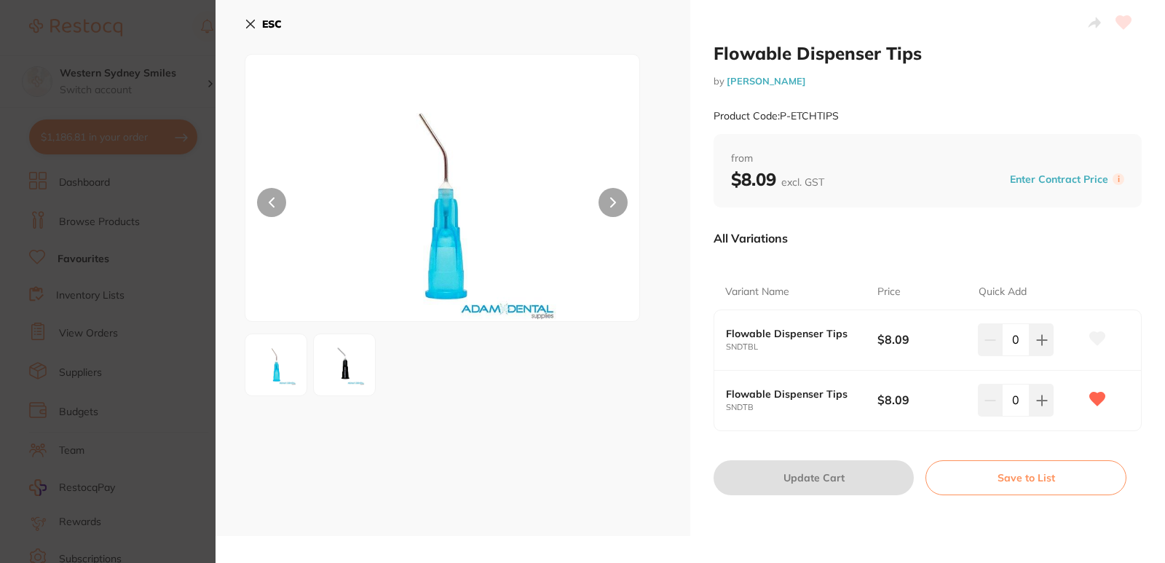
click at [838, 409] on small "SNDTB" at bounding box center [801, 407] width 151 height 9
click at [340, 350] on img at bounding box center [344, 365] width 52 height 52
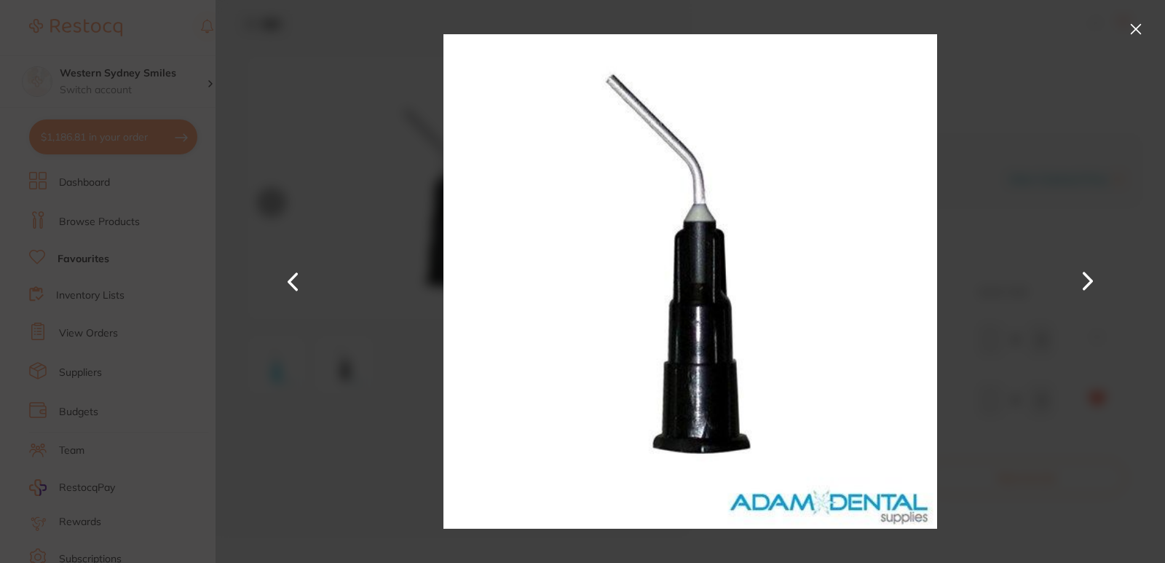
click at [1136, 27] on button at bounding box center [1135, 28] width 23 height 23
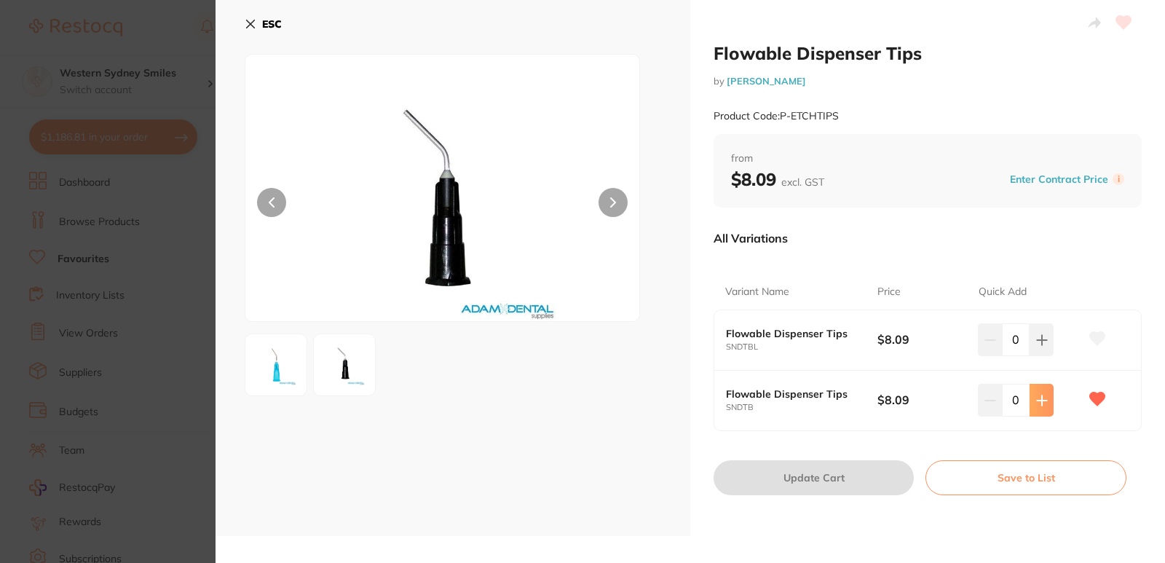
click at [1040, 346] on icon at bounding box center [1042, 340] width 12 height 12
type input "1"
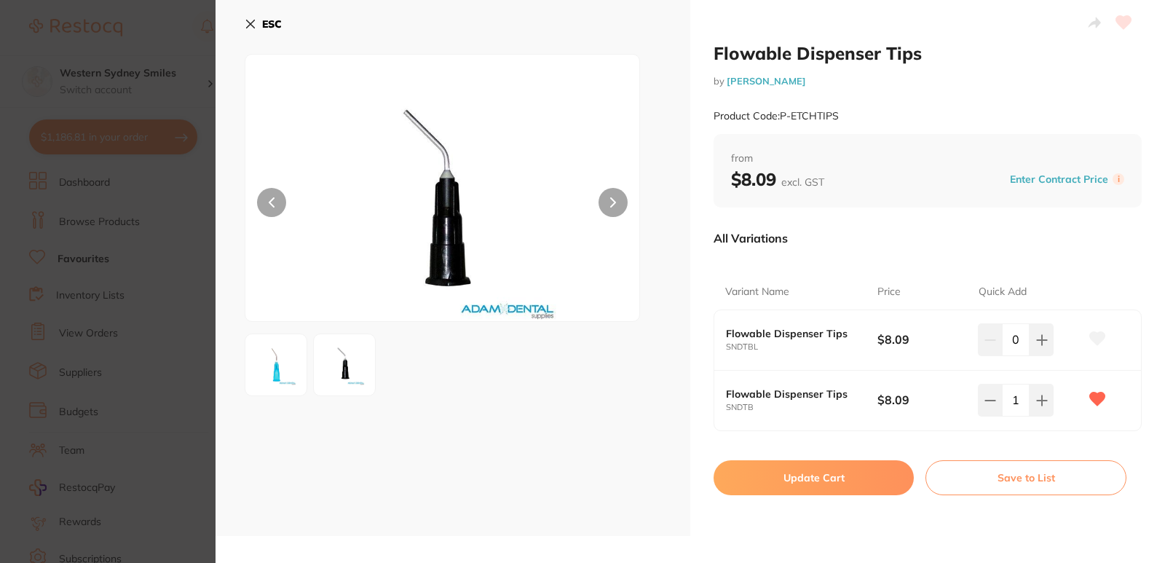
click at [840, 475] on button "Update Cart" at bounding box center [814, 477] width 200 height 35
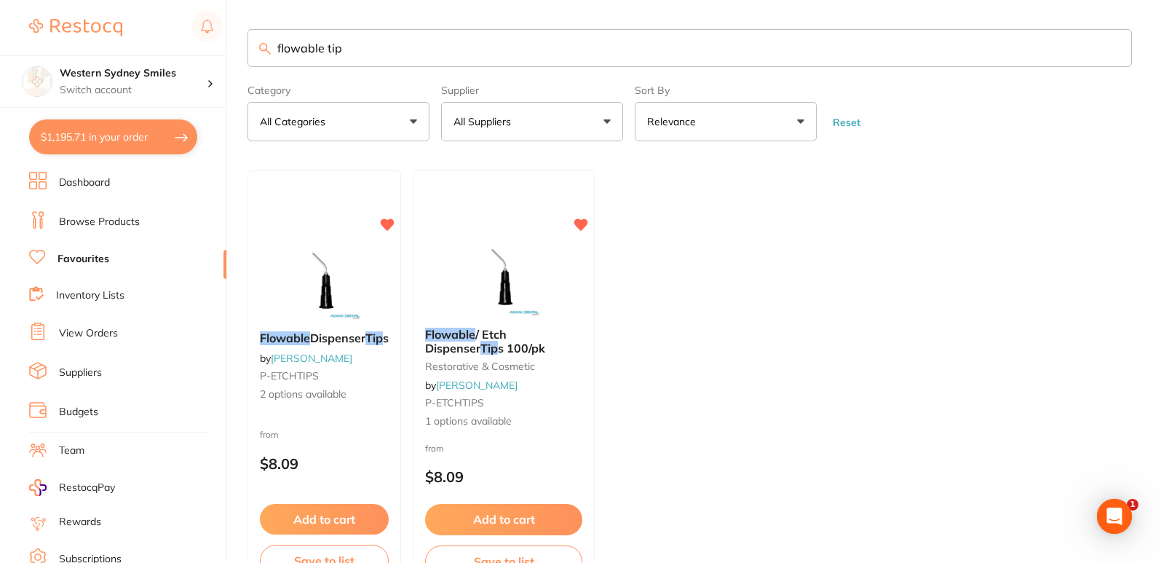
drag, startPoint x: 429, startPoint y: 50, endPoint x: 0, endPoint y: 33, distance: 429.2
click at [0, 33] on div "$1,195.71 Western Sydney Smiles Switch account Western Sydney Smiles $1,195.71 …" at bounding box center [580, 281] width 1161 height 563
type input "riva light cure"
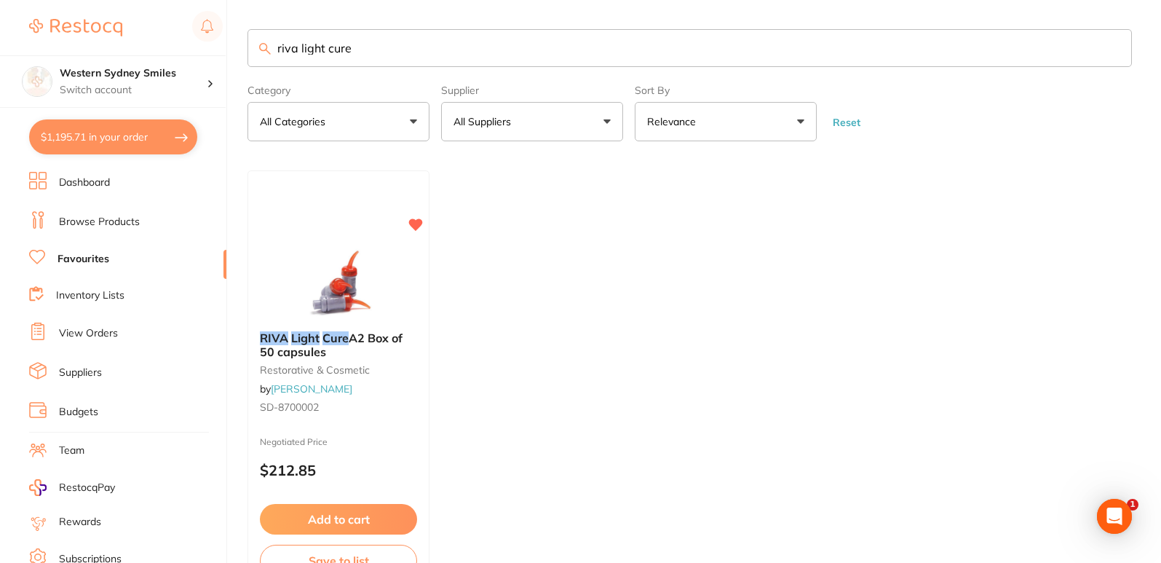
click at [99, 225] on link "Browse Products" at bounding box center [99, 222] width 81 height 15
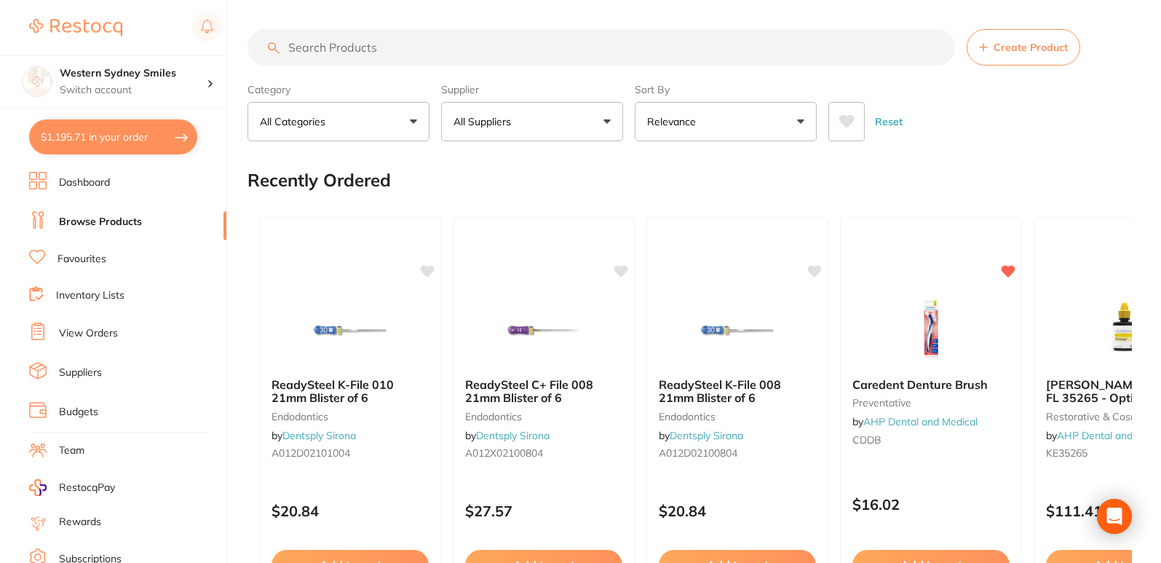
click at [402, 41] on input "search" at bounding box center [602, 47] width 708 height 36
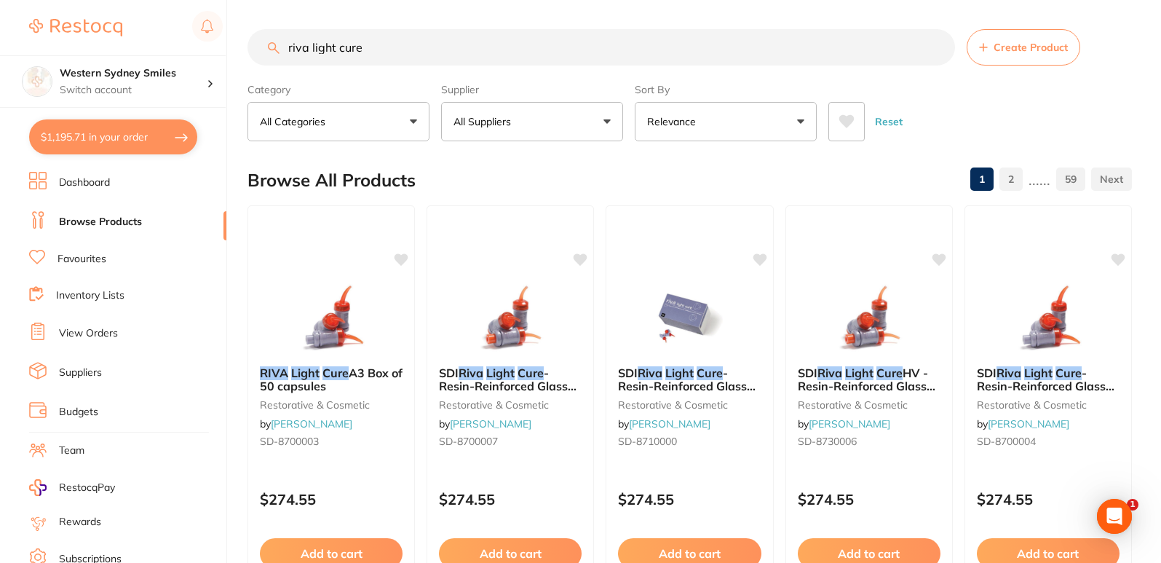
drag, startPoint x: 403, startPoint y: 52, endPoint x: 0, endPoint y: 35, distance: 403.1
click at [0, 36] on div "$1,195.71 Western Sydney Smiles Switch account Western Sydney Smiles $1,195.71 …" at bounding box center [580, 281] width 1161 height 563
type input "matrix band"
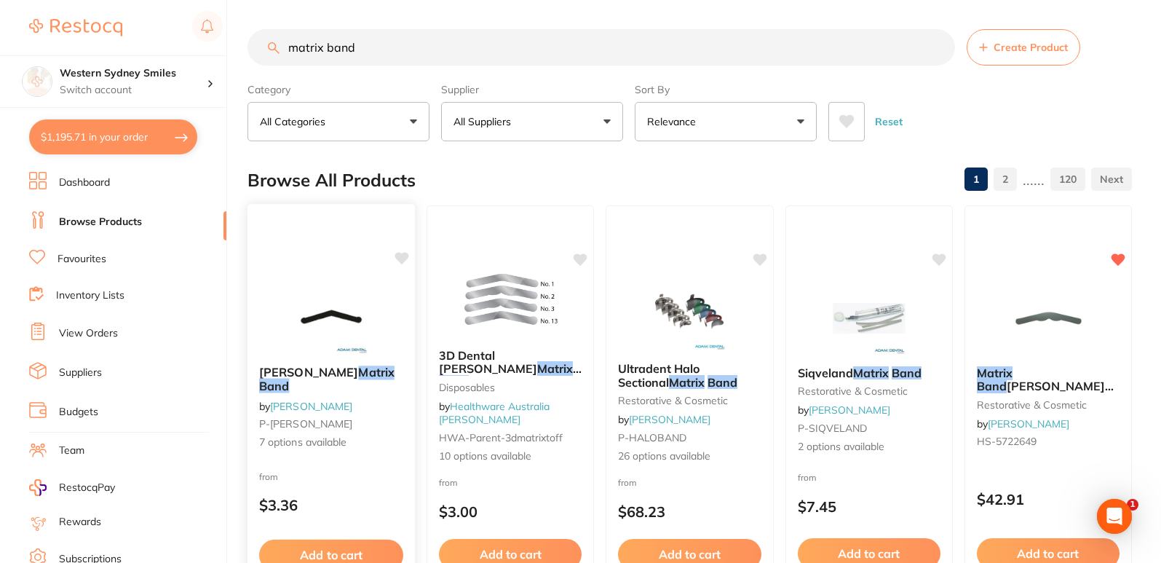
scroll to position [146, 0]
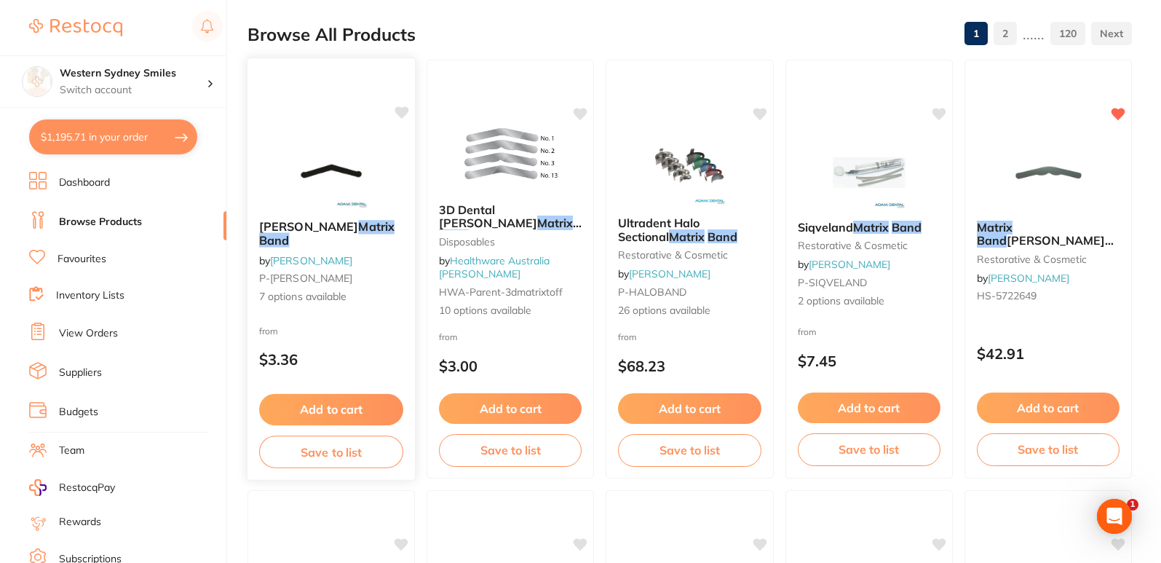
click at [326, 187] on img at bounding box center [330, 172] width 95 height 74
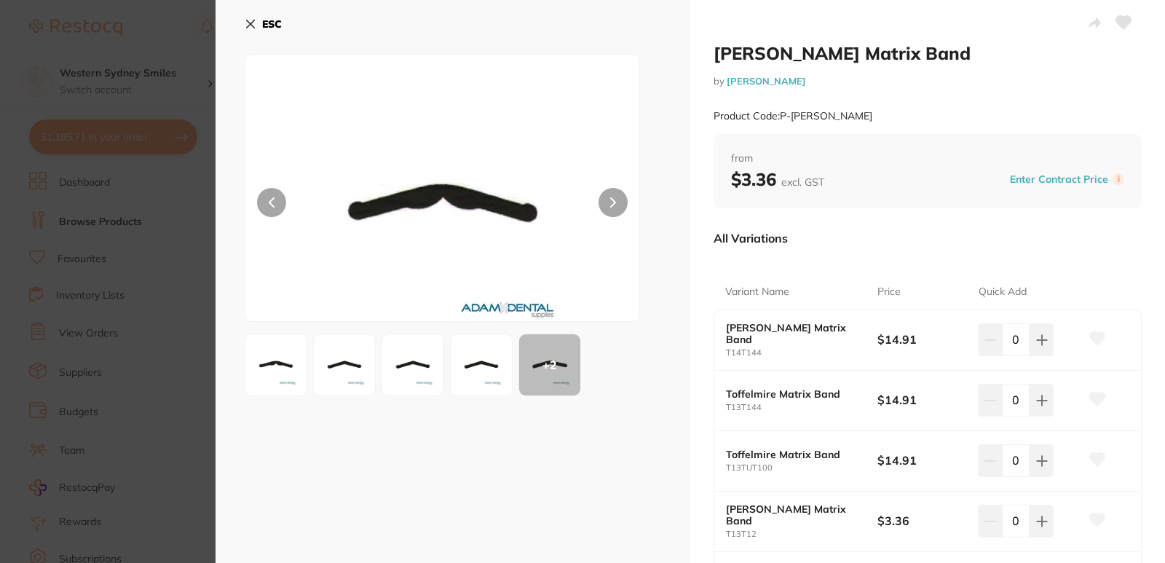
click at [248, 24] on icon at bounding box center [251, 24] width 12 height 12
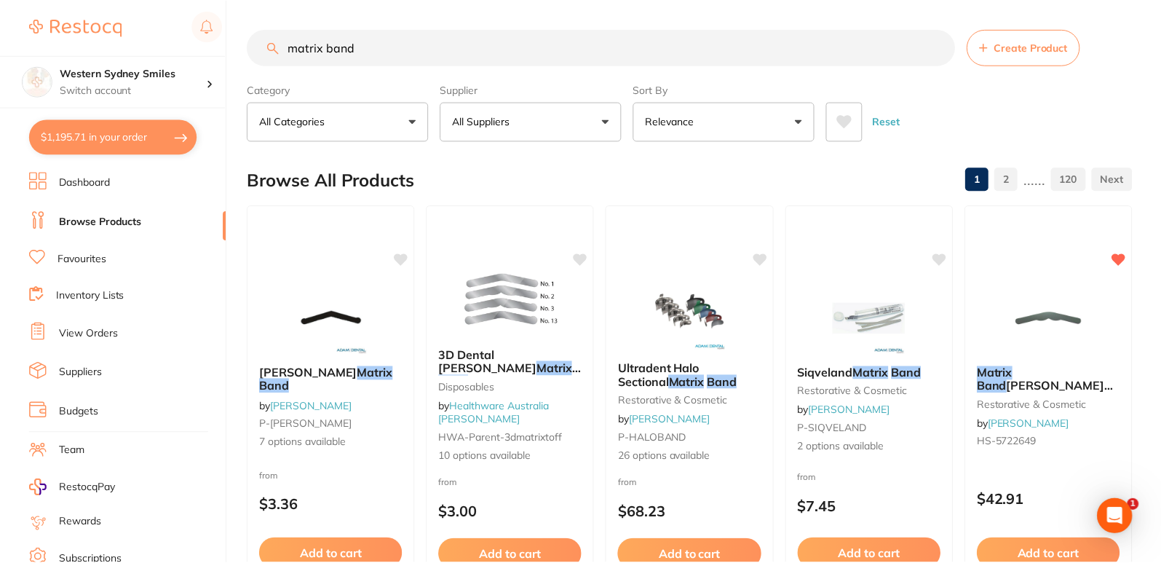
scroll to position [146, 0]
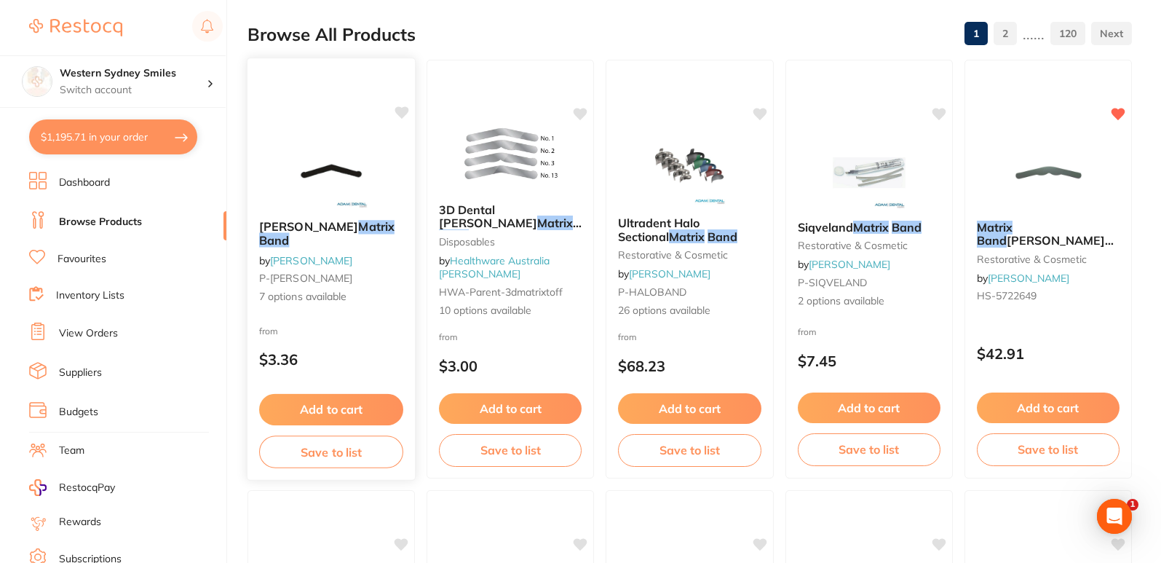
click at [321, 154] on img at bounding box center [330, 172] width 95 height 74
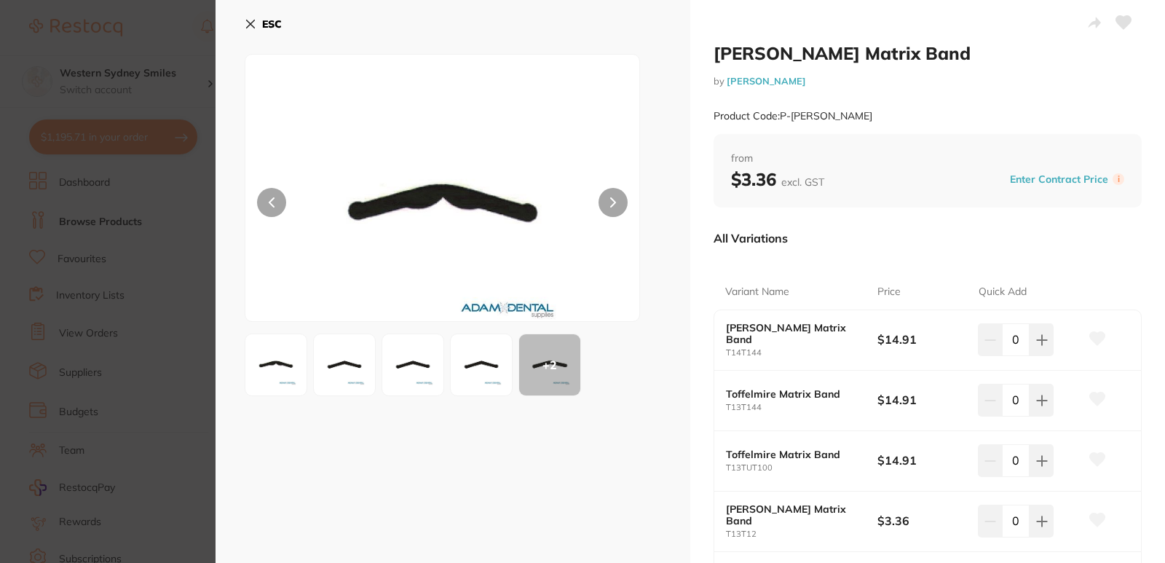
click at [245, 26] on icon at bounding box center [251, 24] width 12 height 12
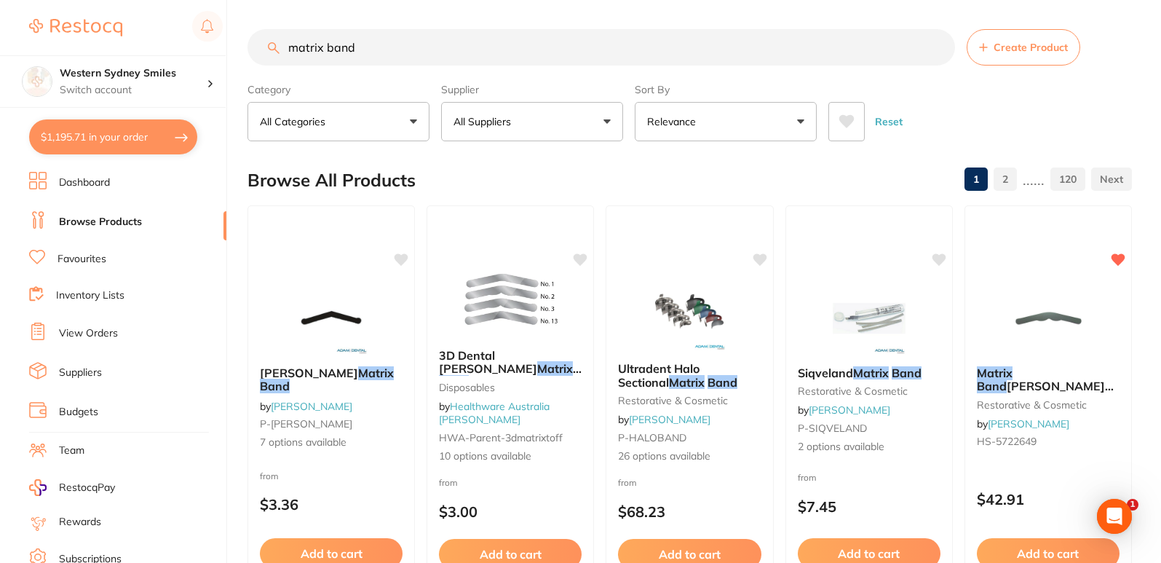
drag, startPoint x: 440, startPoint y: 42, endPoint x: 0, endPoint y: 51, distance: 439.9
click at [63, 47] on div "$1,195.71 Western Sydney Smiles Switch account Western Sydney Smiles $1,195.71 …" at bounding box center [580, 281] width 1161 height 563
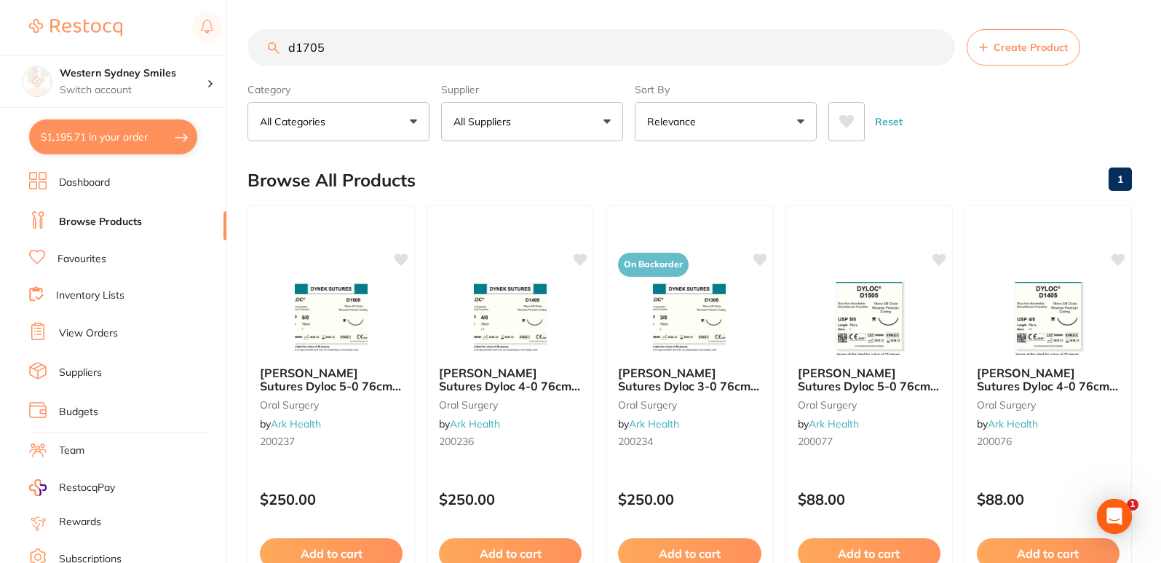
drag, startPoint x: 306, startPoint y: 49, endPoint x: 0, endPoint y: 39, distance: 306.0
click at [23, 45] on div "$1,195.71 Western Sydney Smiles Switch account Western Sydney Smiles $1,195.71 …" at bounding box center [580, 281] width 1161 height 563
paste input "[MEDICAL_DATA] course"
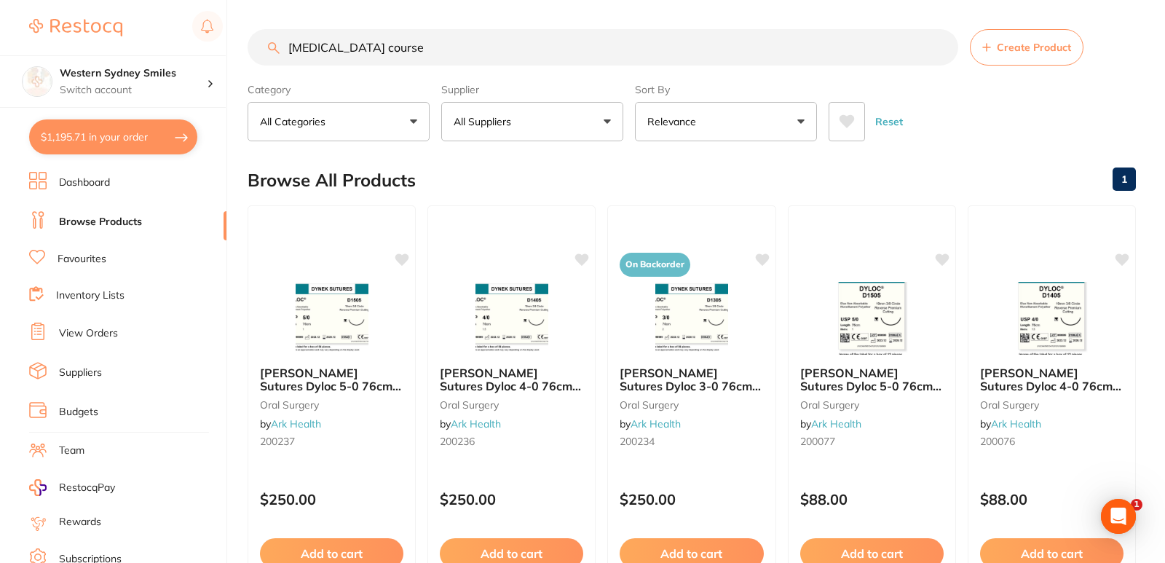
type input "[MEDICAL_DATA] course"
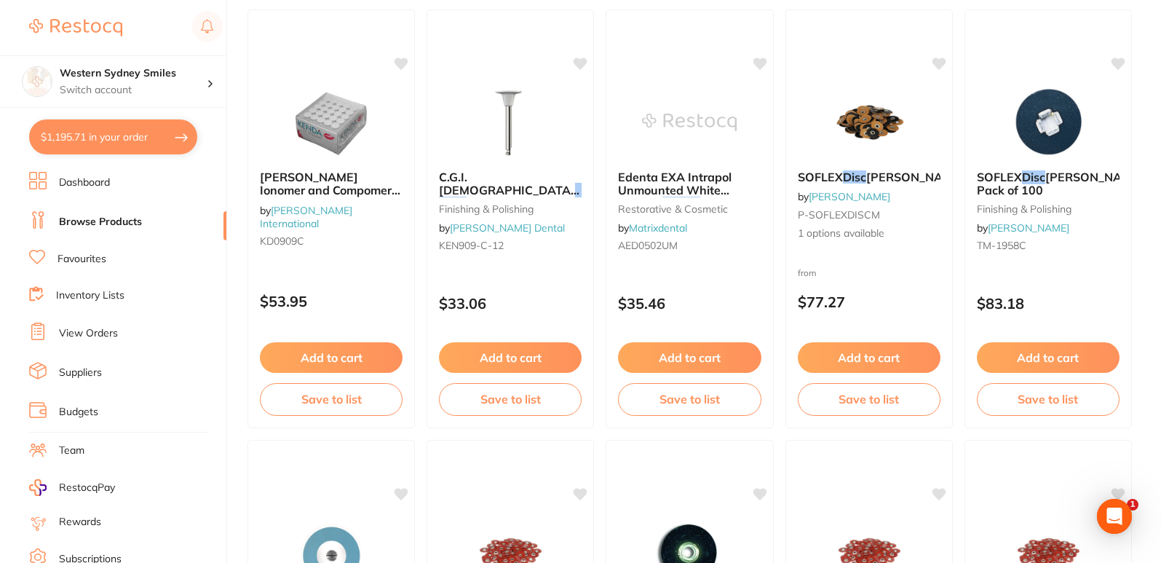
scroll to position [218, 0]
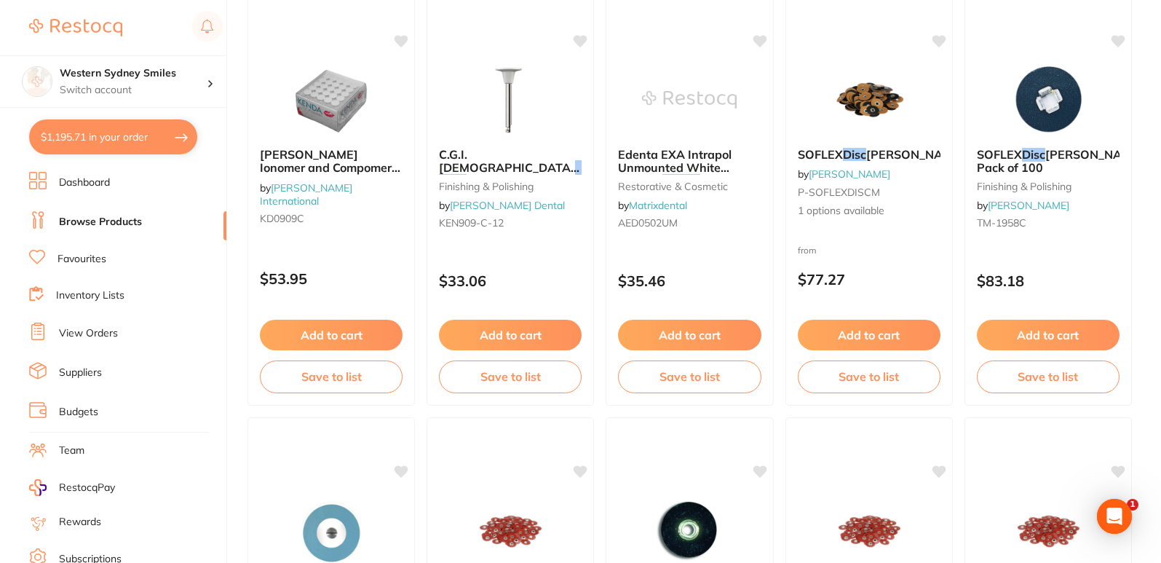
click at [78, 258] on link "Favourites" at bounding box center [82, 259] width 49 height 15
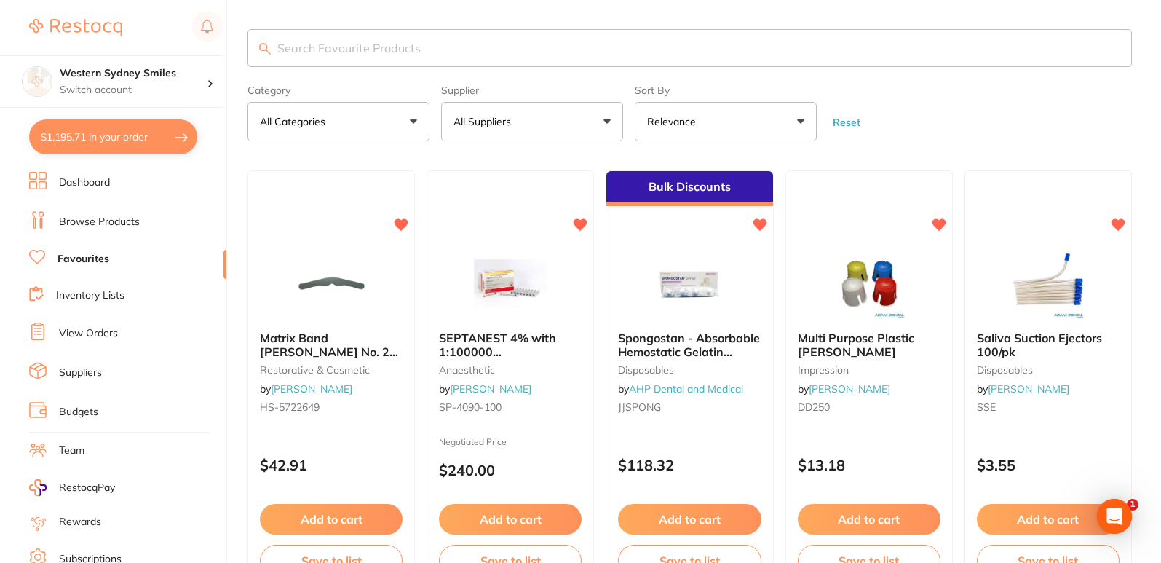
paste input "[MEDICAL_DATA] course"
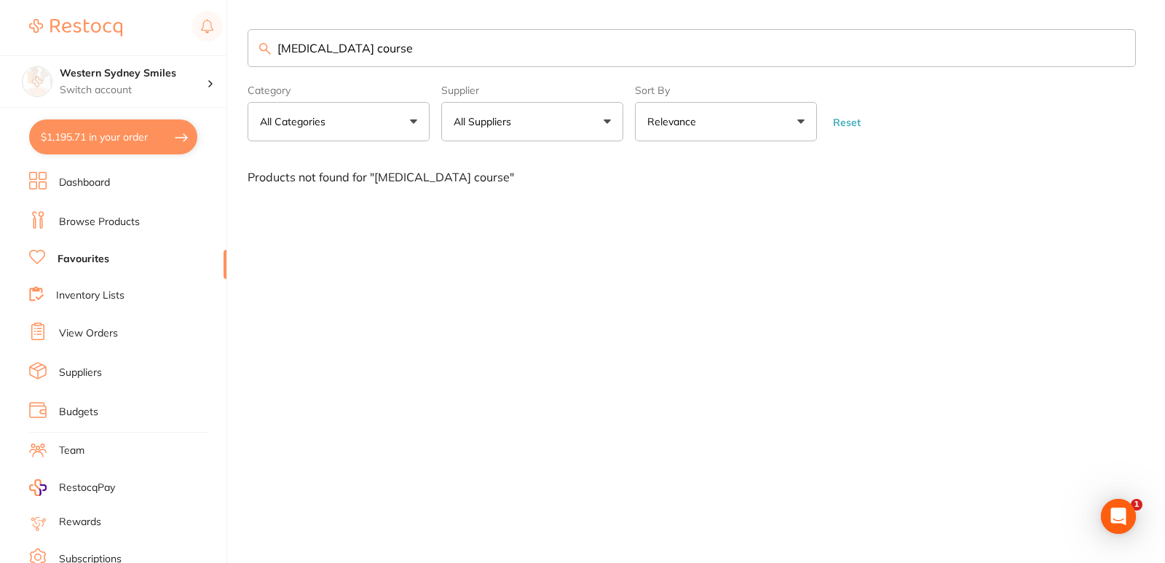
drag, startPoint x: 450, startPoint y: 48, endPoint x: 0, endPoint y: 7, distance: 451.9
click at [0, 33] on div "$1,195.71 Western Sydney Smiles Switch account Western Sydney Smiles $1,195.71 …" at bounding box center [582, 281] width 1165 height 563
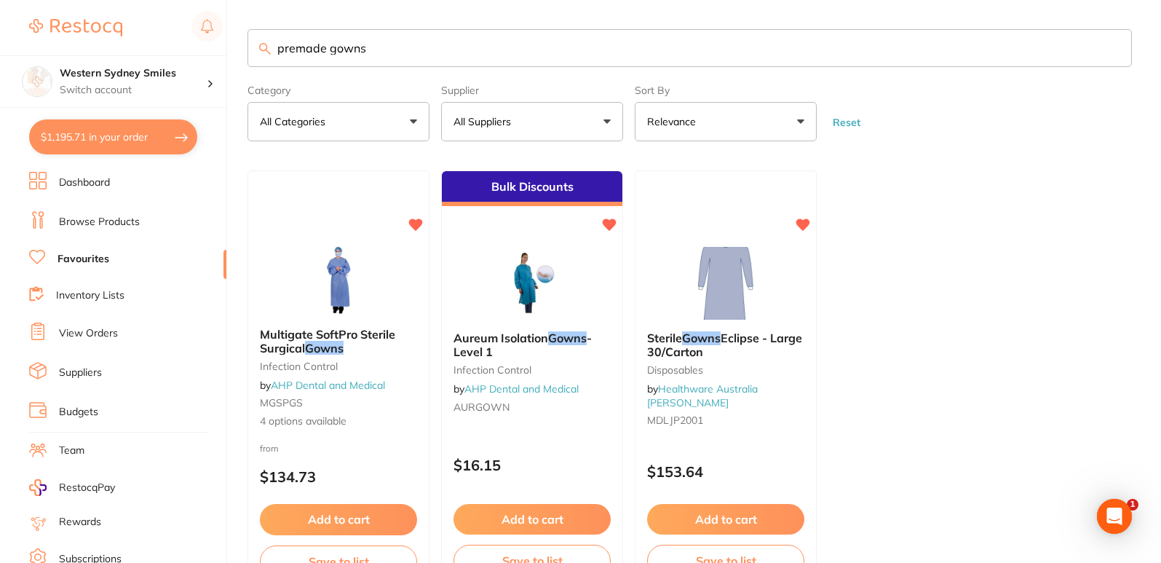
drag, startPoint x: 424, startPoint y: 51, endPoint x: 0, endPoint y: 29, distance: 424.4
click at [0, 29] on div "$1,195.71 Western Sydney Smiles Switch account Western Sydney Smiles $1,195.71 …" at bounding box center [580, 281] width 1161 height 563
paste input "Plaingut suture 3-0 reverse cutting"
type input "Plaingut suture 3-0 reverse cutting"
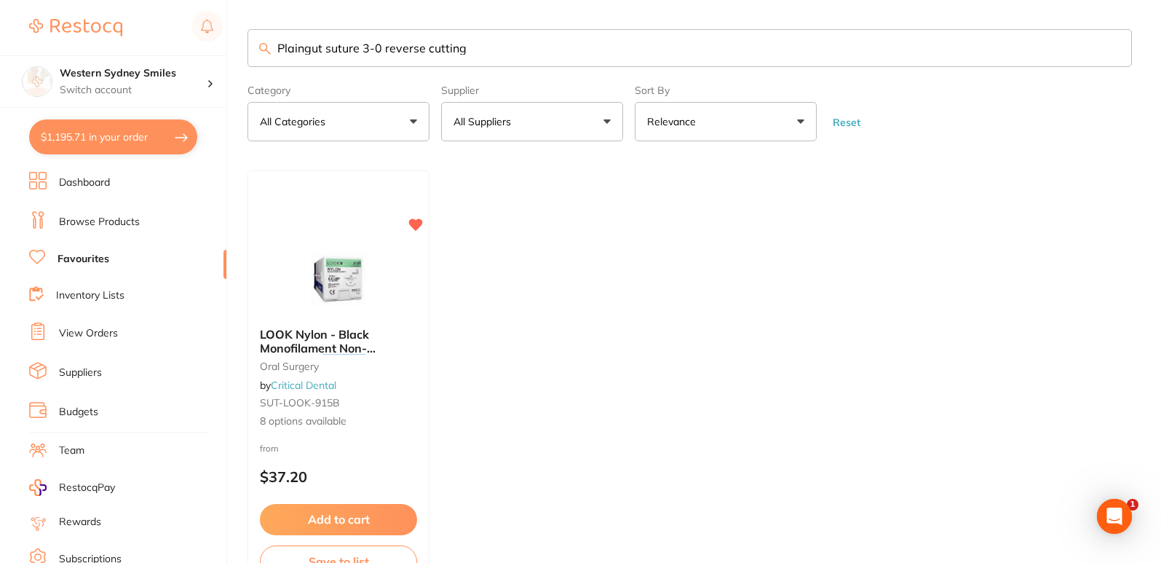
click at [137, 205] on ul "Dashboard Browse Products Favourites Inventory Lists View Orders Suppliers Budg…" at bounding box center [127, 423] width 197 height 502
click at [127, 223] on link "Browse Products" at bounding box center [99, 222] width 81 height 15
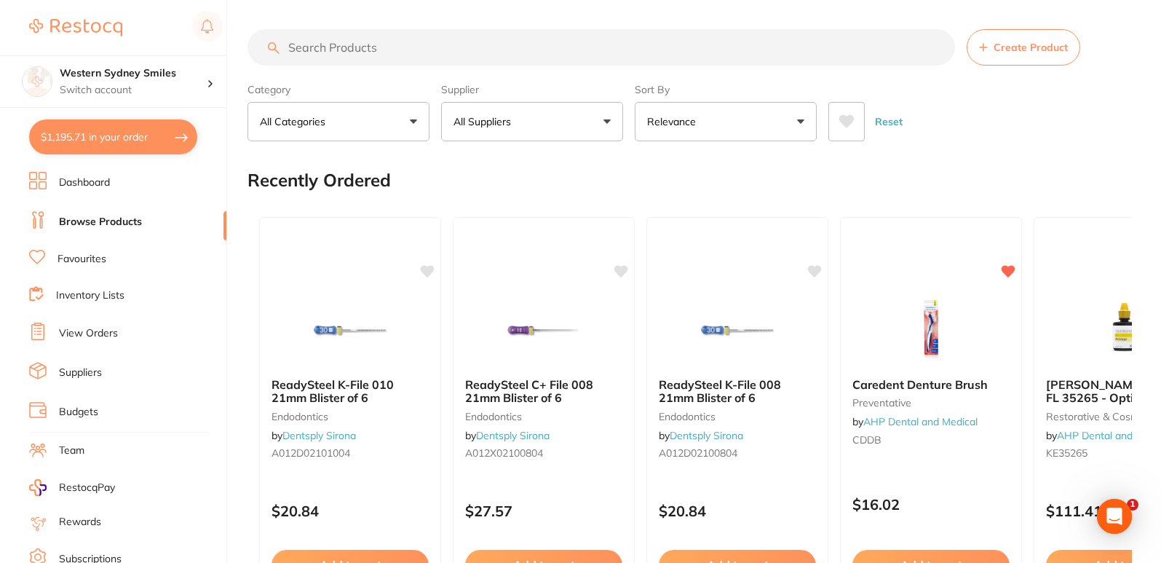
click at [351, 52] on input "search" at bounding box center [602, 47] width 708 height 36
paste input "Plaingut suture 3-0 reverse cutting"
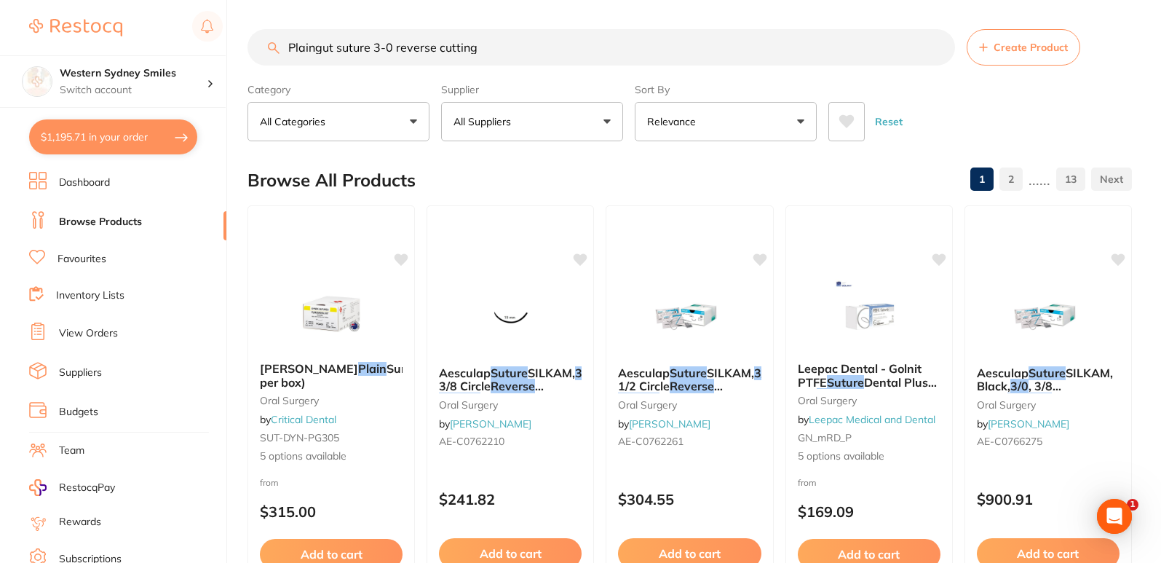
drag, startPoint x: 559, startPoint y: 43, endPoint x: 0, endPoint y: -29, distance: 563.2
click at [0, 0] on html "$1,195.71 Western Sydney Smiles Switch account Western Sydney Smiles $1,195.71 …" at bounding box center [580, 281] width 1161 height 563
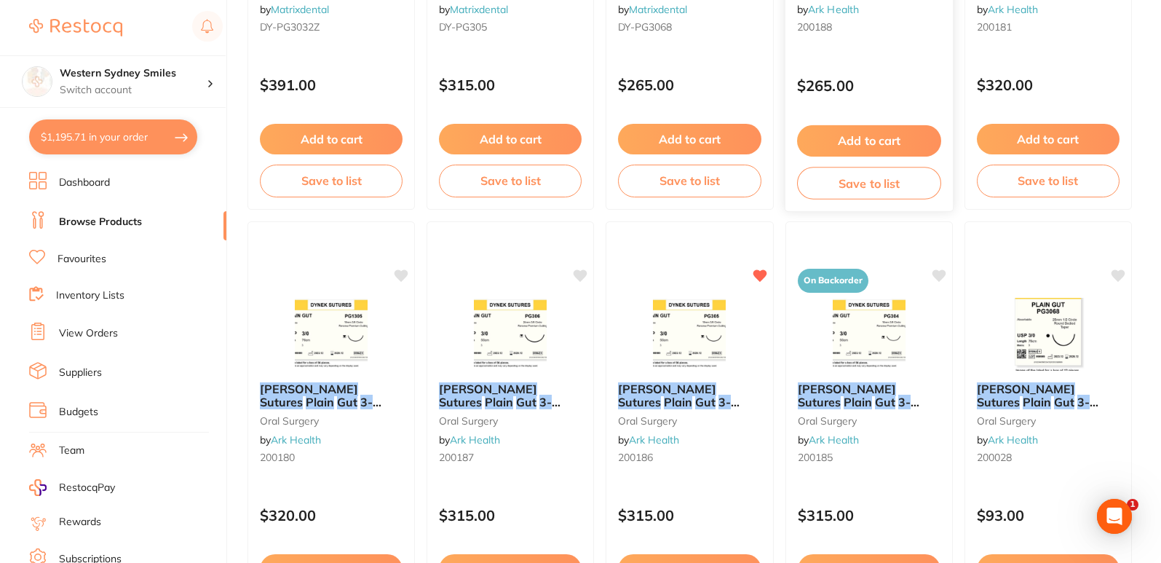
scroll to position [437, 0]
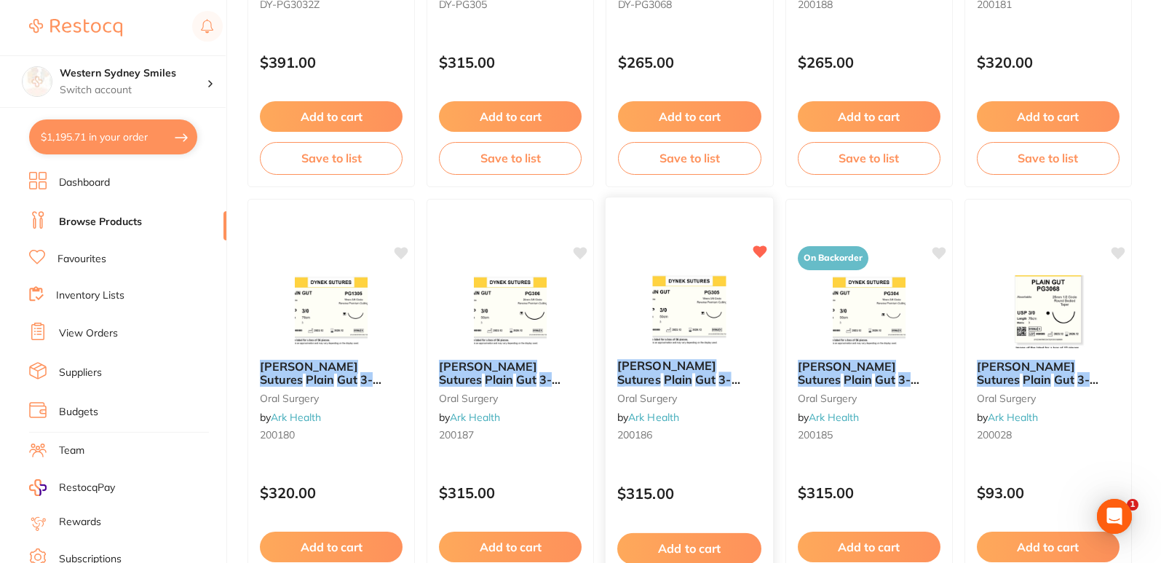
type input "dynek suture plain gut 3/0"
click at [706, 386] on span "50cm 19mm 3/8 Circle R/C-P (PG305) - BX36" at bounding box center [684, 399] width 132 height 28
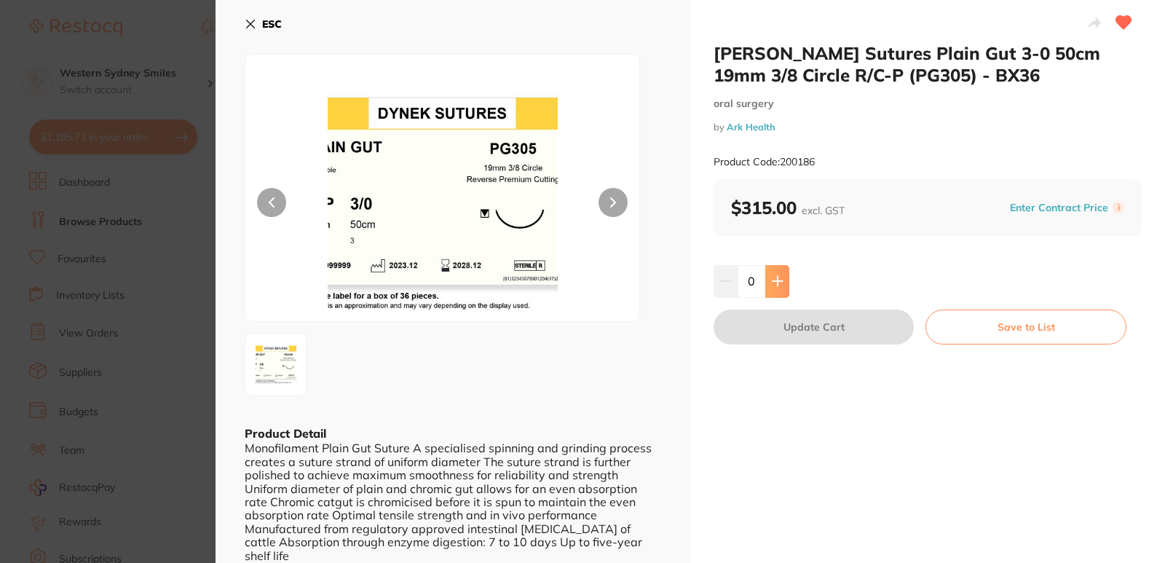
click at [767, 292] on button at bounding box center [777, 281] width 24 height 32
type input "1"
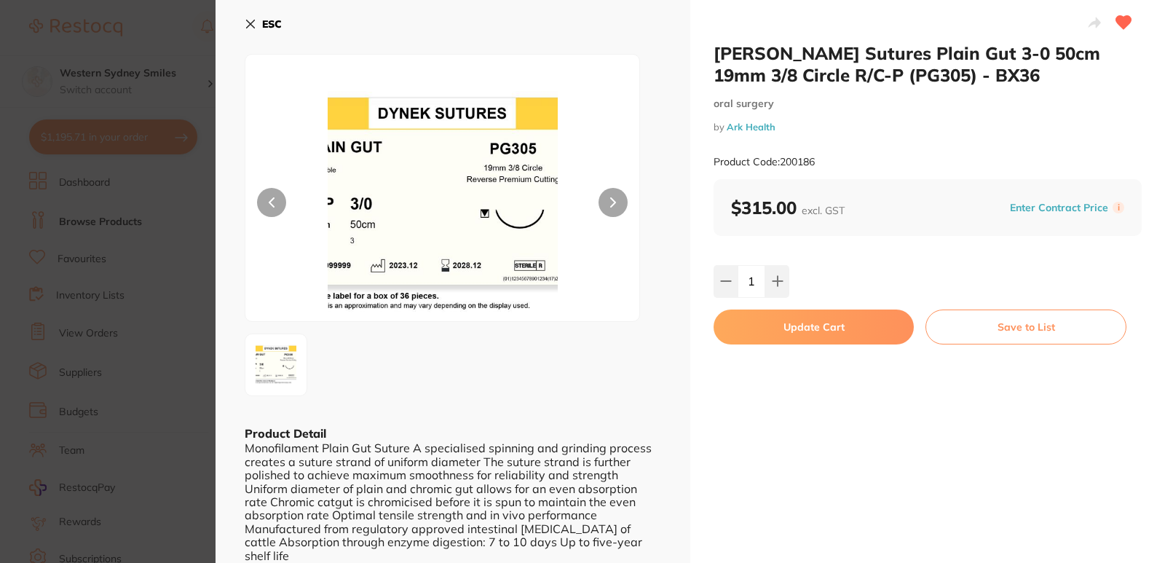
click at [767, 320] on button "Update Cart" at bounding box center [814, 326] width 200 height 35
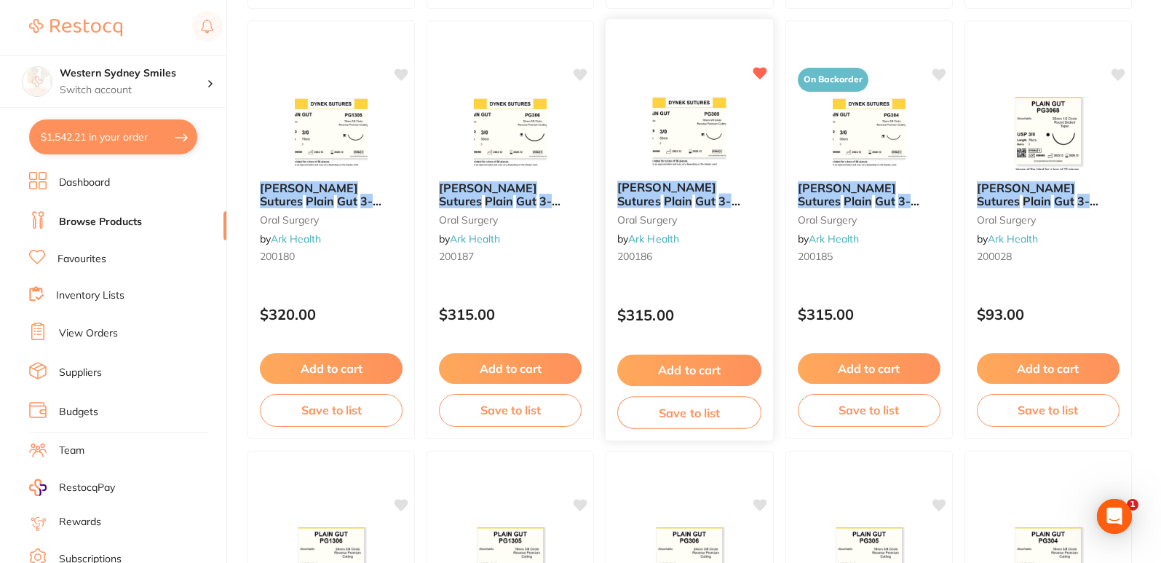
scroll to position [583, 0]
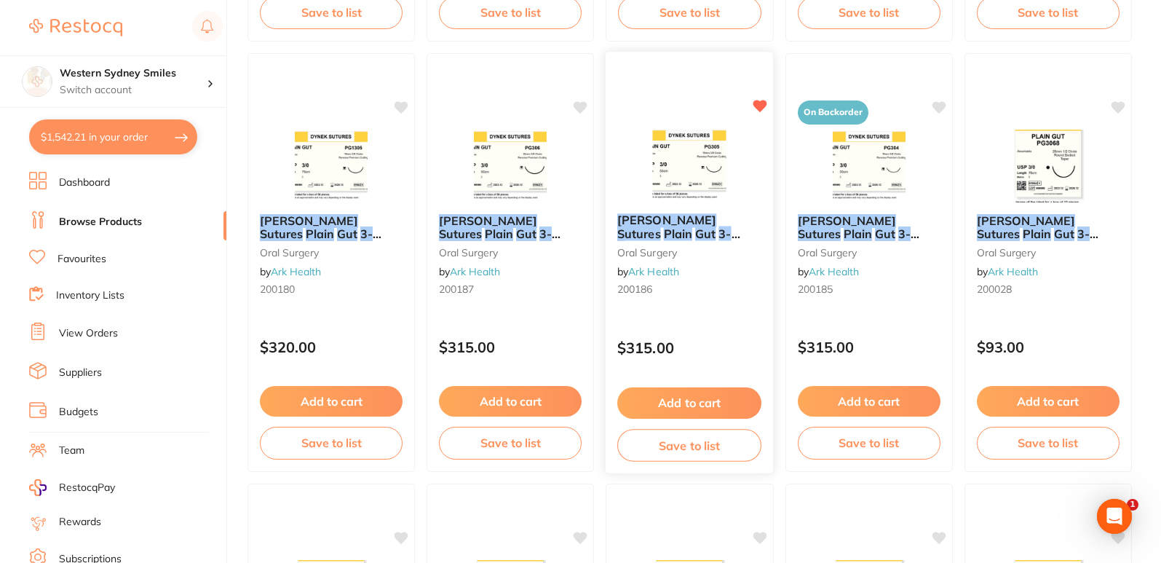
click at [743, 169] on div at bounding box center [689, 165] width 167 height 74
click at [714, 306] on section at bounding box center [580, 281] width 1161 height 563
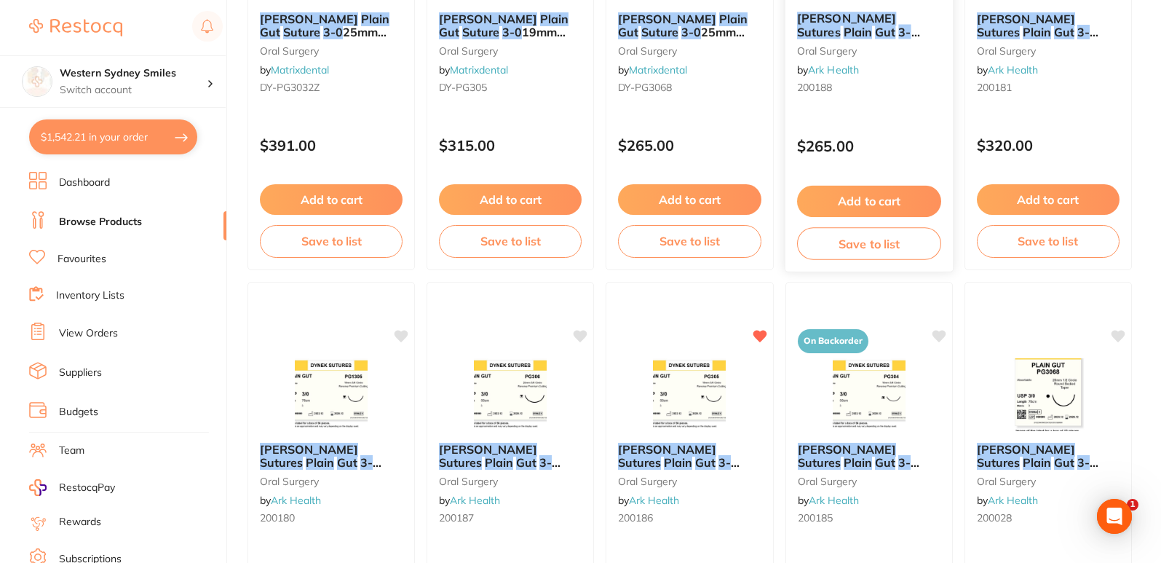
scroll to position [364, 0]
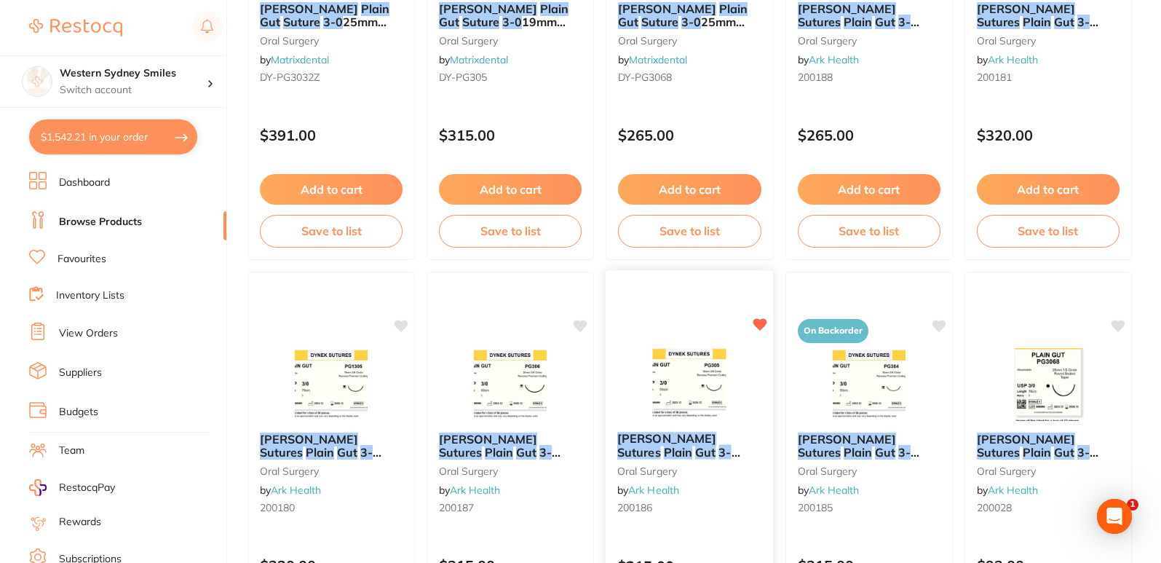
click at [687, 311] on div "Dynek Sutures Plain Gut 3-0 50cm 19mm 3/8 Circle R/C-P (PG305) - BX36 oral surg…" at bounding box center [690, 480] width 170 height 423
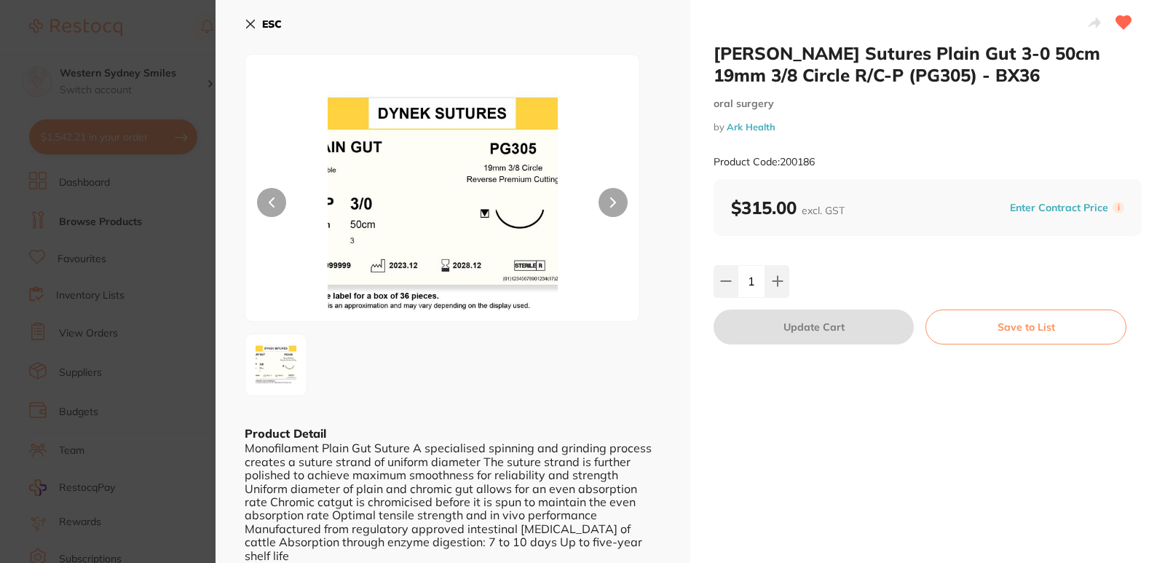
click at [254, 28] on icon at bounding box center [251, 24] width 8 height 8
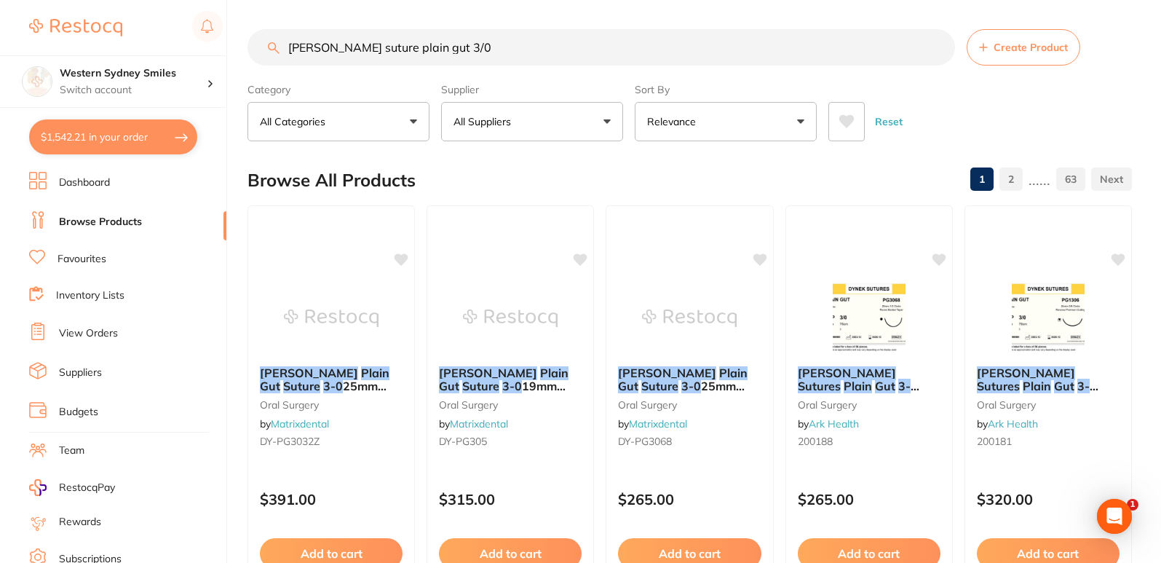
drag, startPoint x: 514, startPoint y: 53, endPoint x: 0, endPoint y: 18, distance: 515.3
click at [0, 25] on div "$1,542.21 Western Sydney Smiles Switch account Western Sydney Smiles $1,542.21 …" at bounding box center [580, 281] width 1161 height 563
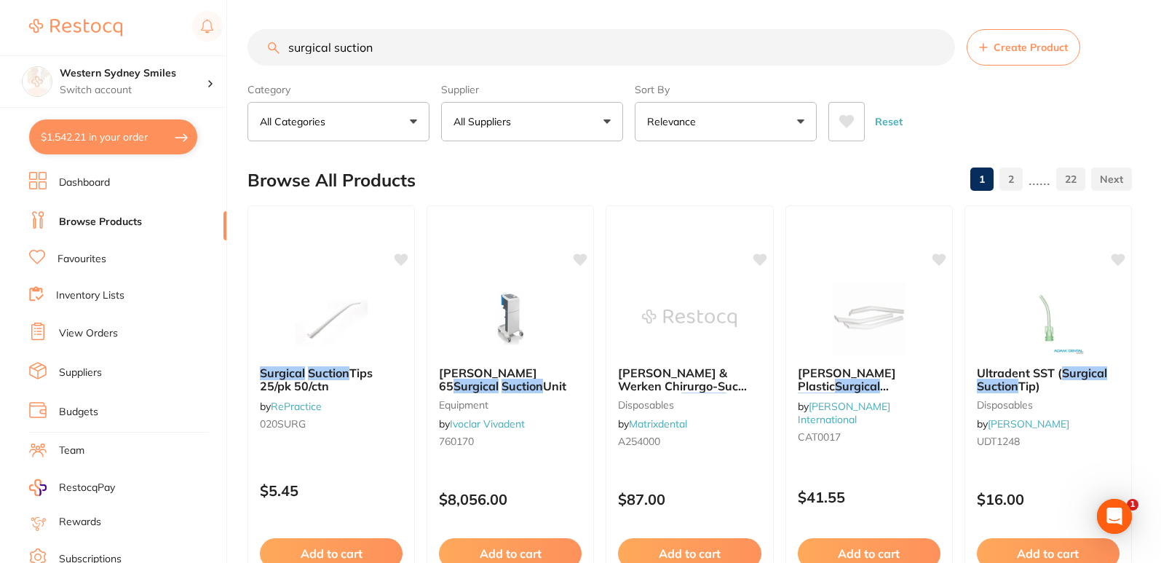
drag, startPoint x: 388, startPoint y: 52, endPoint x: 0, endPoint y: 55, distance: 388.1
click at [0, 57] on div "$1,542.21 Western Sydney Smiles Switch account Western Sydney Smiles $1,542.21 …" at bounding box center [580, 281] width 1161 height 563
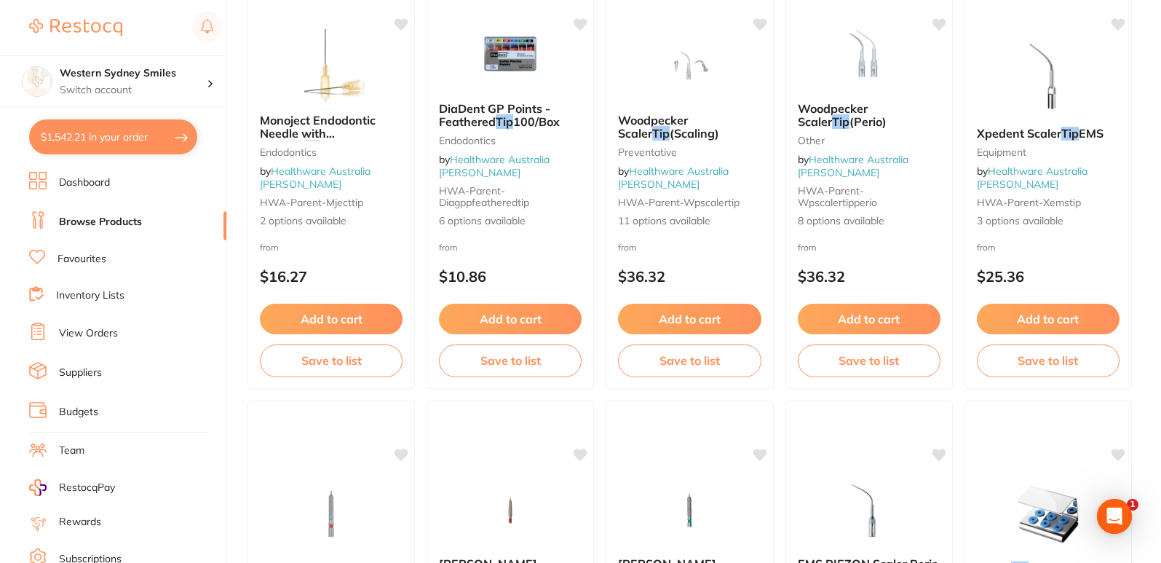
scroll to position [1238, 0]
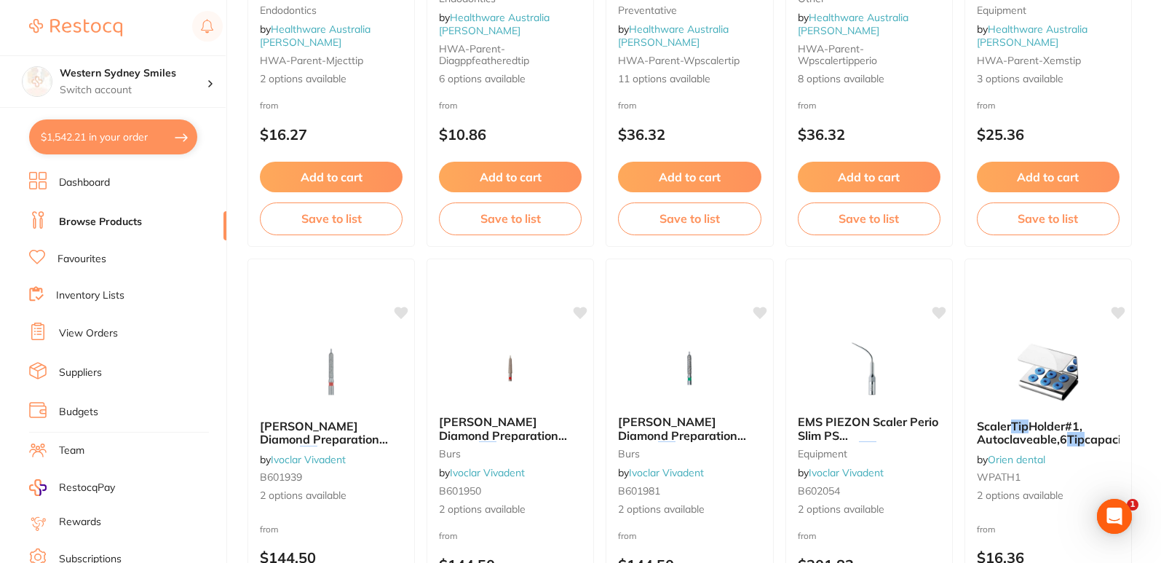
type input "navi tip"
click at [95, 256] on link "Favourites" at bounding box center [82, 259] width 49 height 15
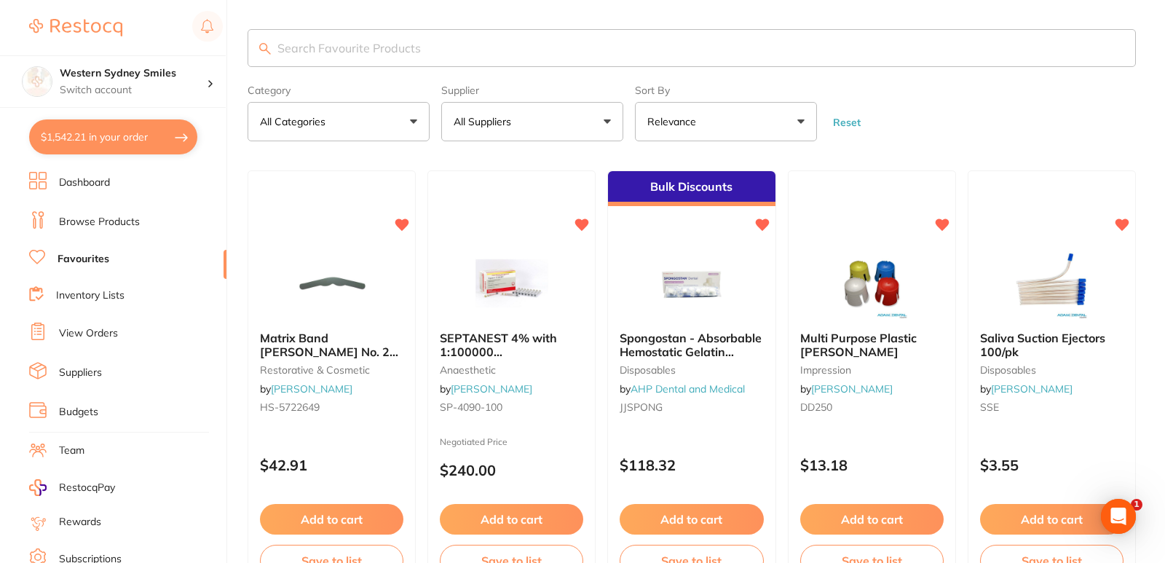
click at [435, 44] on input "search" at bounding box center [692, 48] width 888 height 38
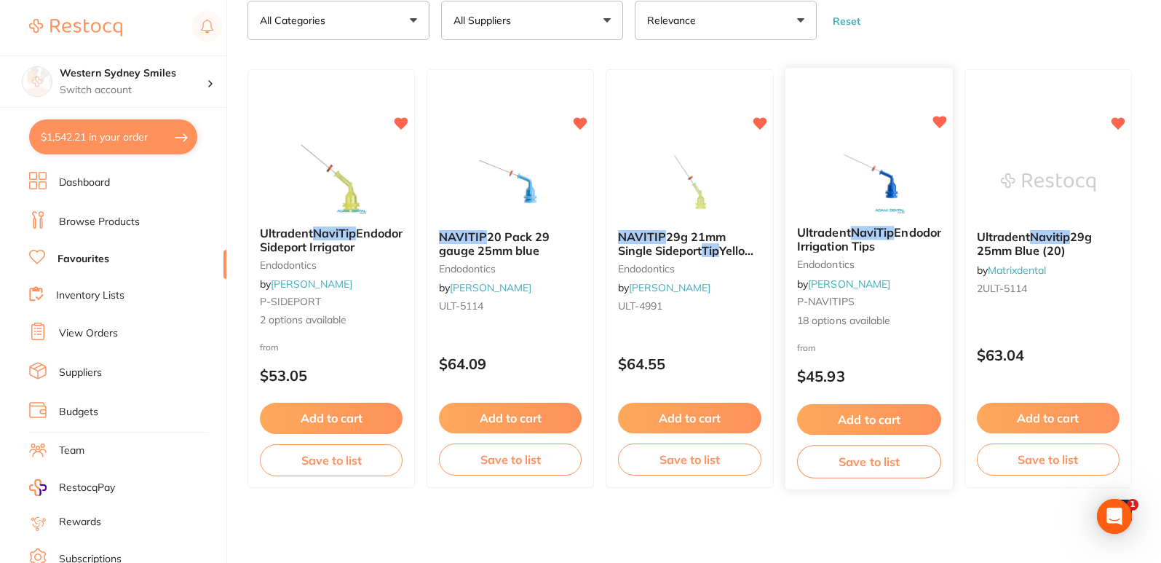
scroll to position [102, 0]
click at [840, 173] on img at bounding box center [868, 177] width 95 height 74
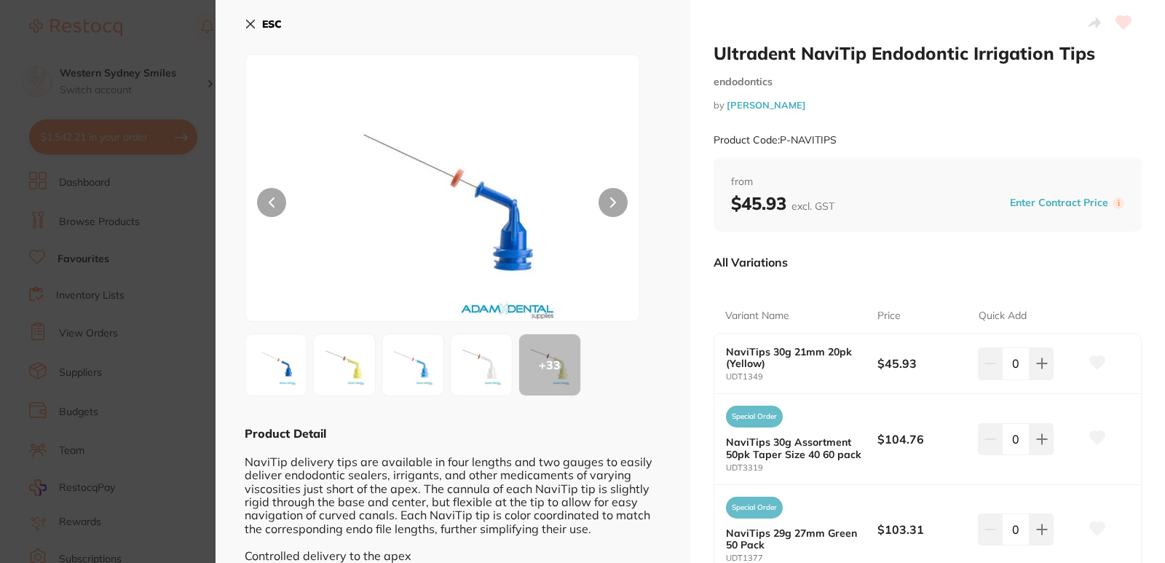
click at [253, 24] on icon at bounding box center [251, 24] width 12 height 12
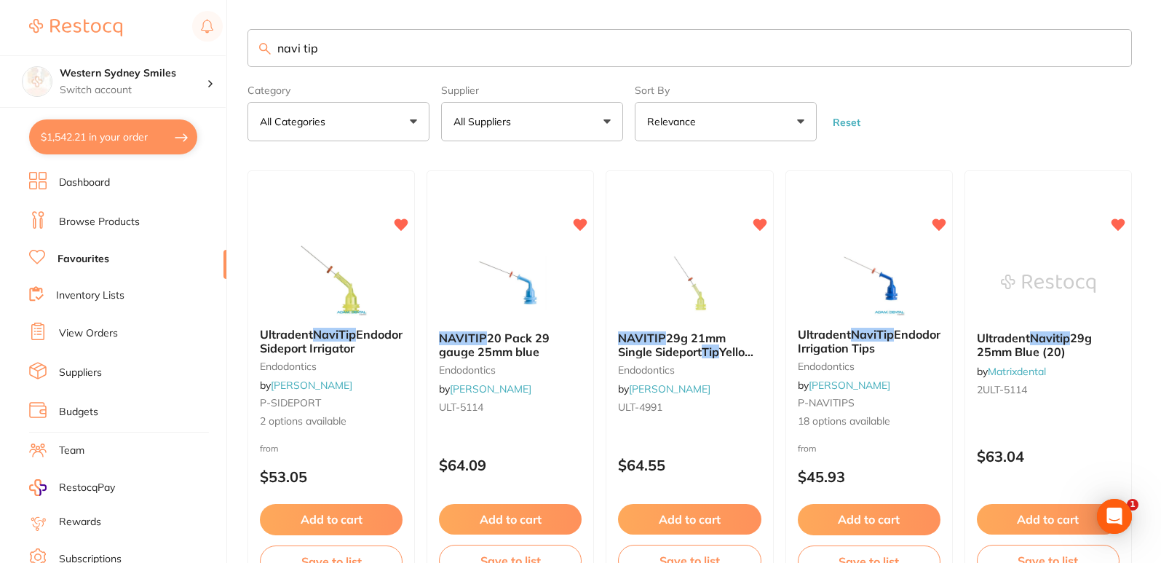
drag, startPoint x: 458, startPoint y: 49, endPoint x: 0, endPoint y: -8, distance: 461.6
click at [0, 0] on html "$1,542.21 Western Sydney Smiles Switch account Western Sydney Smiles $1,542.21 …" at bounding box center [580, 281] width 1161 height 563
type input "paper point"
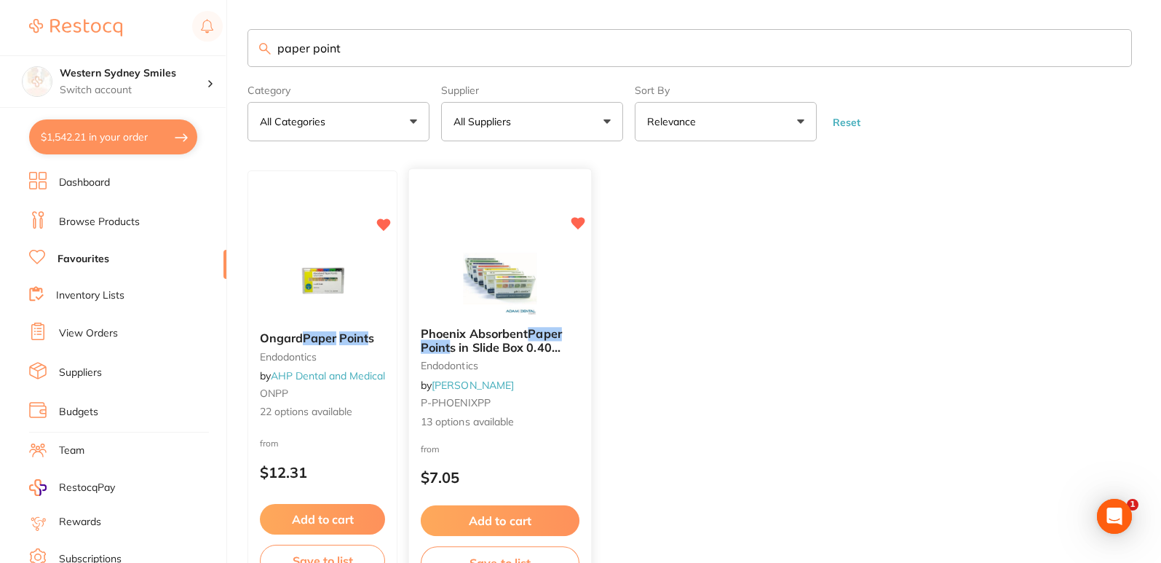
click at [575, 296] on div at bounding box center [500, 279] width 182 height 74
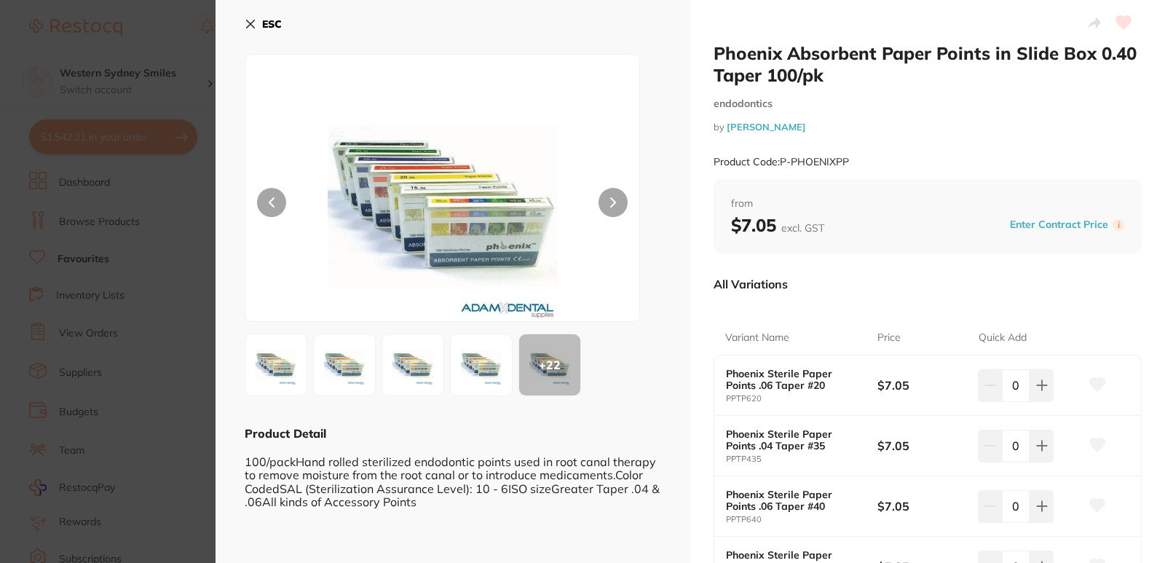
click at [251, 22] on icon at bounding box center [251, 24] width 12 height 12
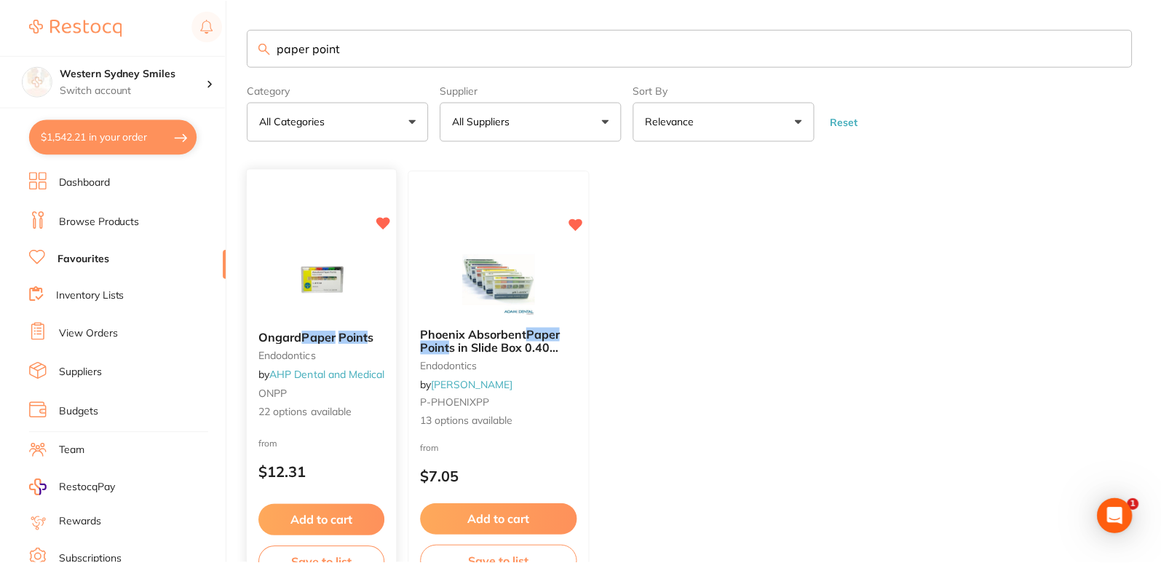
scroll to position [1, 0]
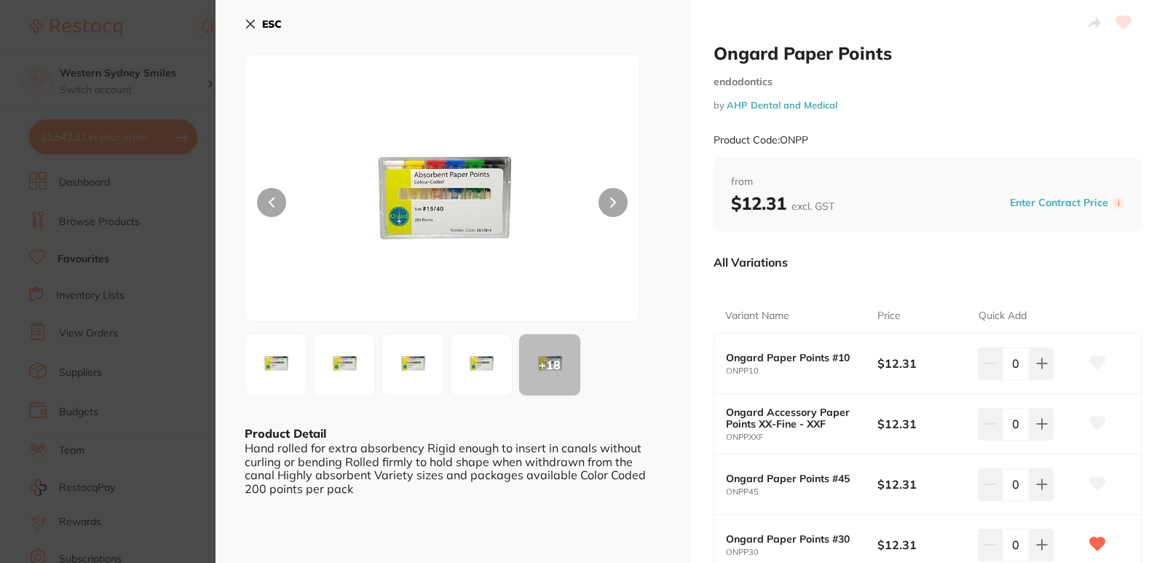
click at [252, 20] on icon at bounding box center [251, 24] width 12 height 12
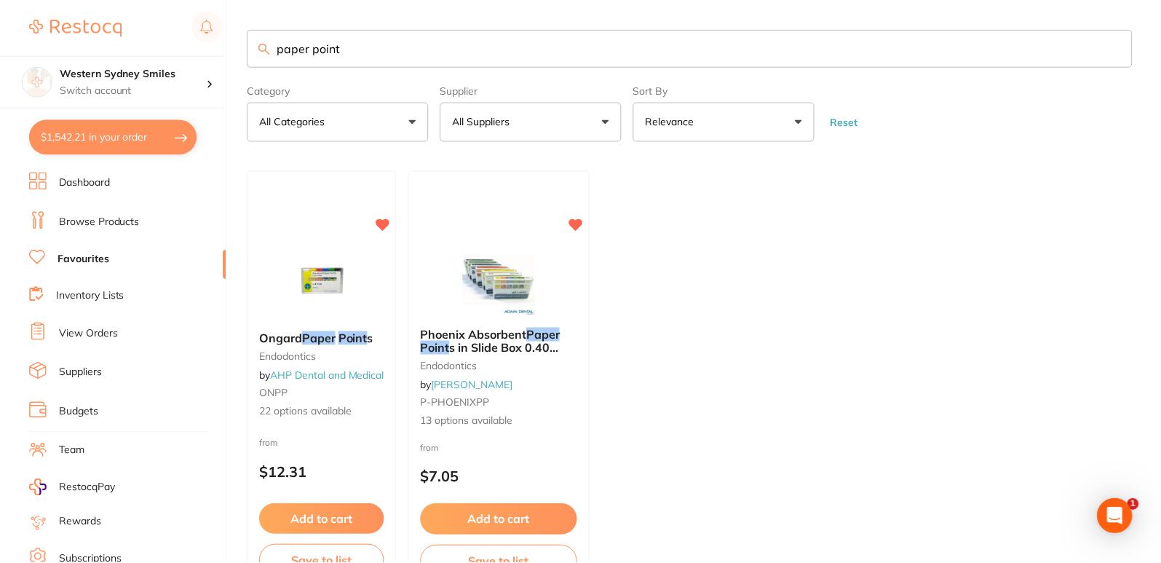
scroll to position [1, 0]
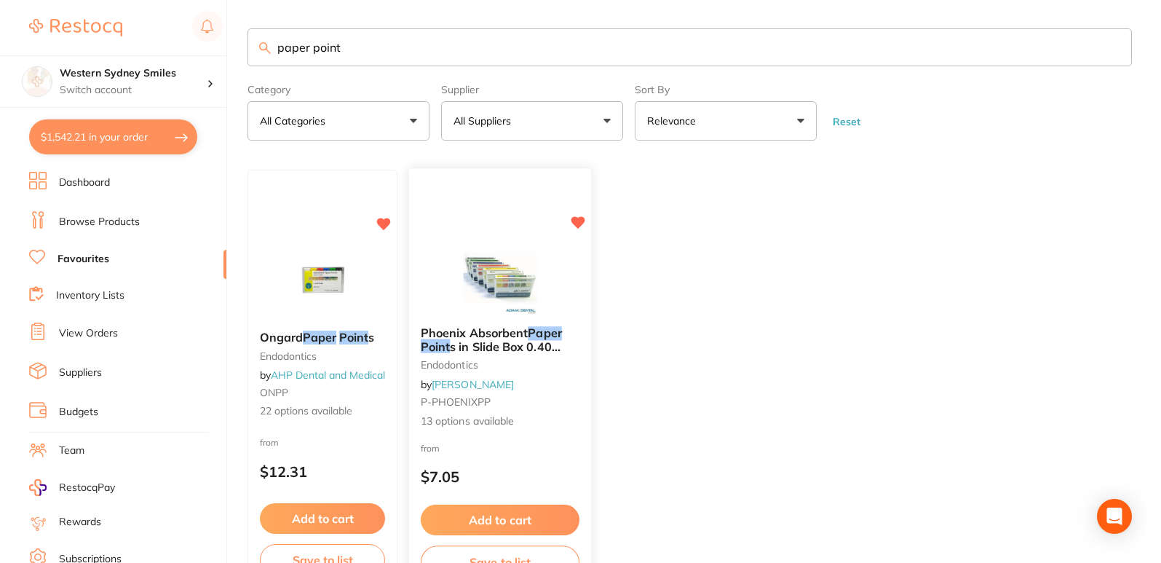
click at [524, 216] on div "Phoenix Absorbent Paper Point s in Slide Box 0.40 Taper 100/pk endodontics by A…" at bounding box center [501, 379] width 184 height 423
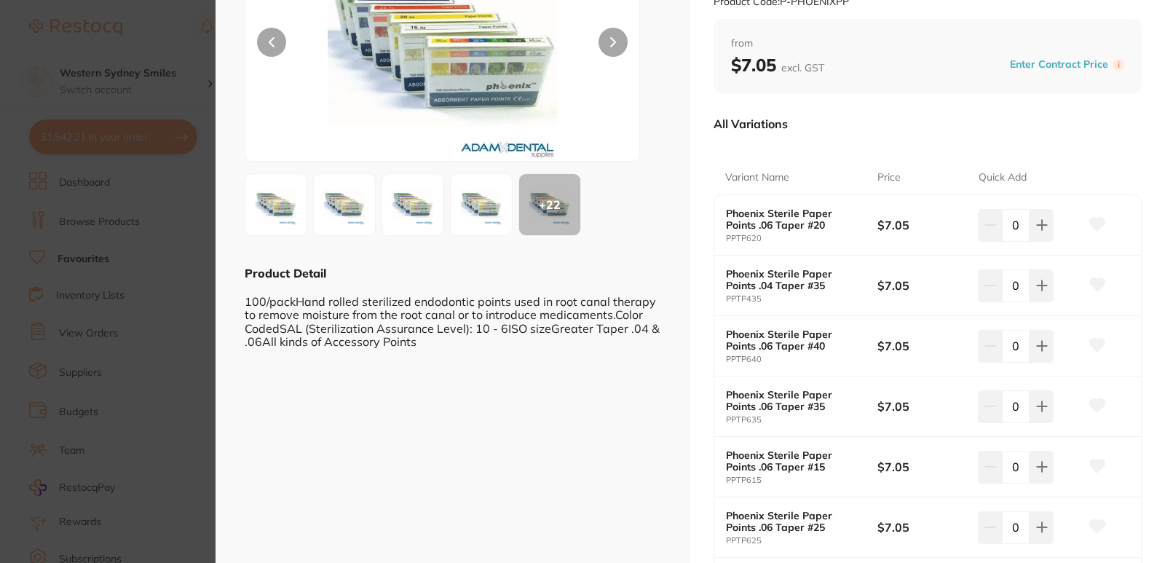
scroll to position [146, 0]
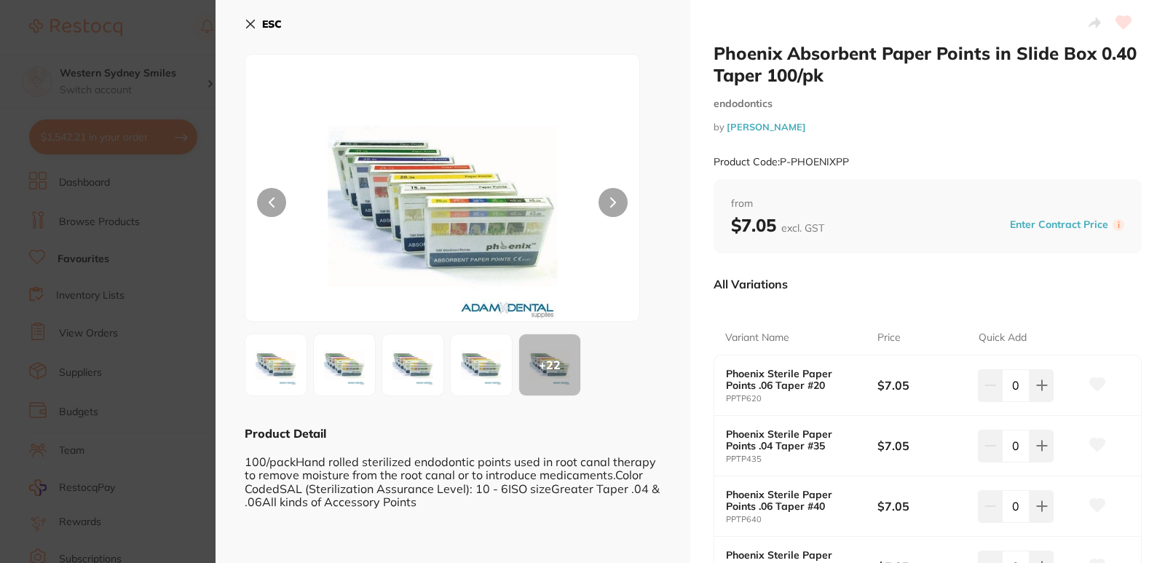
click at [249, 28] on icon at bounding box center [251, 24] width 12 height 12
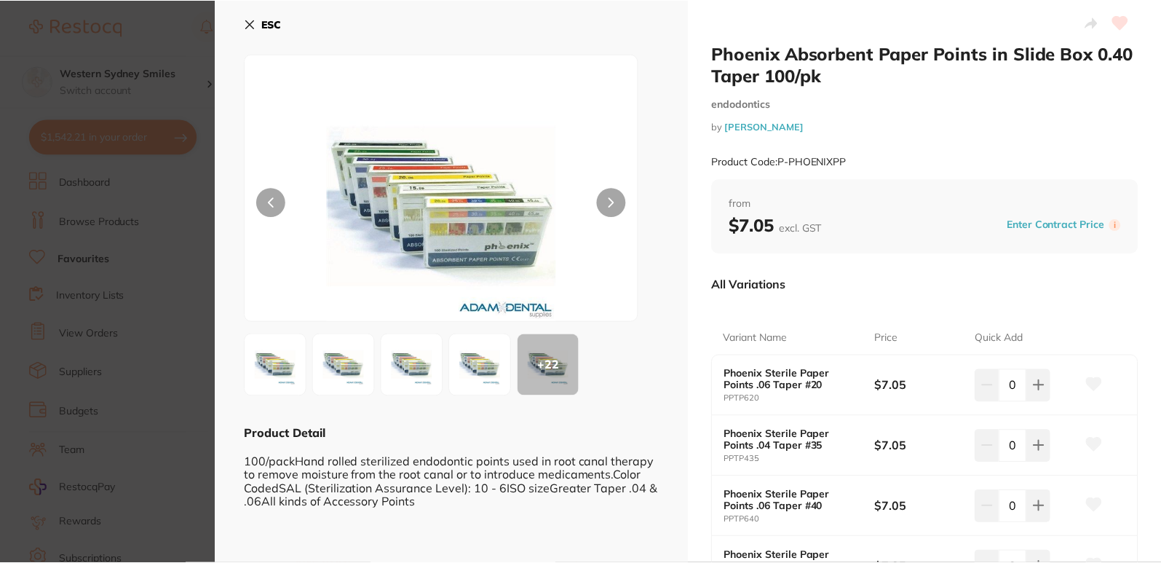
scroll to position [1, 0]
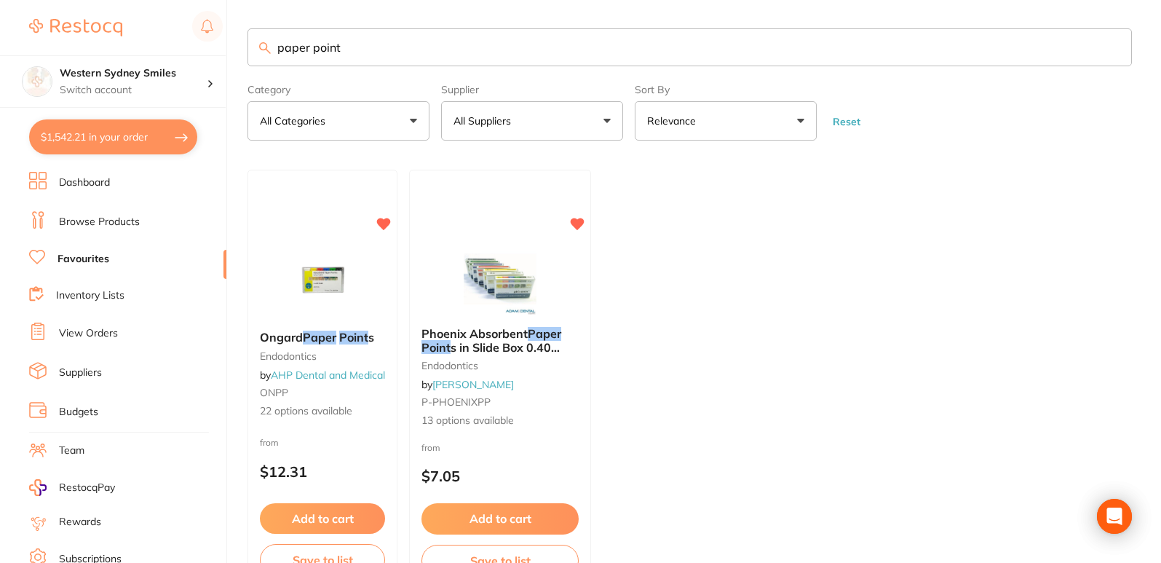
drag, startPoint x: 472, startPoint y: 42, endPoint x: 74, endPoint y: 9, distance: 398.9
click at [92, 11] on div "$1,542.21 Western Sydney Smiles Switch account Western Sydney Smiles $1,542.21 …" at bounding box center [580, 280] width 1161 height 563
type input "premium plus"
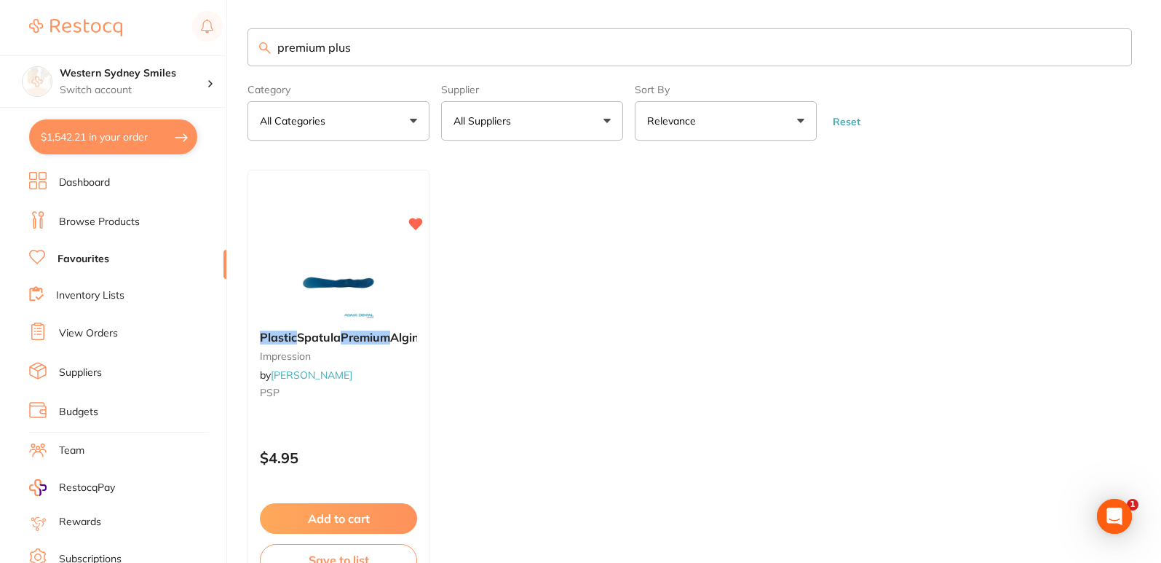
click at [141, 212] on li "Browse Products" at bounding box center [127, 222] width 197 height 22
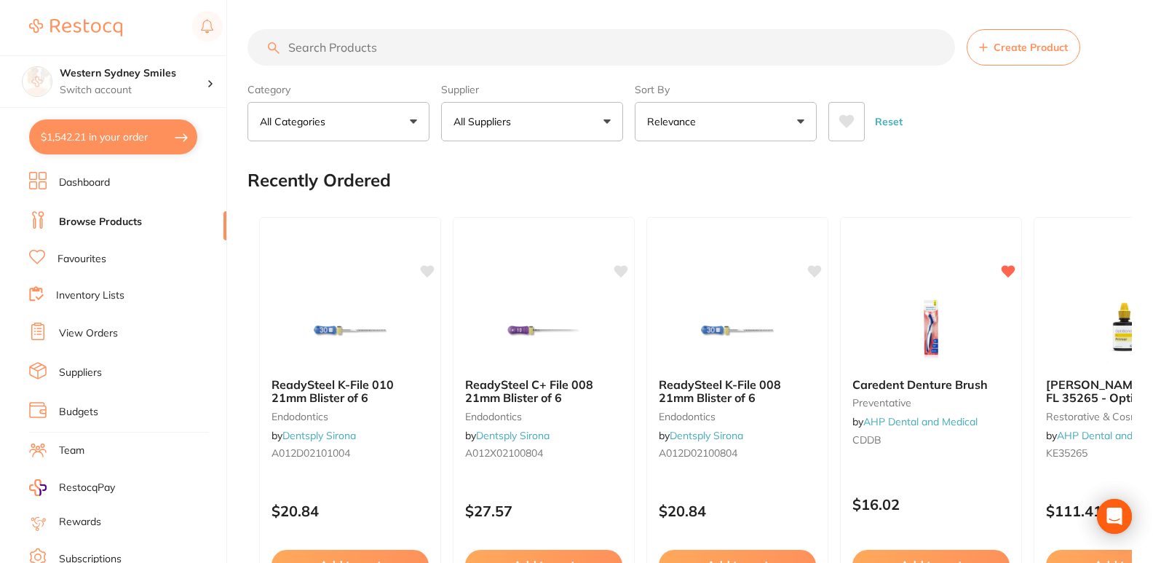
click at [410, 40] on input "search" at bounding box center [602, 47] width 708 height 36
type input "premium plus"
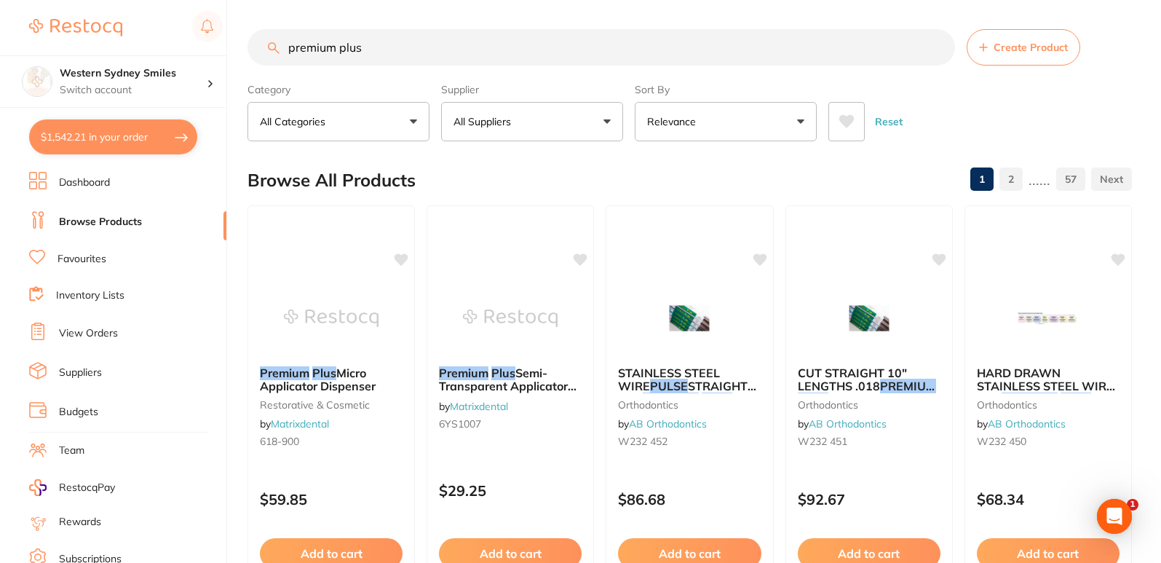
click at [88, 263] on link "Favourites" at bounding box center [82, 259] width 49 height 15
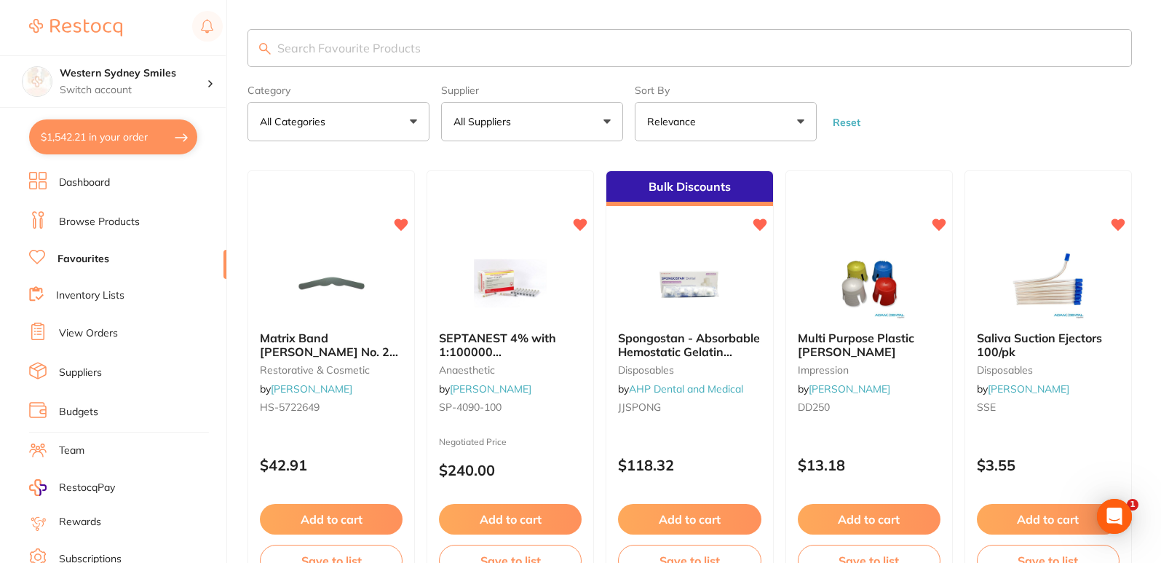
click at [379, 47] on input "search" at bounding box center [690, 48] width 885 height 38
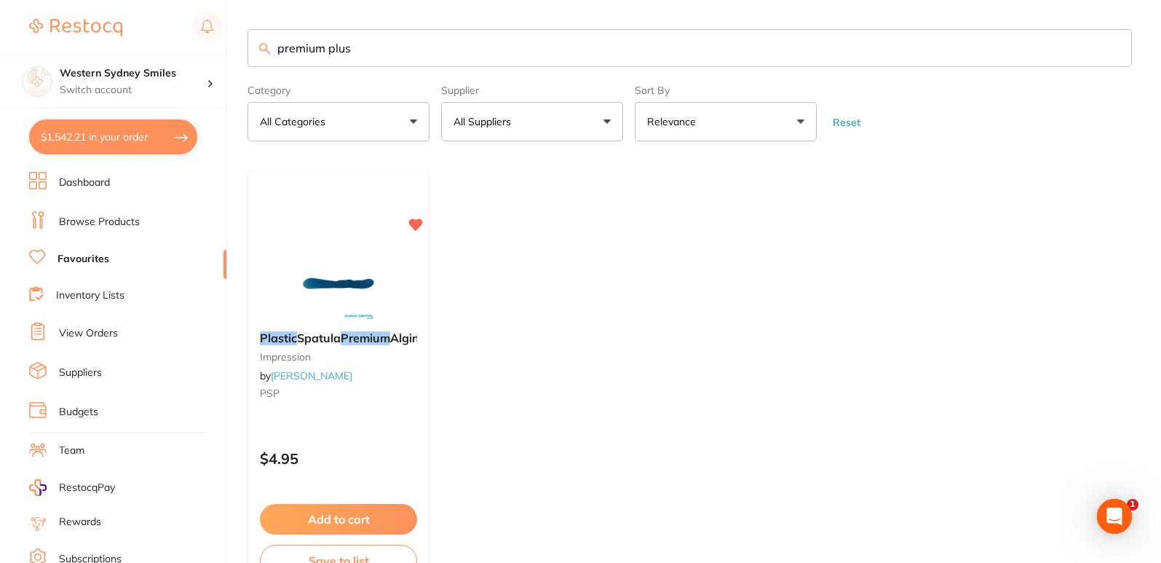
drag, startPoint x: 392, startPoint y: 47, endPoint x: 0, endPoint y: 1, distance: 394.4
click at [0, 7] on div "$1,542.21 Western Sydney Smiles Switch account Western Sydney Smiles $1,542.21 …" at bounding box center [580, 281] width 1161 height 563
type input "[MEDICAL_DATA] container"
click at [375, 52] on input "[MEDICAL_DATA] container" at bounding box center [690, 48] width 885 height 38
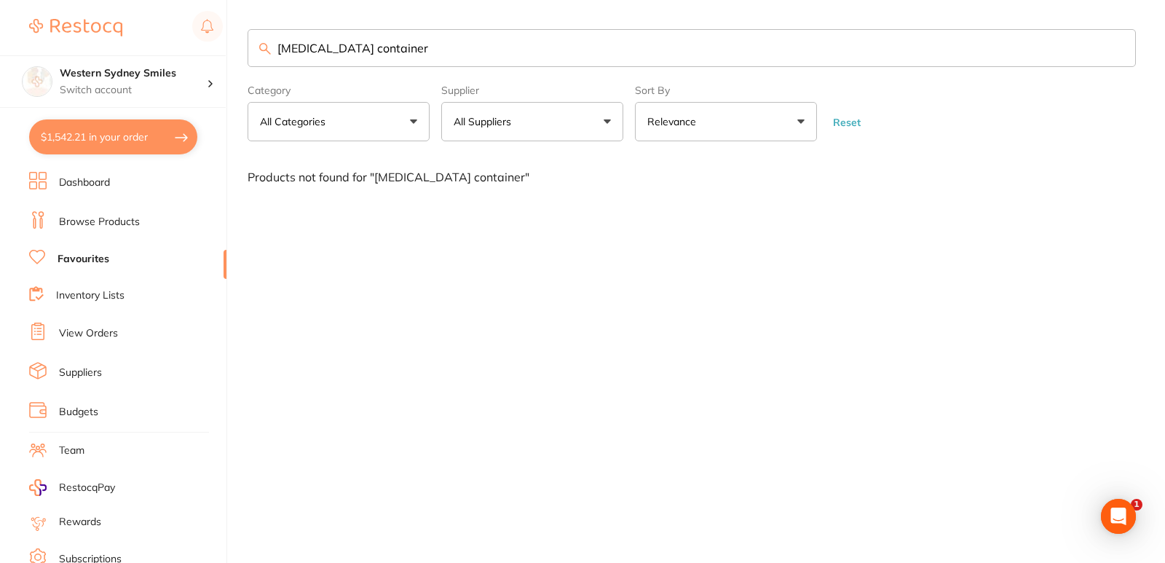
click at [379, 43] on input "[MEDICAL_DATA] container" at bounding box center [692, 48] width 888 height 38
click at [77, 233] on ul "Dashboard Browse Products Favourites Inventory Lists View Orders Suppliers Budg…" at bounding box center [127, 423] width 197 height 502
click at [87, 216] on link "Browse Products" at bounding box center [99, 222] width 81 height 15
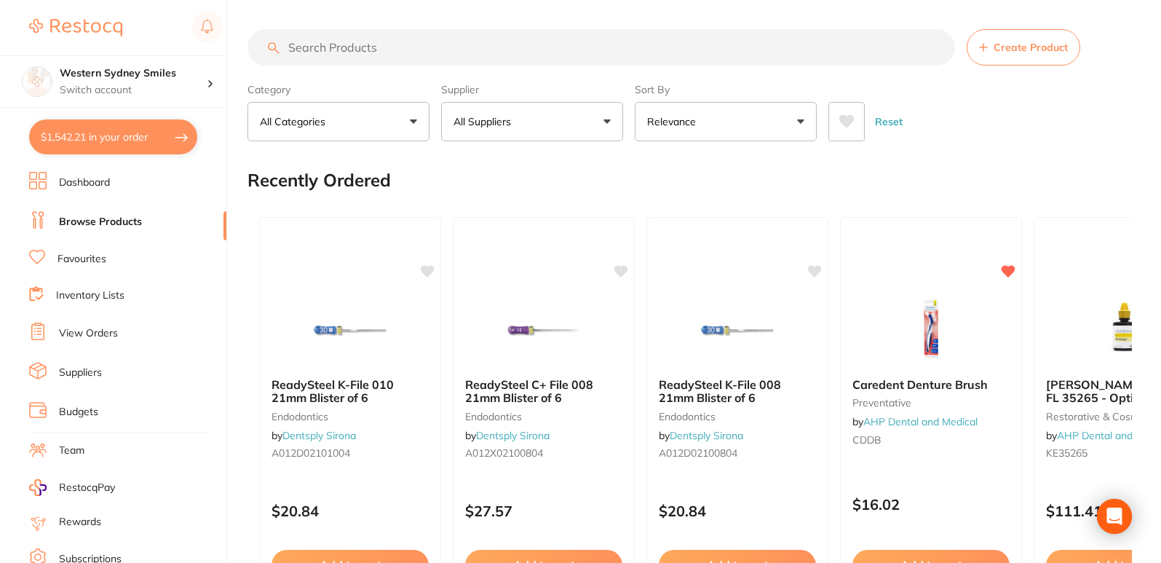
click at [411, 53] on input "search" at bounding box center [602, 47] width 708 height 36
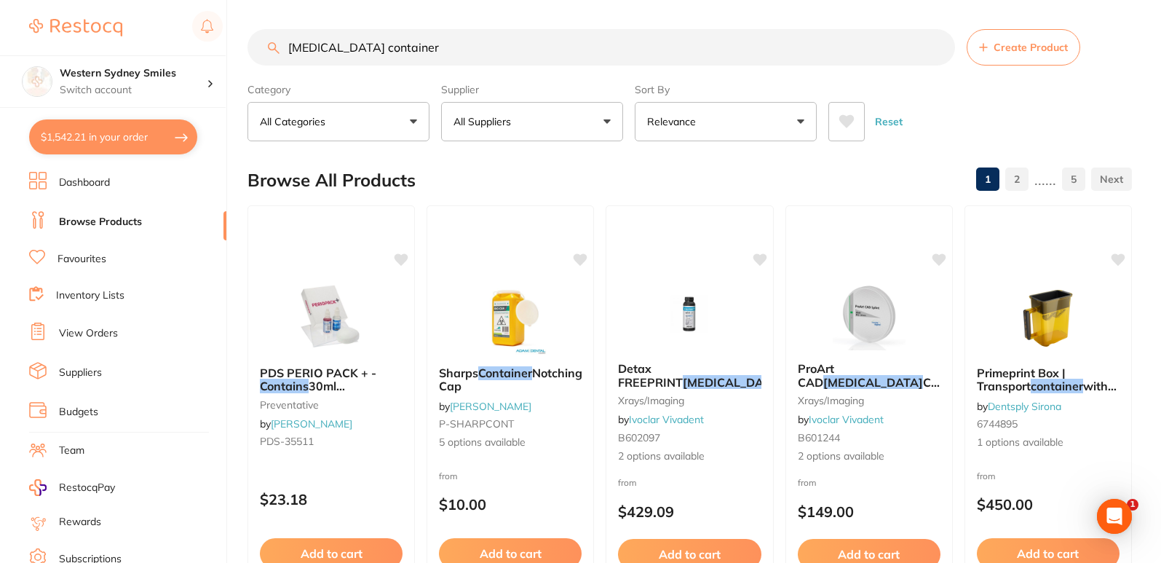
drag, startPoint x: 389, startPoint y: 42, endPoint x: 0, endPoint y: 17, distance: 389.7
click at [0, 36] on div "$1,542.21 Western Sydney Smiles Switch account Western Sydney Smiles $1,542.21 …" at bounding box center [580, 281] width 1161 height 563
type input "flowable a2"
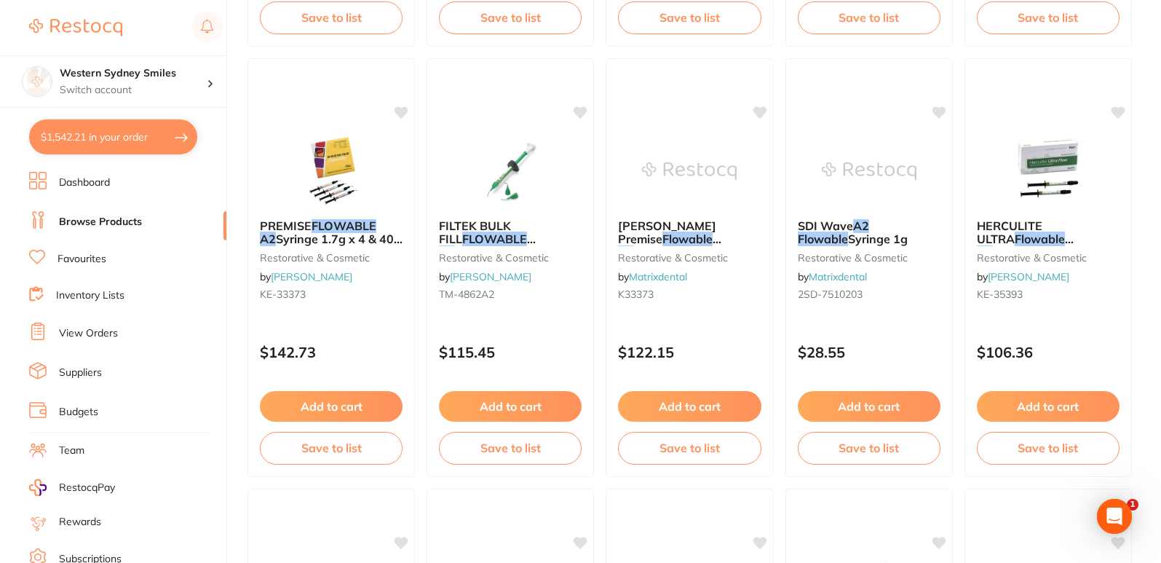
scroll to position [1019, 0]
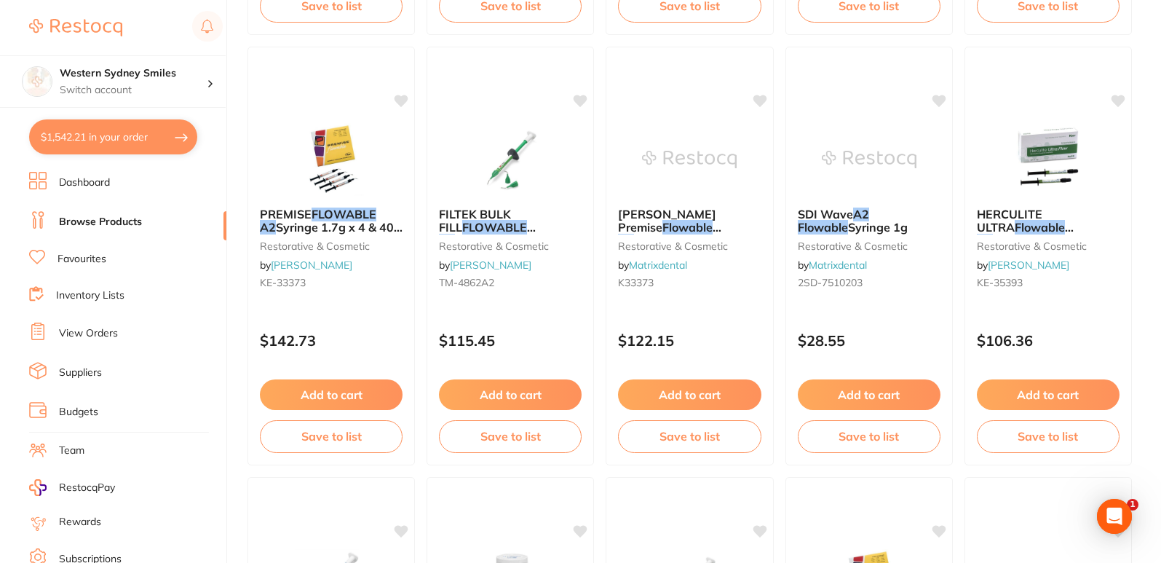
click at [72, 259] on link "Favourites" at bounding box center [82, 259] width 49 height 15
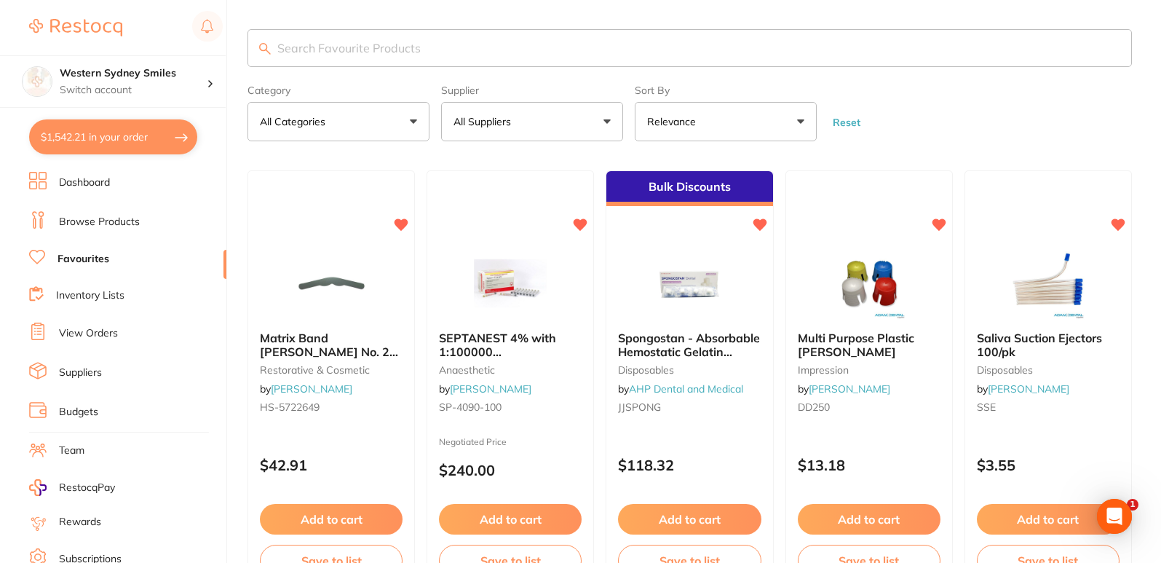
click at [398, 34] on input "search" at bounding box center [690, 48] width 885 height 38
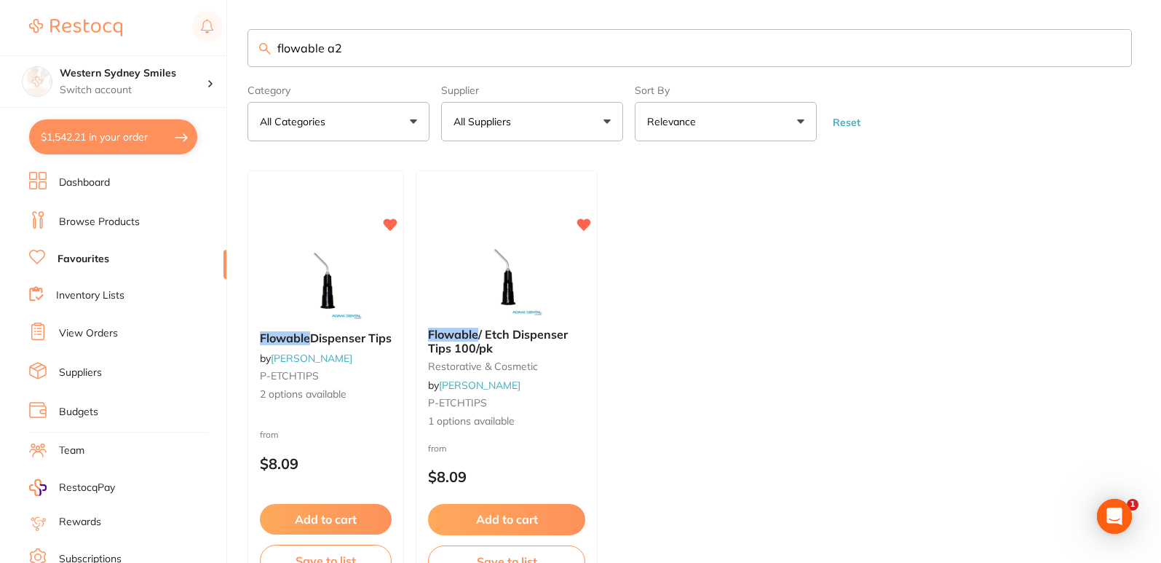
drag, startPoint x: 401, startPoint y: 50, endPoint x: 0, endPoint y: 12, distance: 402.2
click at [0, 18] on div "$1,542.21 Western Sydney Smiles Switch account Western Sydney Smiles $1,542.21 …" at bounding box center [580, 281] width 1161 height 563
type input "helix test"
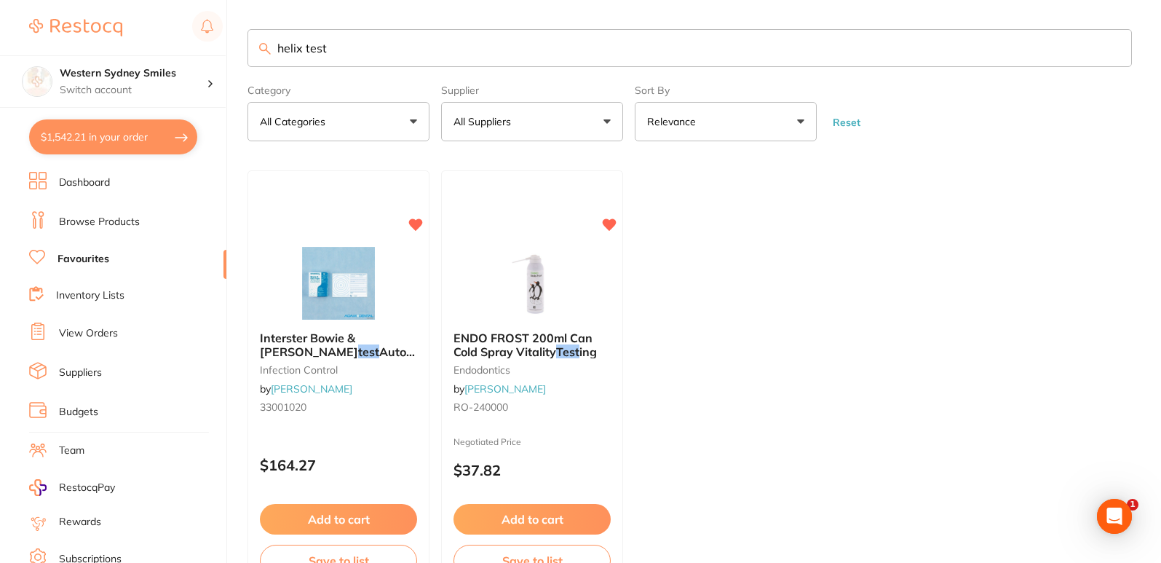
click at [103, 215] on link "Browse Products" at bounding box center [99, 222] width 81 height 15
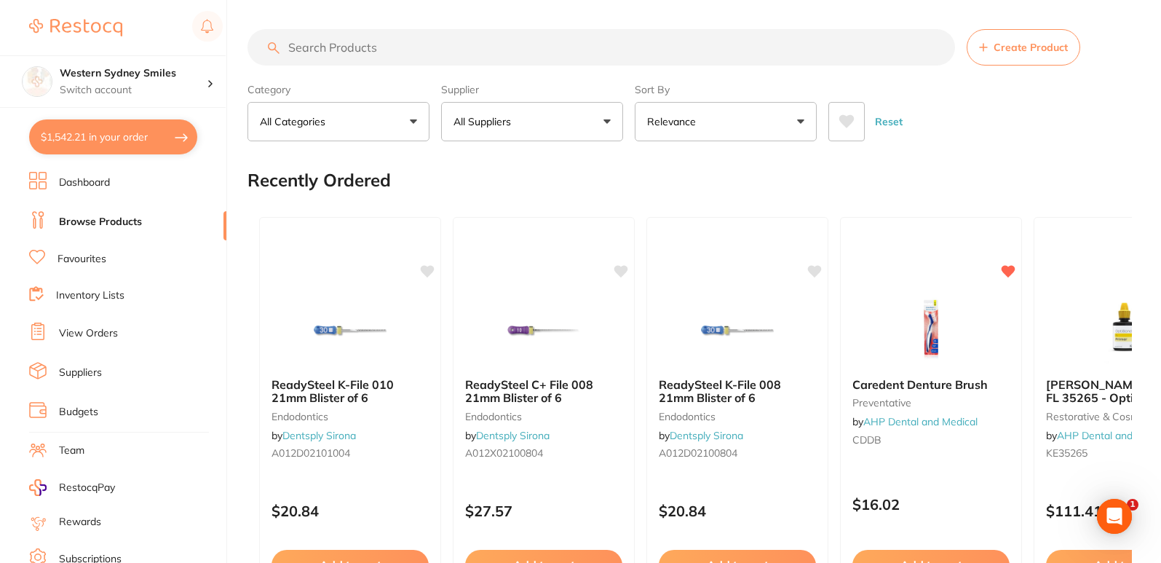
click at [338, 48] on input "search" at bounding box center [602, 47] width 708 height 36
type input "helix test"
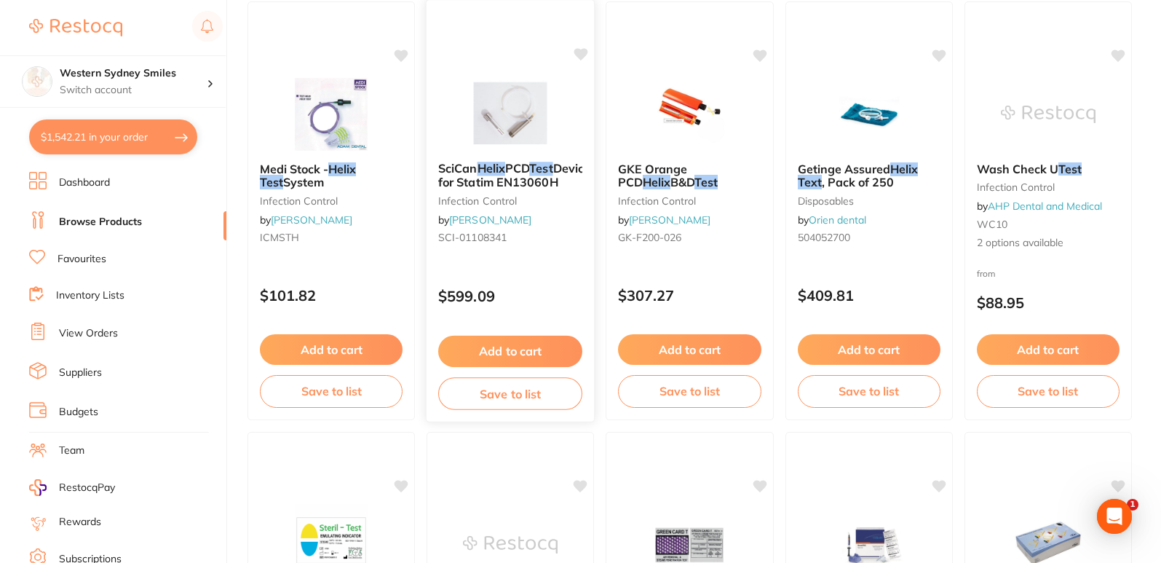
scroll to position [2330, 0]
